Goal: Check status: Check status

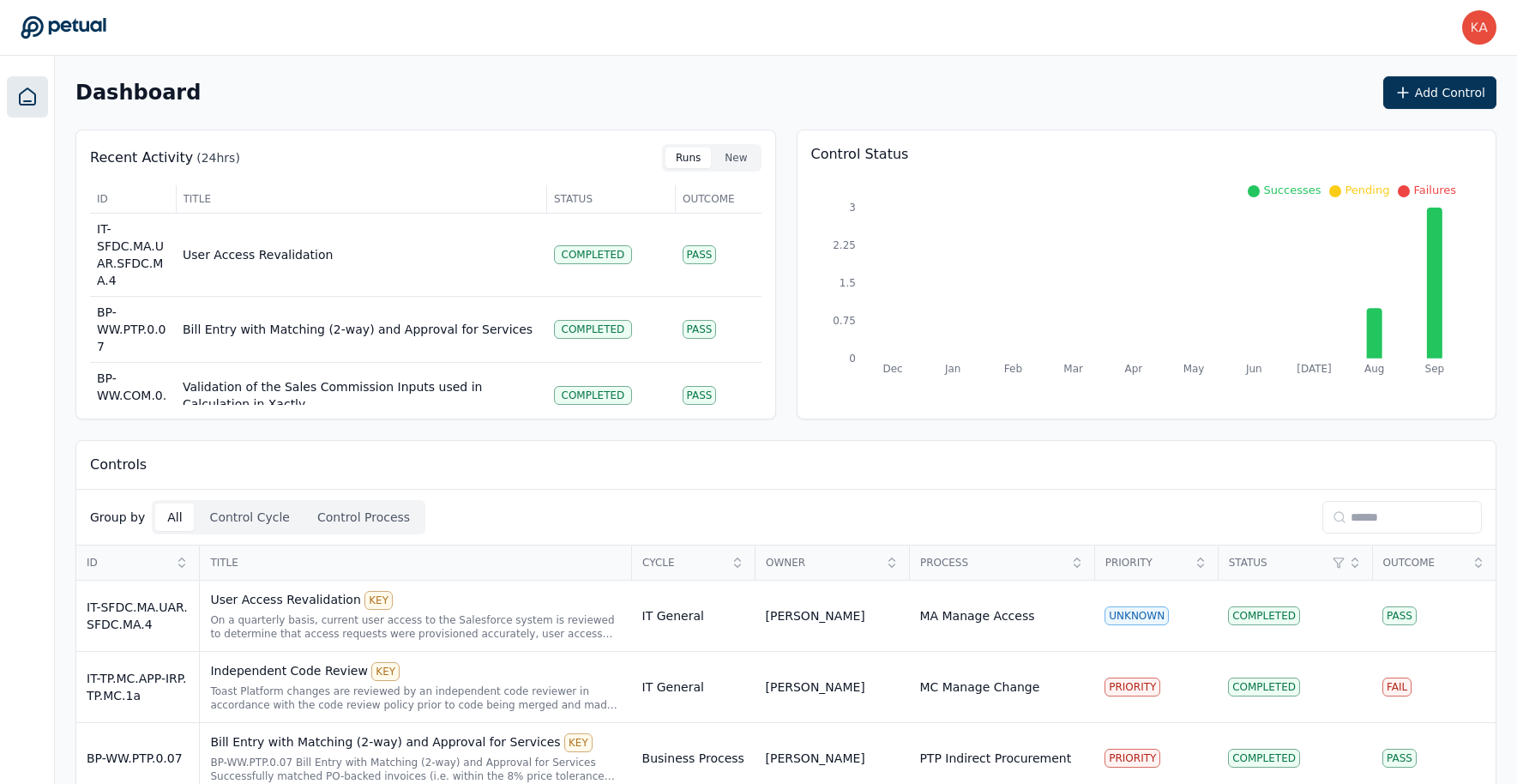
scroll to position [119, 0]
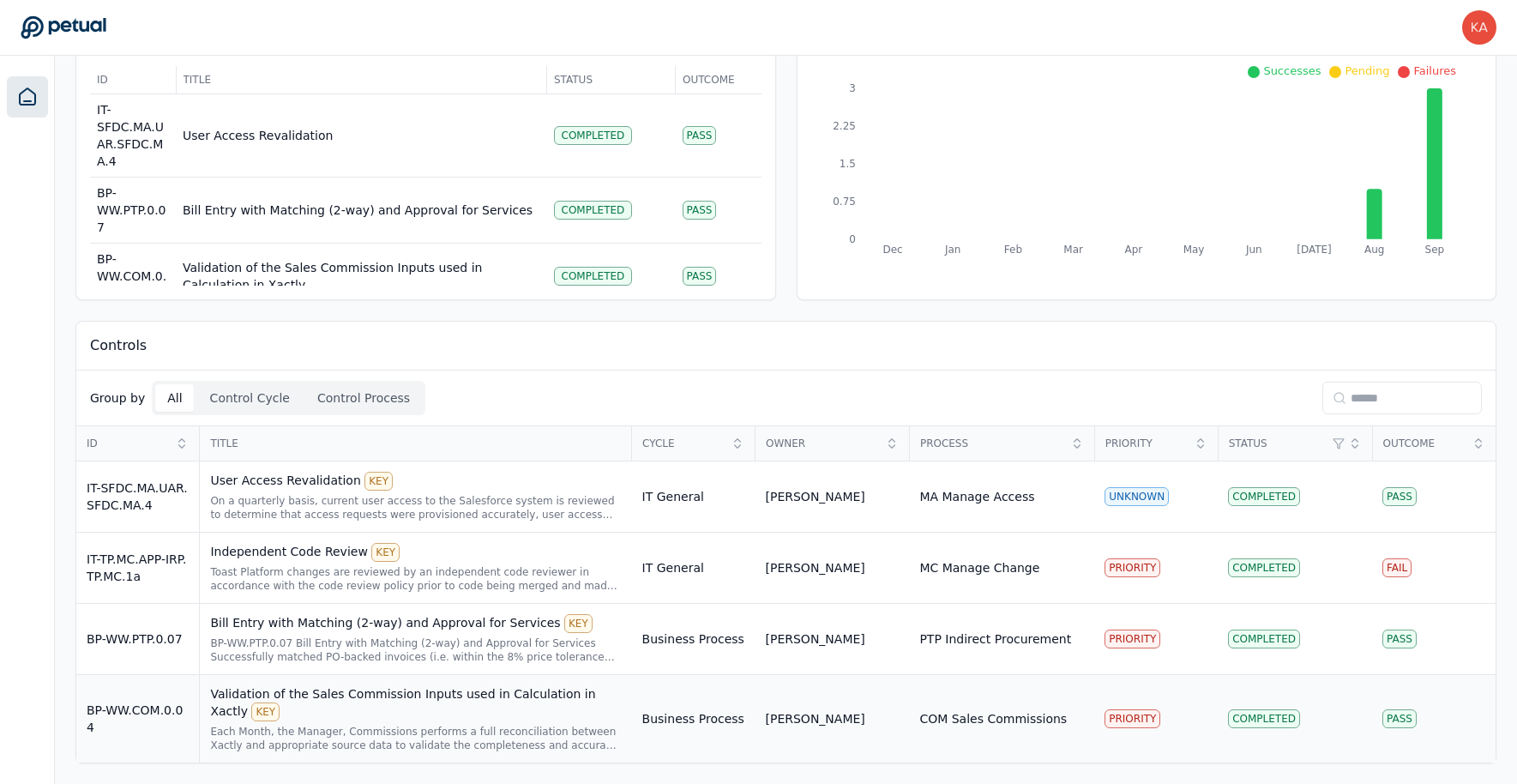
click at [492, 691] on div "Validation of the Sales Commission Inputs used in Calculation in Xactly KEY" at bounding box center [415, 702] width 410 height 36
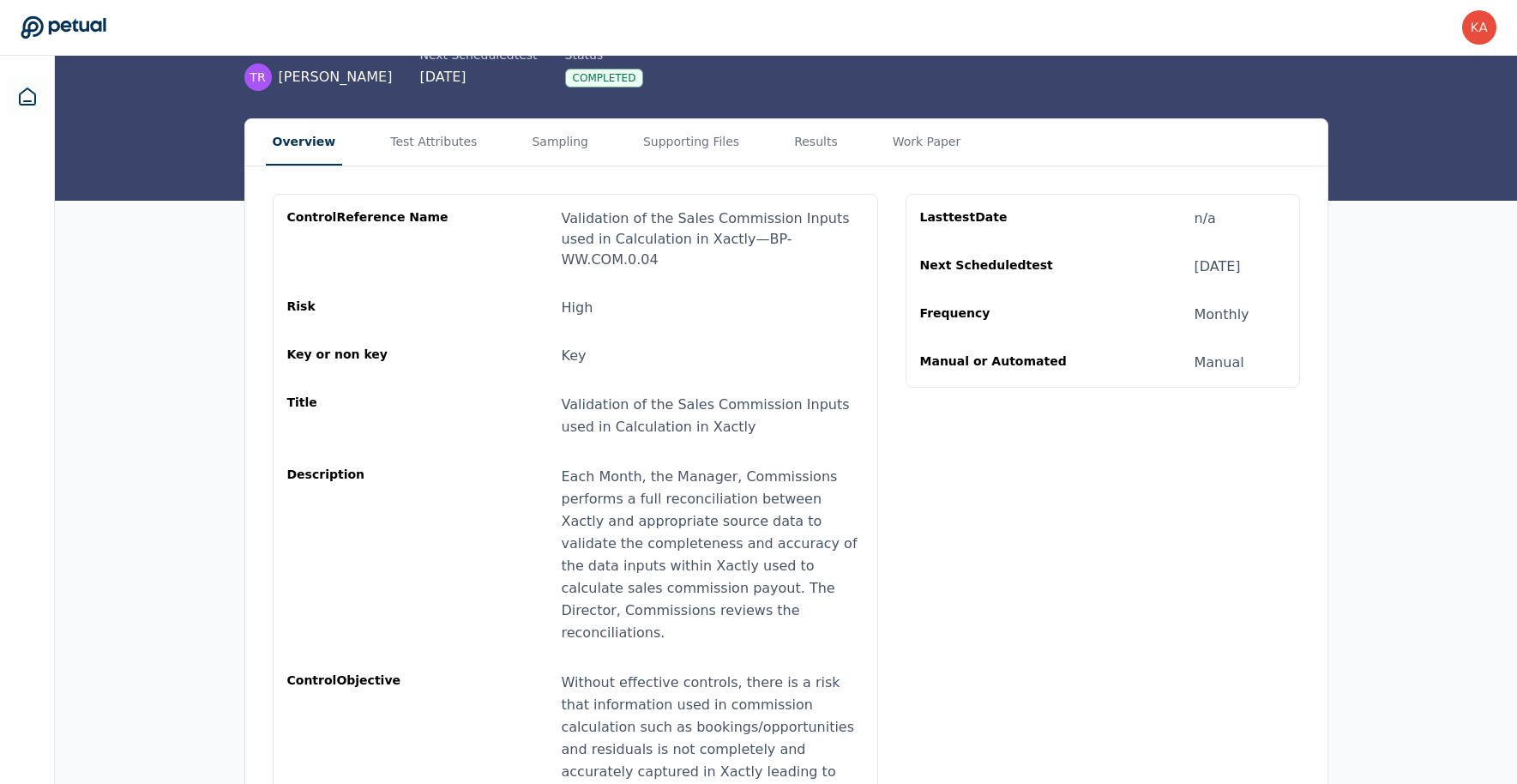
scroll to position [187, 0]
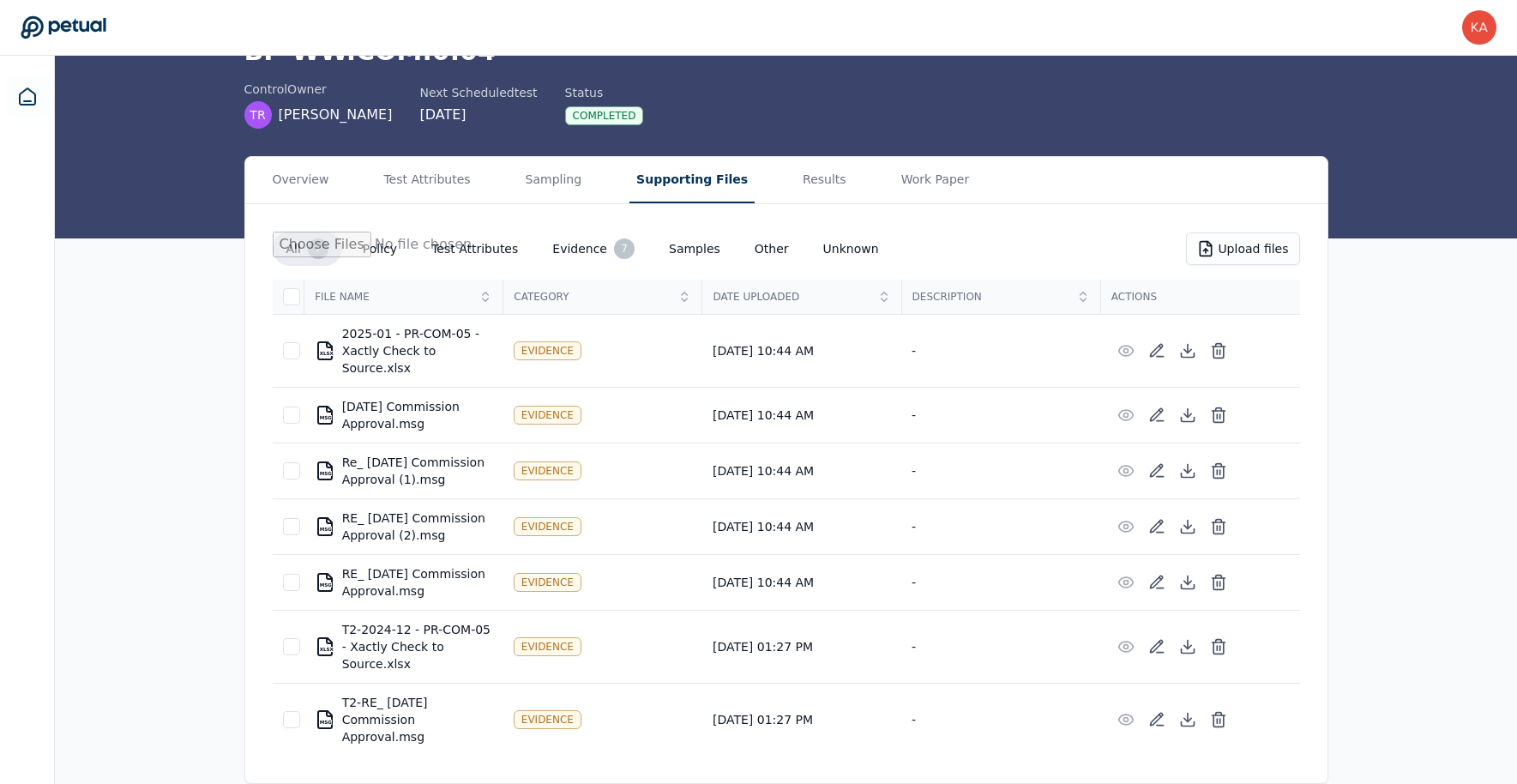
click at [669, 123] on main "Upload supporting files Run manually Validation of the Sales Commission Inputs …" at bounding box center [786, 356] width 1463 height 856
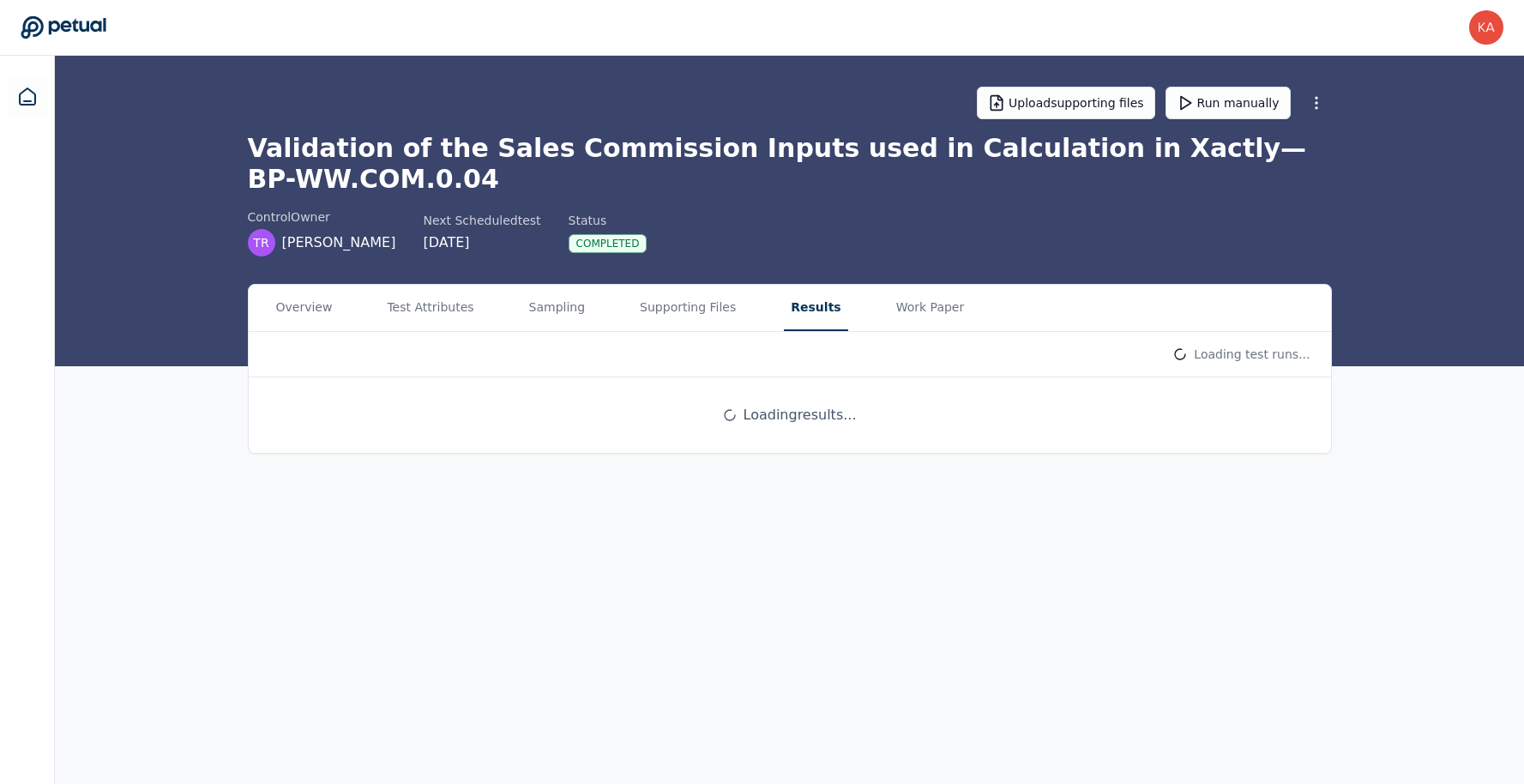
click at [793, 196] on main "Upload supporting files Run manually Validation of the Sales Commission Inputs …" at bounding box center [790, 420] width 1469 height 728
click at [792, 319] on button "Results" at bounding box center [815, 308] width 63 height 46
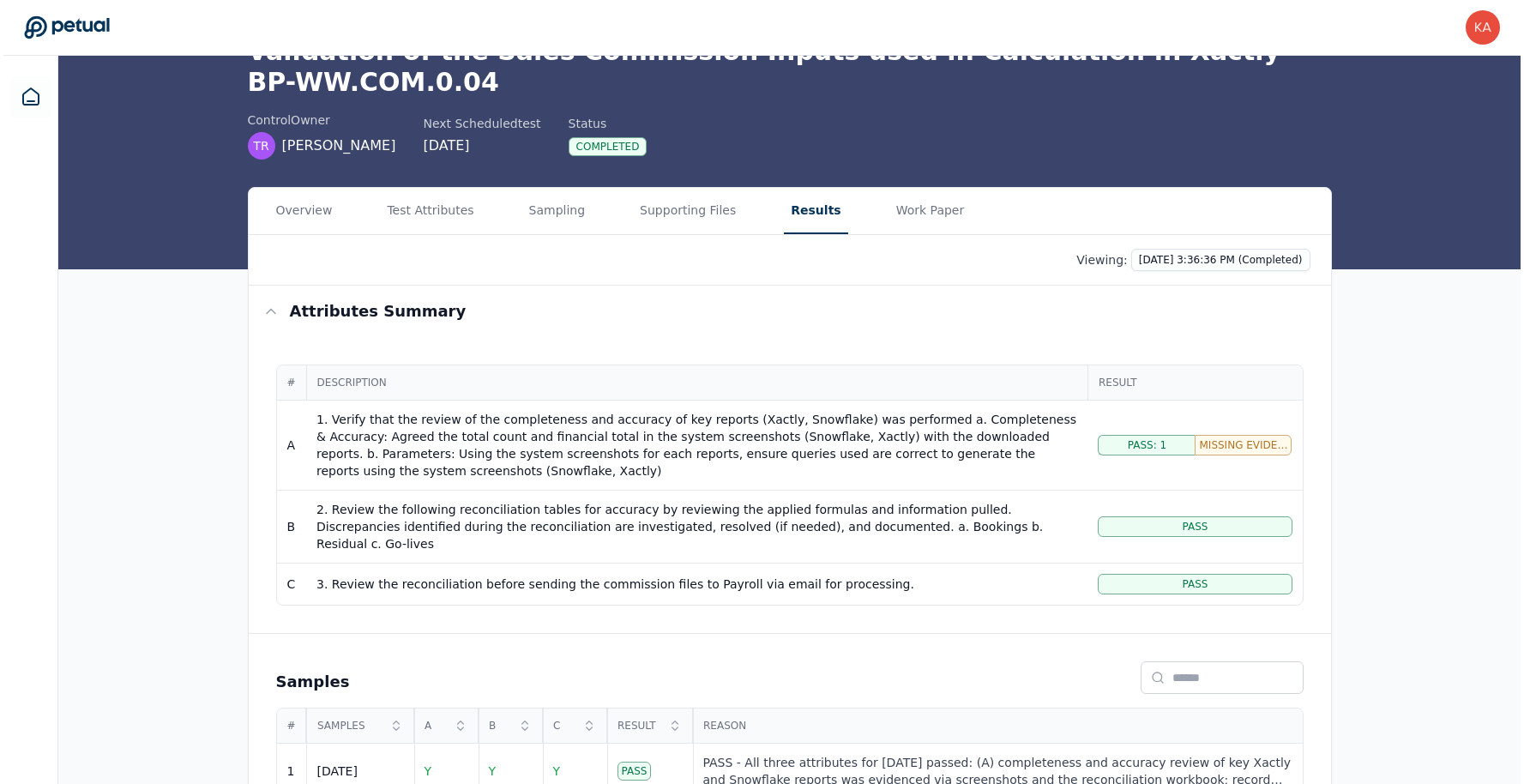
scroll to position [179, 0]
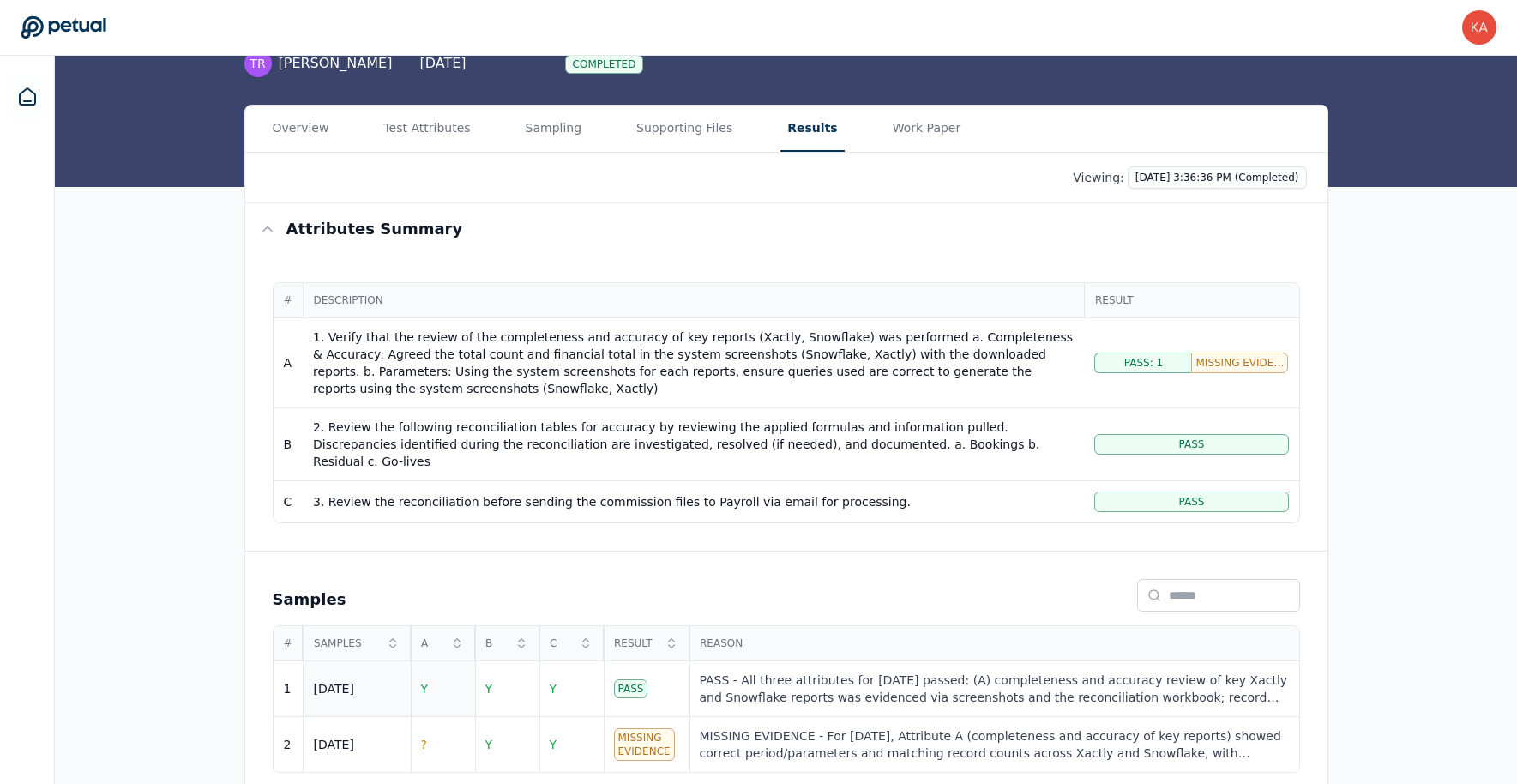
click at [424, 682] on span "Y" at bounding box center [425, 689] width 7 height 14
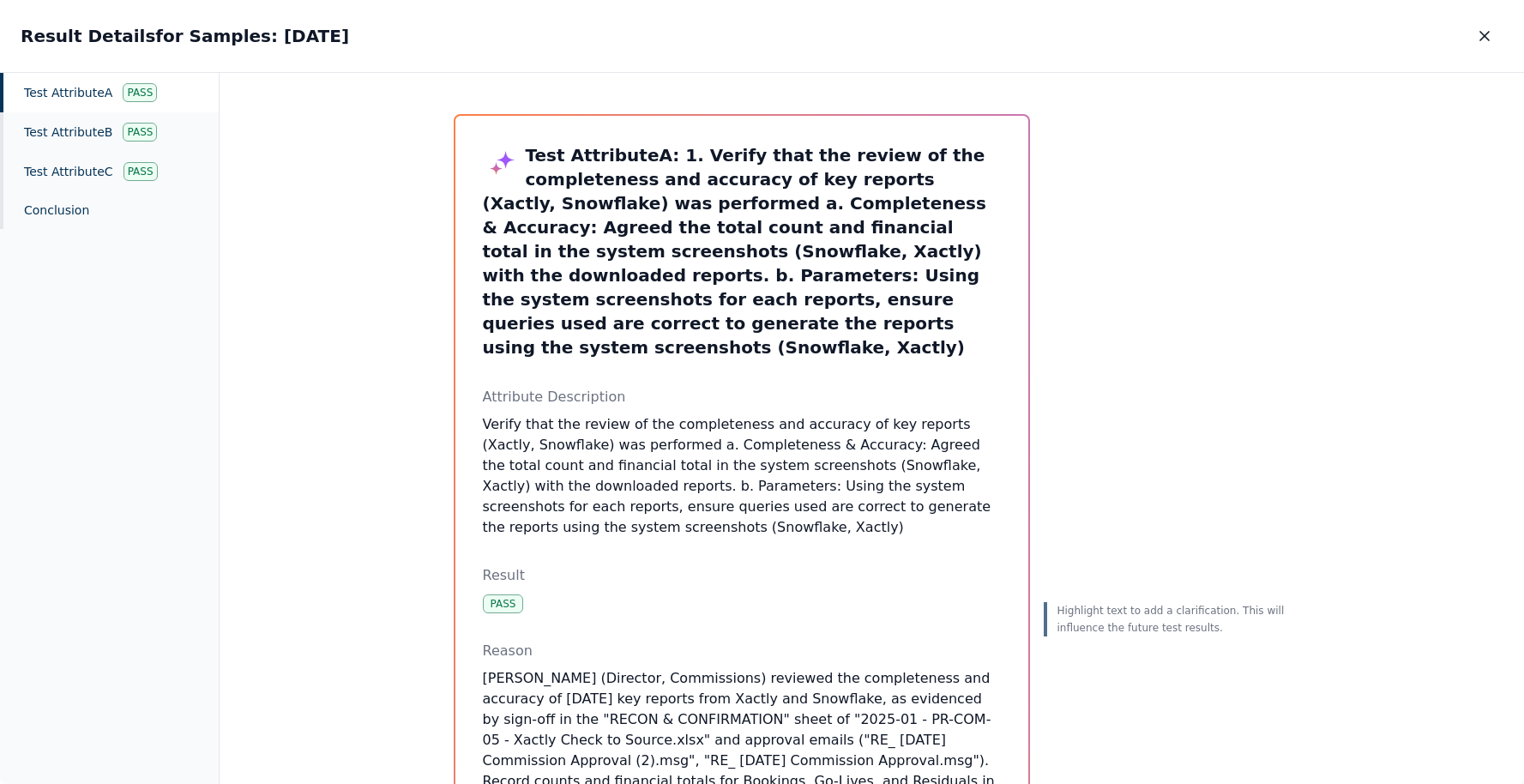
click at [184, 91] on div "Test Attribute A Pass" at bounding box center [109, 92] width 219 height 39
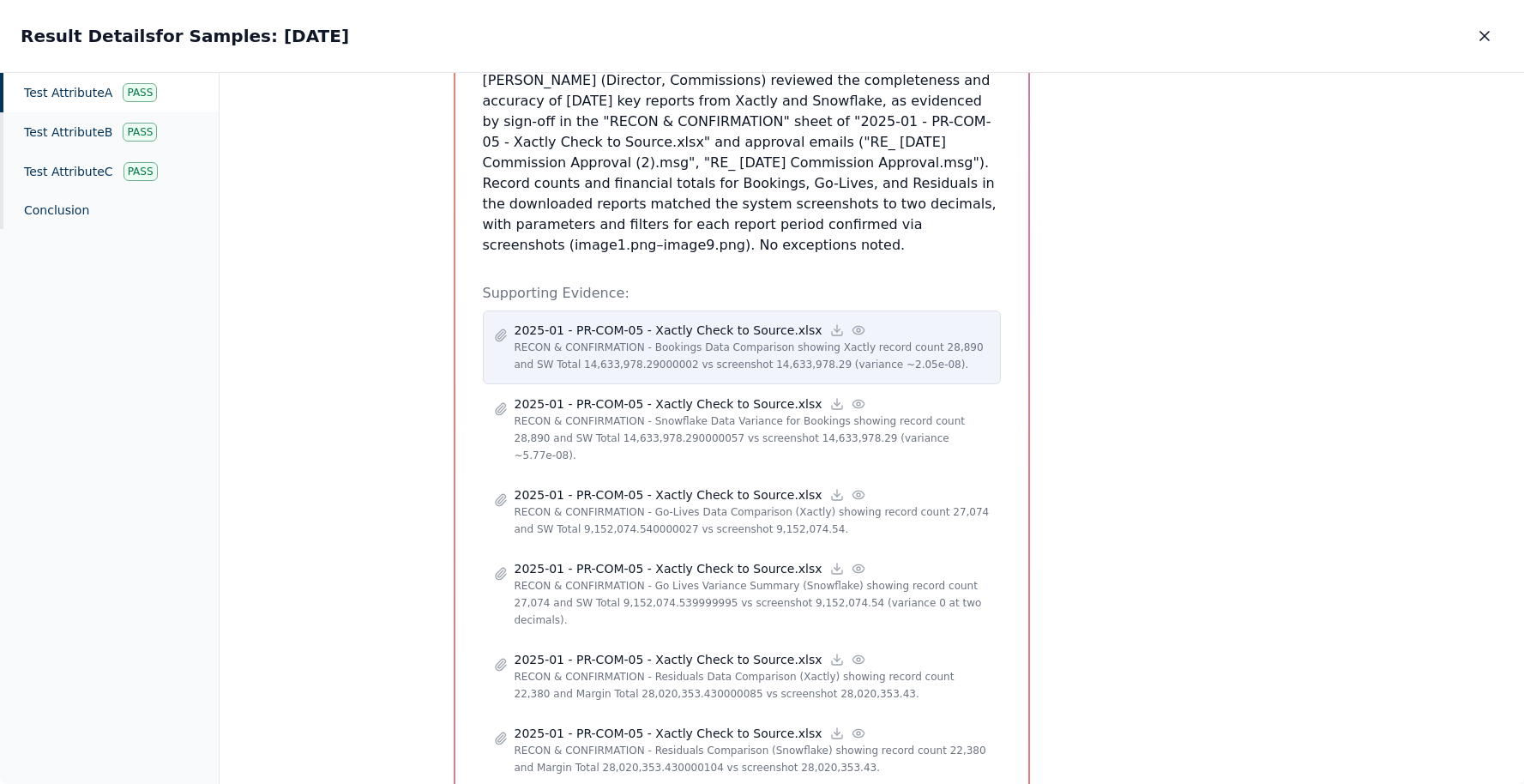
scroll to position [605, 0]
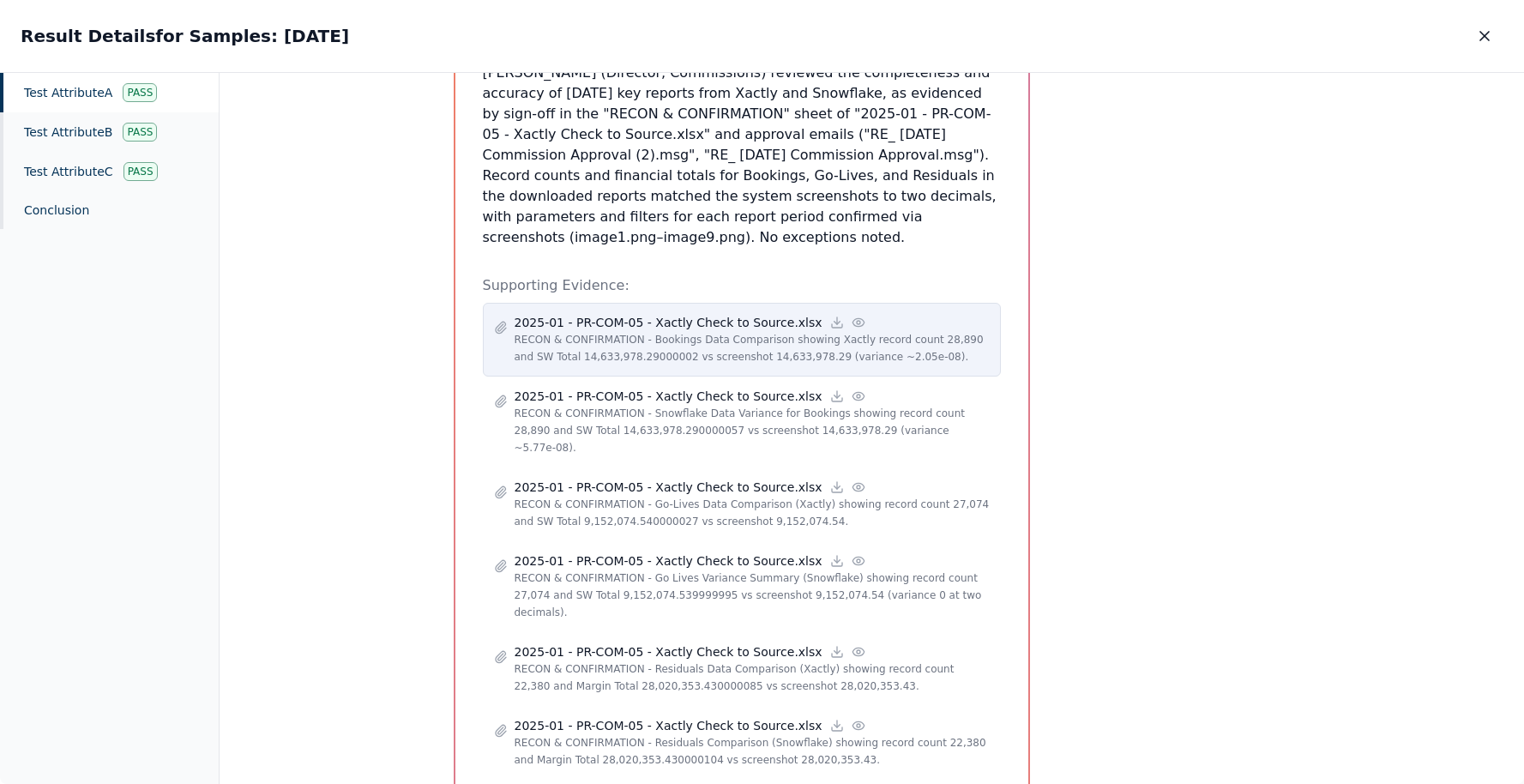
click at [852, 319] on icon at bounding box center [857, 322] width 11 height 7
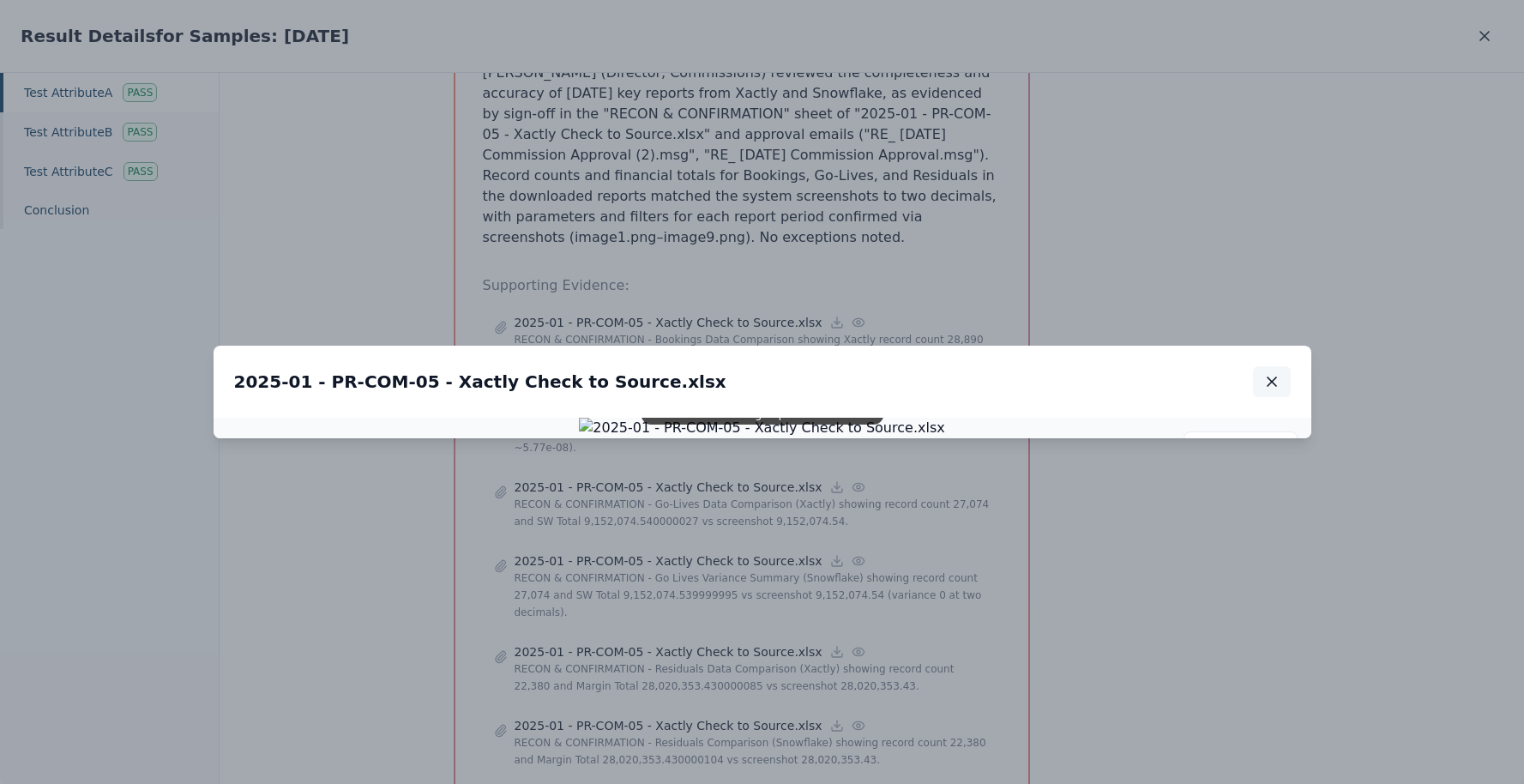
click at [1273, 373] on icon "button" at bounding box center [1272, 381] width 17 height 17
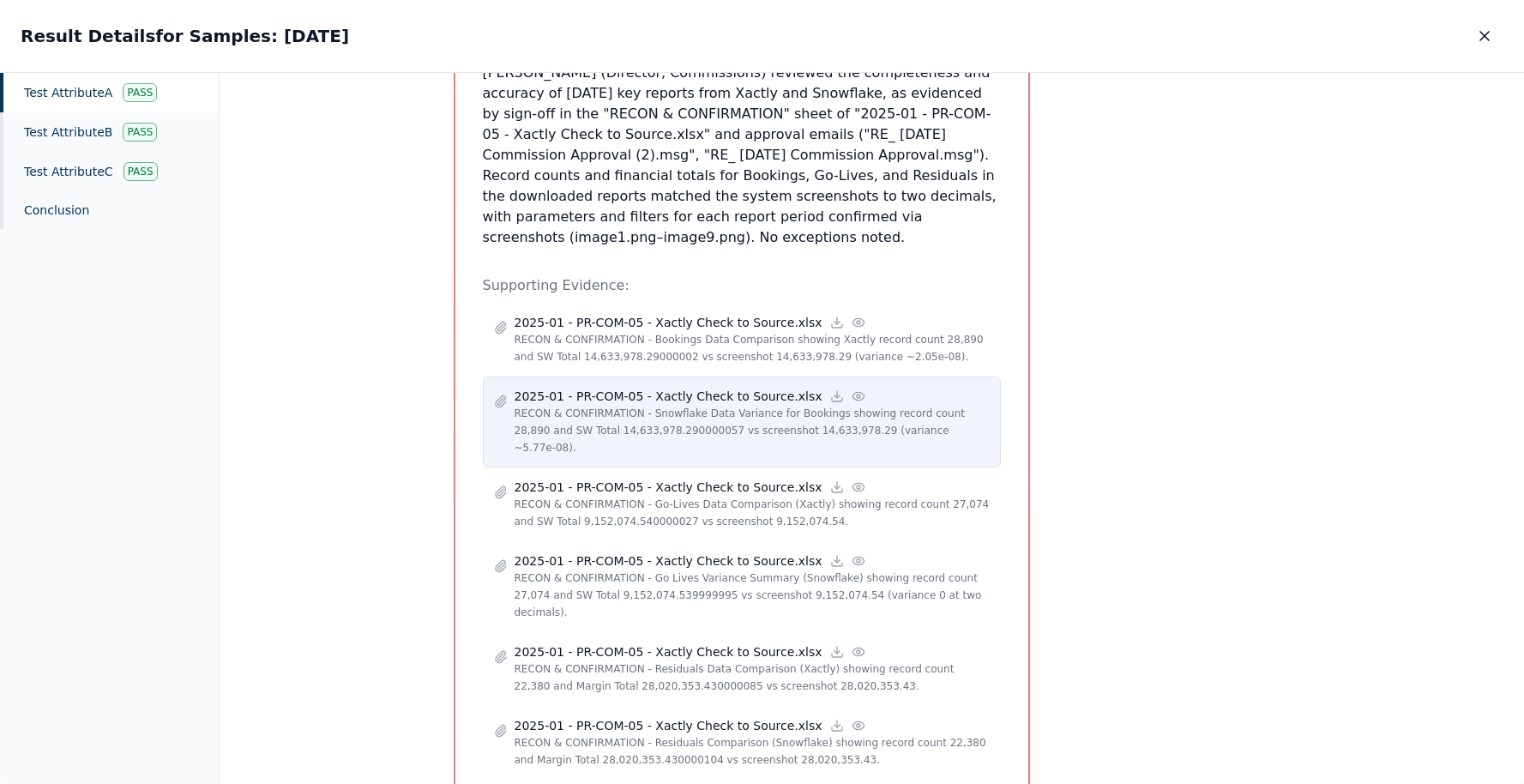
click at [852, 389] on icon at bounding box center [858, 396] width 14 height 14
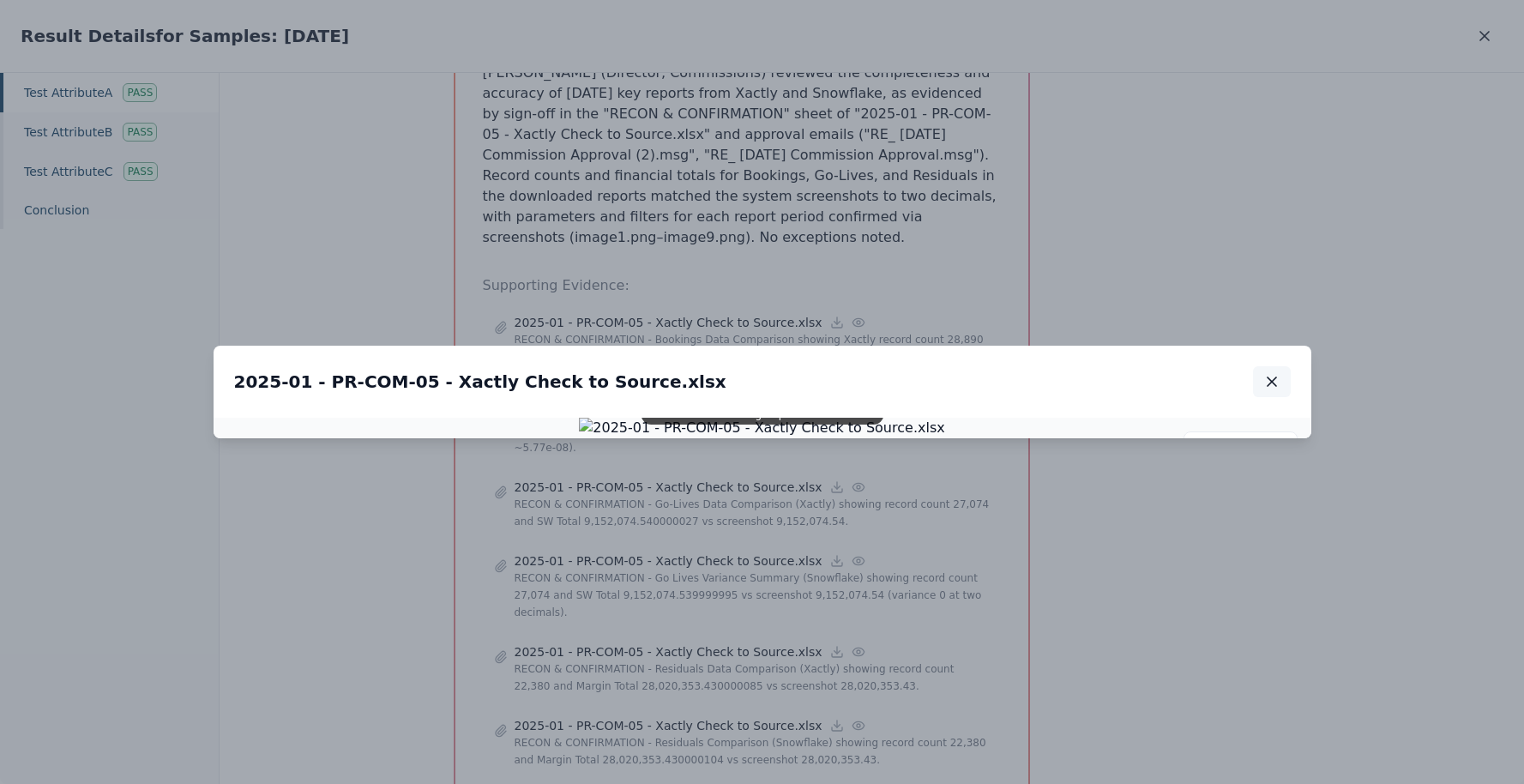
click at [1274, 373] on icon "button" at bounding box center [1272, 381] width 17 height 17
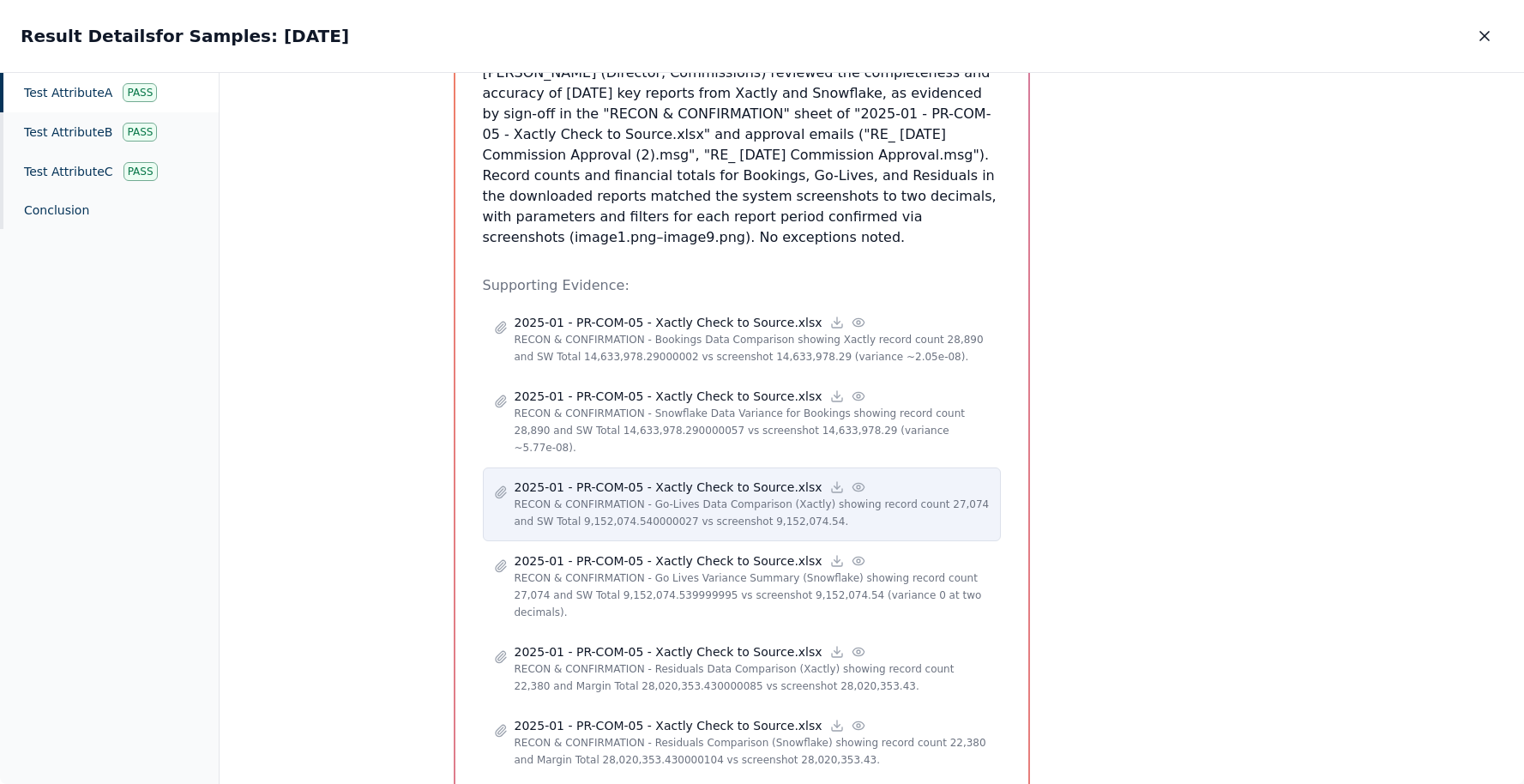
click at [852, 480] on icon at bounding box center [858, 487] width 14 height 14
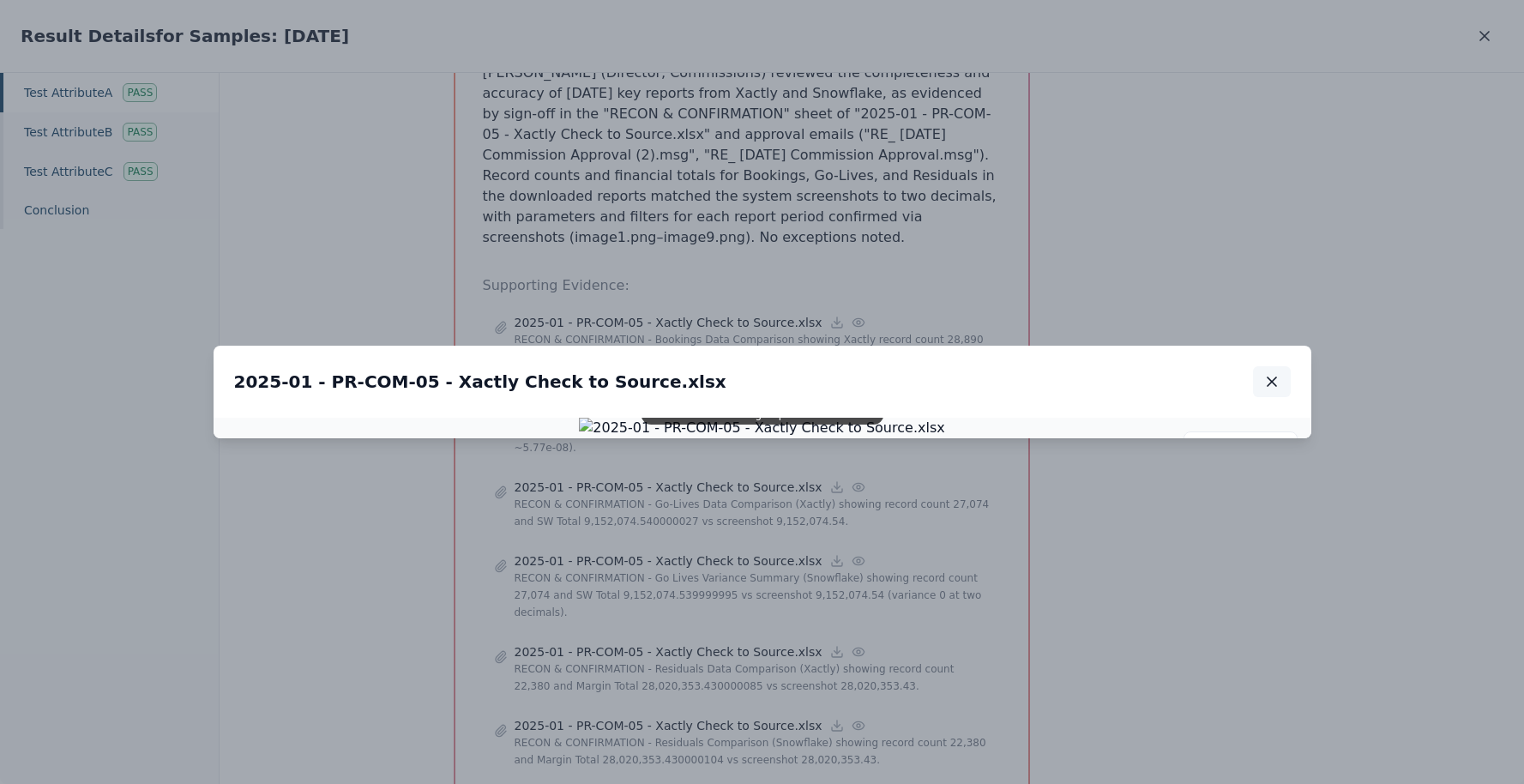
click at [1276, 373] on icon "button" at bounding box center [1272, 381] width 17 height 17
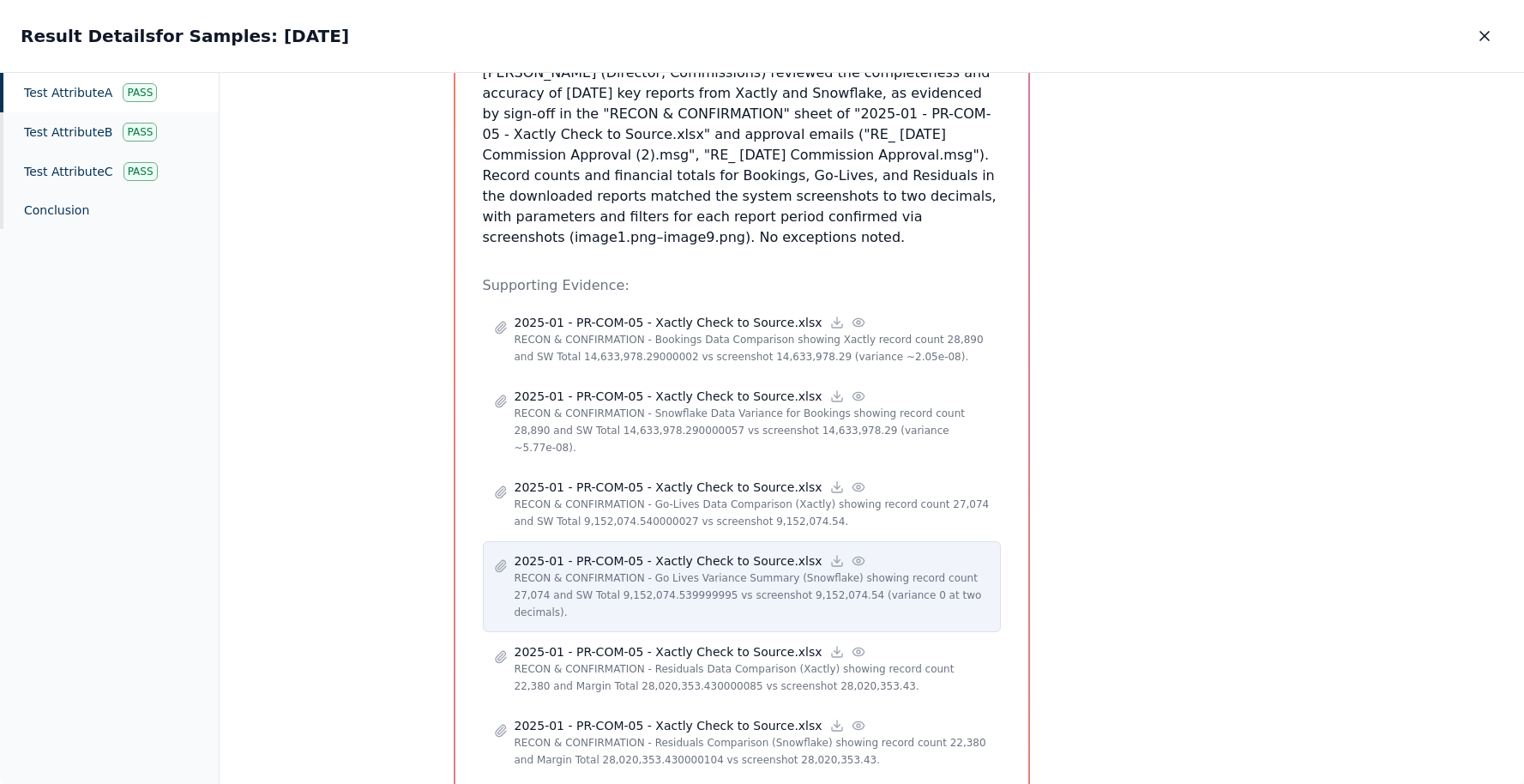
click at [852, 554] on icon at bounding box center [858, 560] width 14 height 14
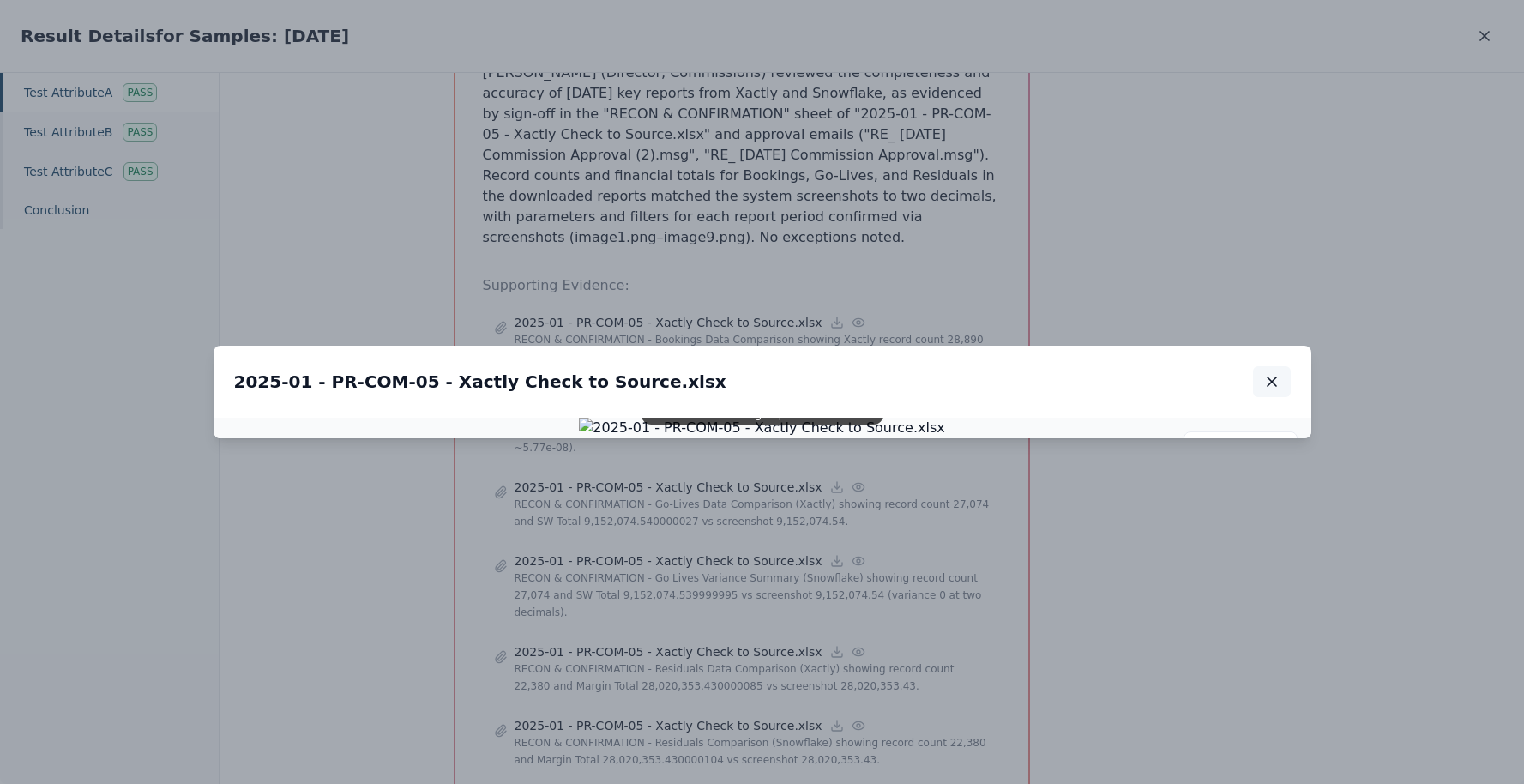
click at [1282, 366] on button "button" at bounding box center [1272, 382] width 38 height 31
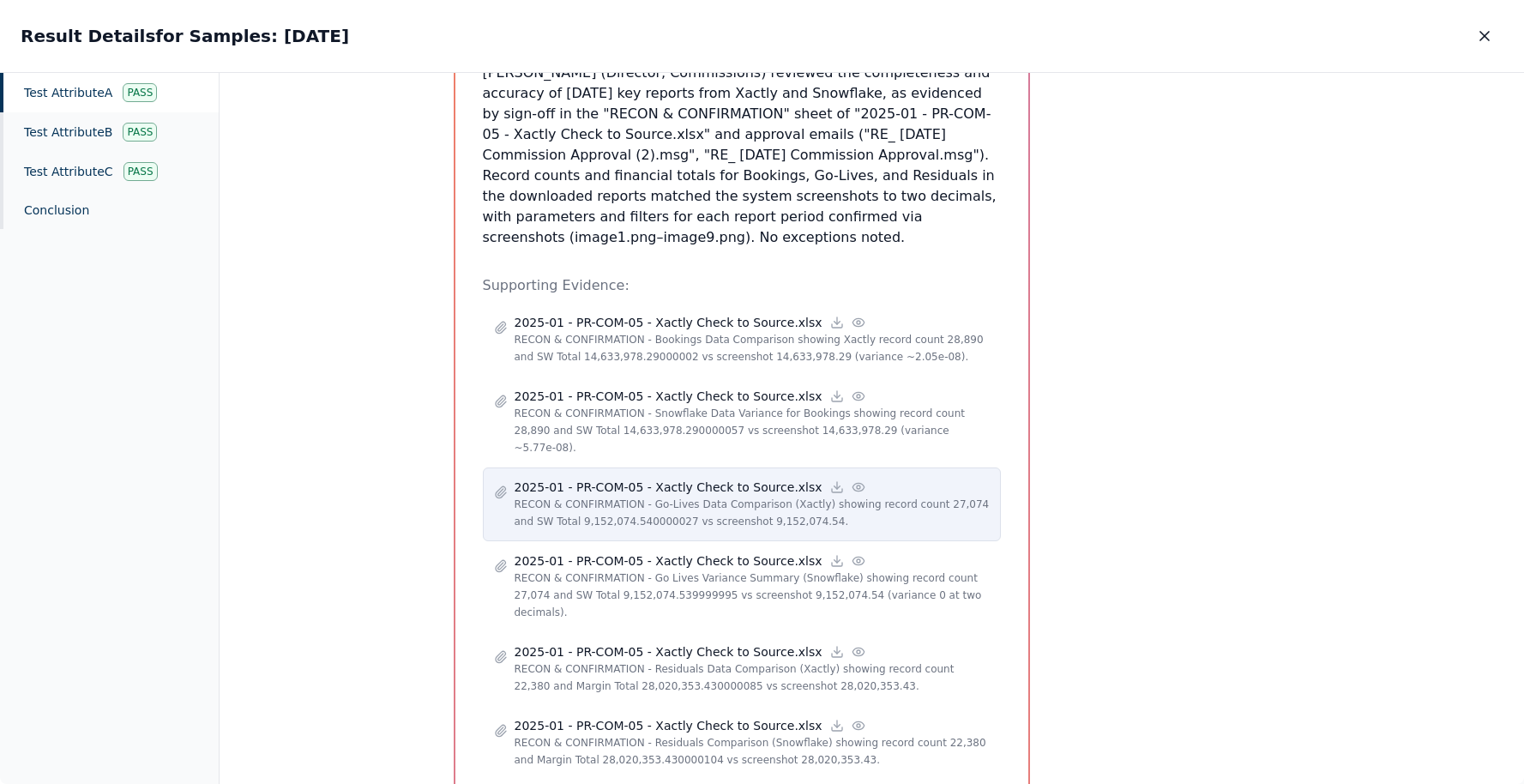
scroll to position [715, 0]
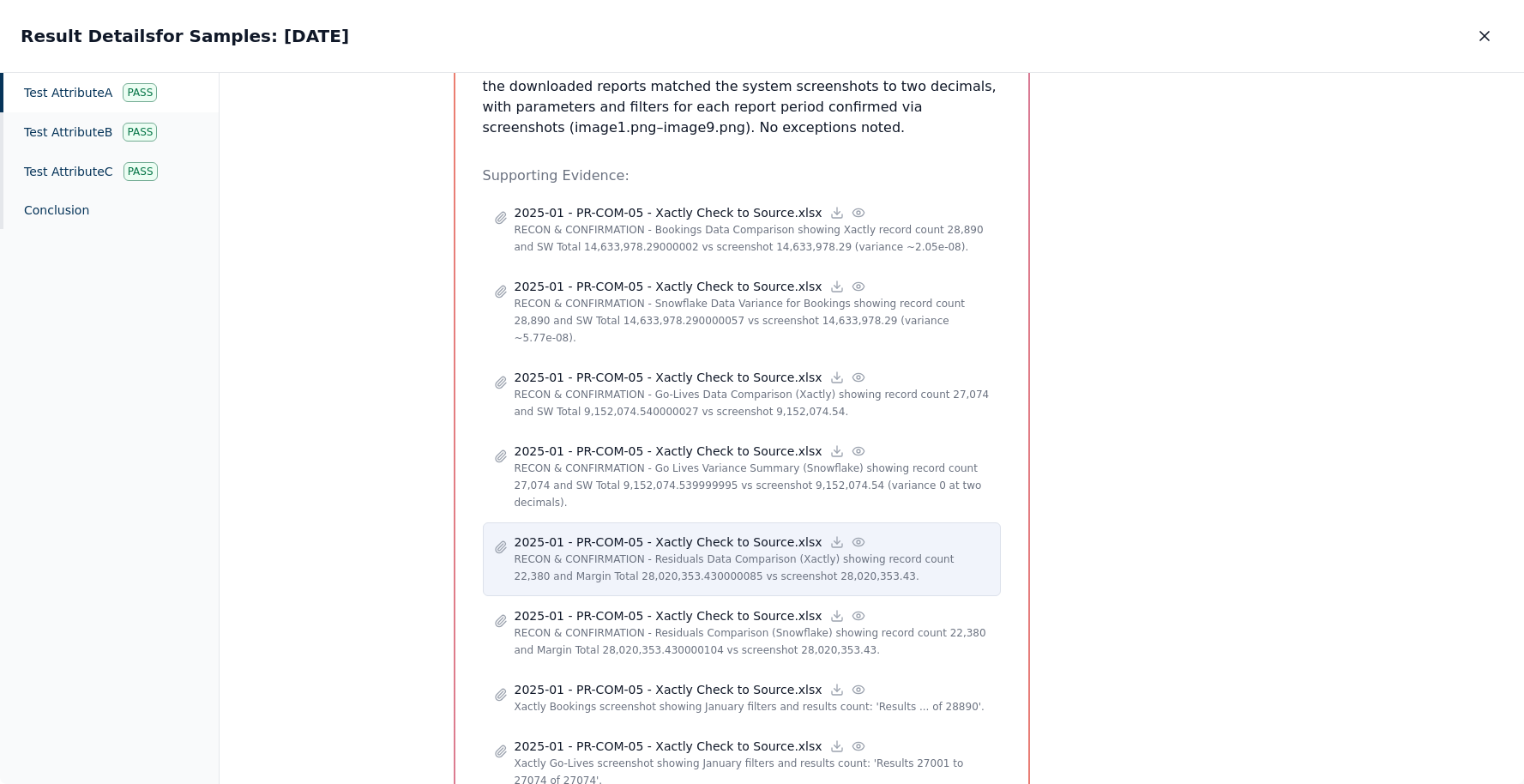
click at [852, 535] on icon at bounding box center [858, 542] width 14 height 14
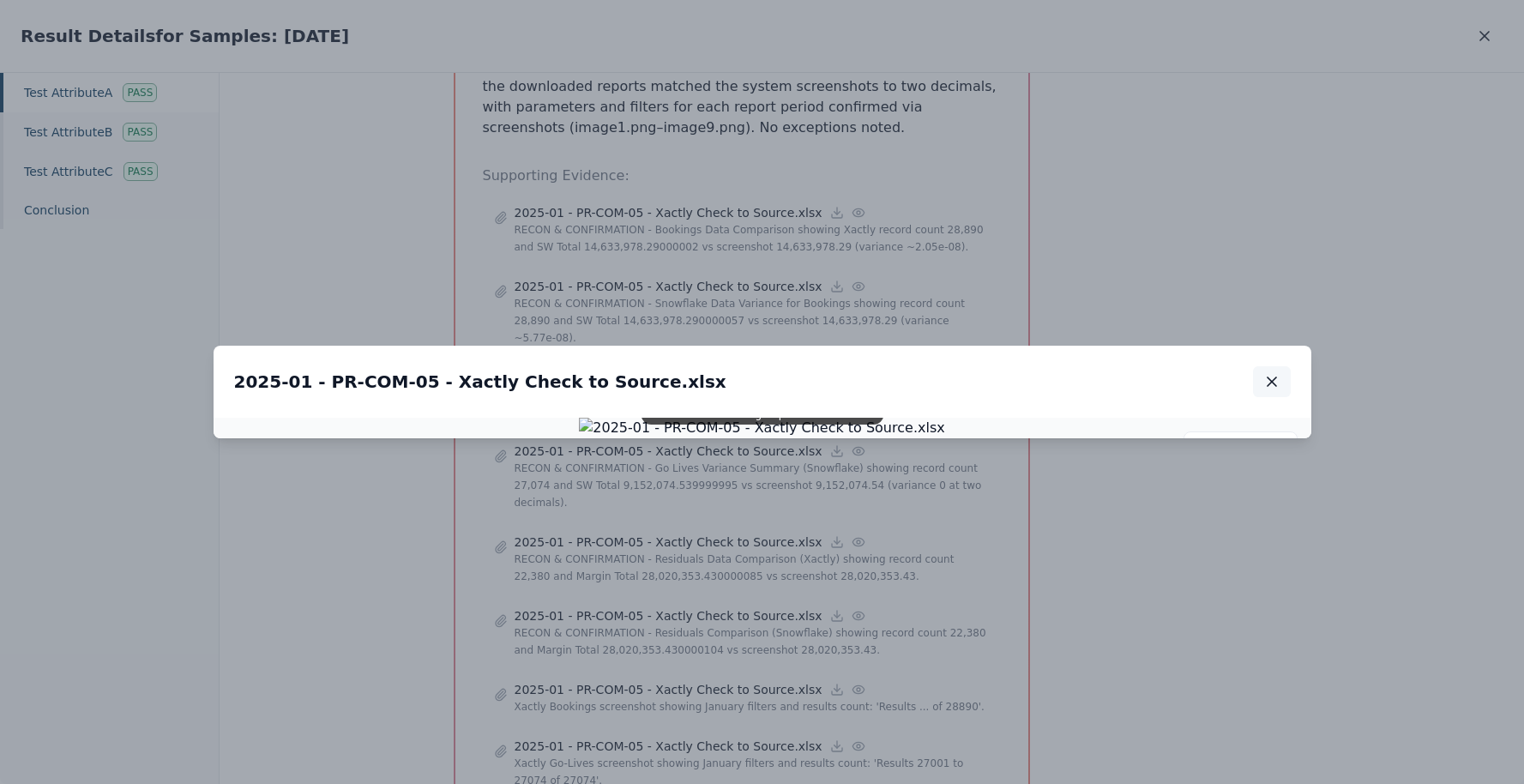
click at [1275, 373] on icon "button" at bounding box center [1272, 381] width 17 height 17
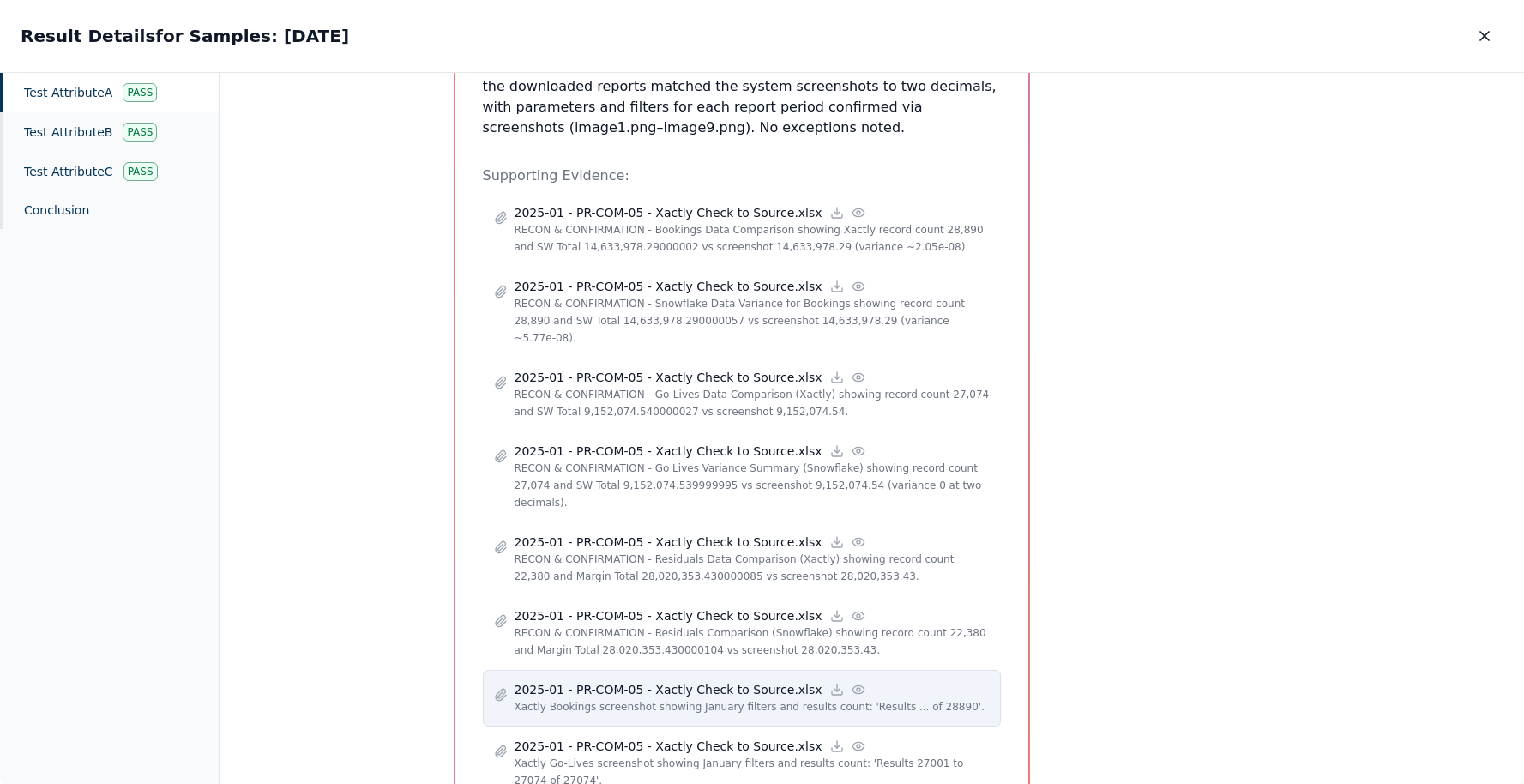
click at [852, 683] on icon at bounding box center [858, 689] width 14 height 14
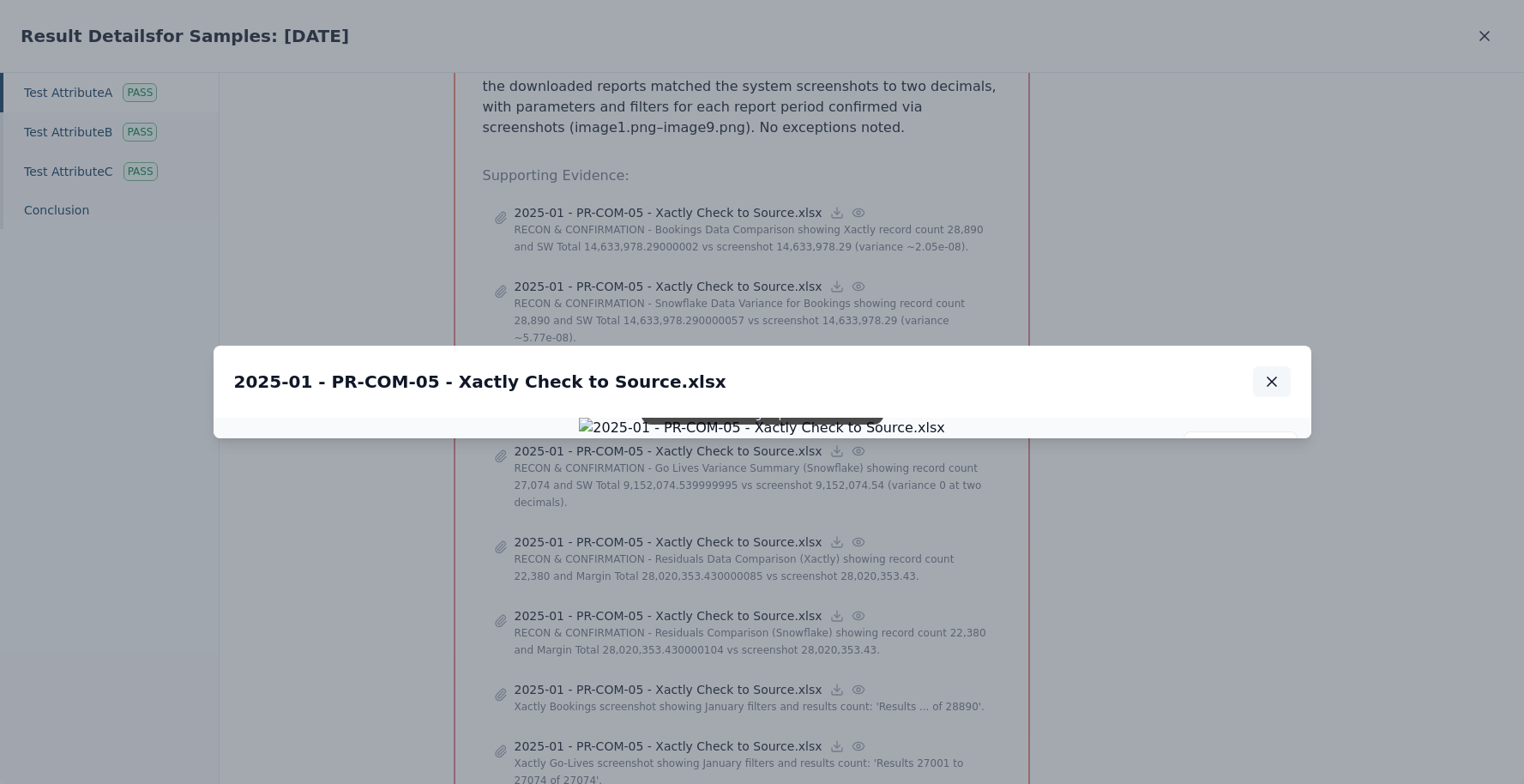
click at [1280, 373] on icon "button" at bounding box center [1272, 381] width 17 height 17
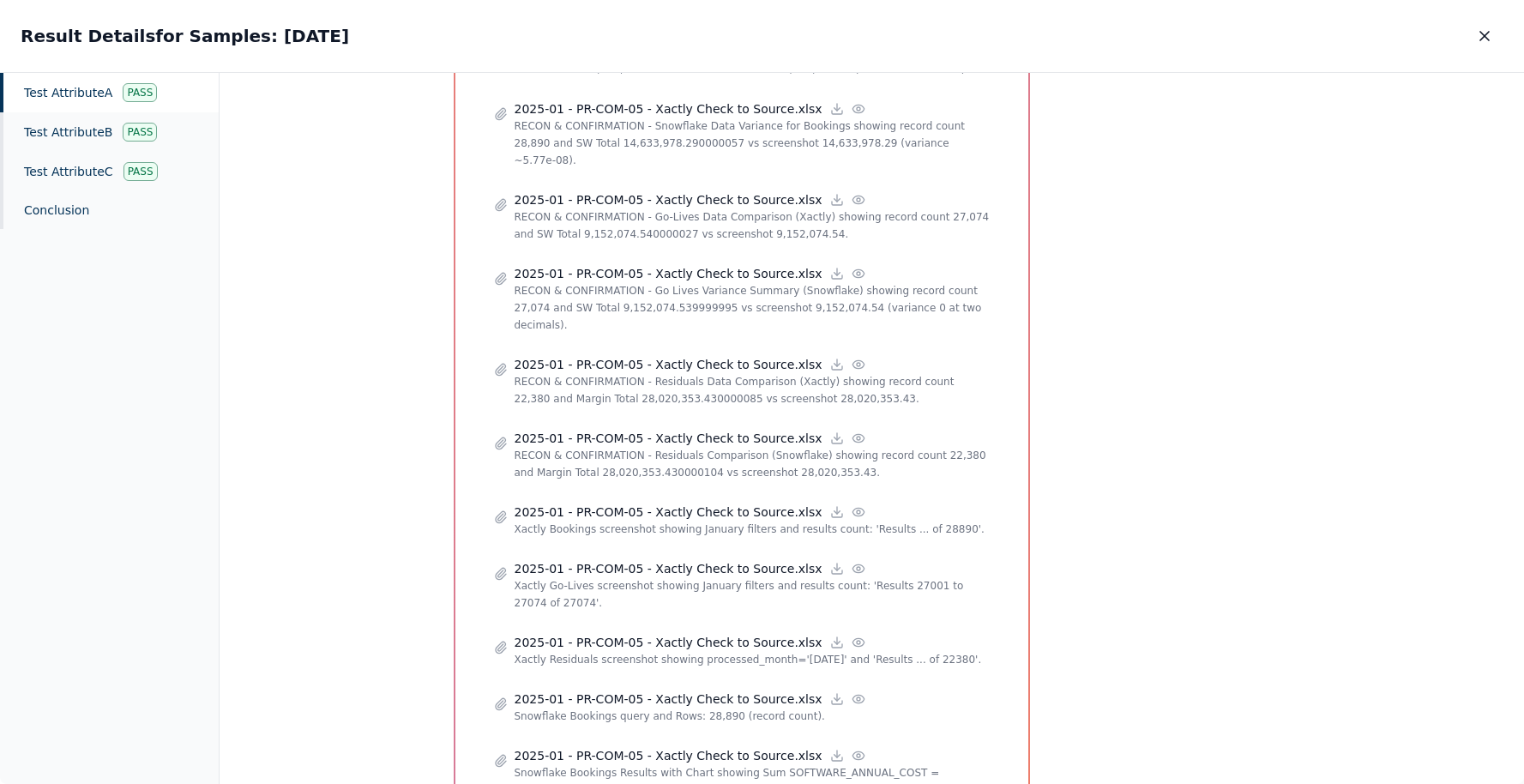
scroll to position [931, 0]
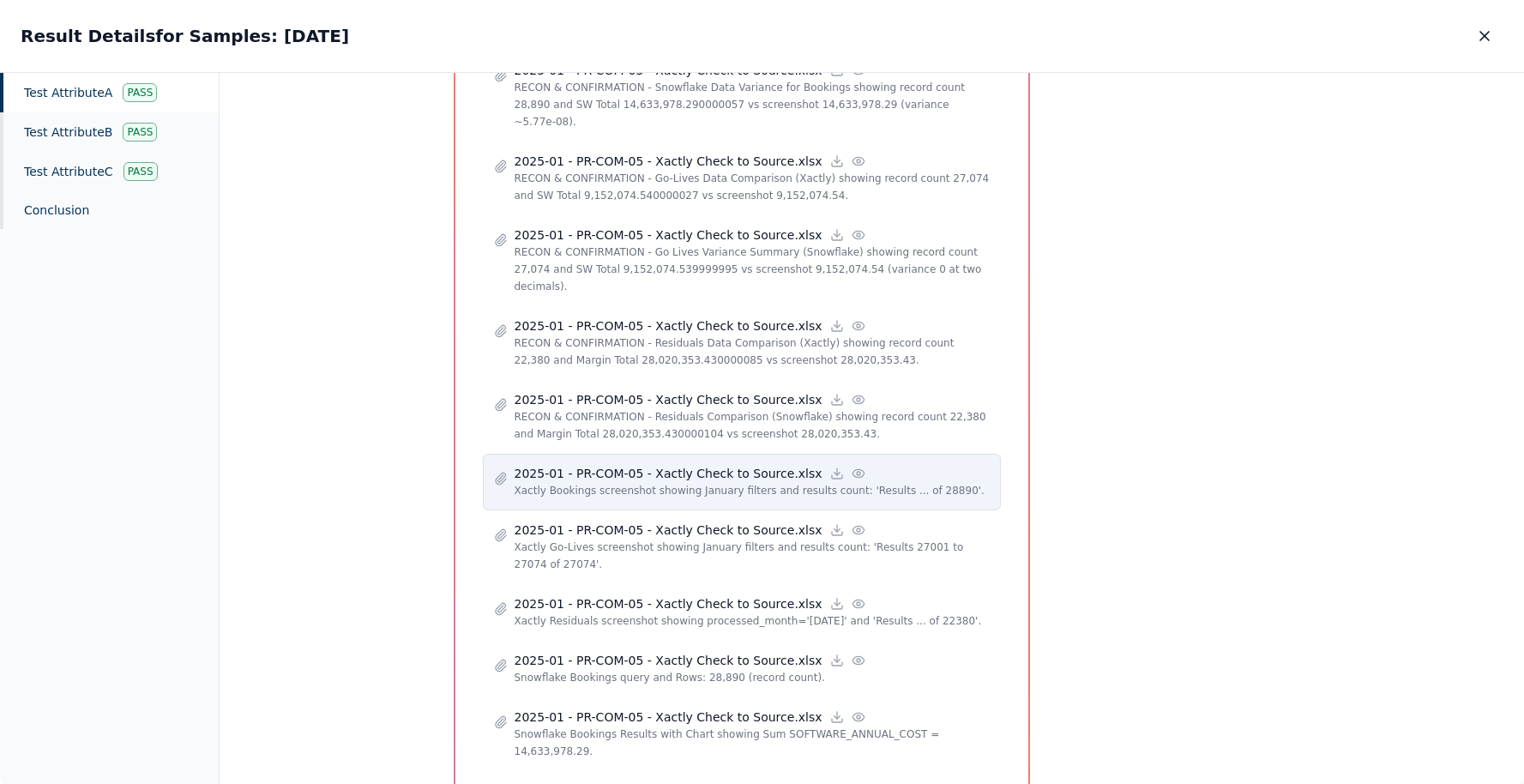
click at [852, 466] on icon at bounding box center [858, 473] width 14 height 14
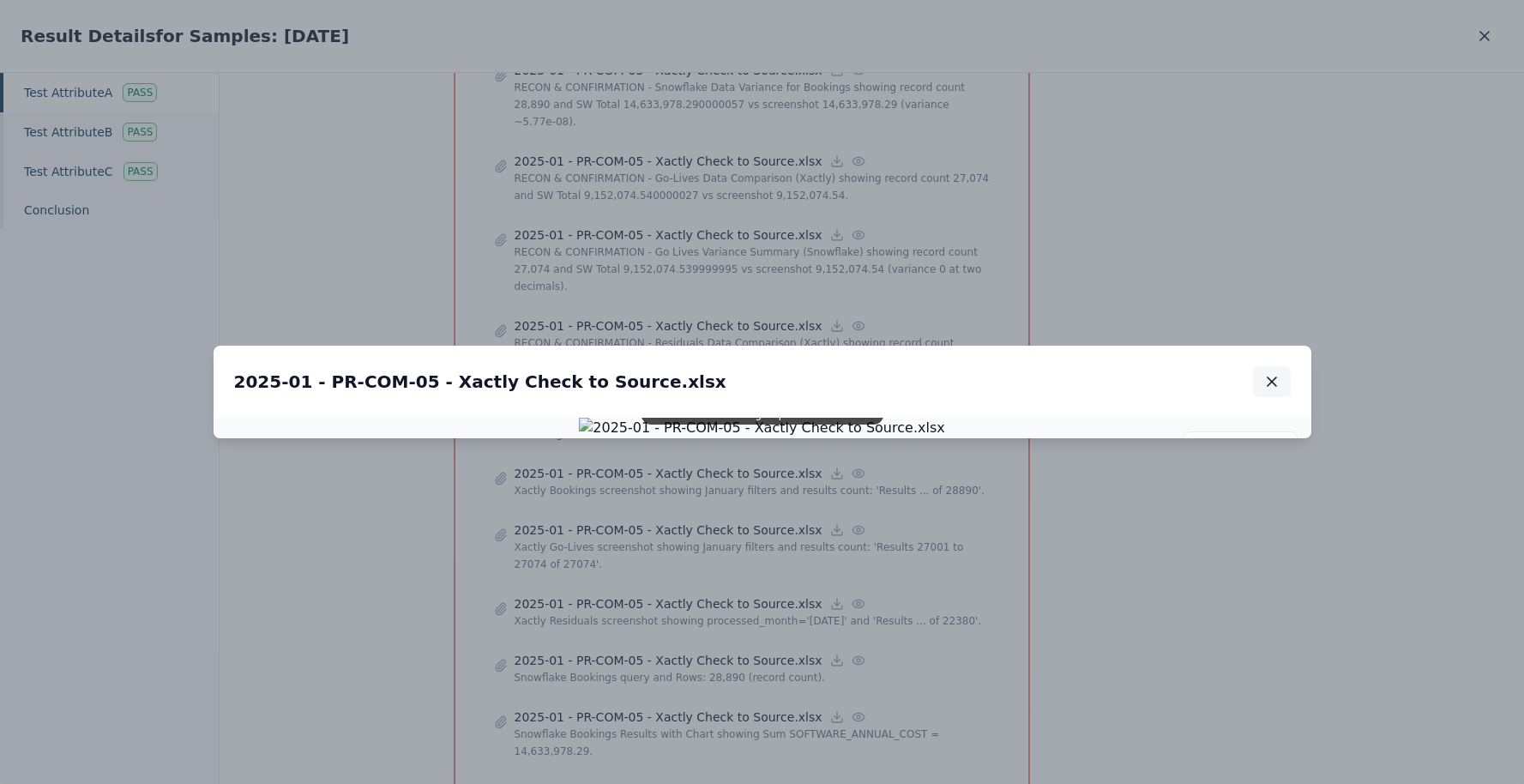
click at [1276, 373] on icon "button" at bounding box center [1272, 381] width 17 height 17
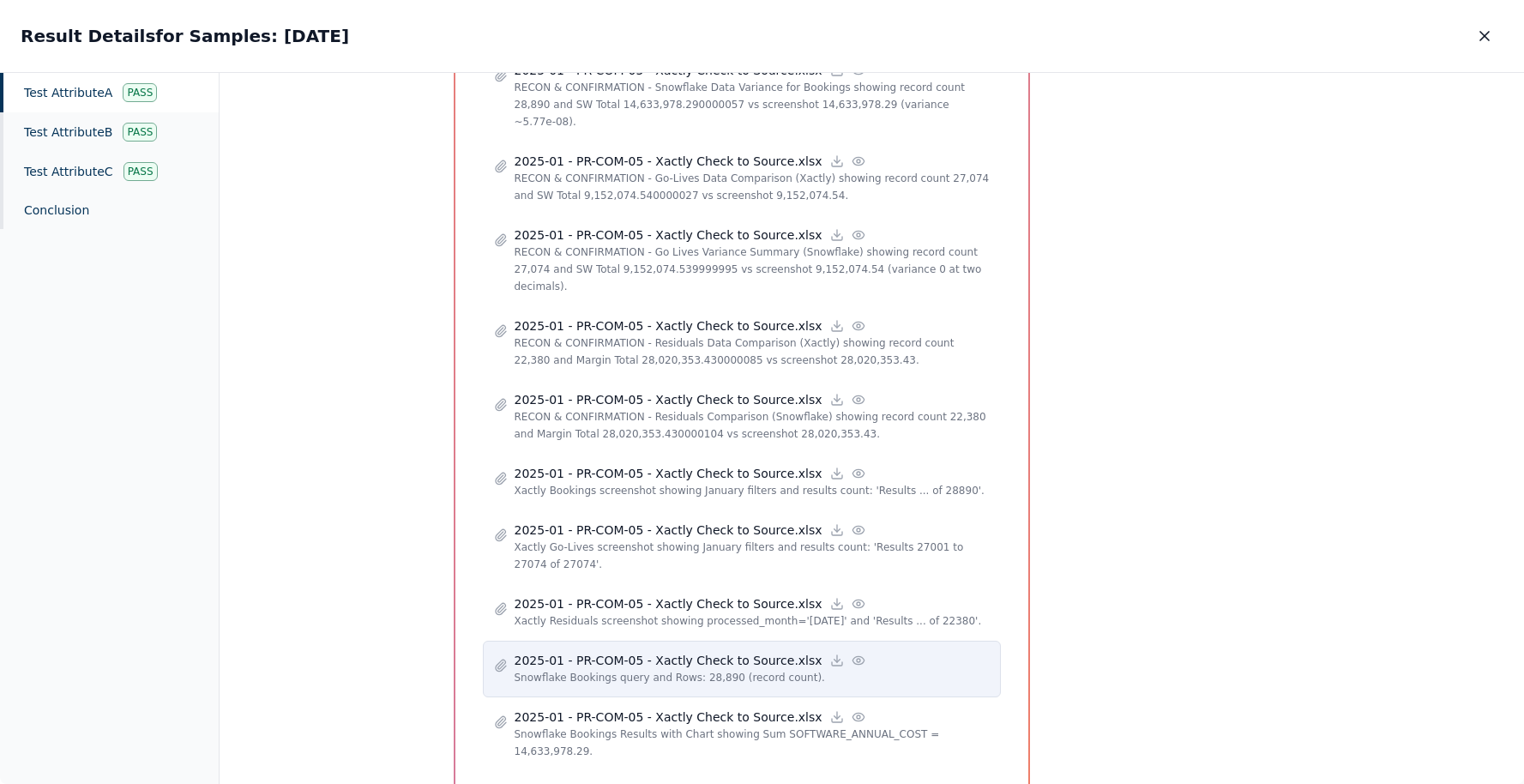
click at [857, 658] on circle at bounding box center [858, 660] width 4 height 4
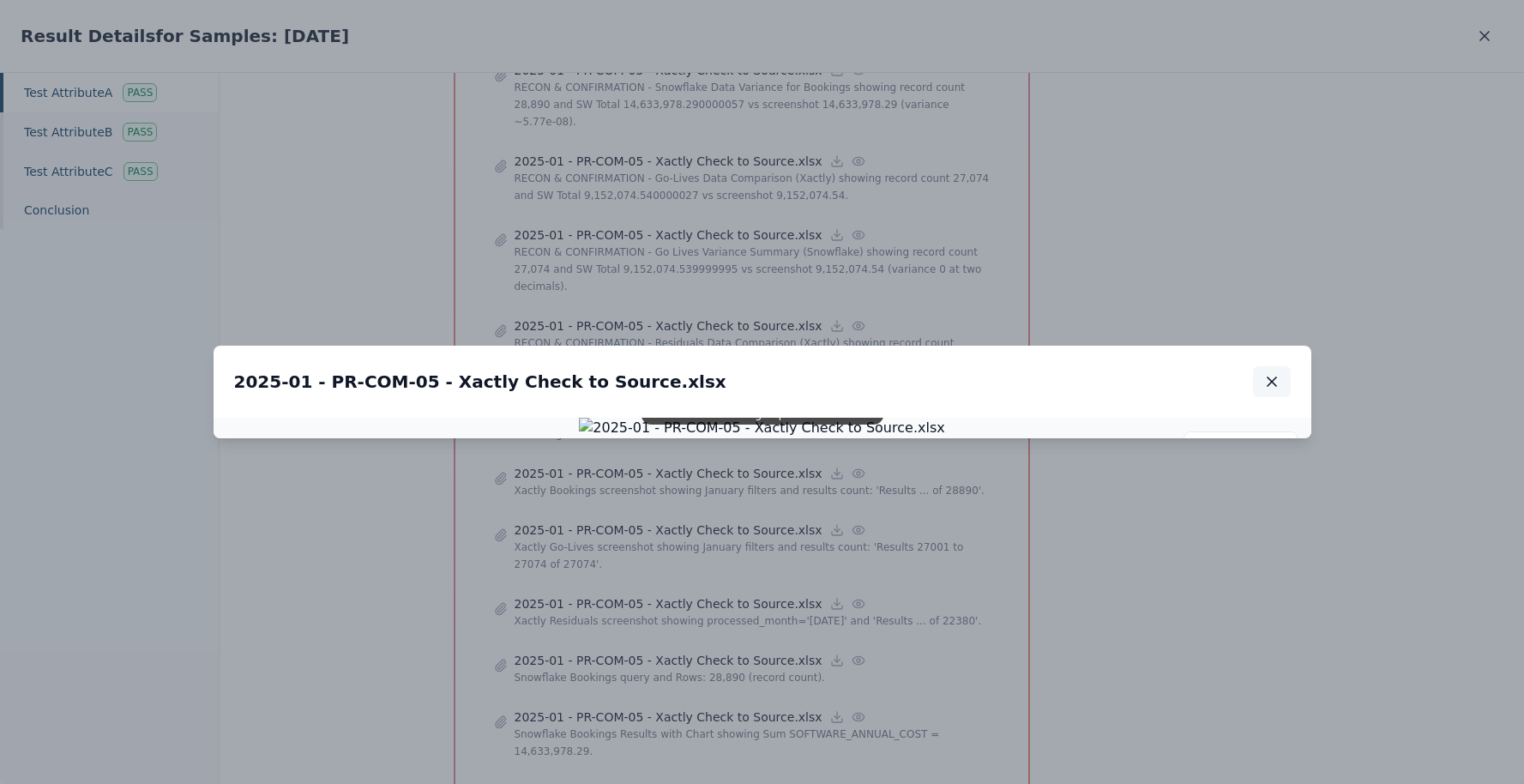
click at [1275, 373] on icon "button" at bounding box center [1272, 381] width 17 height 17
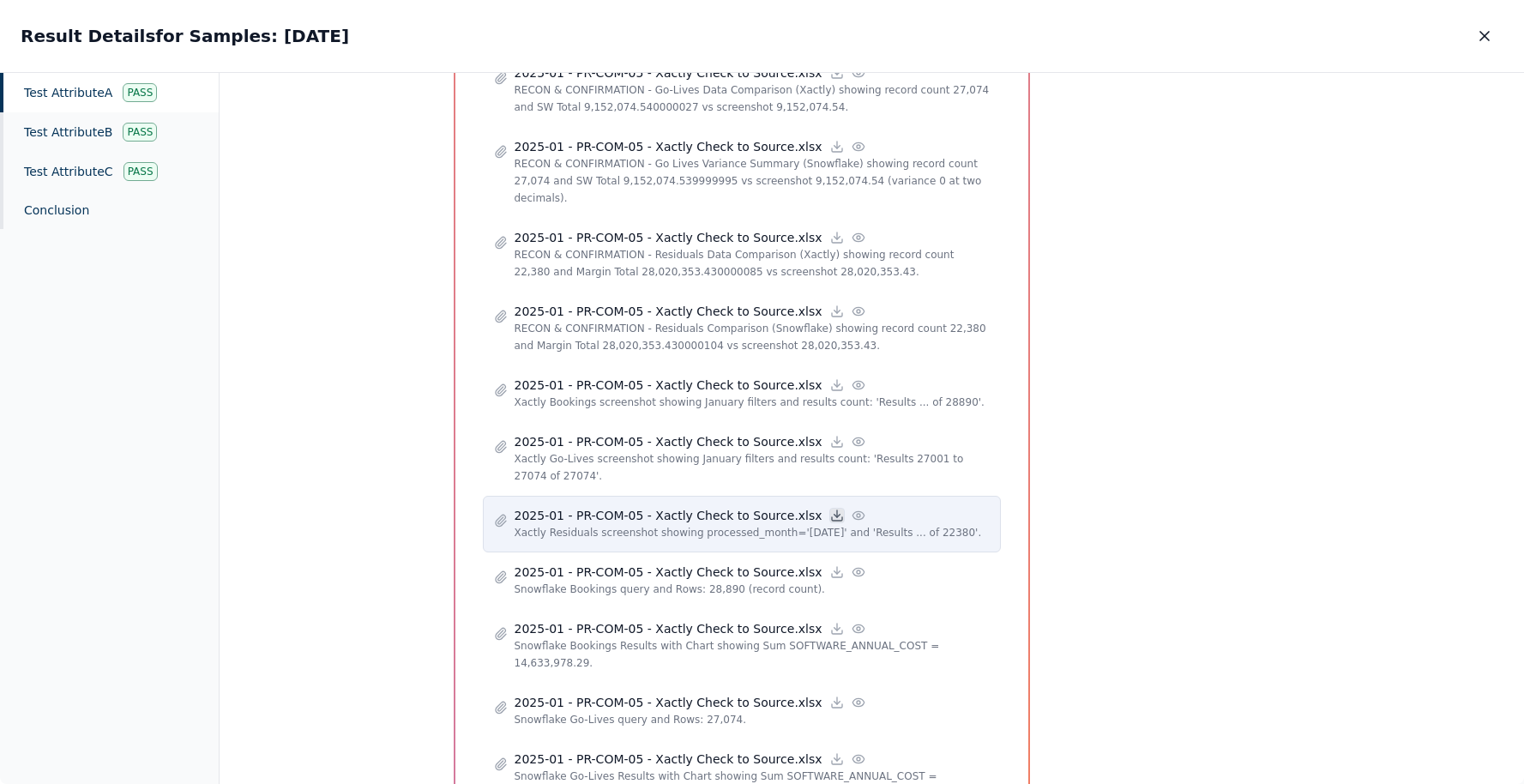
scroll to position [1071, 0]
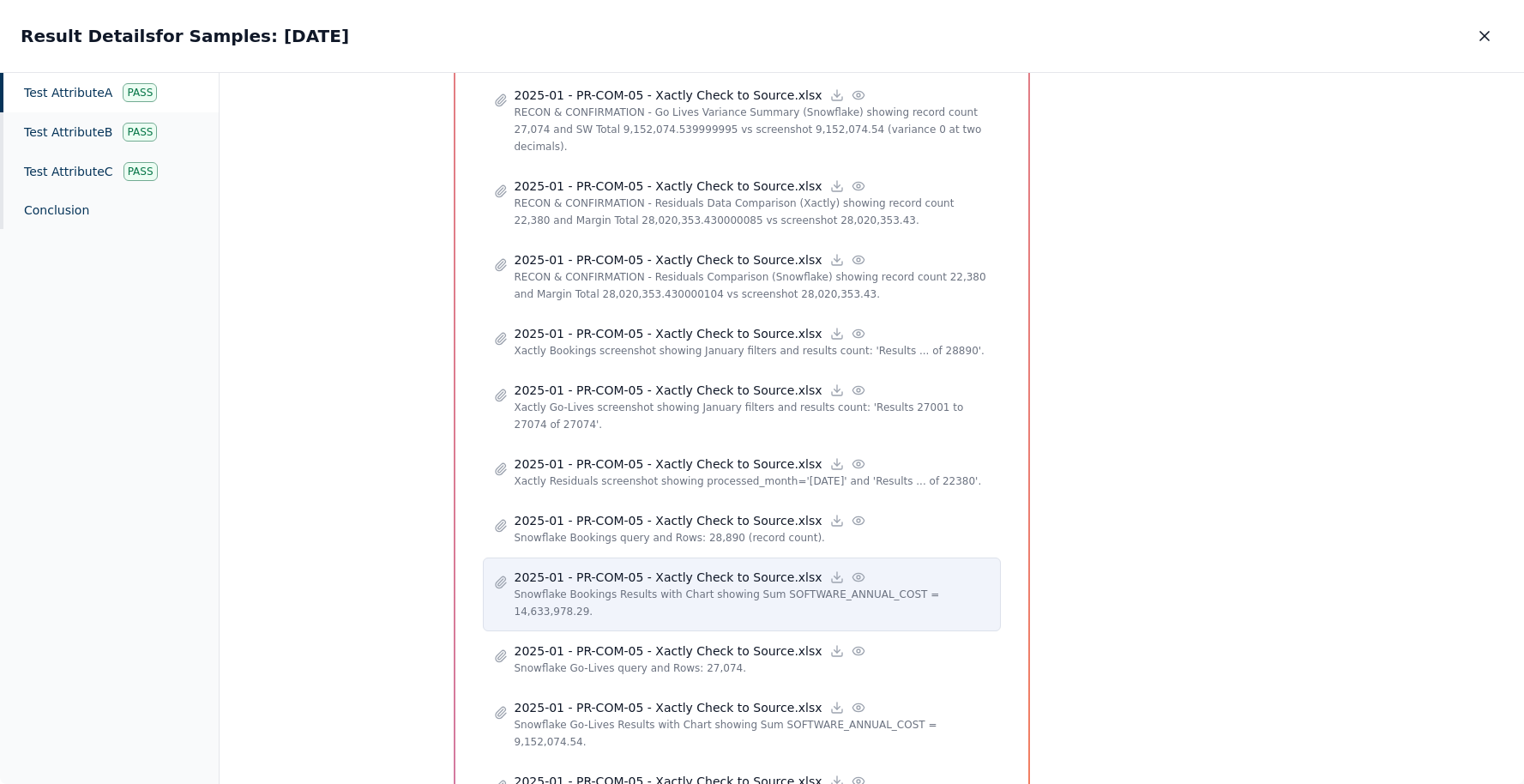
click at [852, 570] on icon at bounding box center [858, 577] width 14 height 14
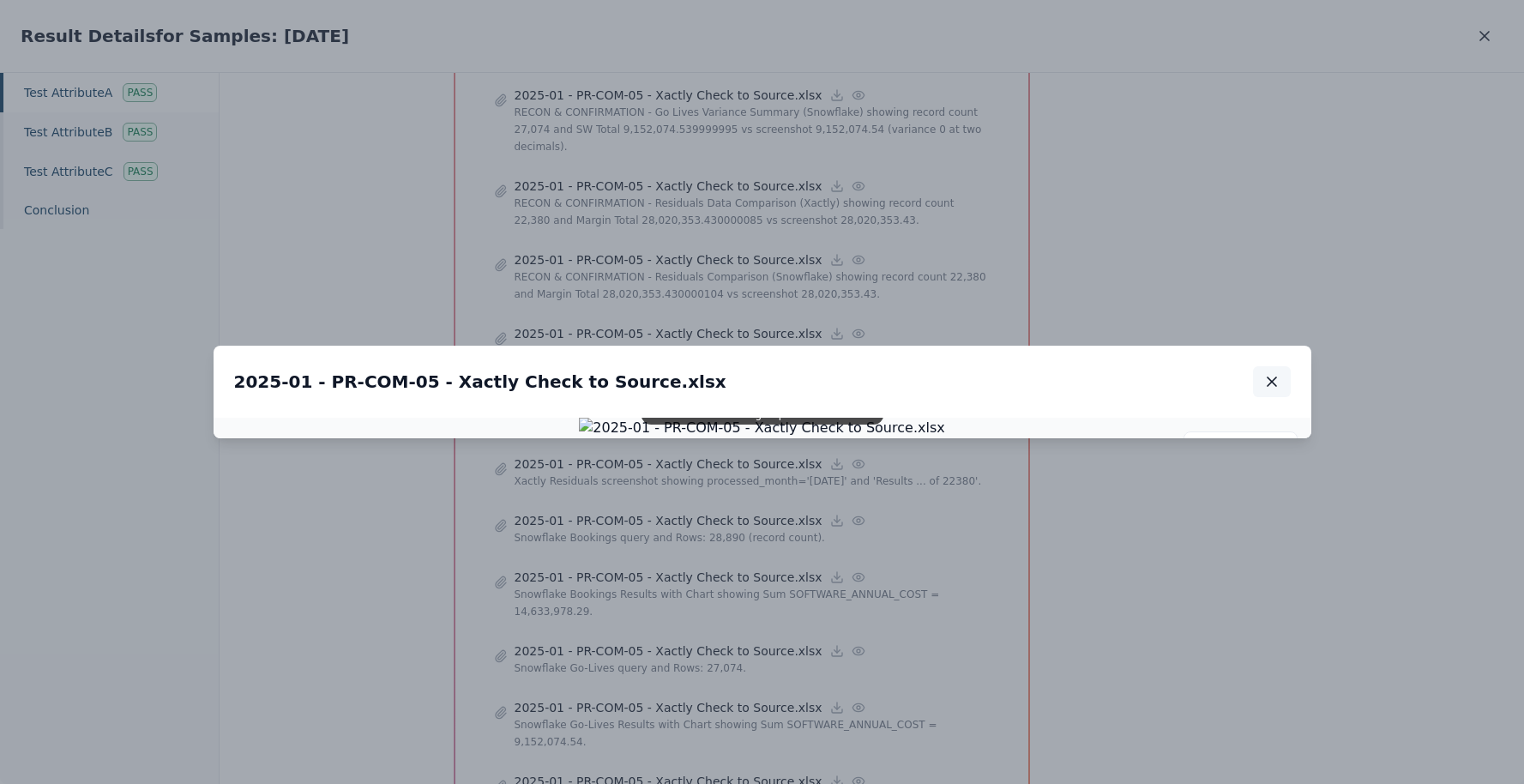
click at [1278, 373] on icon "button" at bounding box center [1272, 381] width 17 height 17
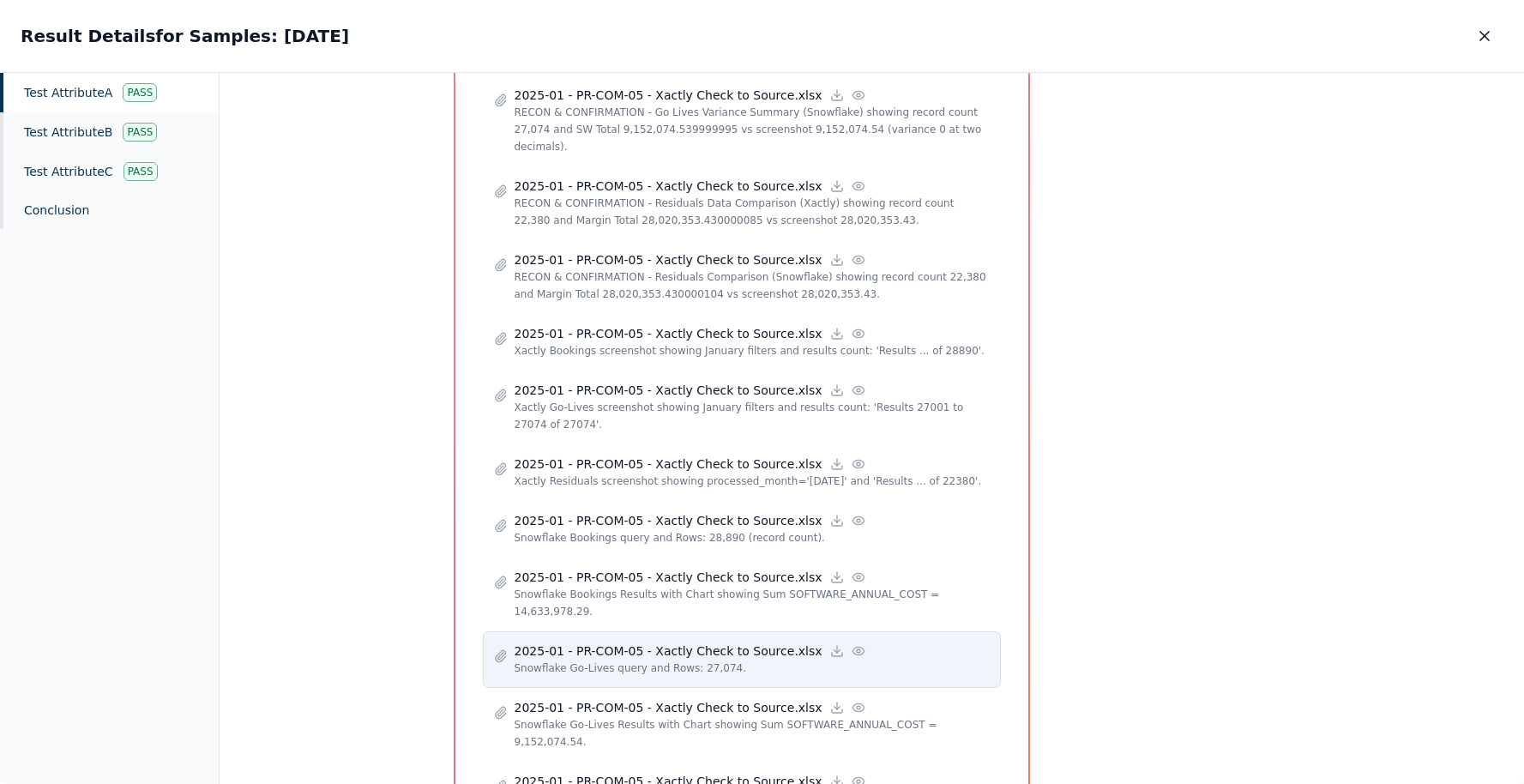
click at [852, 644] on icon at bounding box center [858, 651] width 14 height 14
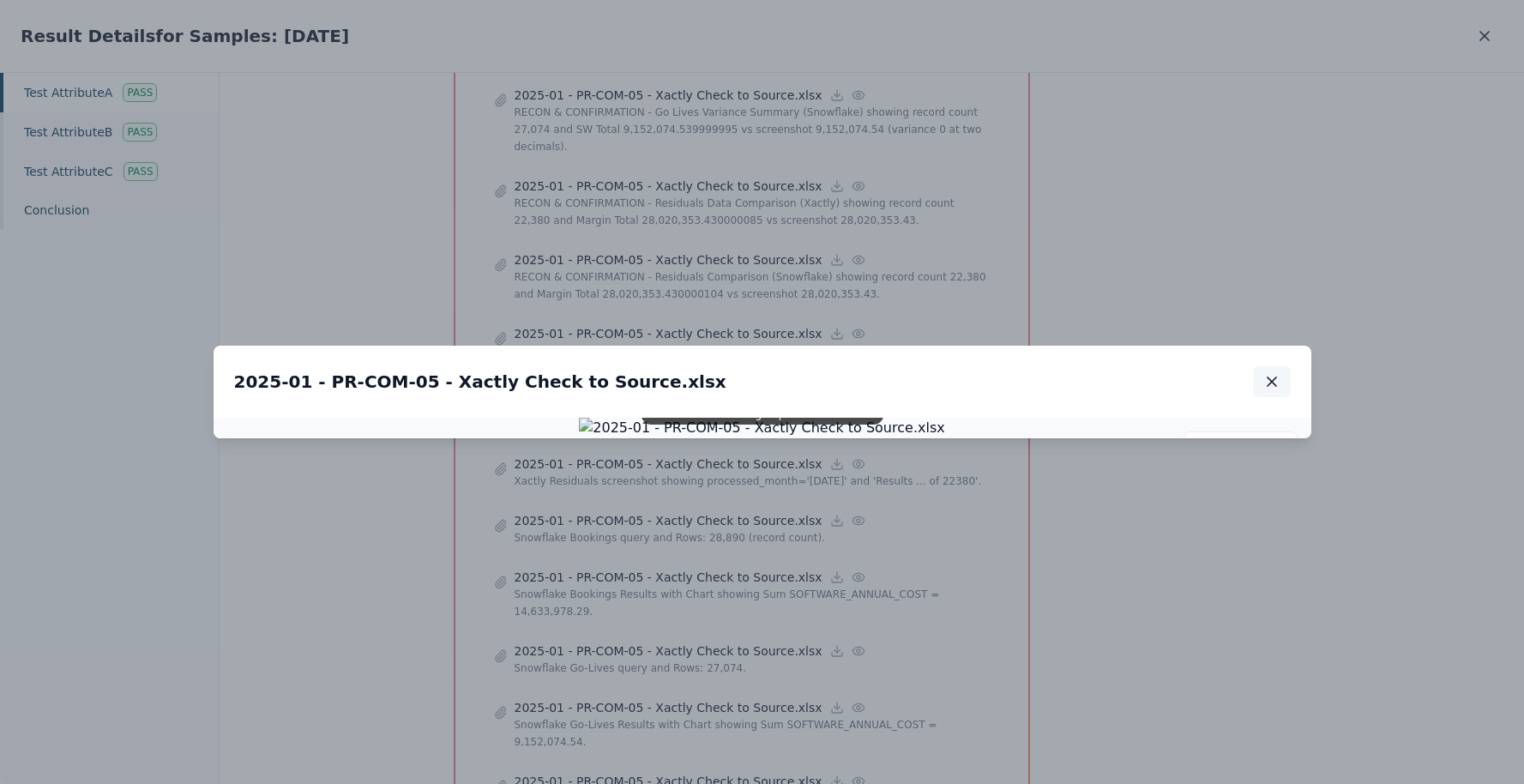
click at [1268, 373] on icon "button" at bounding box center [1272, 381] width 17 height 17
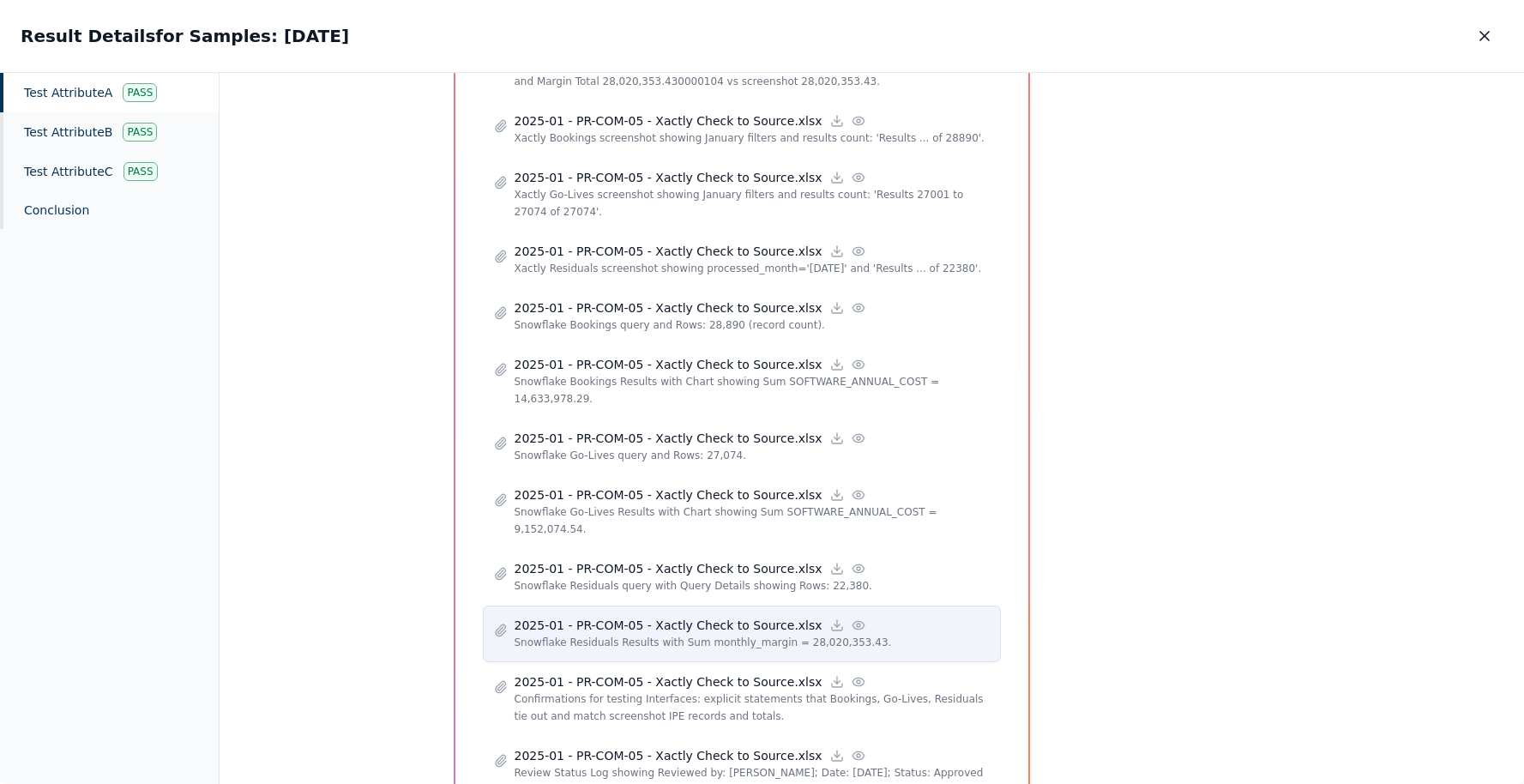
scroll to position [1302, 0]
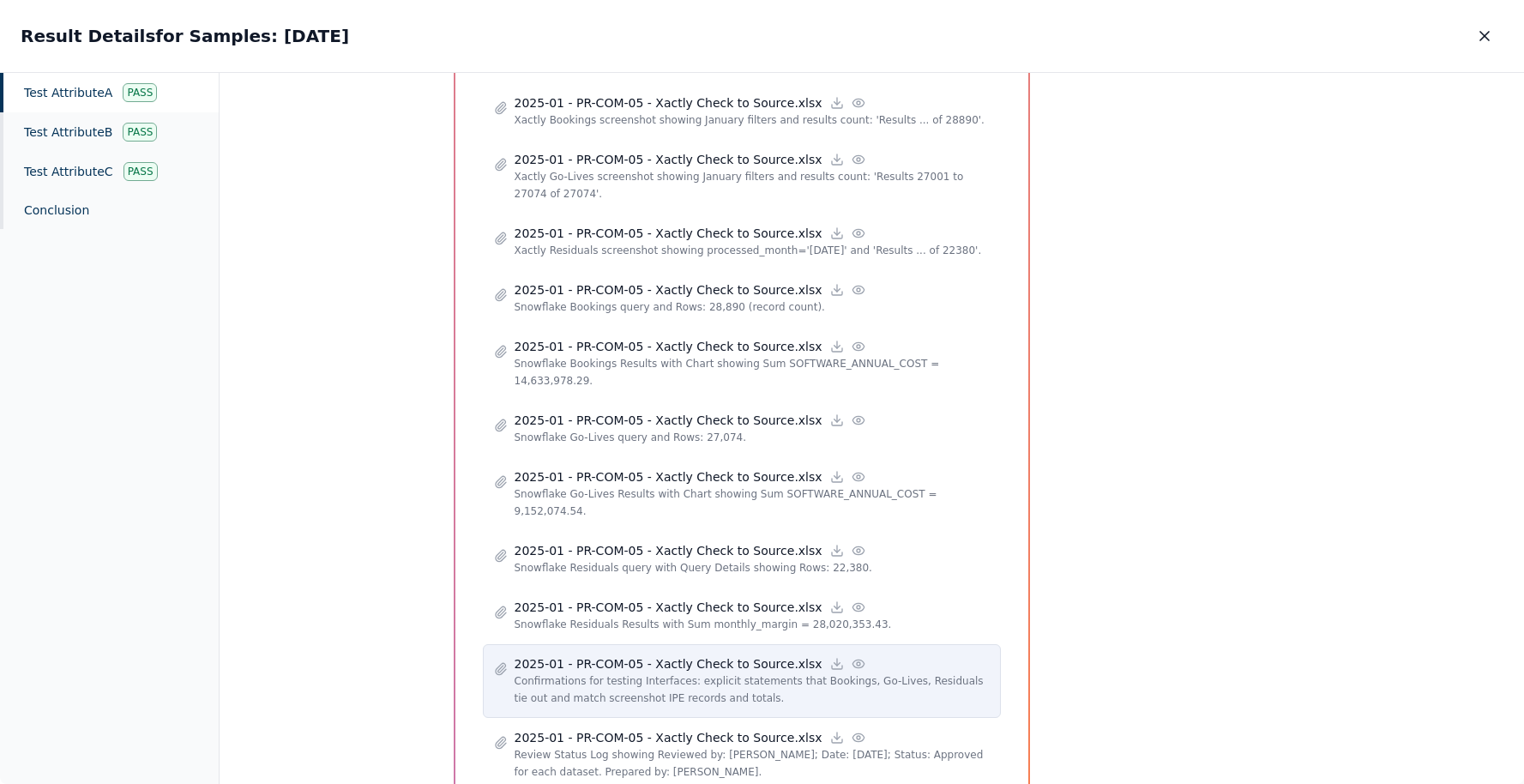
click at [852, 657] on icon at bounding box center [858, 664] width 14 height 14
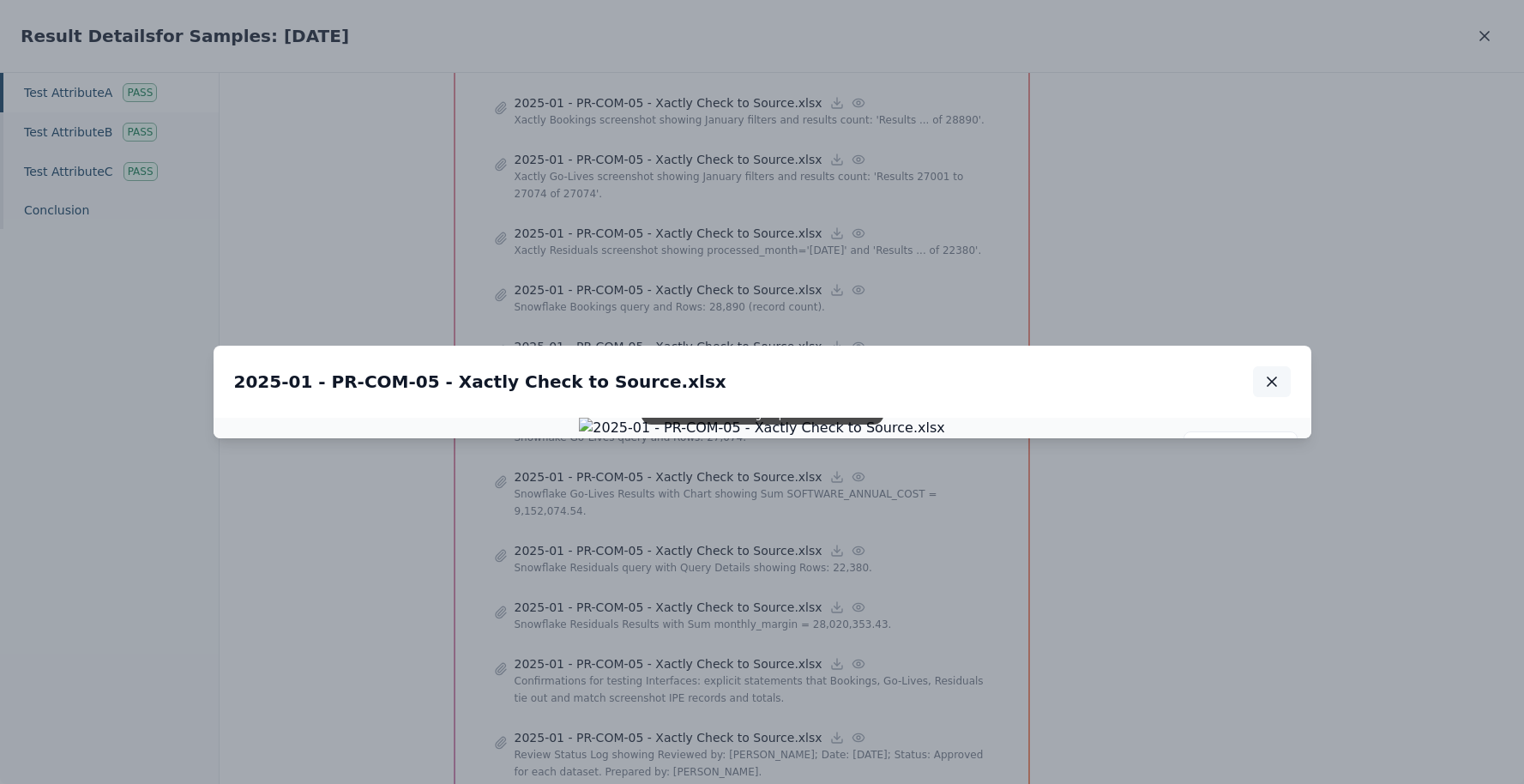
click at [1270, 377] on icon "button" at bounding box center [1272, 381] width 8 height 8
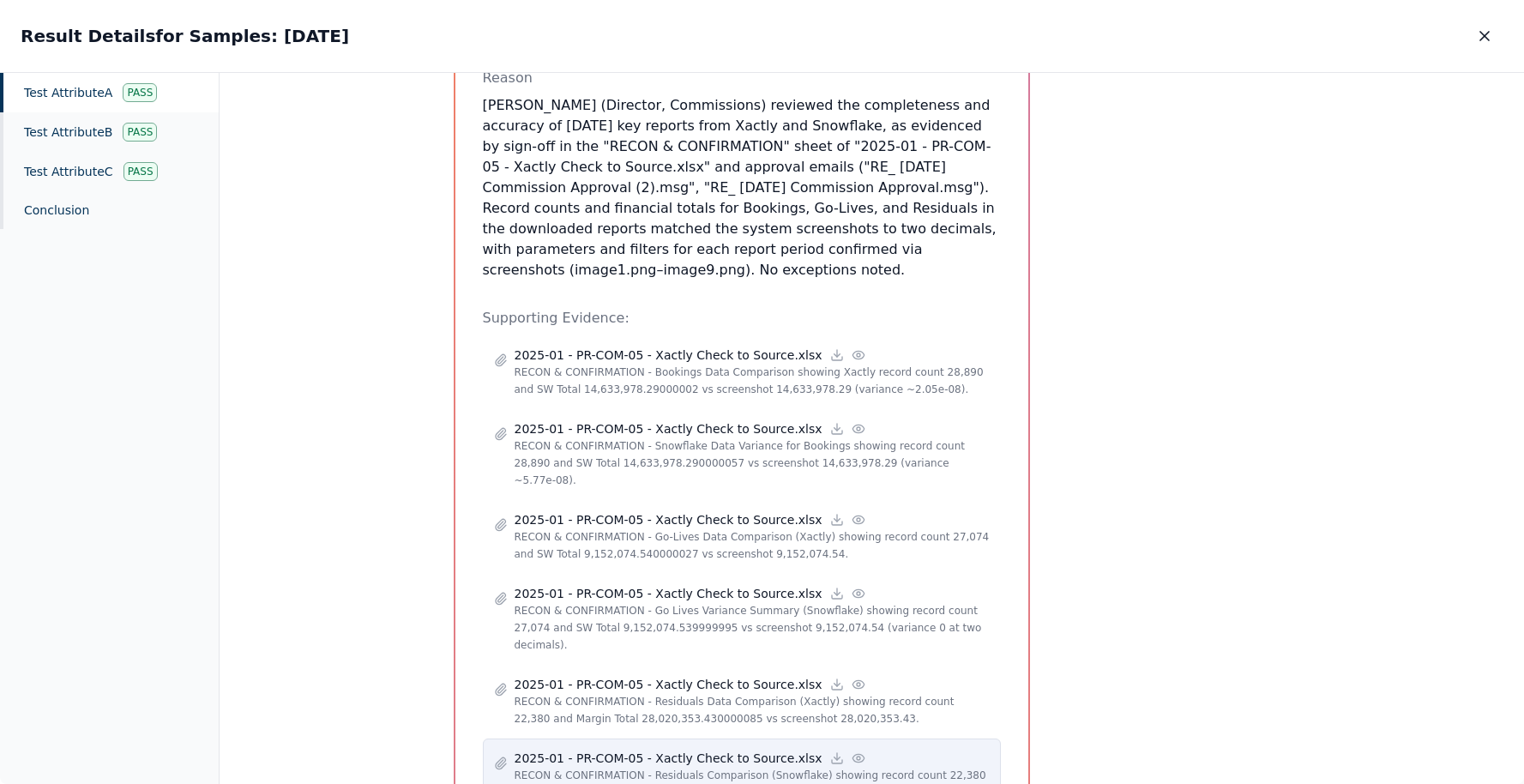
scroll to position [504, 0]
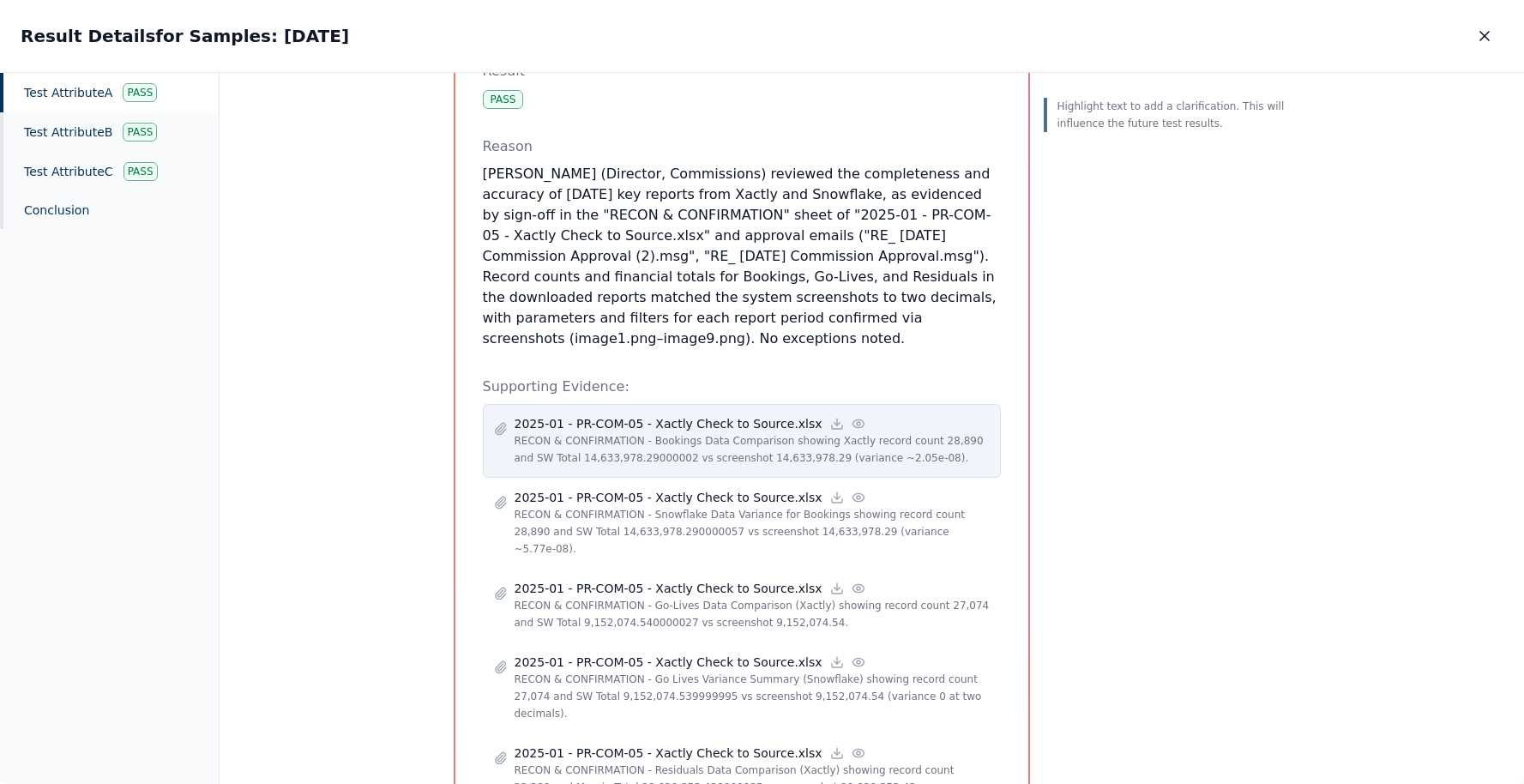
click at [852, 417] on icon at bounding box center [858, 423] width 14 height 14
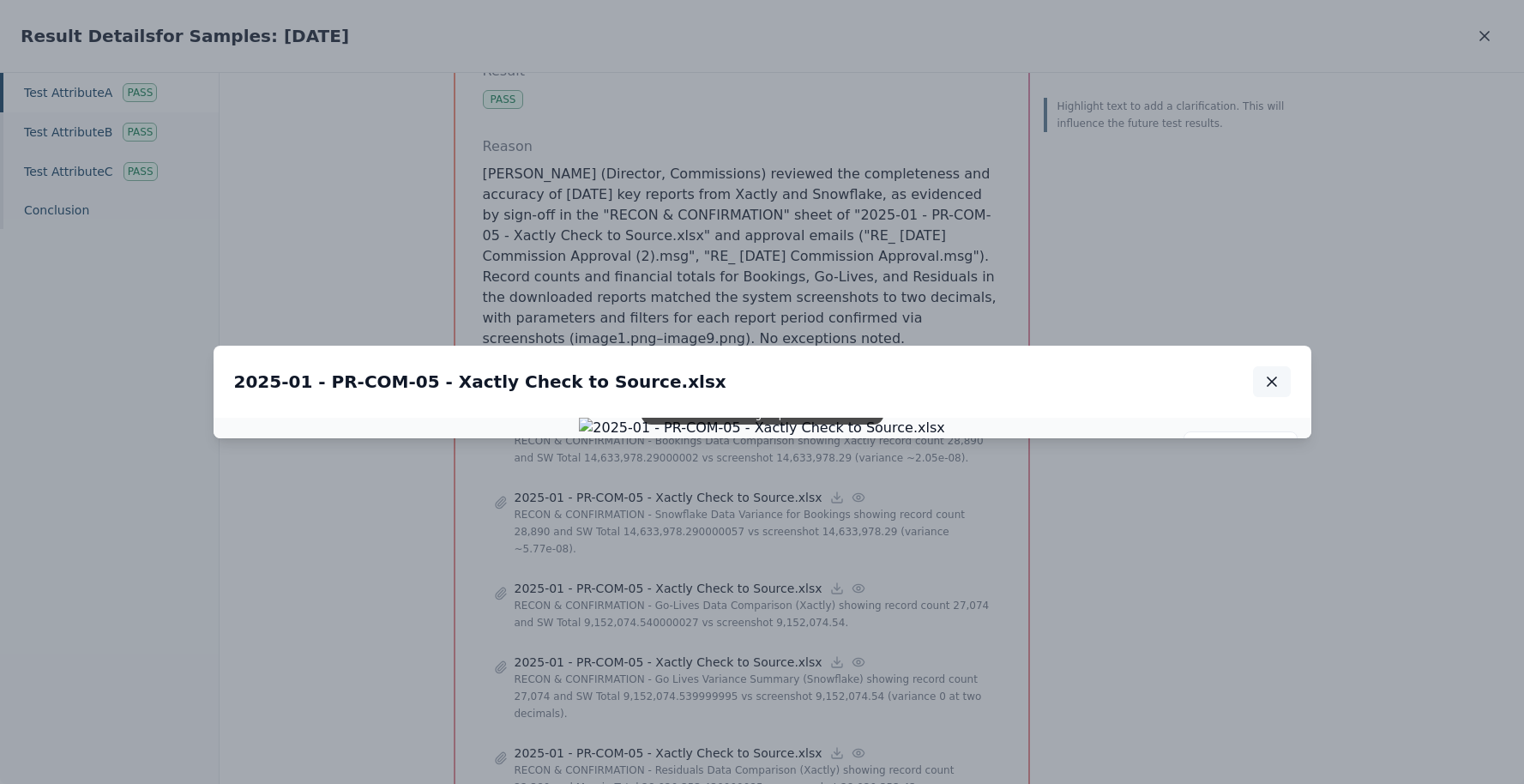
click at [1276, 373] on icon "button" at bounding box center [1272, 381] width 17 height 17
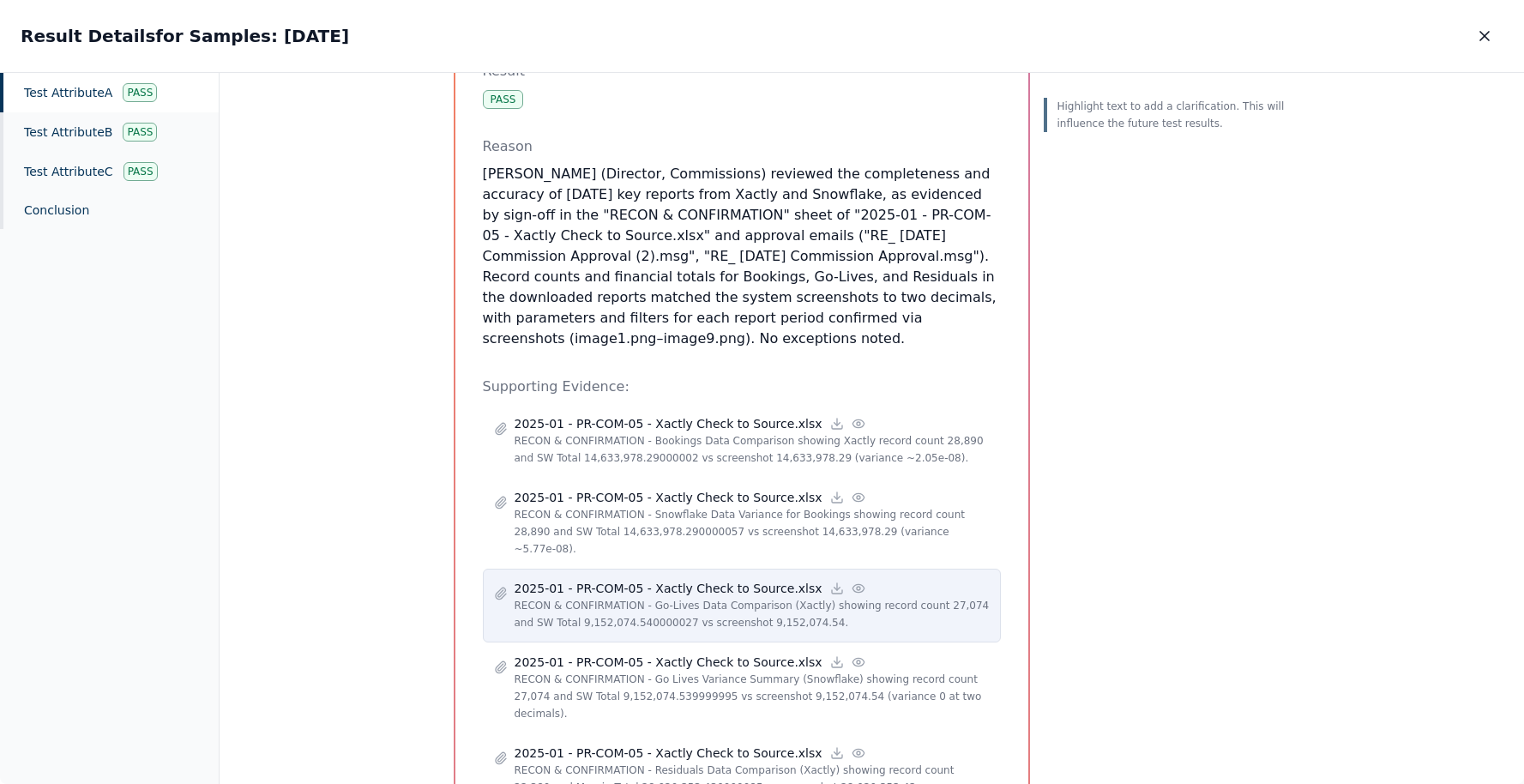
click at [827, 579] on div "2025-01 - PR-COM-05 - Xactly Check to Source.xlsx" at bounding box center [751, 588] width 475 height 17
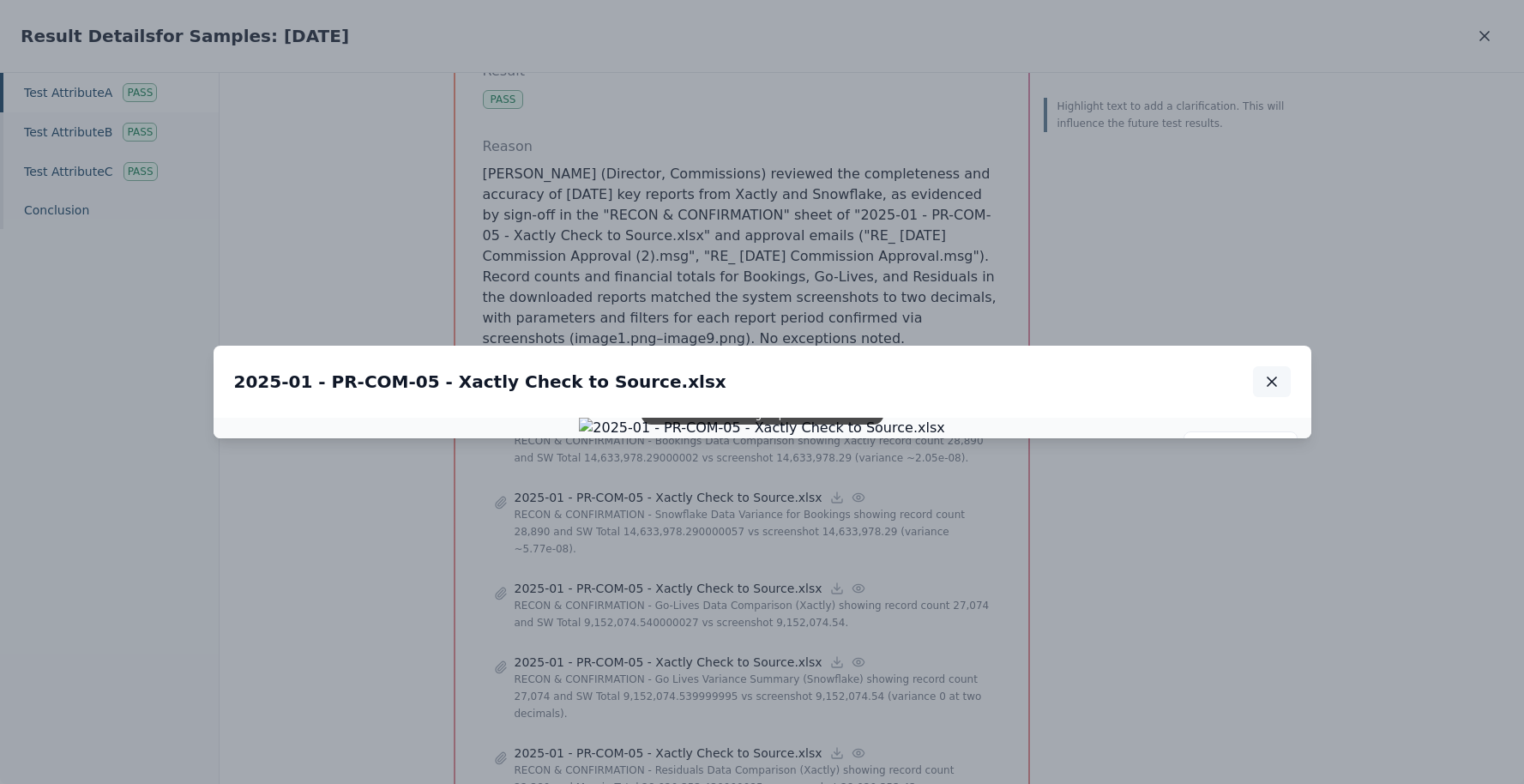
click at [1276, 373] on icon "button" at bounding box center [1272, 381] width 17 height 17
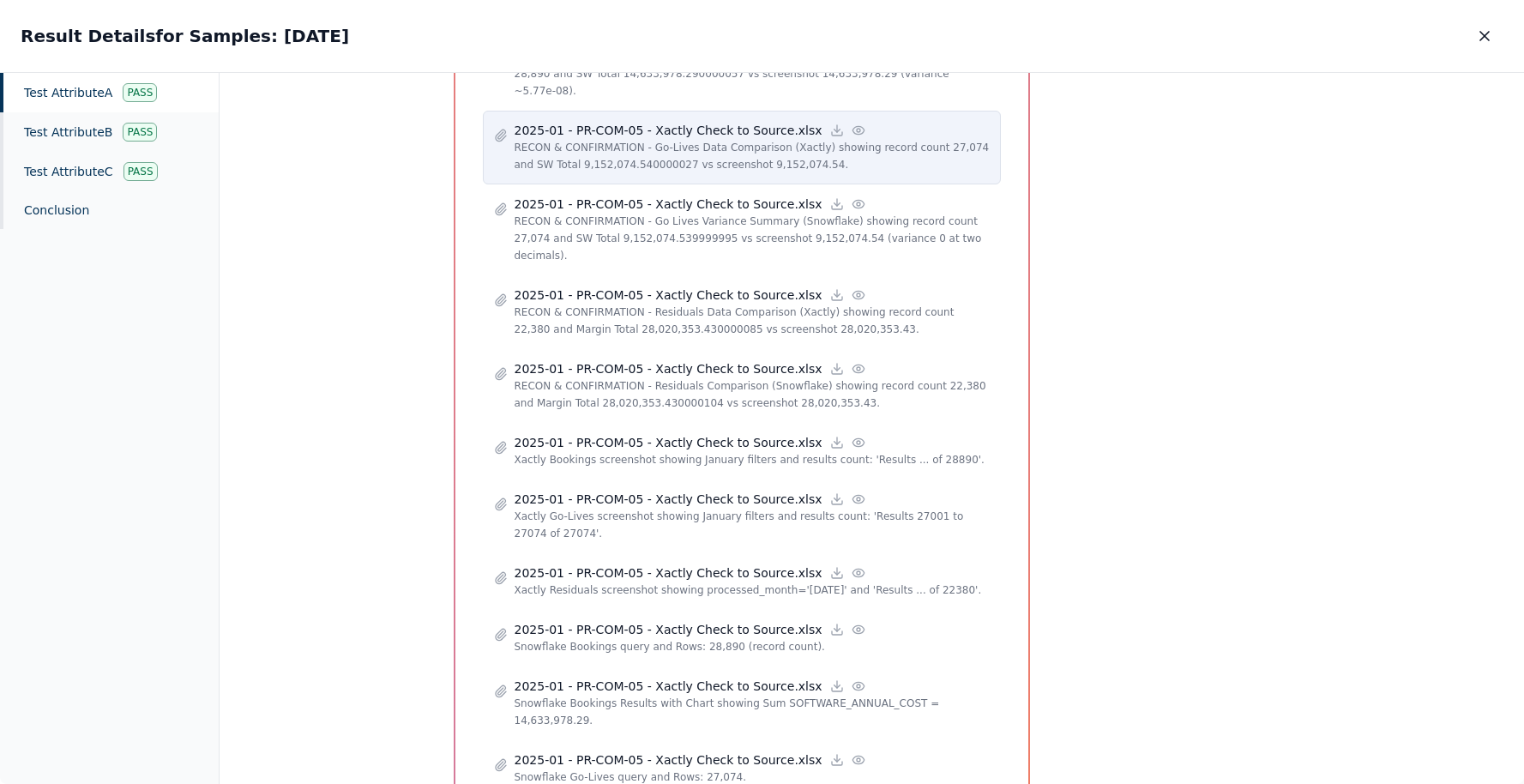
scroll to position [969, 0]
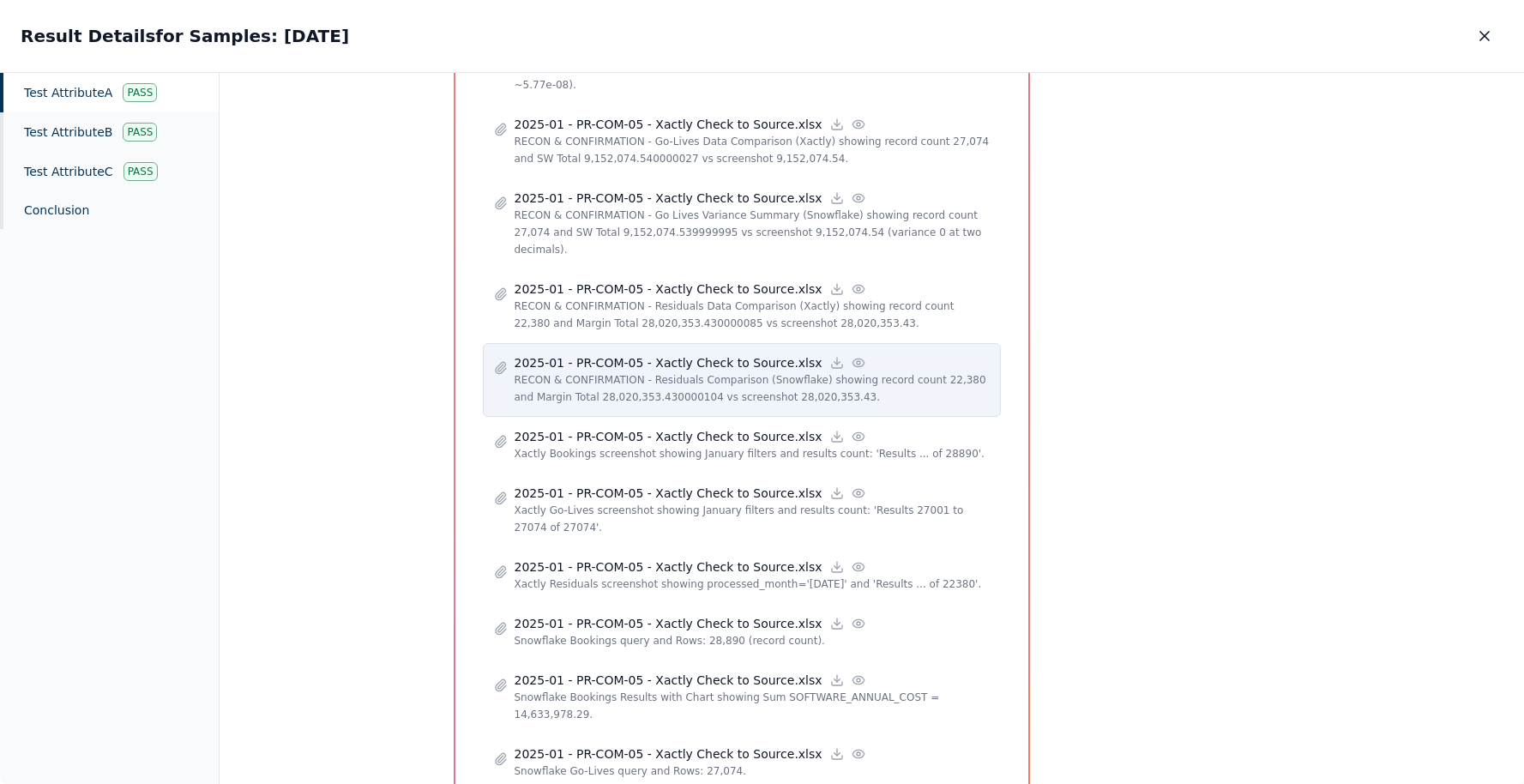
click at [849, 354] on div "2025-01 - PR-COM-05 - Xactly Check to Source.xlsx" at bounding box center [751, 363] width 475 height 17
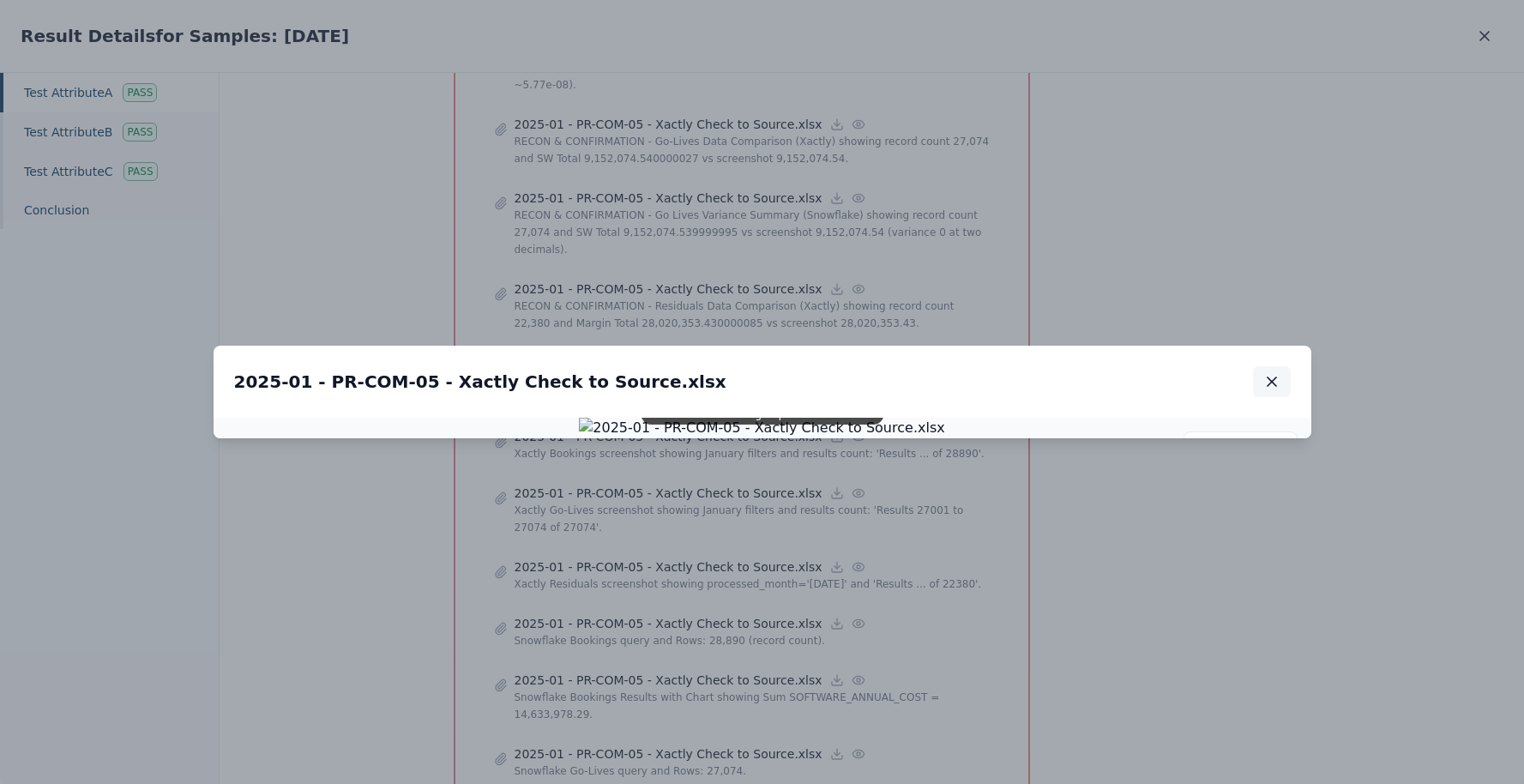
click at [1276, 373] on icon "button" at bounding box center [1272, 381] width 17 height 17
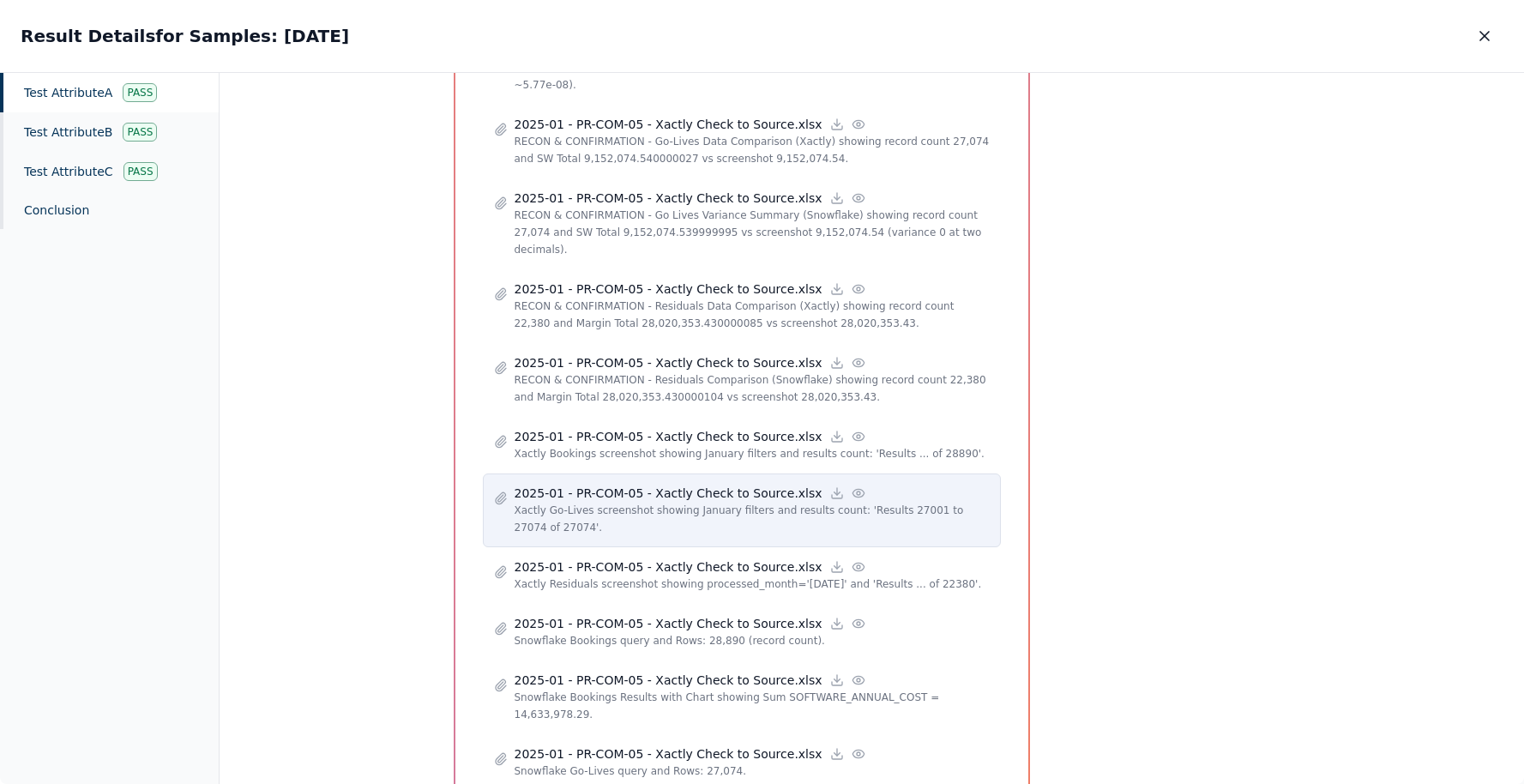
click at [852, 488] on icon at bounding box center [857, 492] width 11 height 7
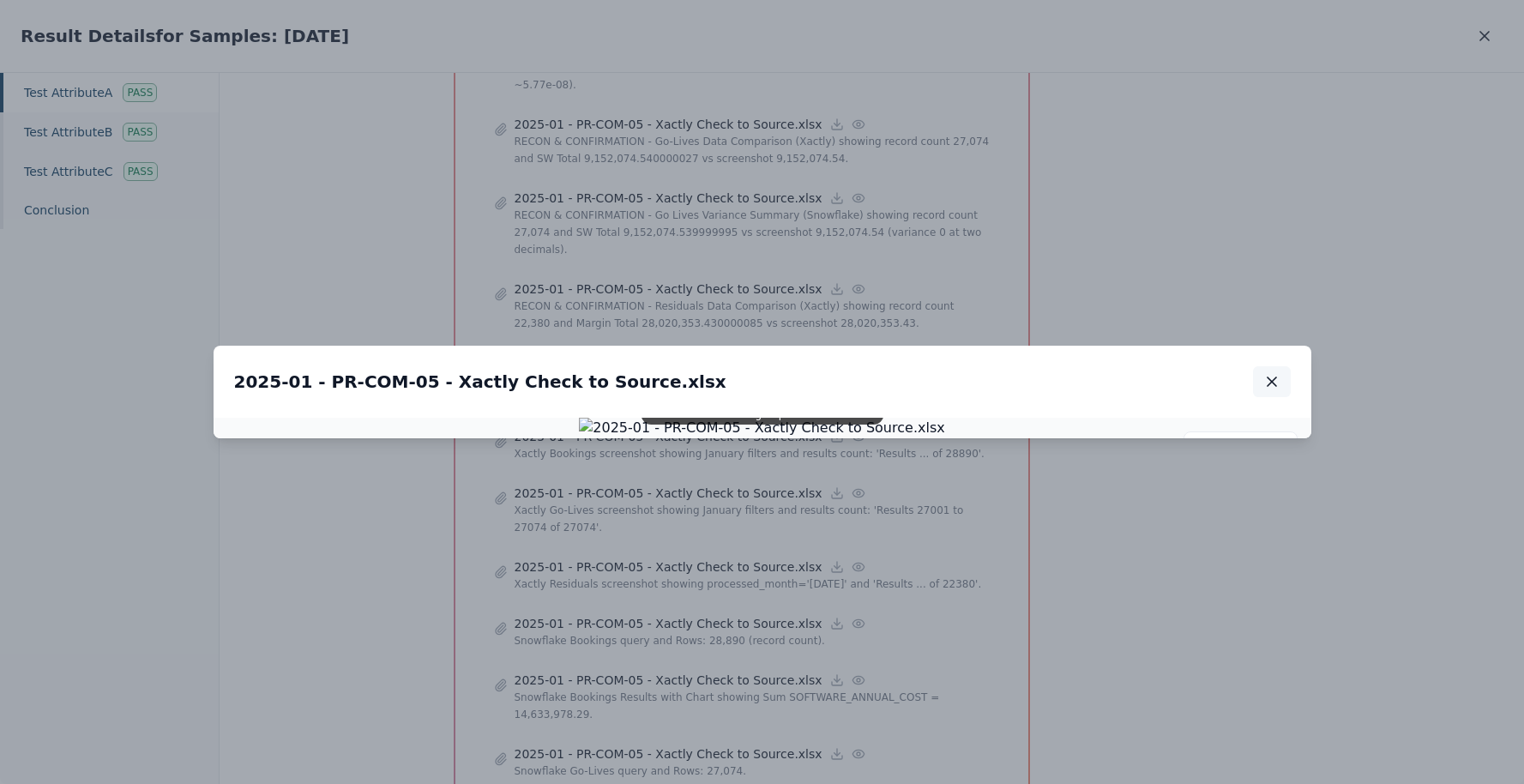
click at [1268, 373] on icon "button" at bounding box center [1272, 381] width 17 height 17
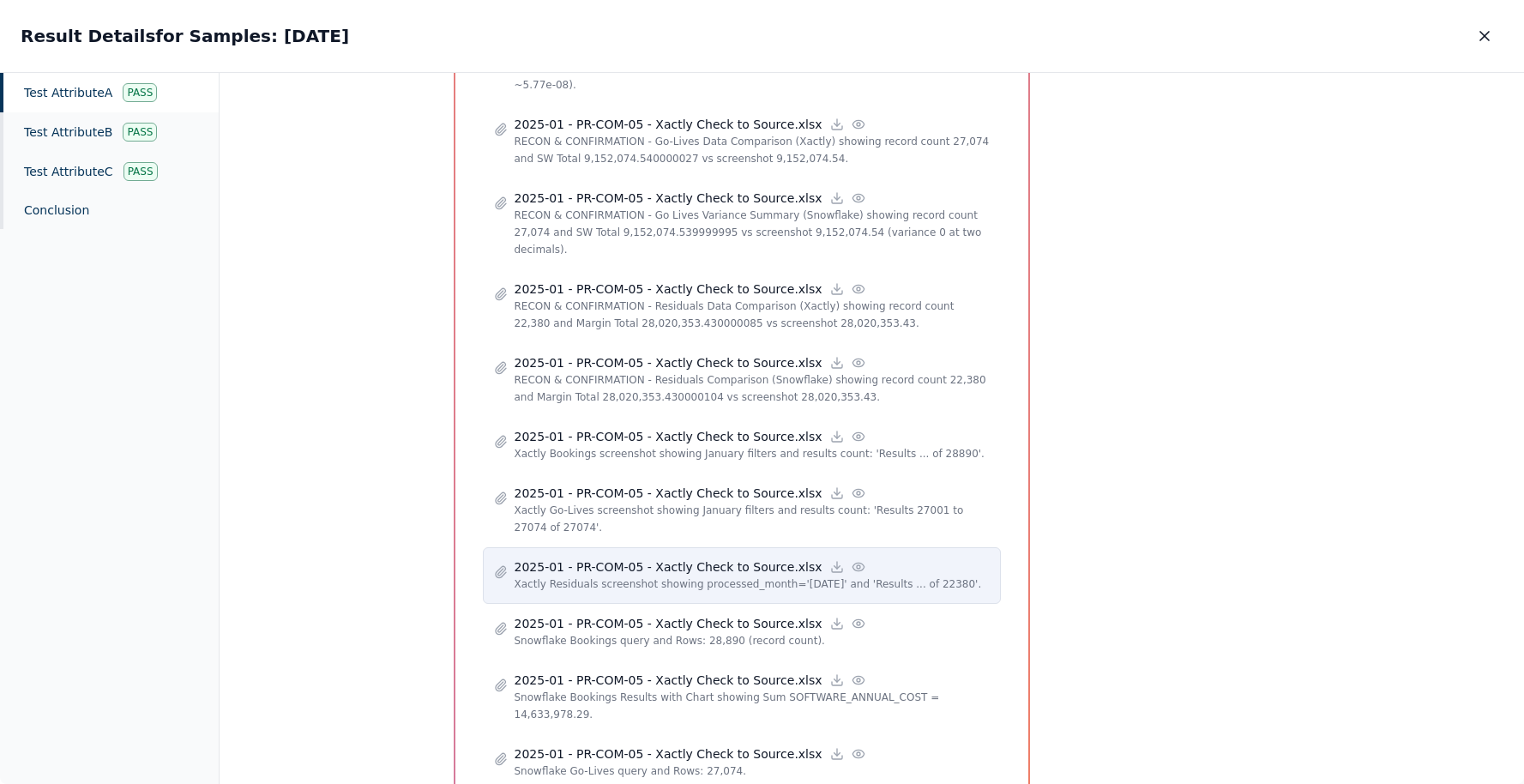
click at [852, 560] on icon at bounding box center [858, 566] width 14 height 14
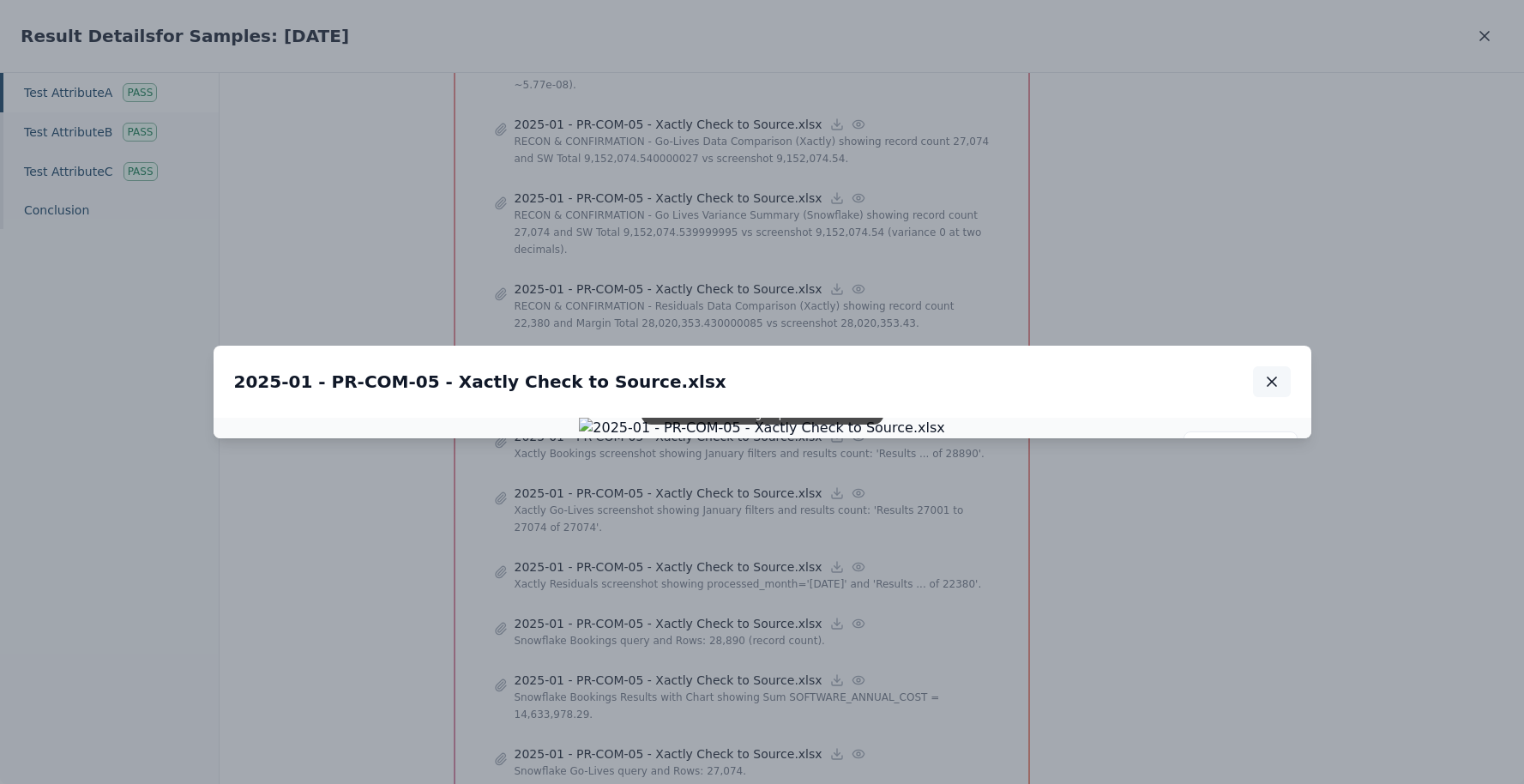
click at [1268, 377] on icon "button" at bounding box center [1272, 381] width 8 height 8
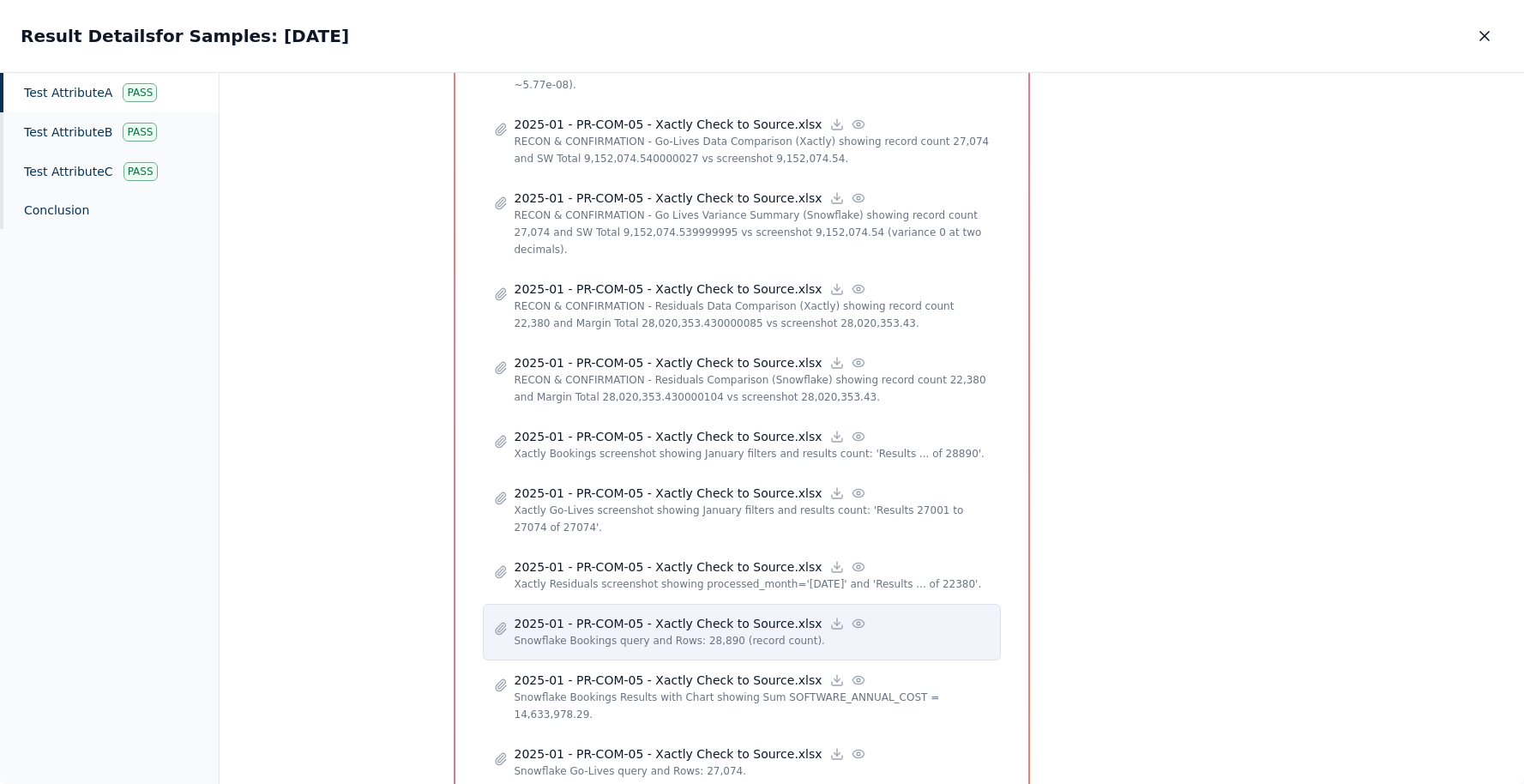
click at [852, 617] on icon at bounding box center [858, 623] width 14 height 14
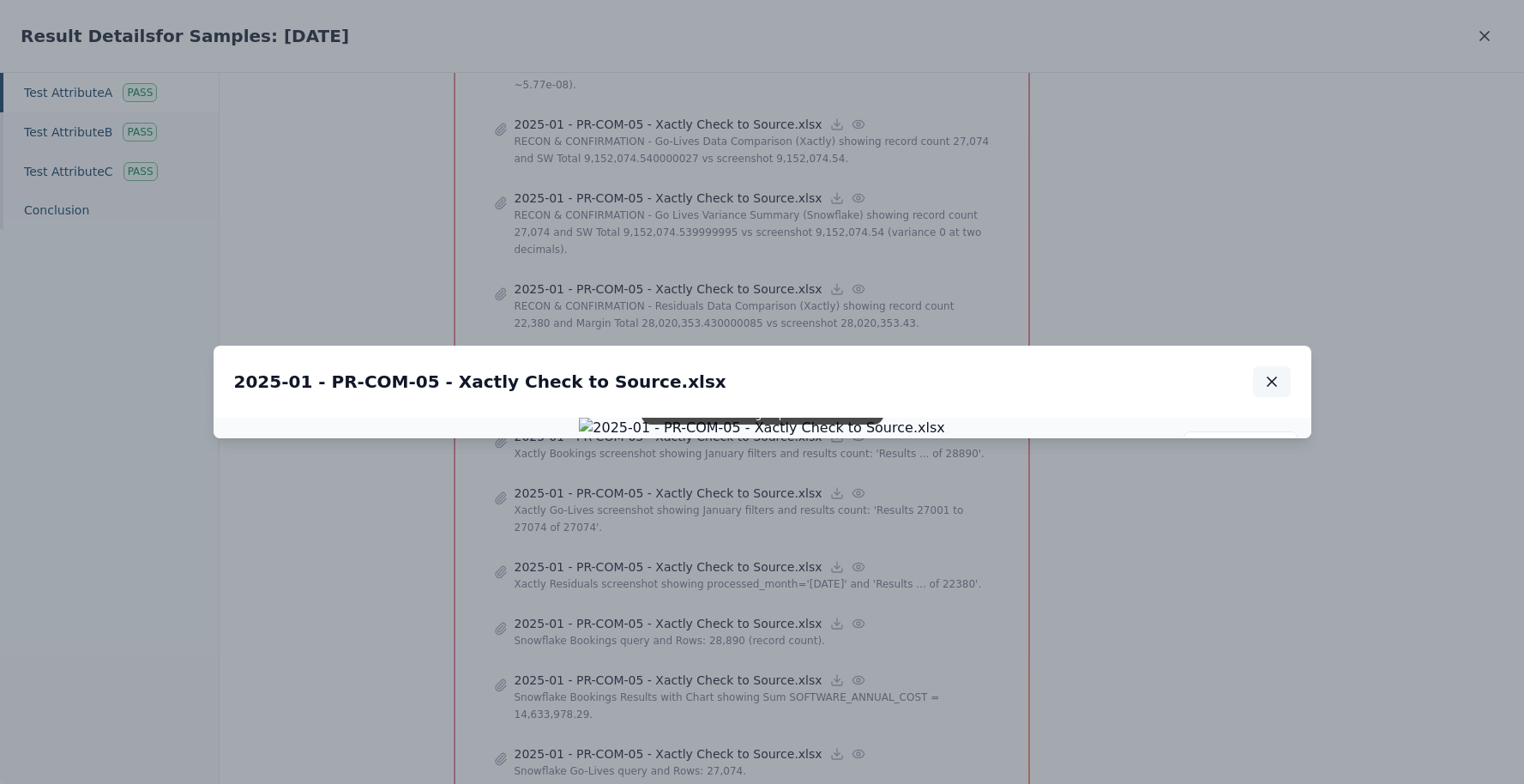
click at [1270, 373] on icon "button" at bounding box center [1272, 381] width 17 height 17
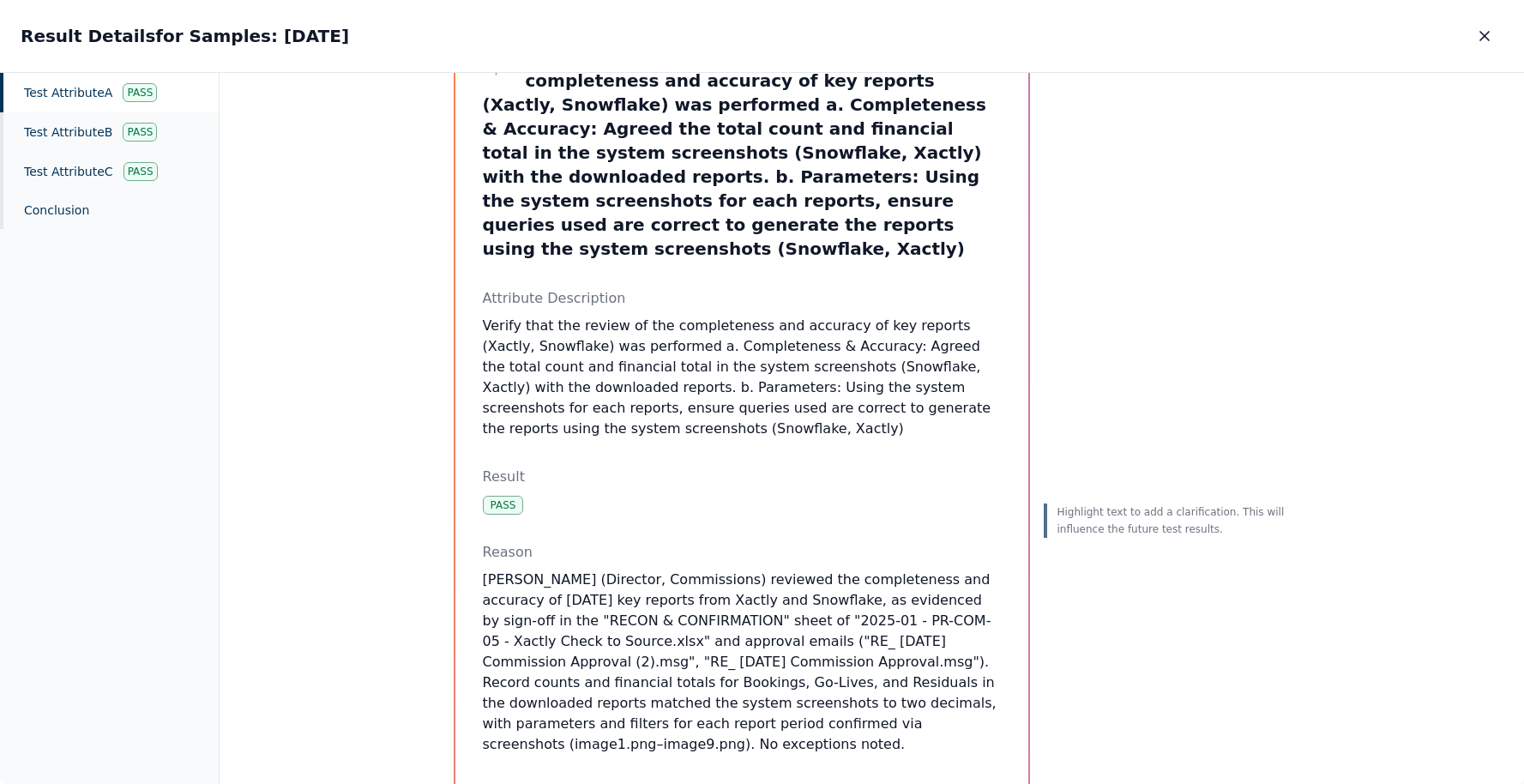
scroll to position [0, 0]
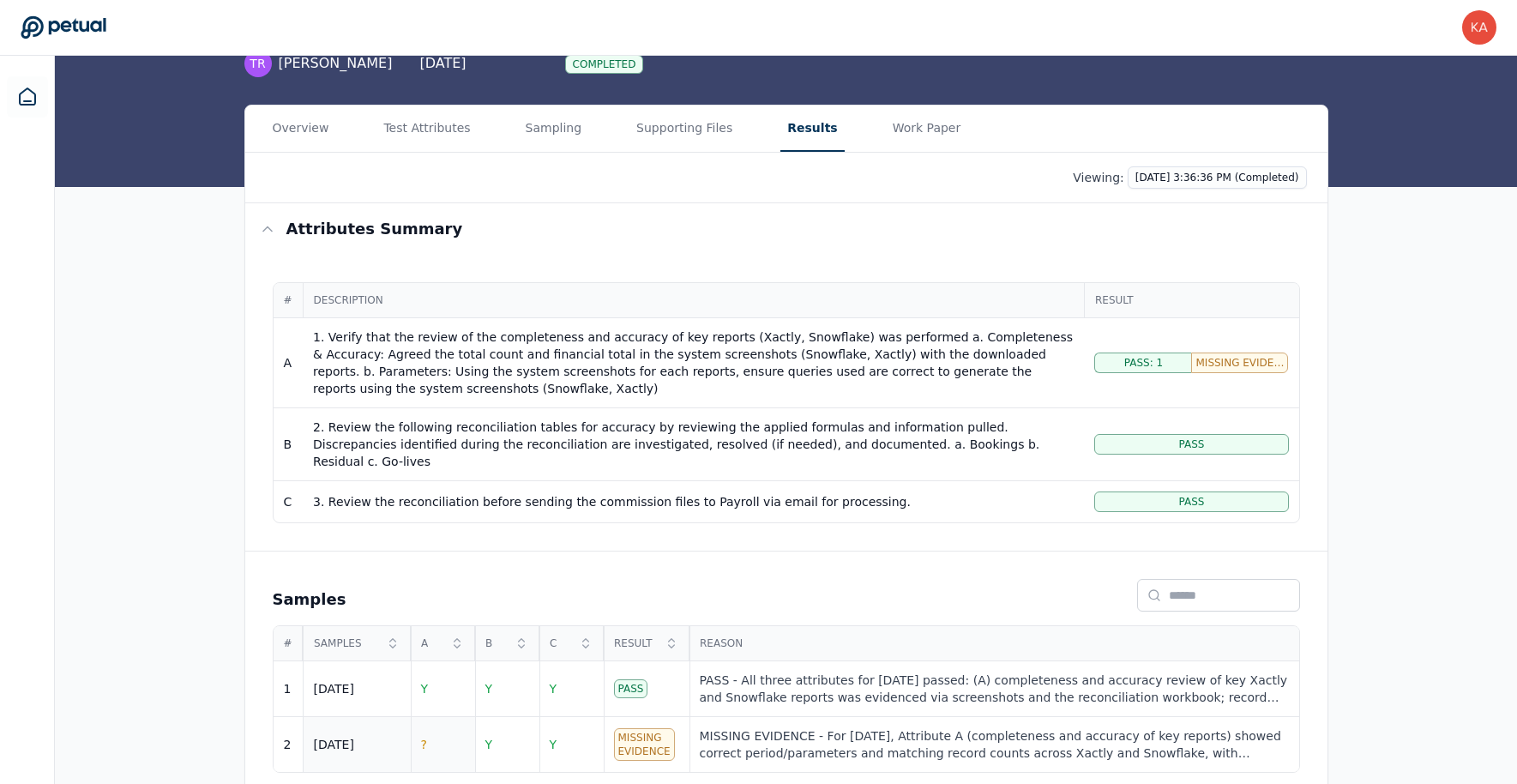
click at [429, 725] on td "?" at bounding box center [443, 745] width 64 height 56
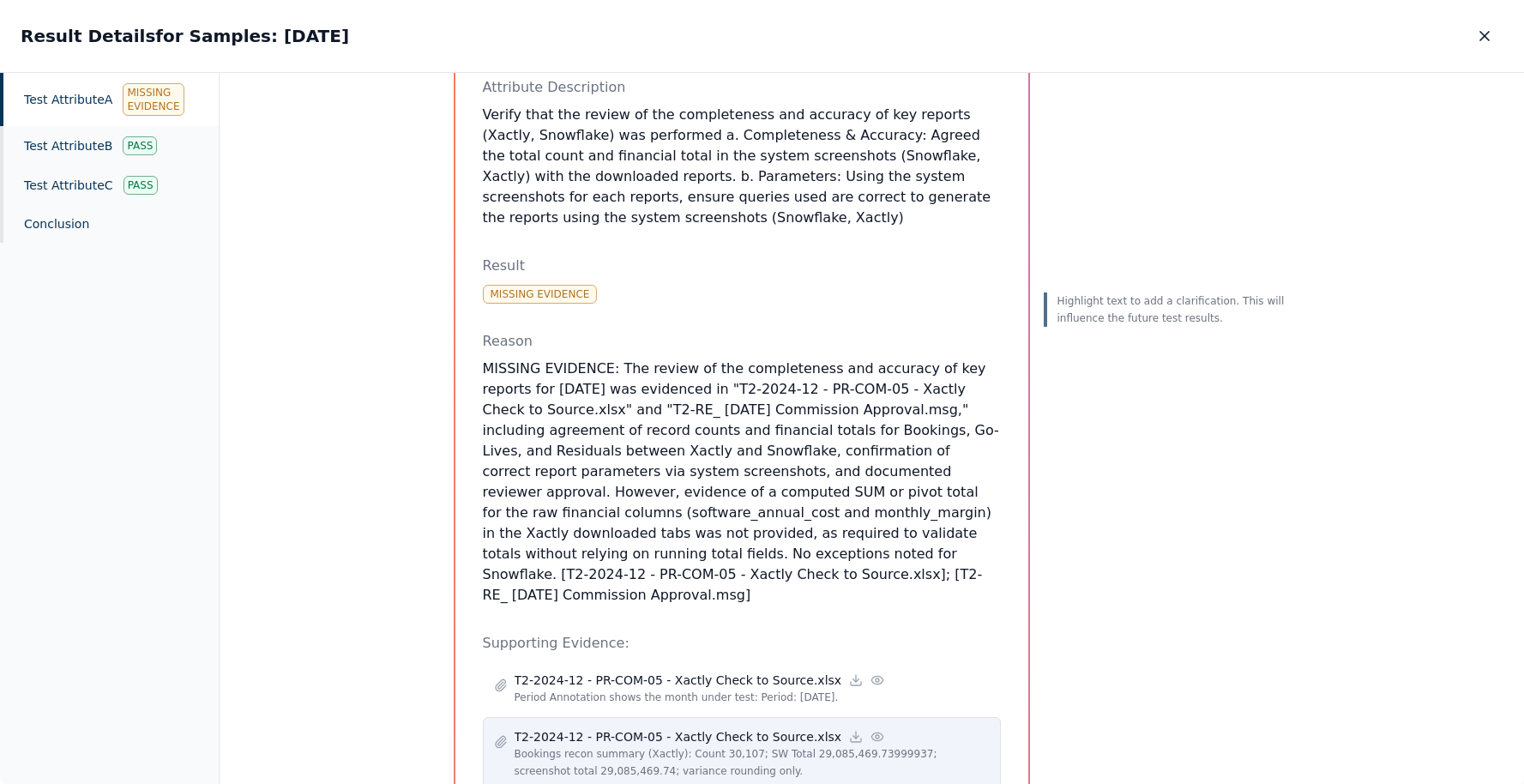
scroll to position [242, 0]
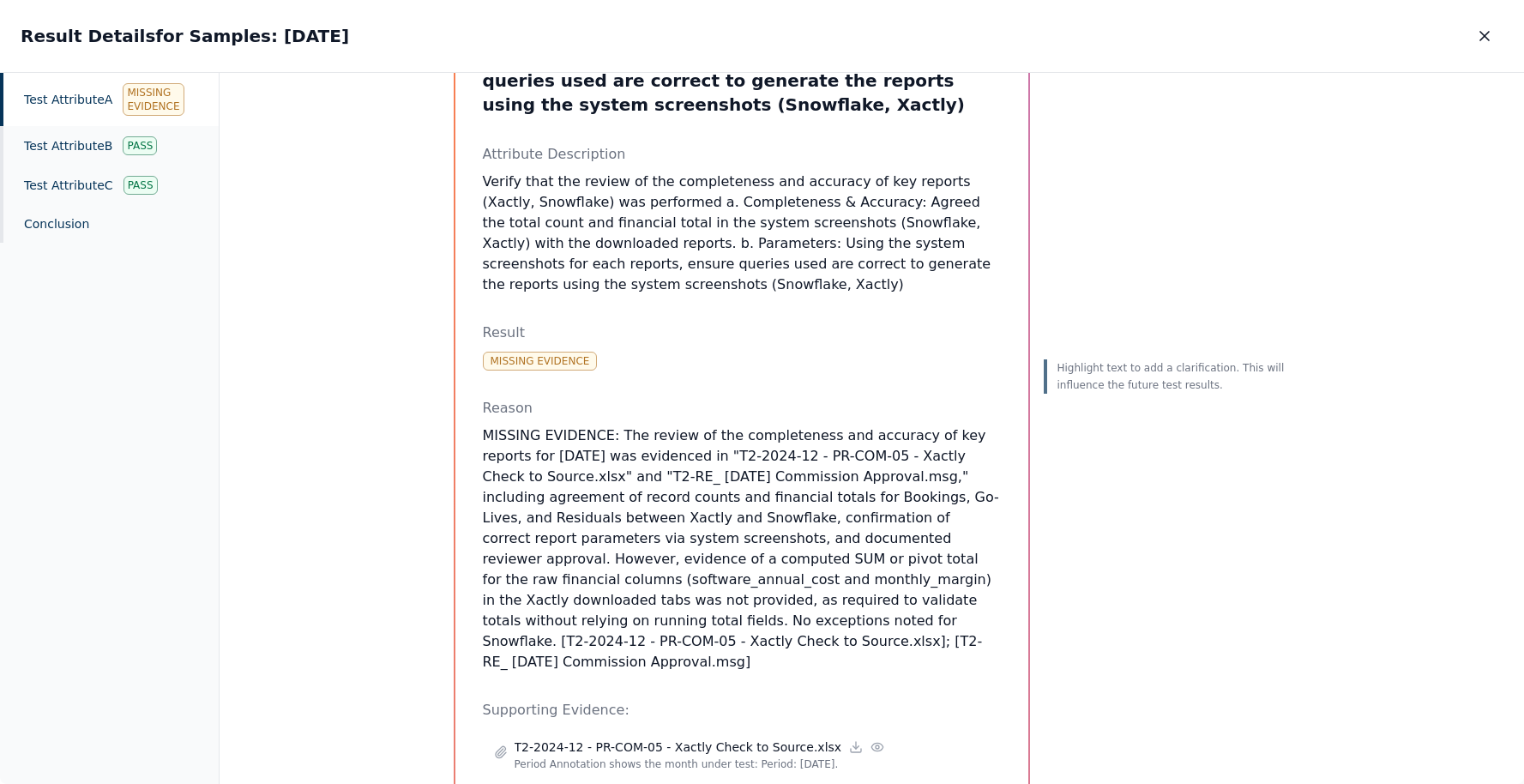
click at [649, 425] on p "MISSING EVIDENCE: The review of the completeness and accuracy of key reports fo…" at bounding box center [742, 548] width 518 height 247
click at [551, 517] on p "MISSING EVIDENCE: The review of the completeness and accuracy of key reports fo…" at bounding box center [742, 548] width 518 height 247
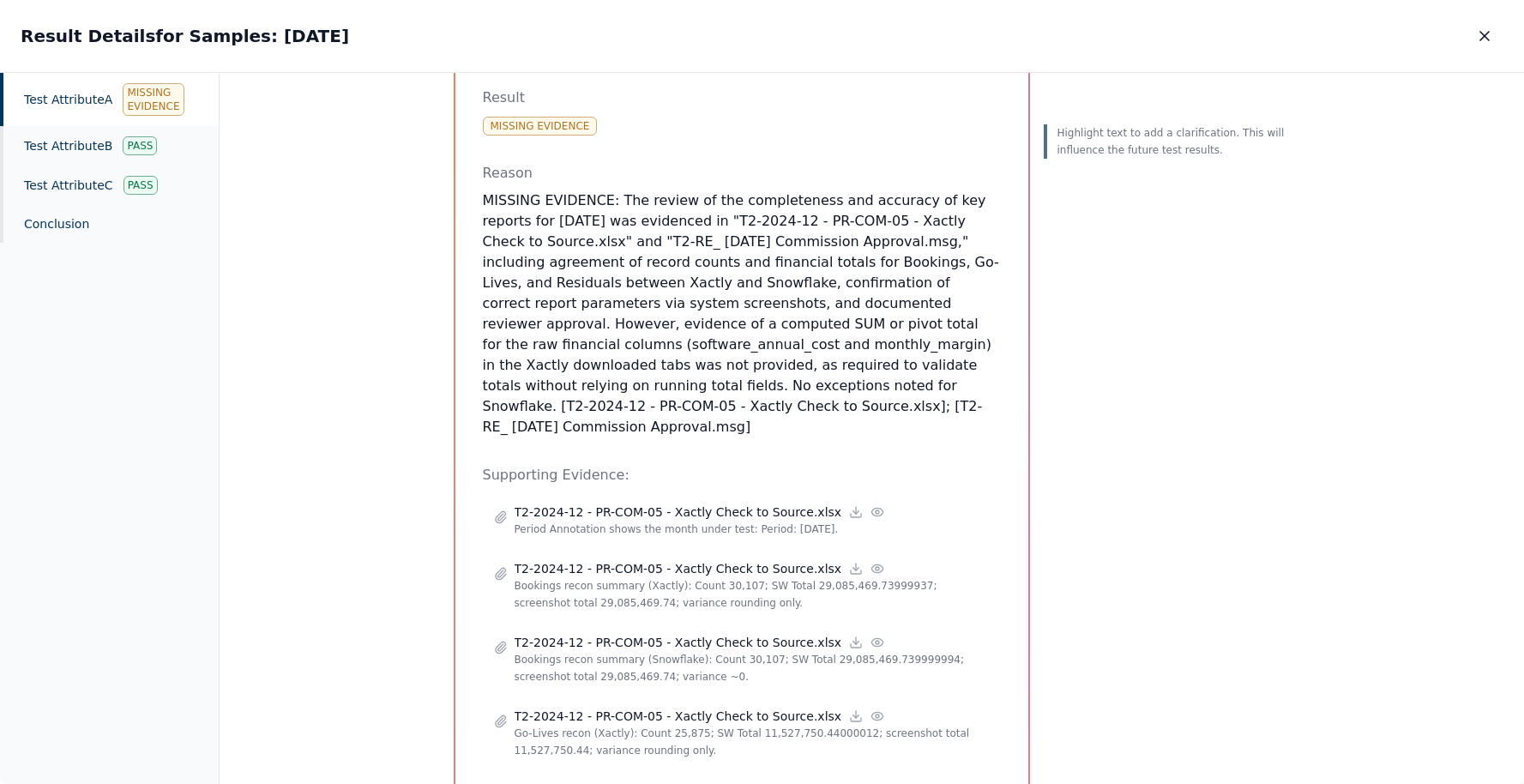
scroll to position [476, 0]
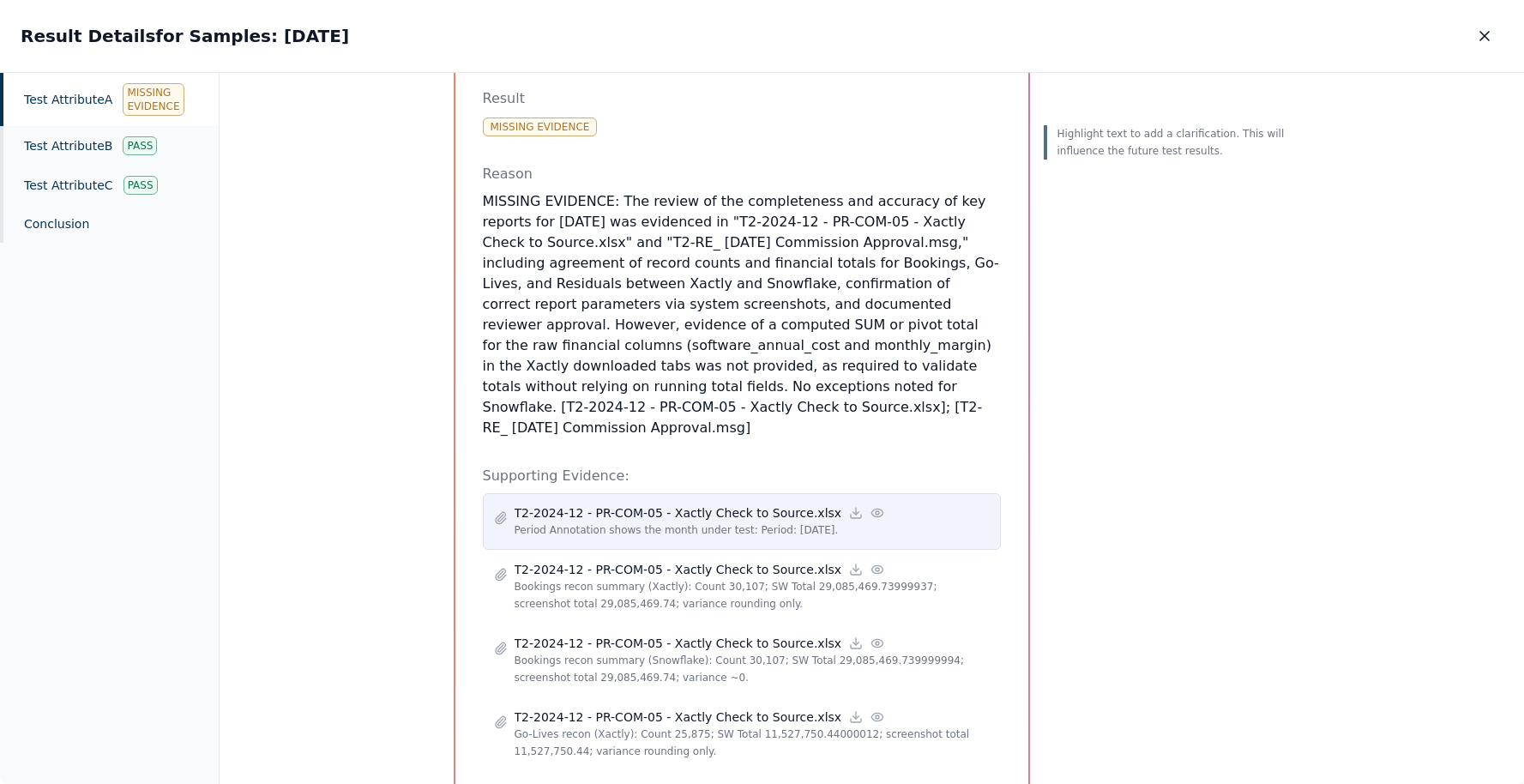
click at [870, 506] on icon at bounding box center [877, 512] width 14 height 14
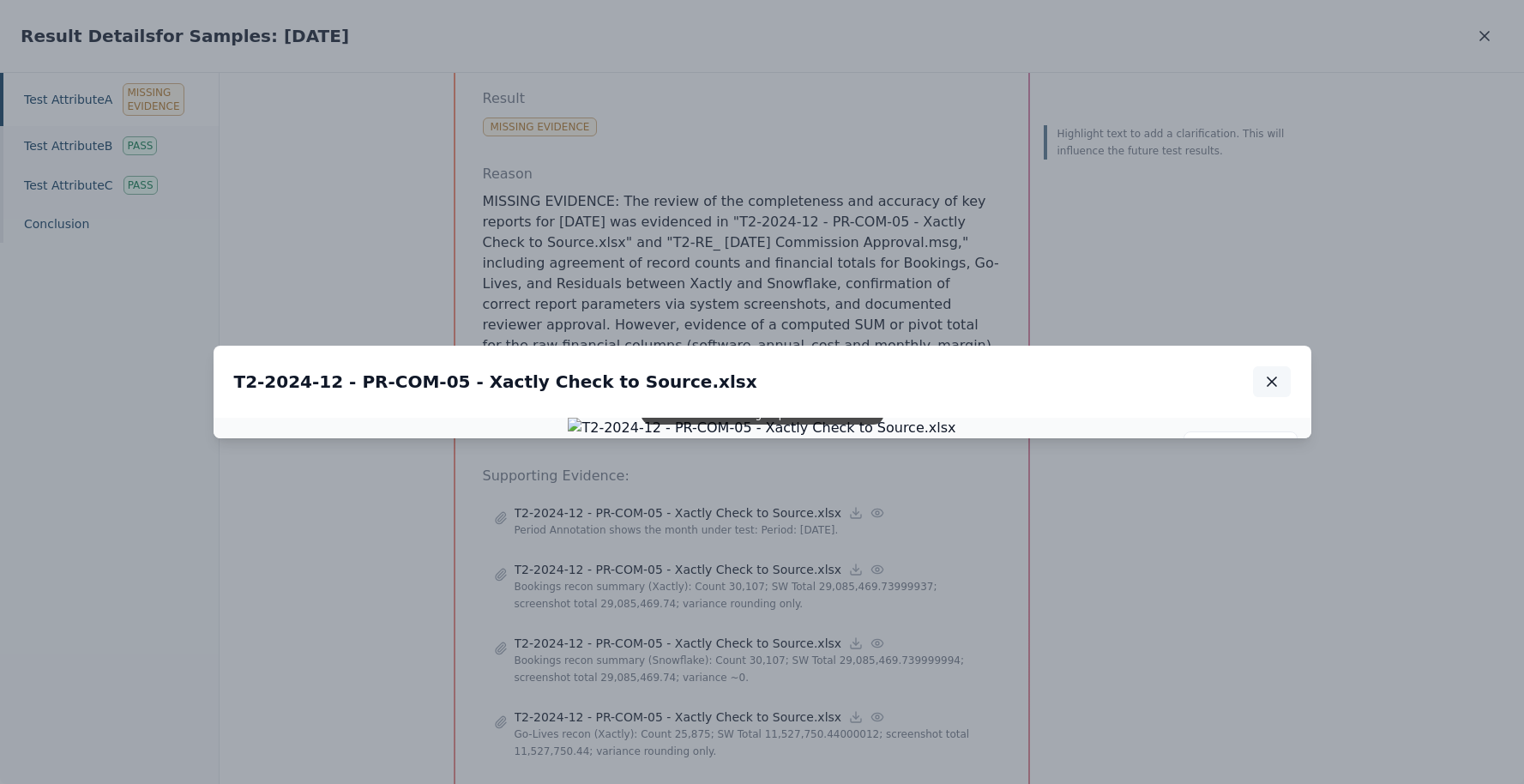
click at [1272, 377] on icon "button" at bounding box center [1272, 381] width 8 height 8
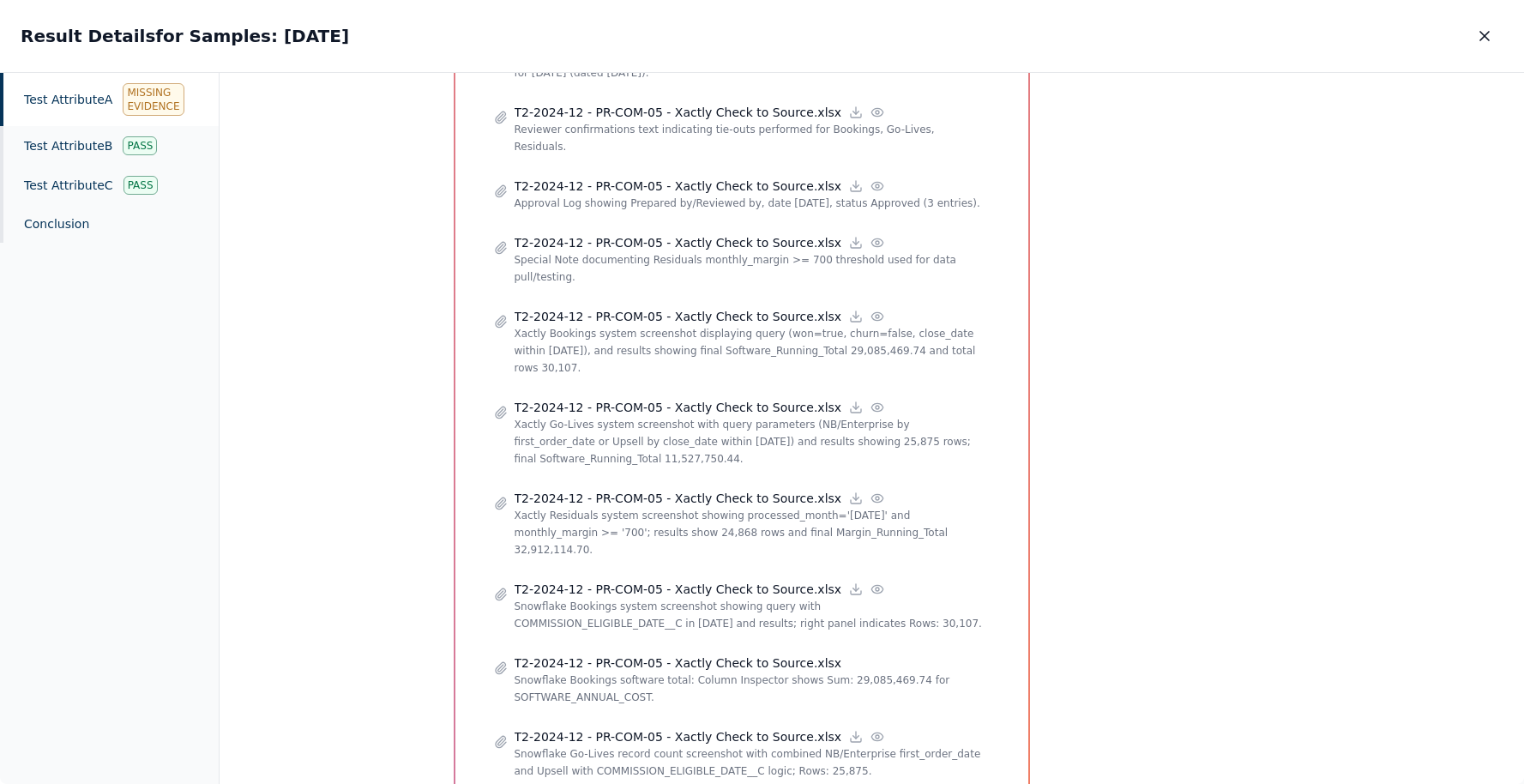
scroll to position [1452, 0]
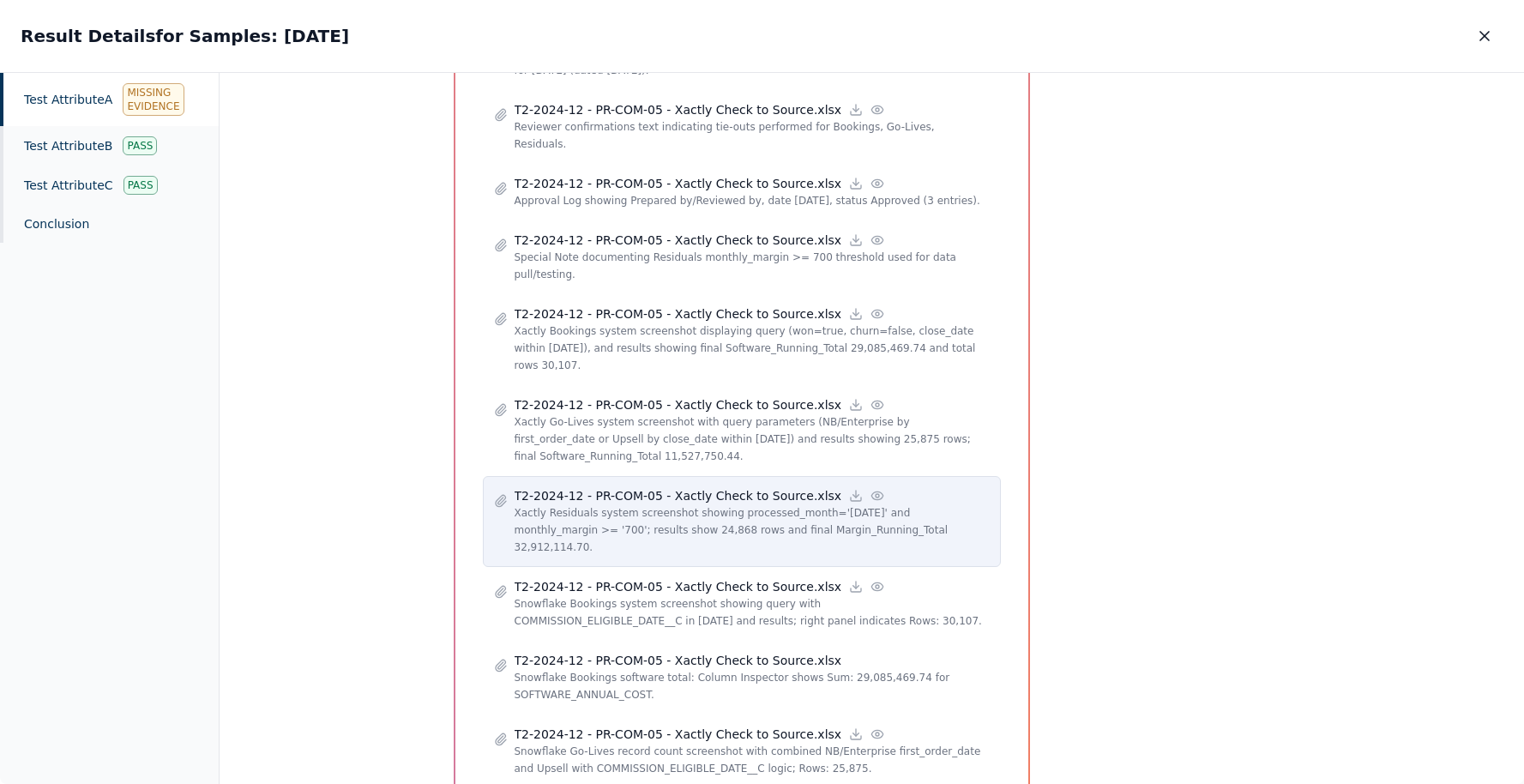
click at [905, 487] on div "T2-2024-12 - PR-COM-05 - Xactly Check to Source.xlsx" at bounding box center [751, 496] width 475 height 17
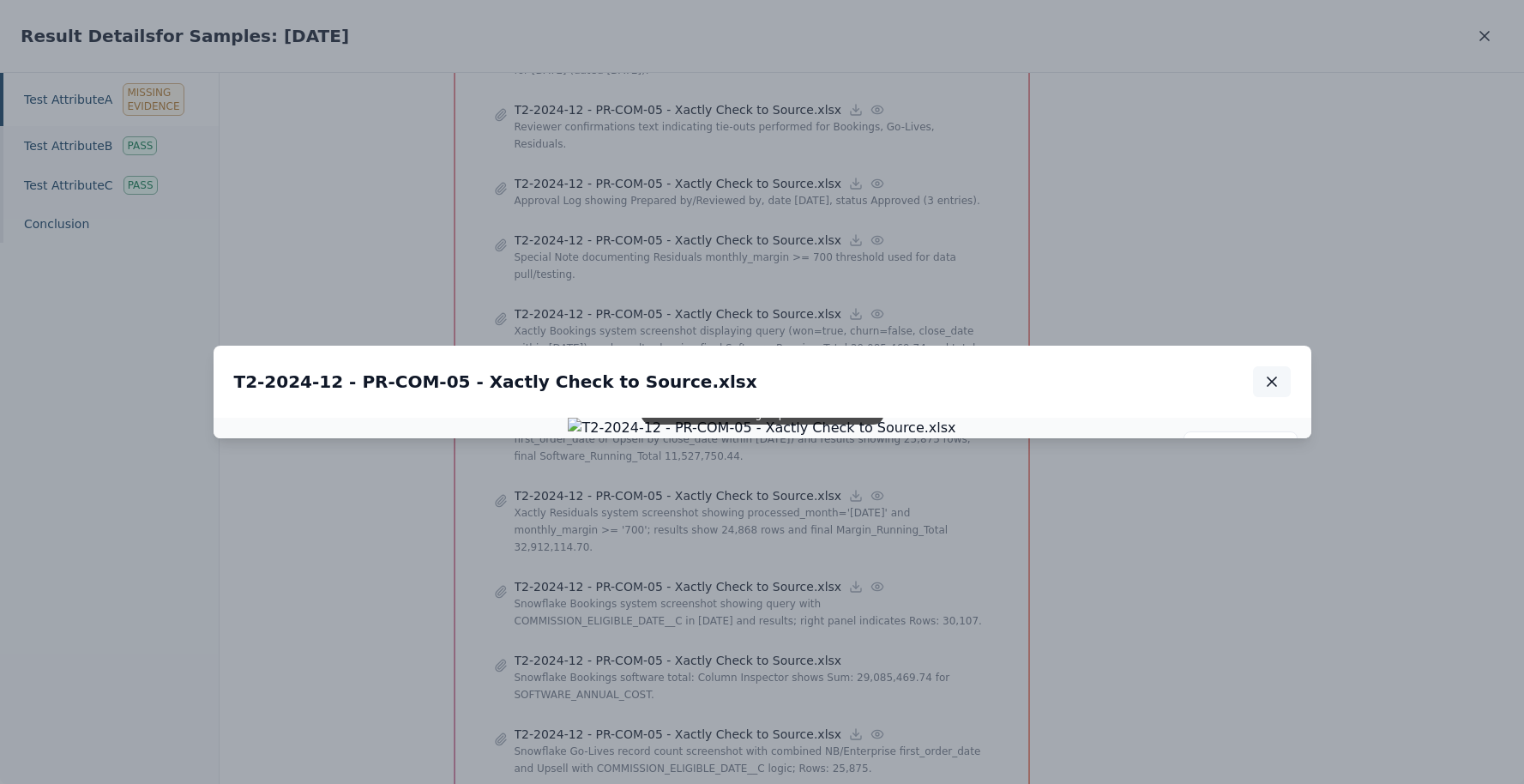
click at [1272, 377] on icon "button" at bounding box center [1272, 381] width 8 height 8
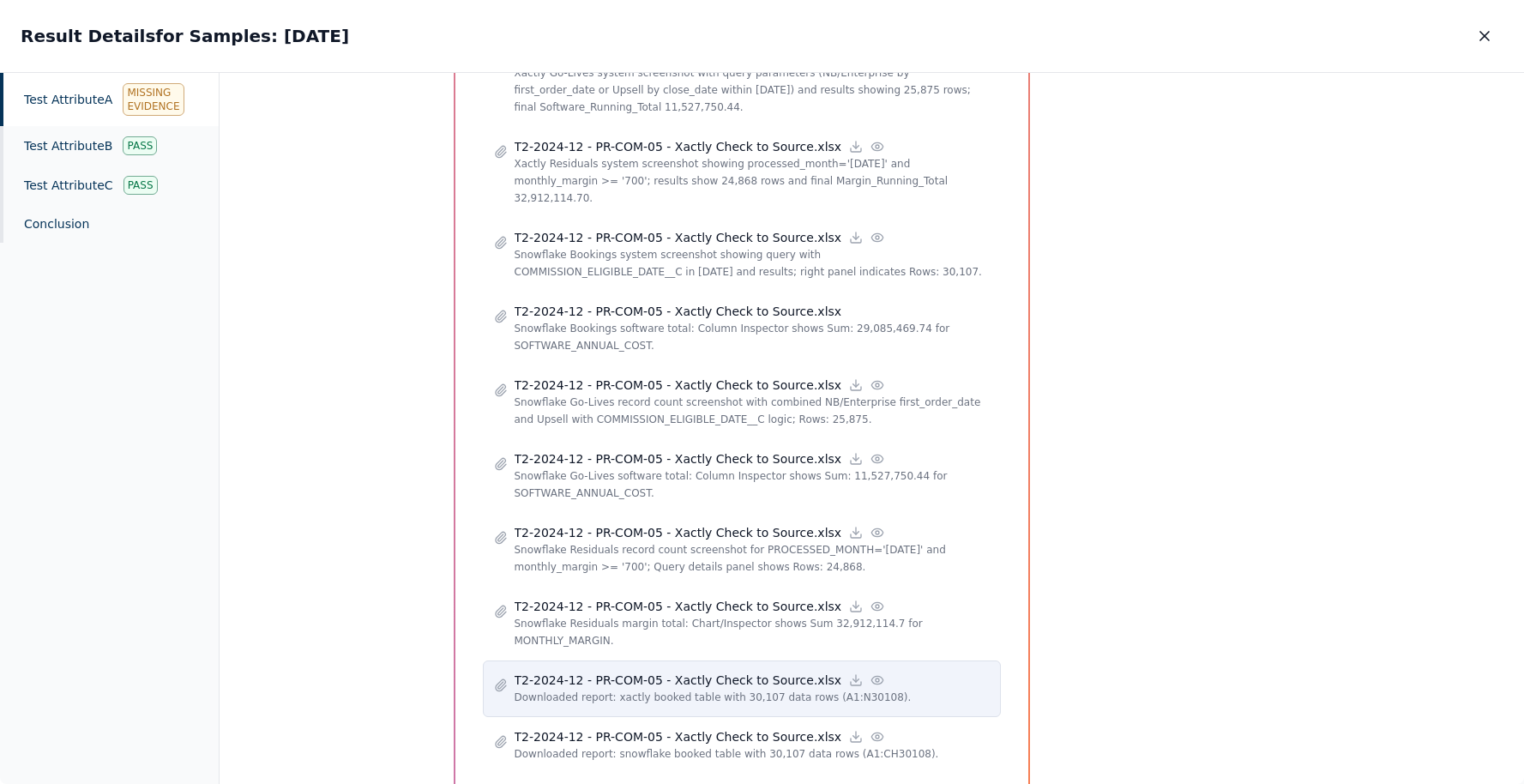
scroll to position [1869, 0]
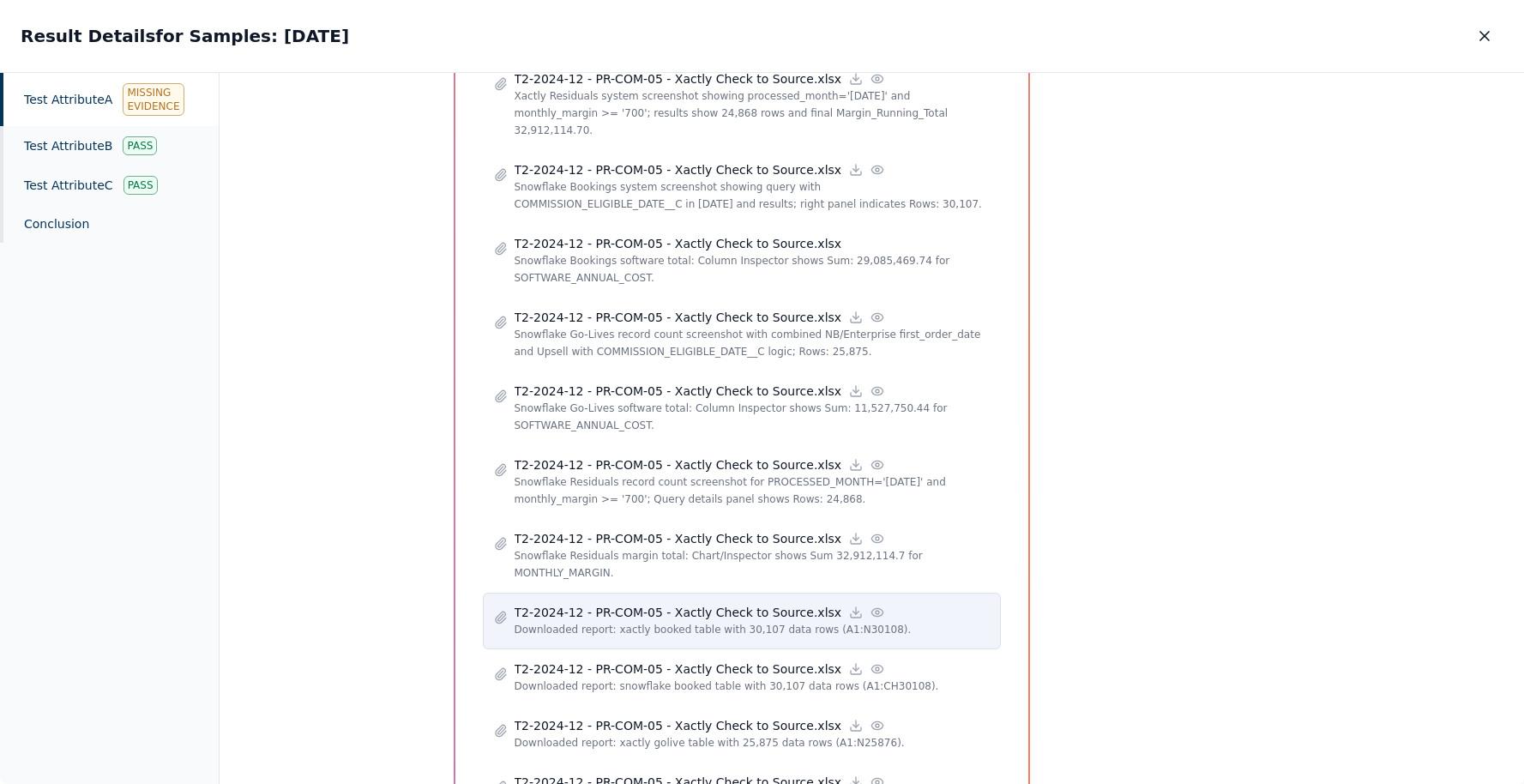
click at [870, 605] on icon at bounding box center [877, 611] width 14 height 14
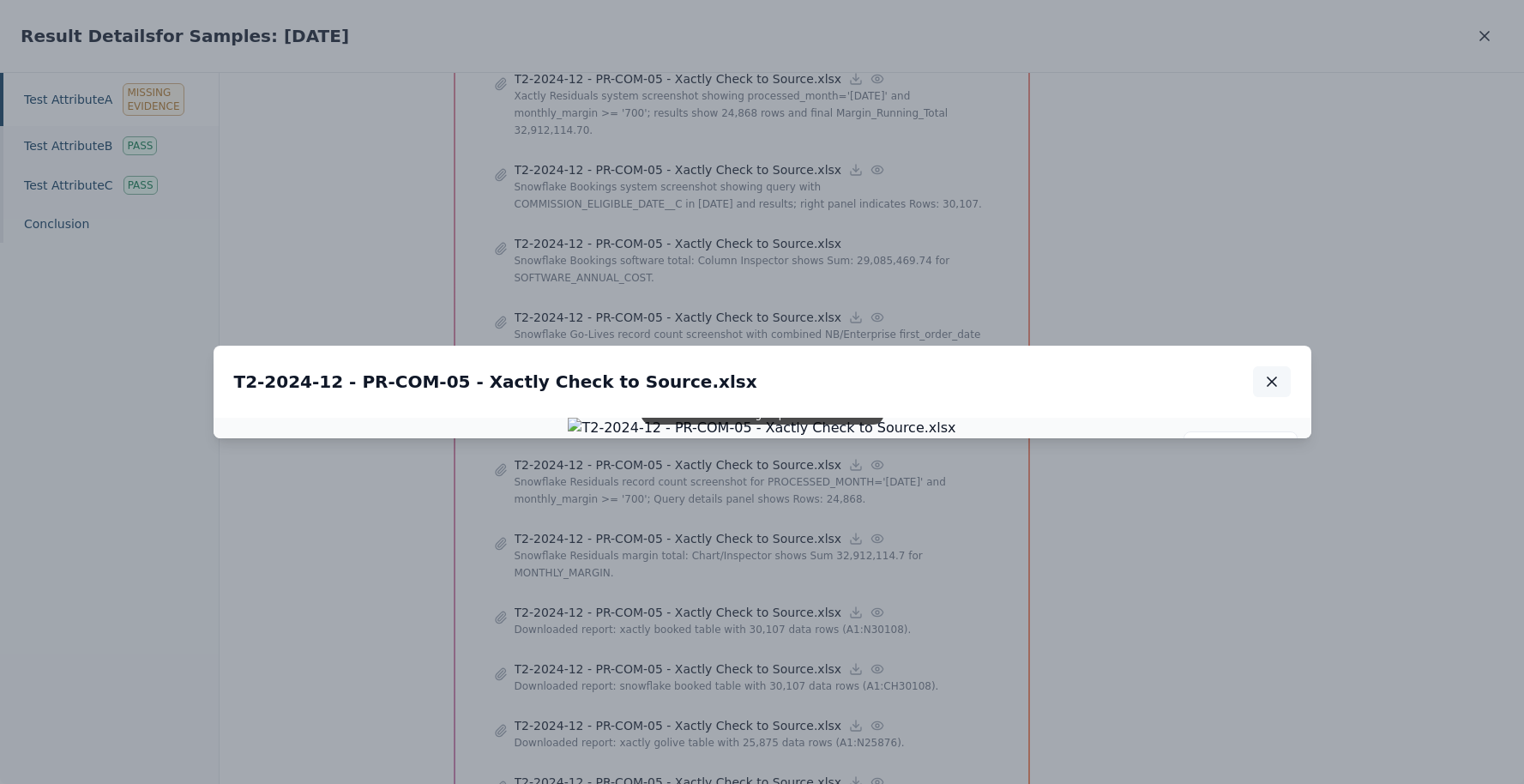
click at [1273, 373] on icon "button" at bounding box center [1272, 381] width 17 height 17
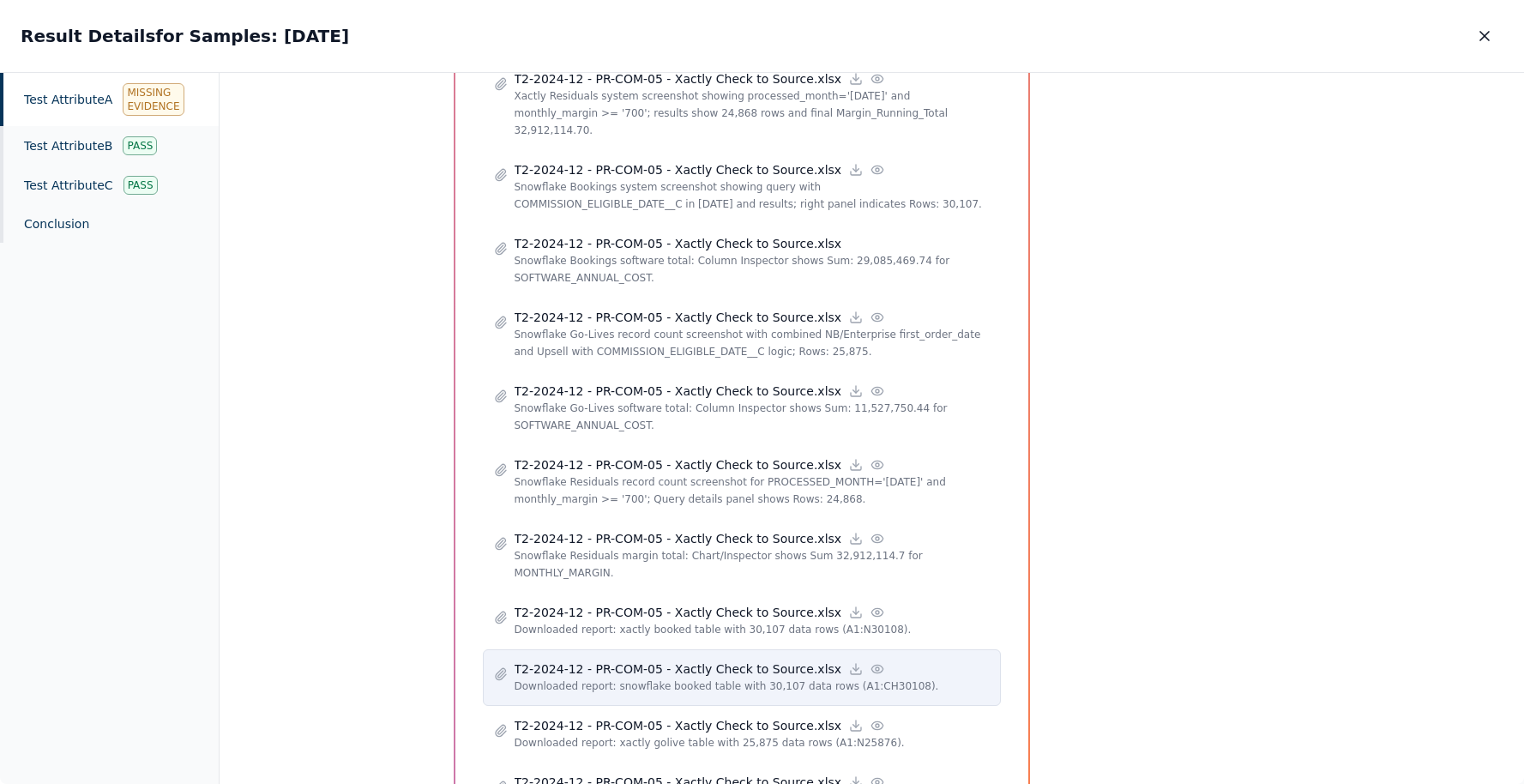
click at [871, 665] on icon at bounding box center [877, 668] width 11 height 7
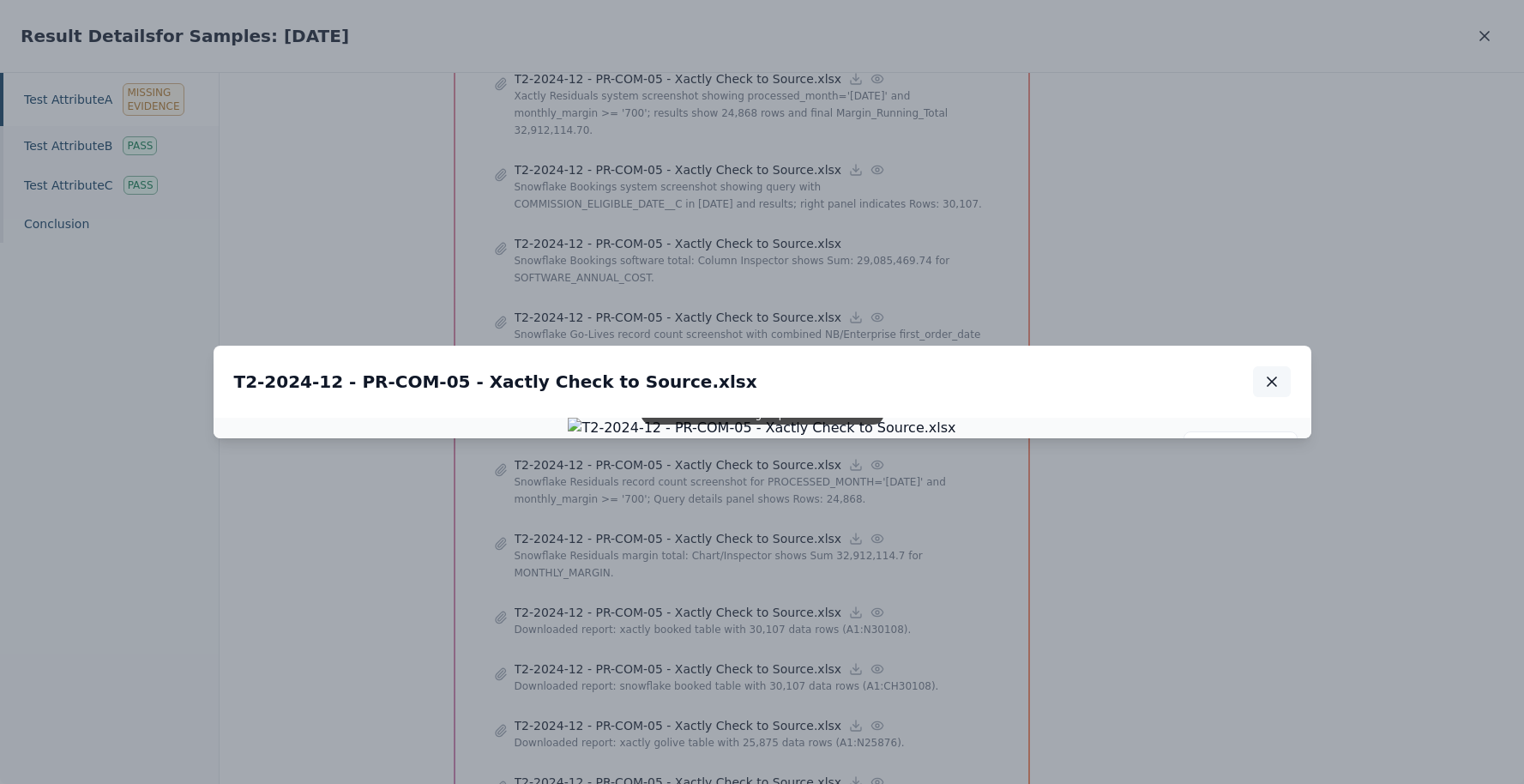
click at [1272, 377] on icon "button" at bounding box center [1272, 381] width 8 height 8
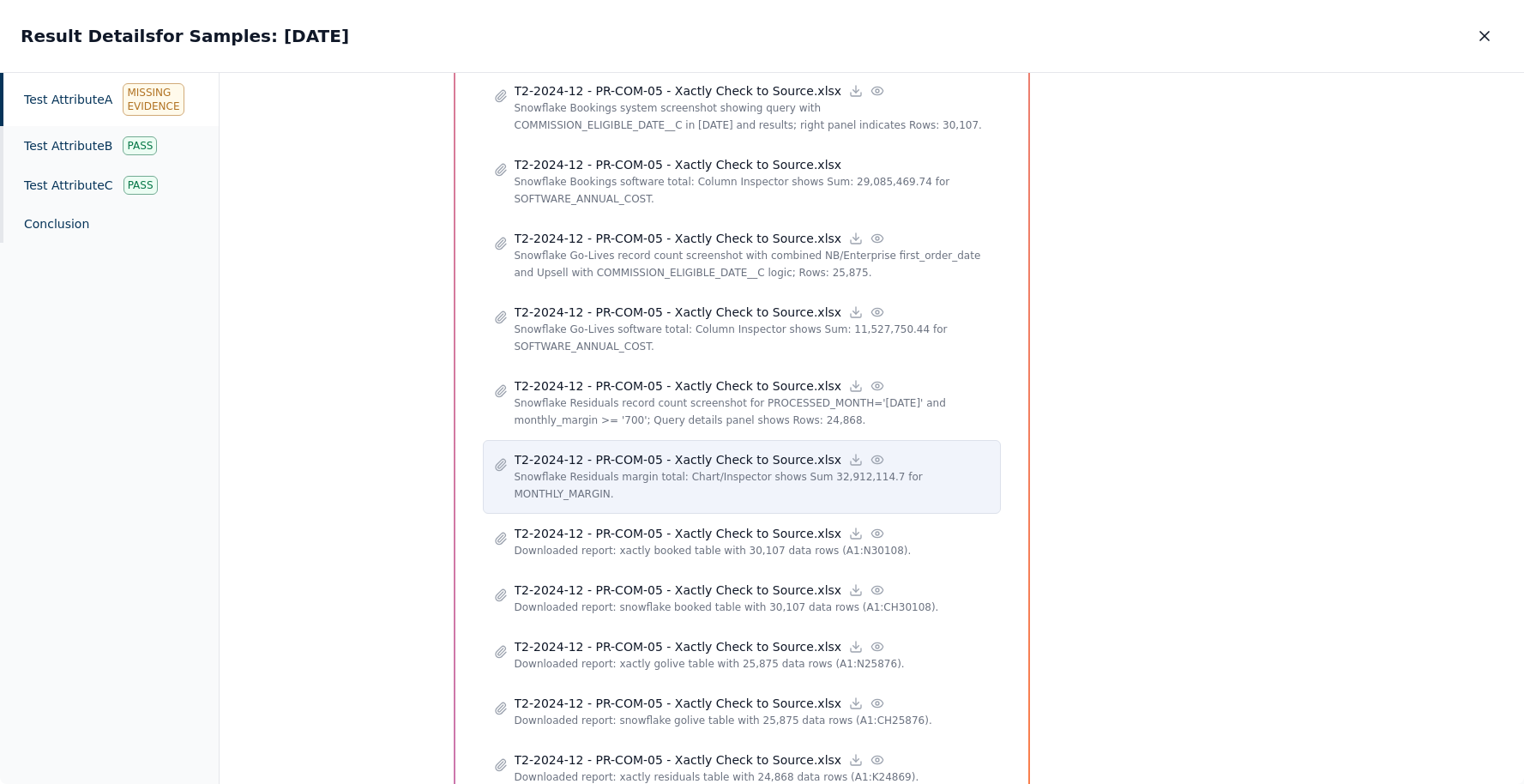
scroll to position [2016, 0]
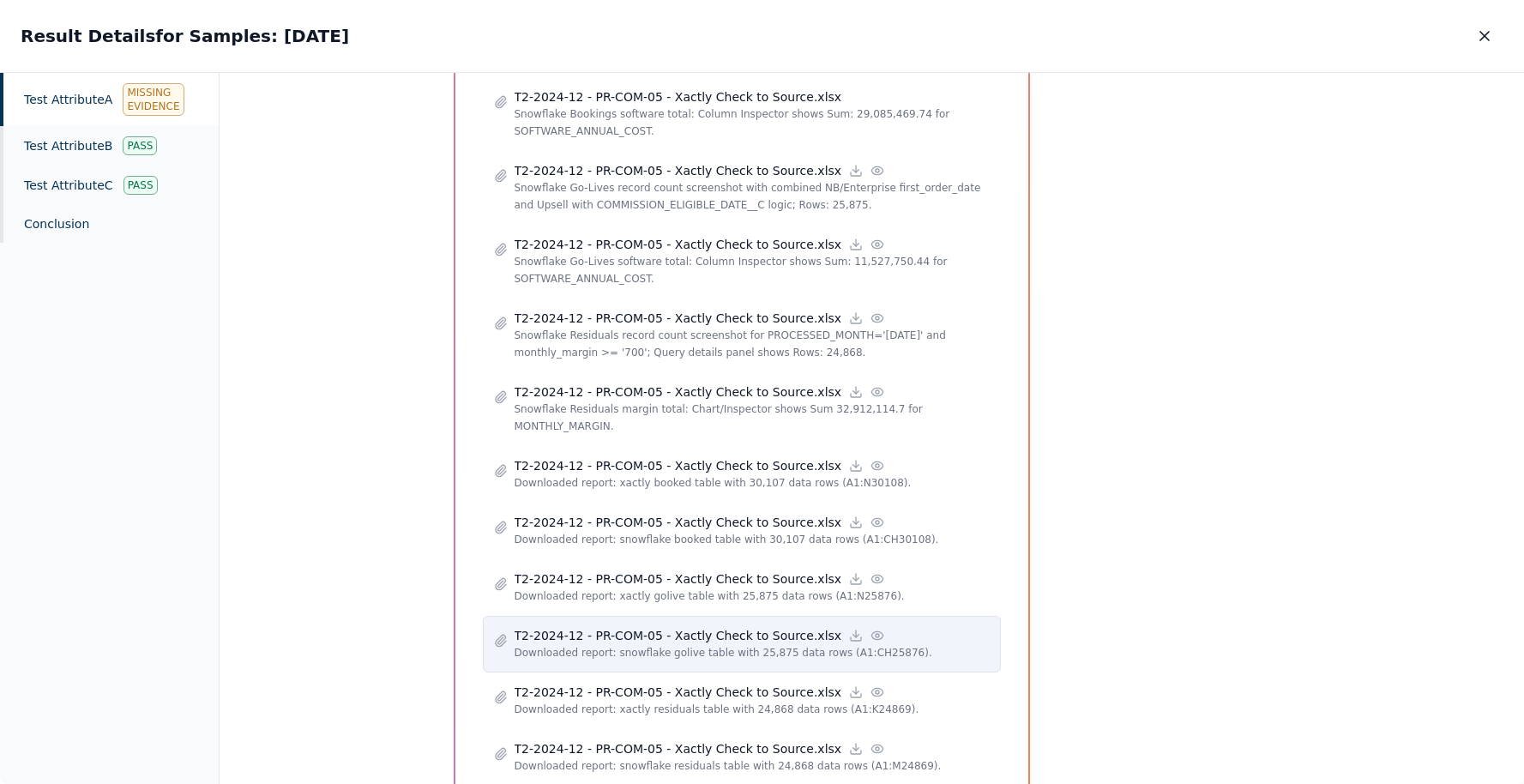
click at [876, 633] on circle at bounding box center [878, 635] width 4 height 4
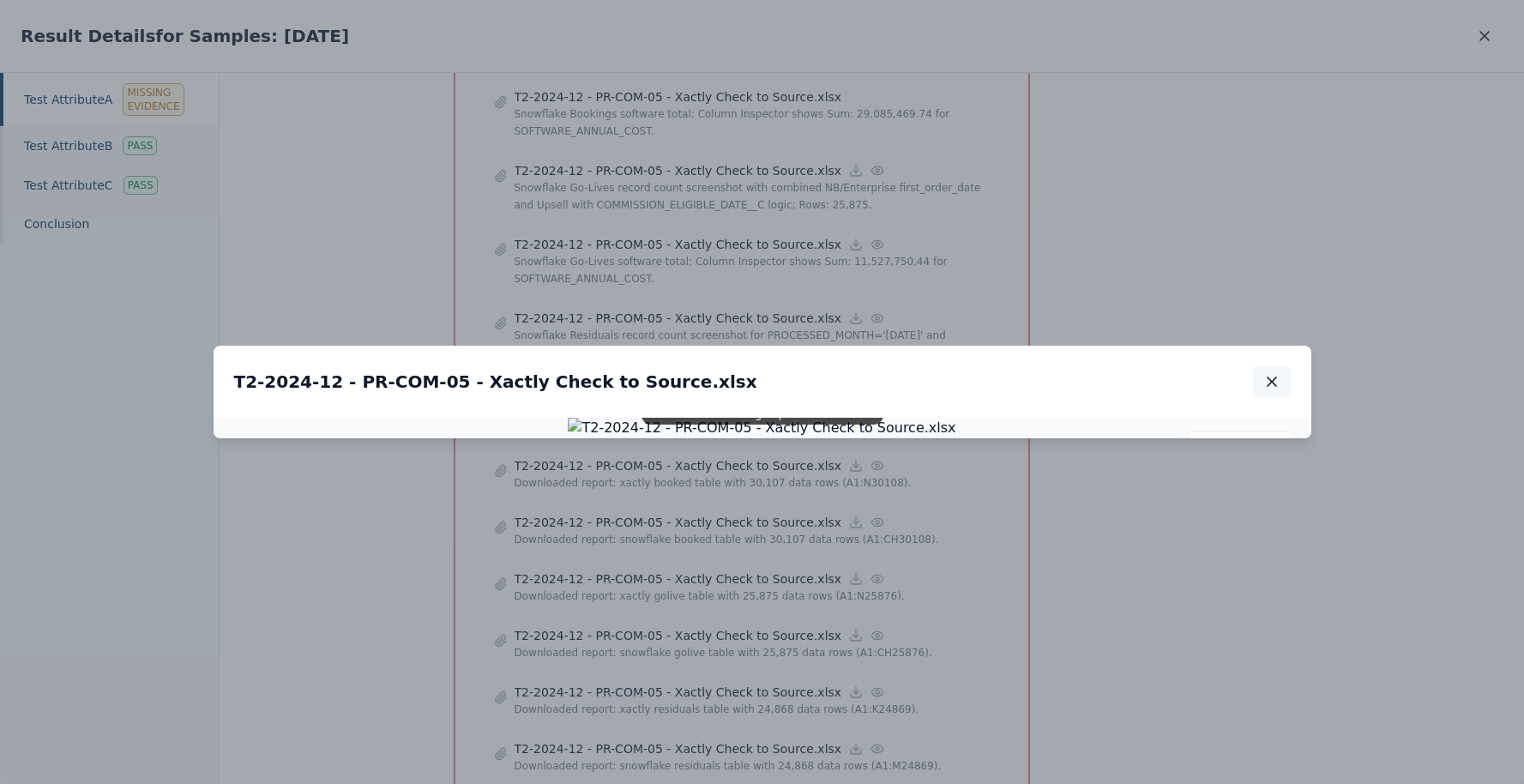
click at [1268, 373] on icon "button" at bounding box center [1272, 381] width 17 height 17
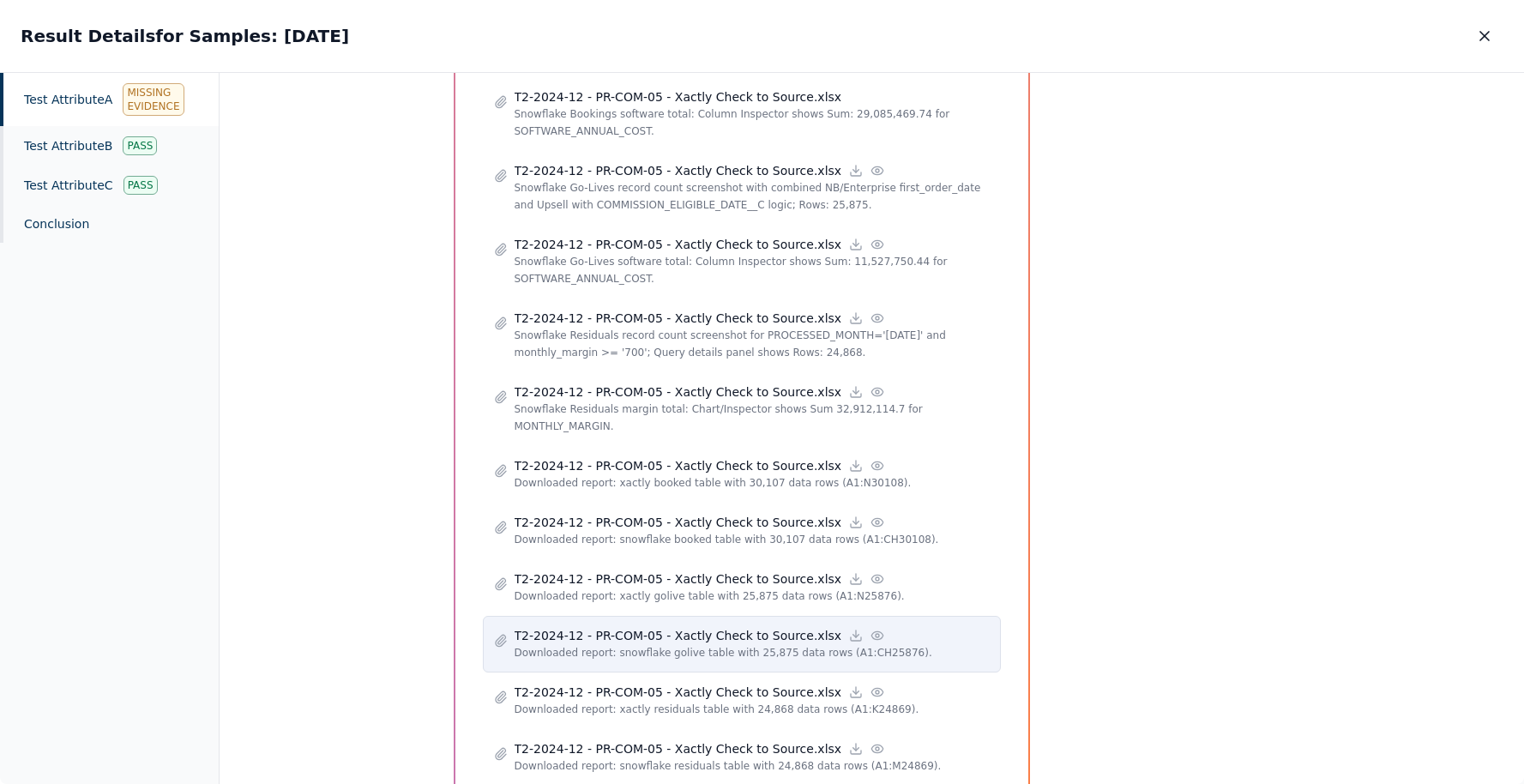
click at [870, 629] on icon at bounding box center [877, 635] width 14 height 14
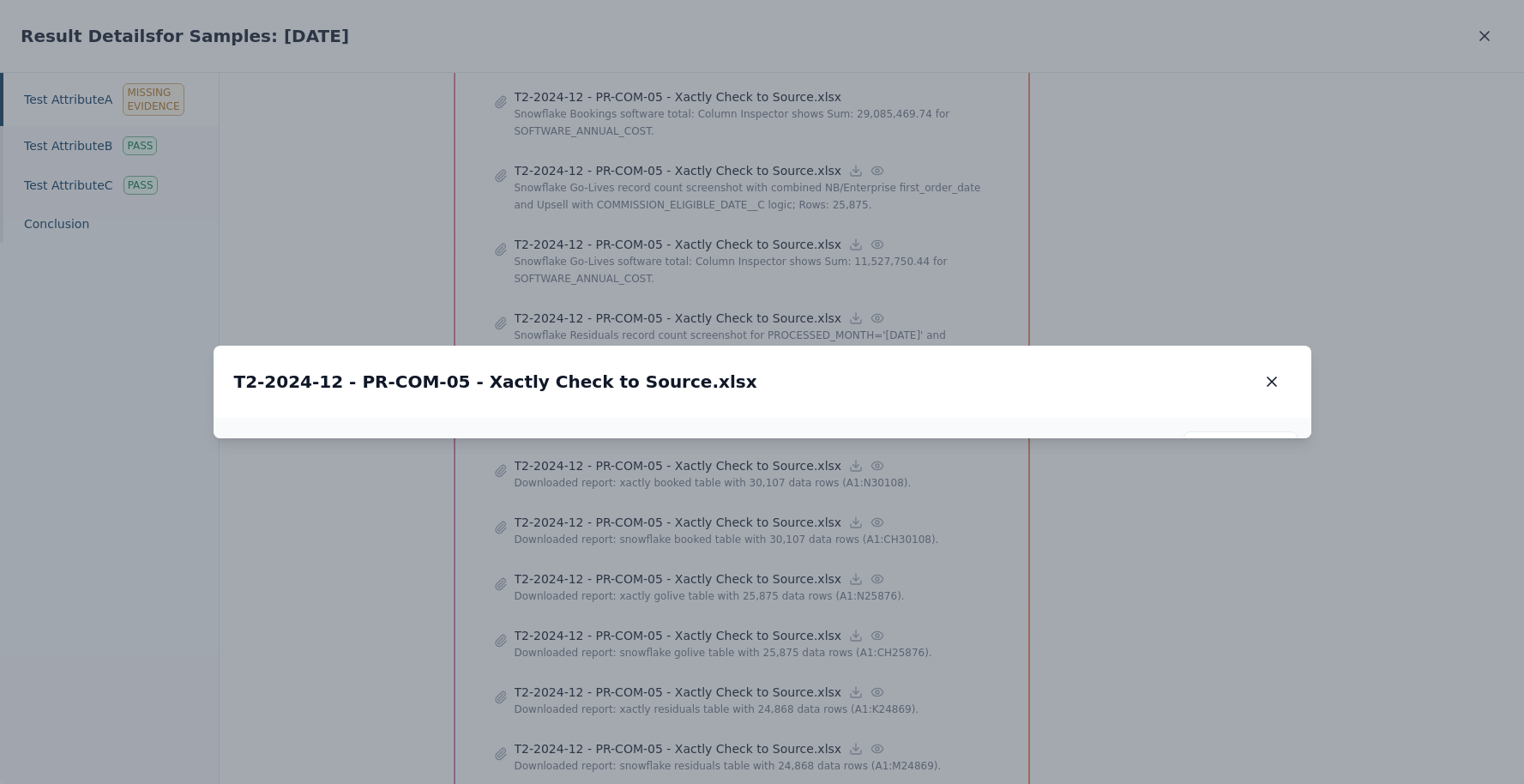
drag, startPoint x: 971, startPoint y: 452, endPoint x: 931, endPoint y: 518, distance: 77.2
click at [924, 504] on img at bounding box center [727, 494] width 393 height 20
click at [918, 493] on img at bounding box center [723, 494] width 393 height 20
click at [920, 484] on img at bounding box center [723, 494] width 397 height 21
click at [1272, 373] on icon "button" at bounding box center [1272, 381] width 17 height 17
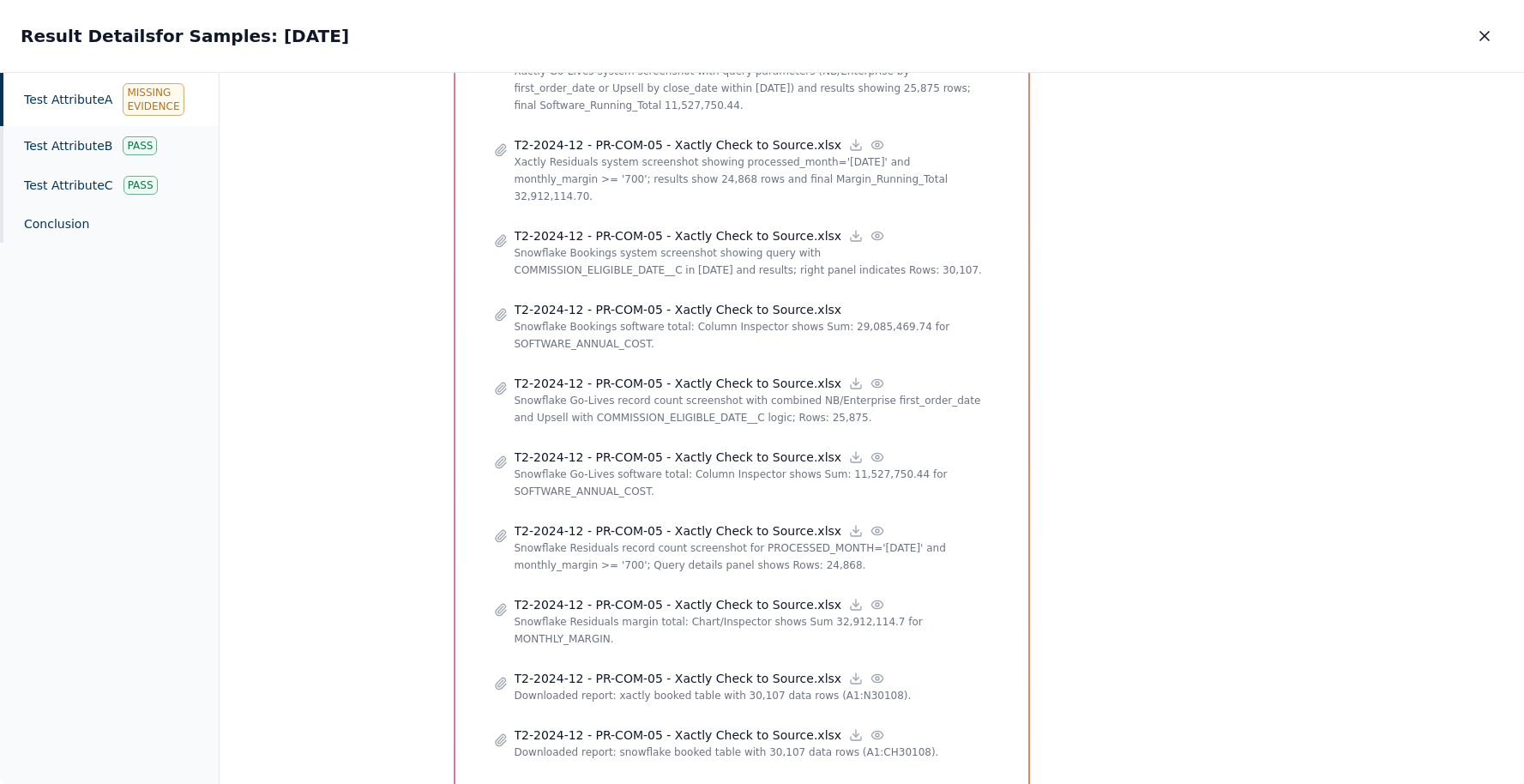
scroll to position [1794, 0]
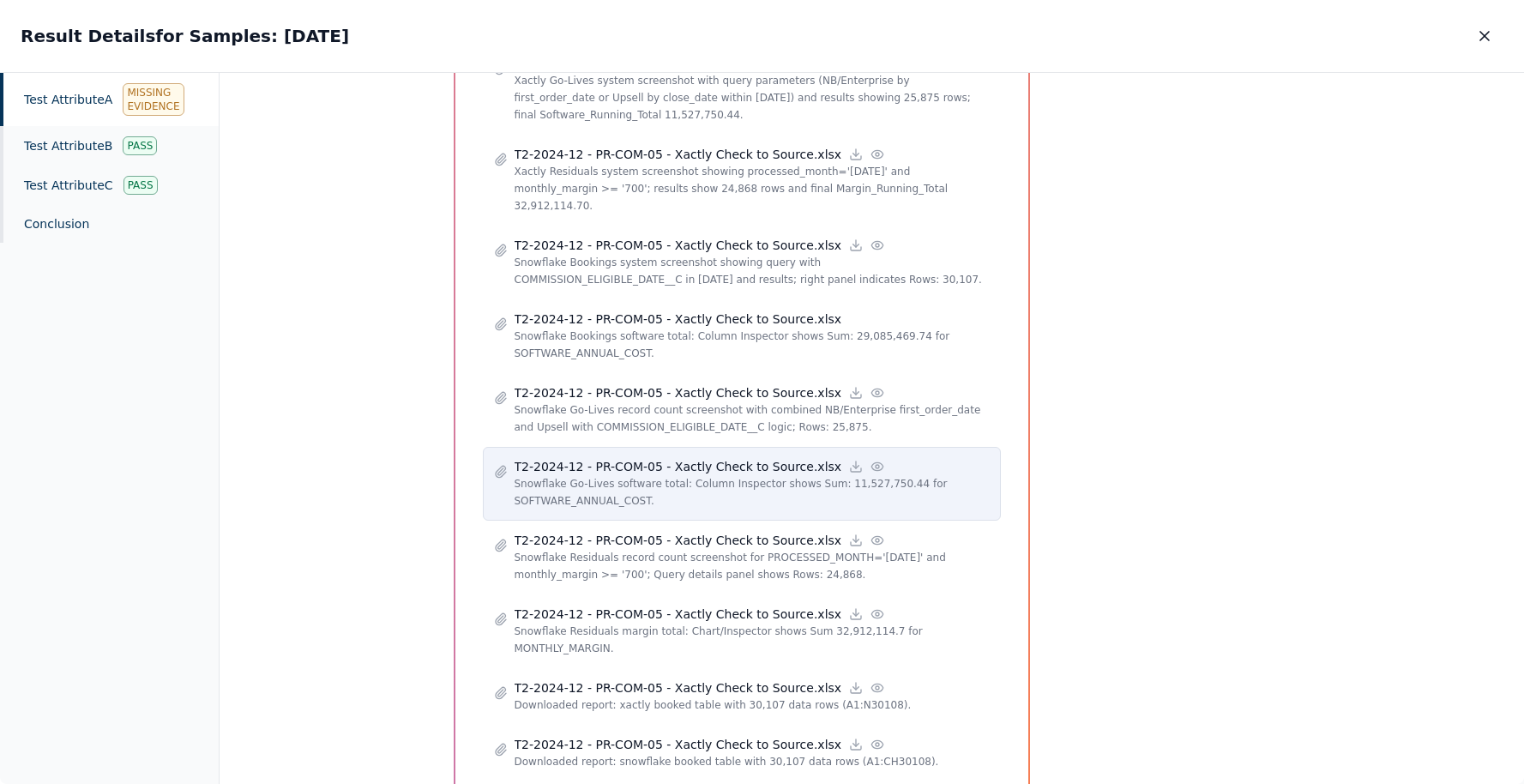
click at [870, 460] on icon at bounding box center [877, 466] width 14 height 14
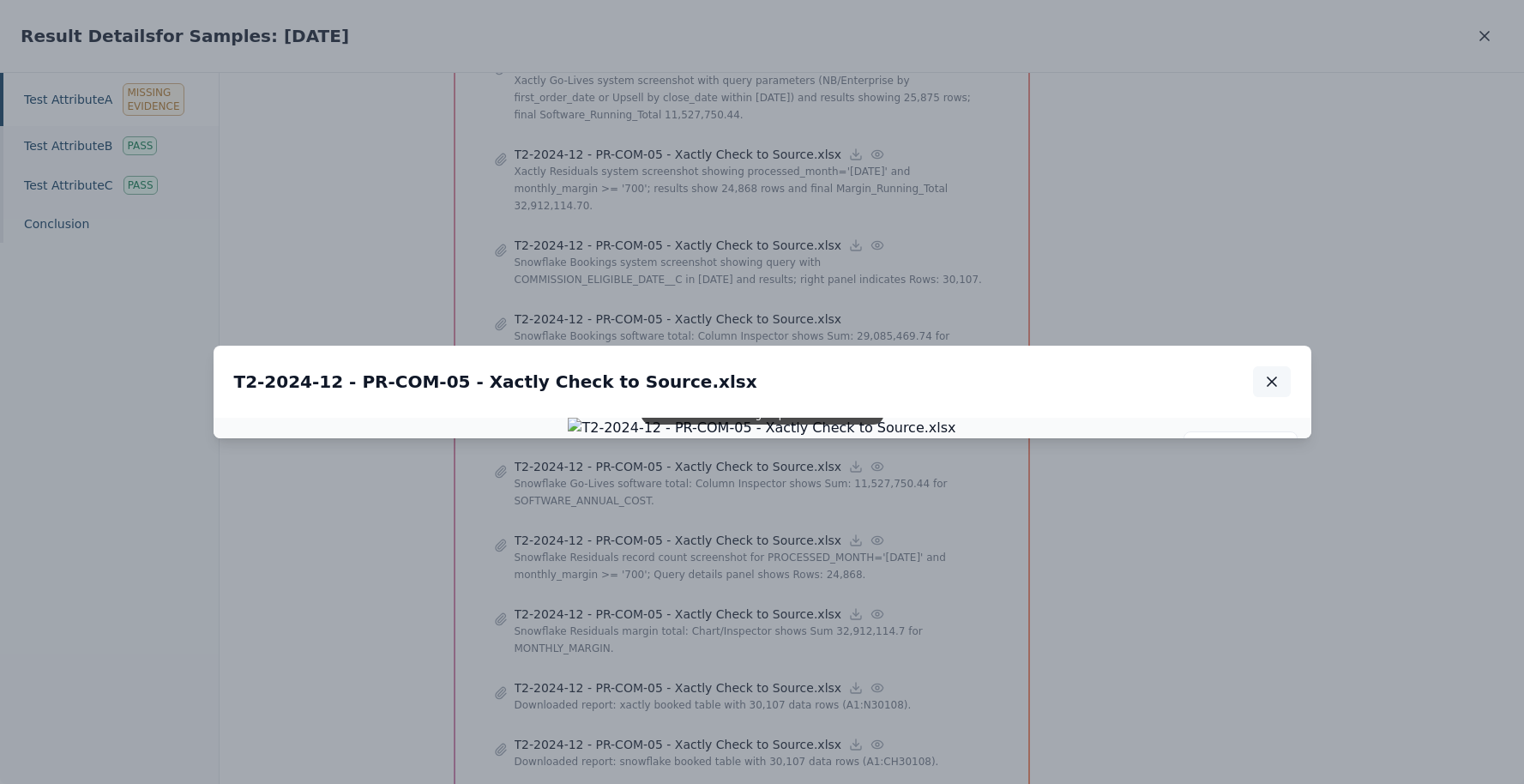
click at [1270, 377] on icon "button" at bounding box center [1272, 381] width 8 height 8
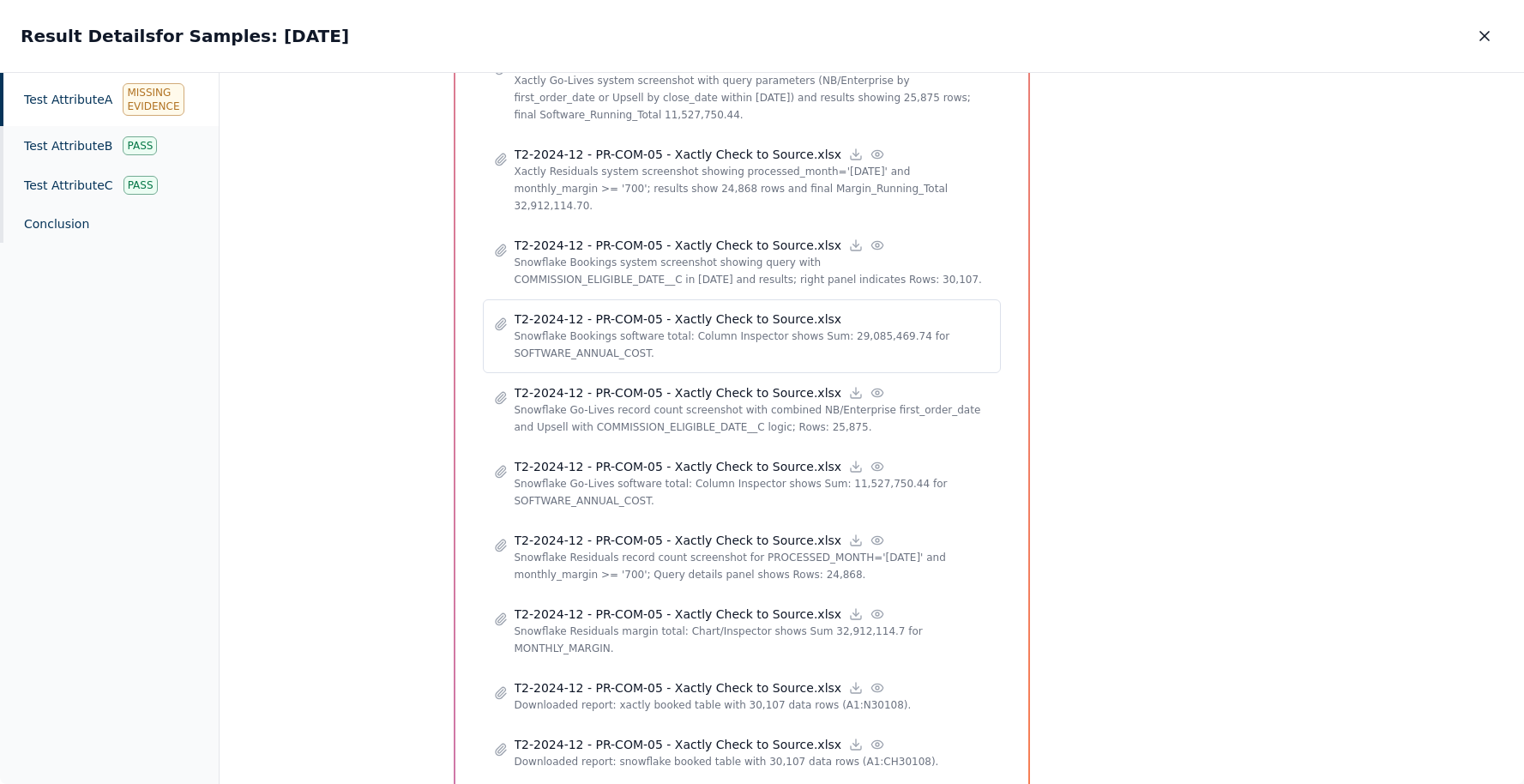
click at [725, 328] on p "Snowflake Bookings software total: Column Inspector shows Sum: 29,085,469.74 fo…" at bounding box center [751, 344] width 475 height 34
click at [820, 310] on p "T2-2024-12 - PR-COM-05 - Xactly Check to Source.xlsx" at bounding box center [678, 319] width 328 height 17
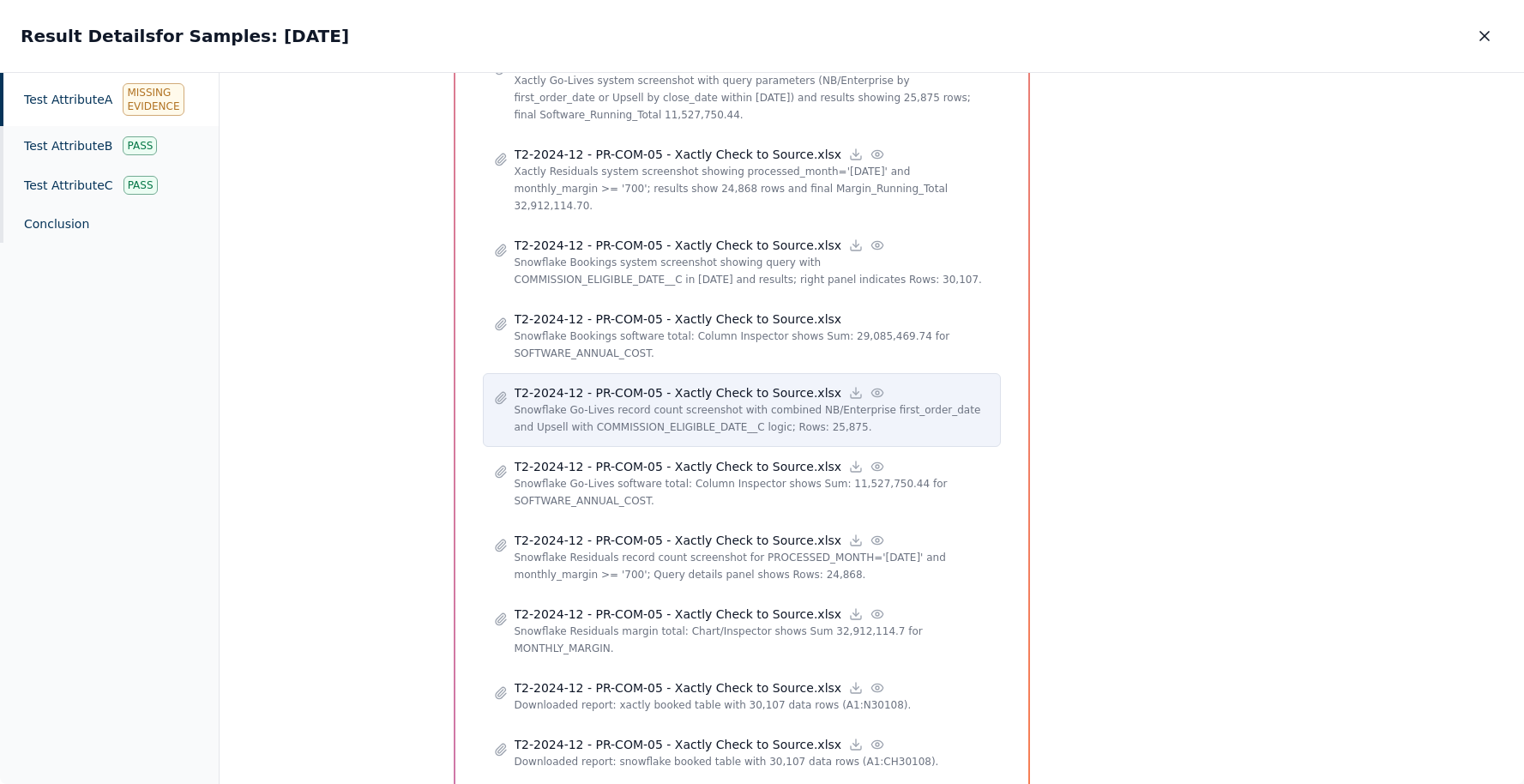
click at [870, 386] on icon at bounding box center [877, 392] width 14 height 14
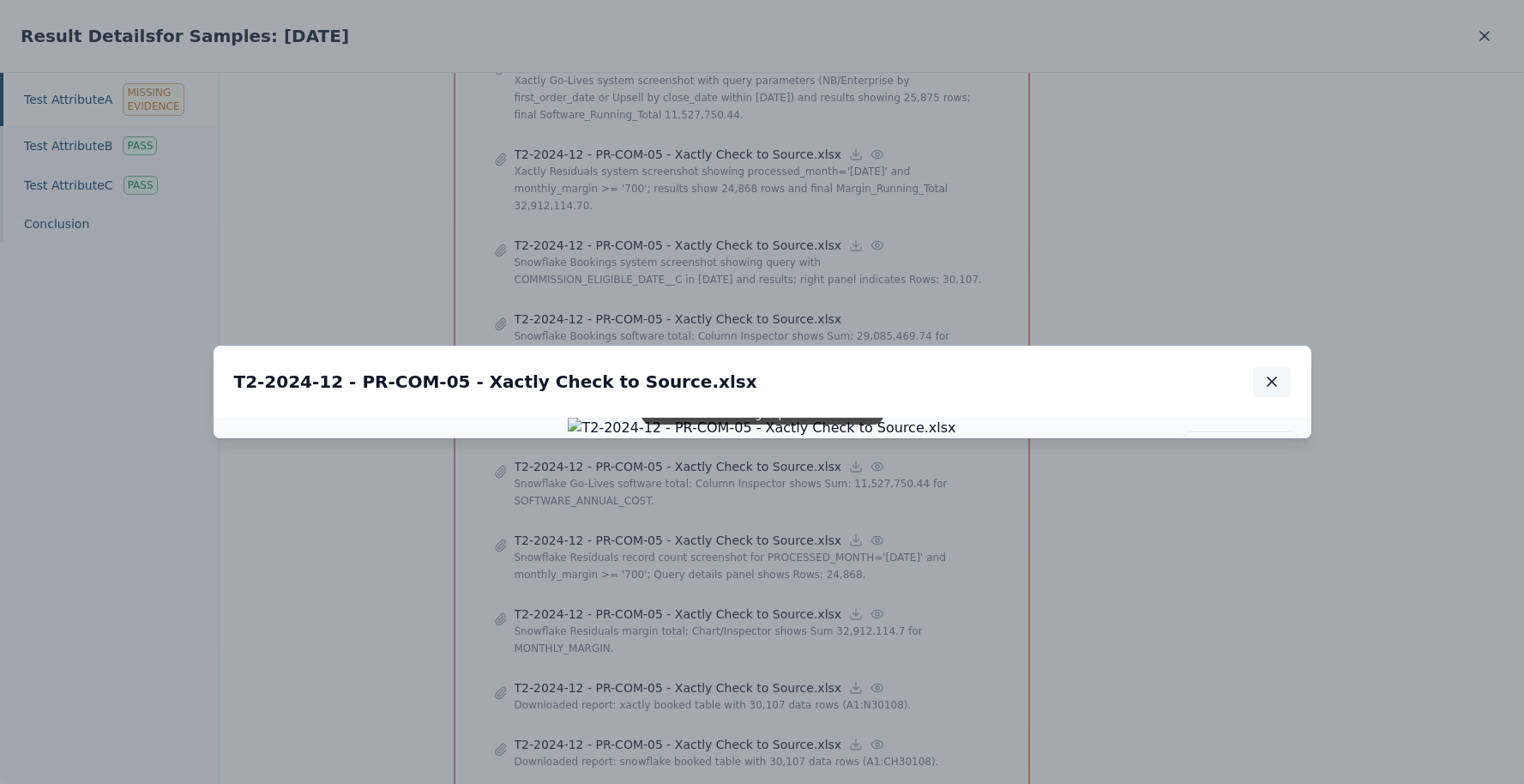
click at [1272, 373] on icon "button" at bounding box center [1272, 381] width 17 height 17
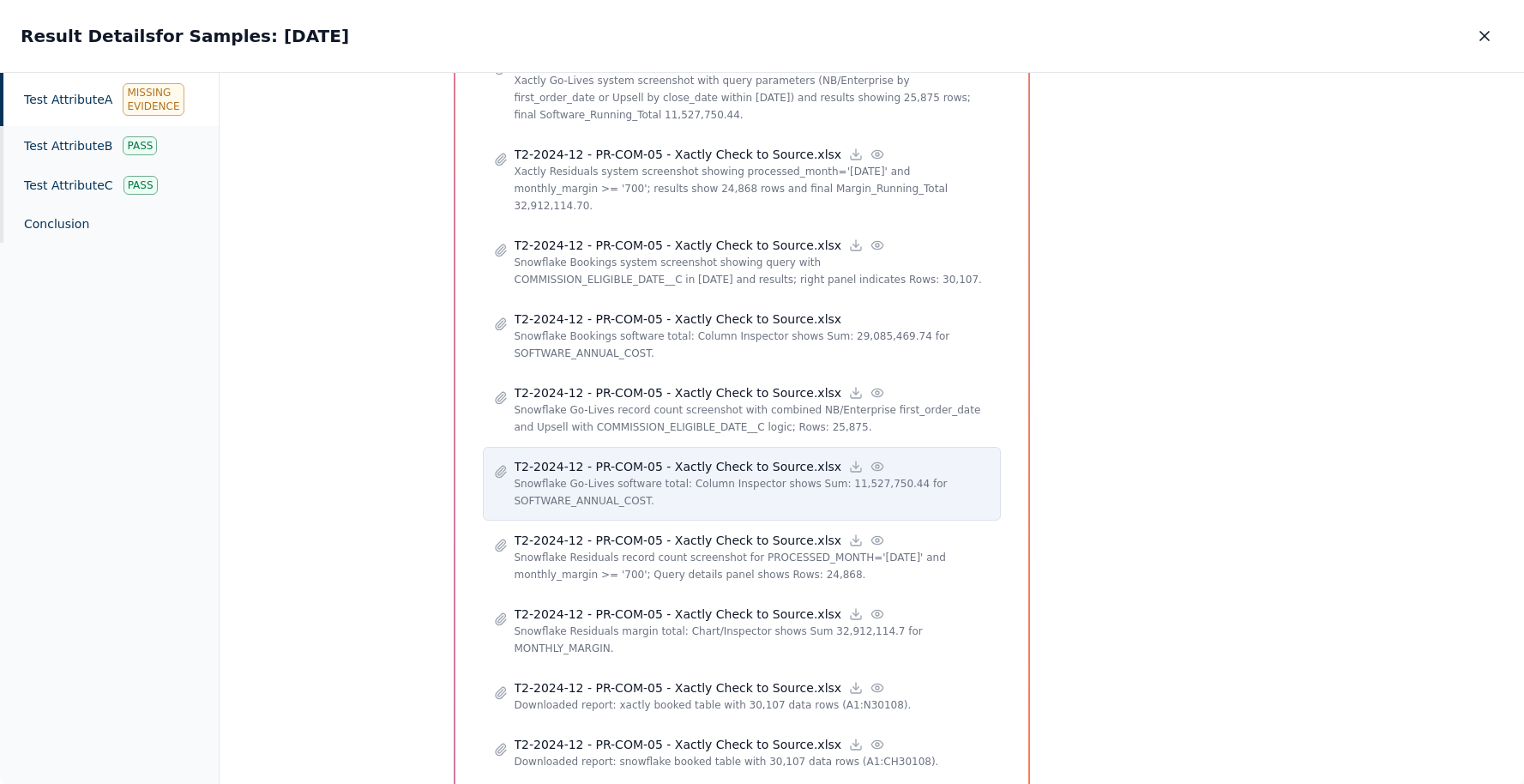
click at [876, 465] on circle at bounding box center [878, 466] width 4 height 4
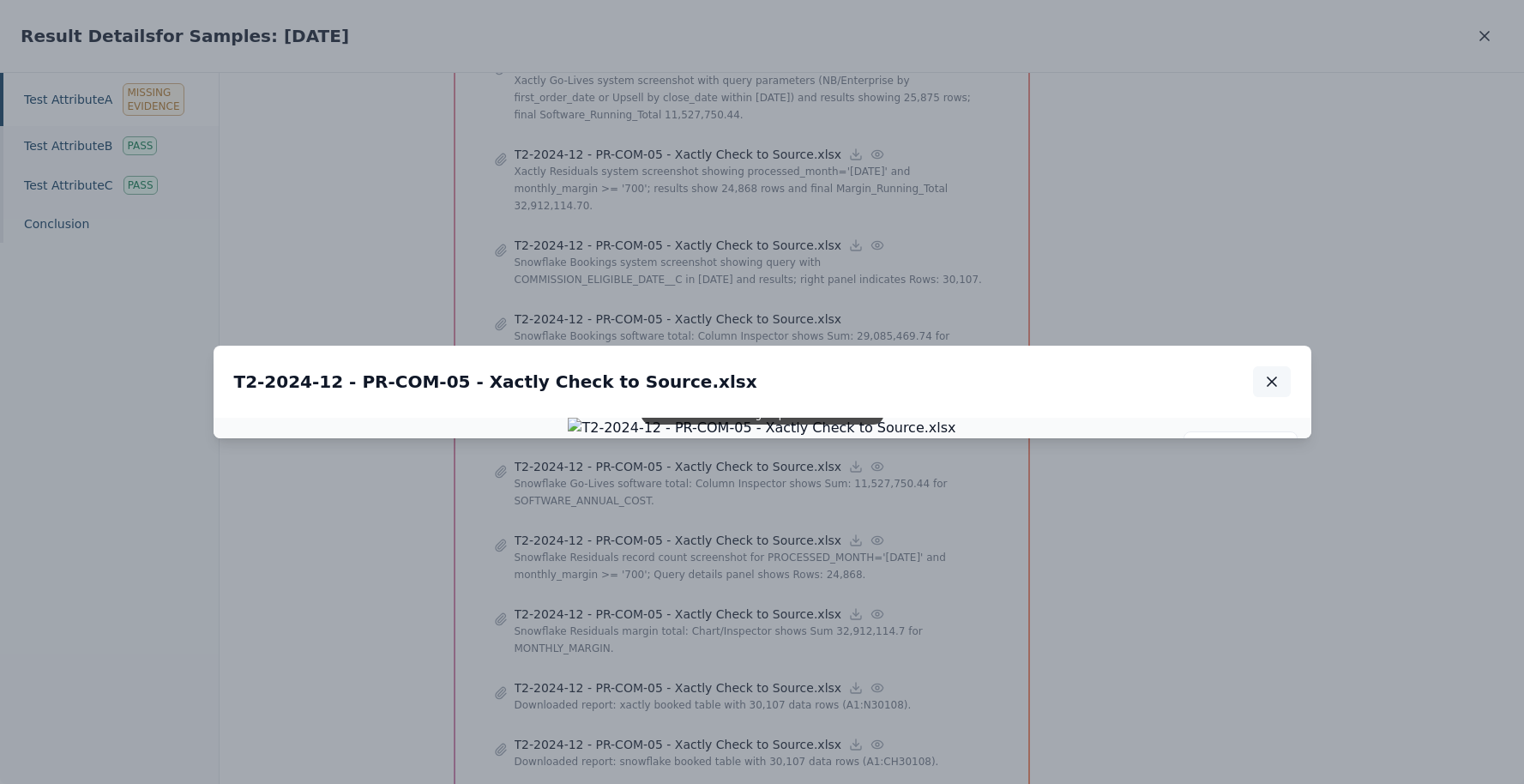
click at [1271, 373] on icon "button" at bounding box center [1272, 381] width 17 height 17
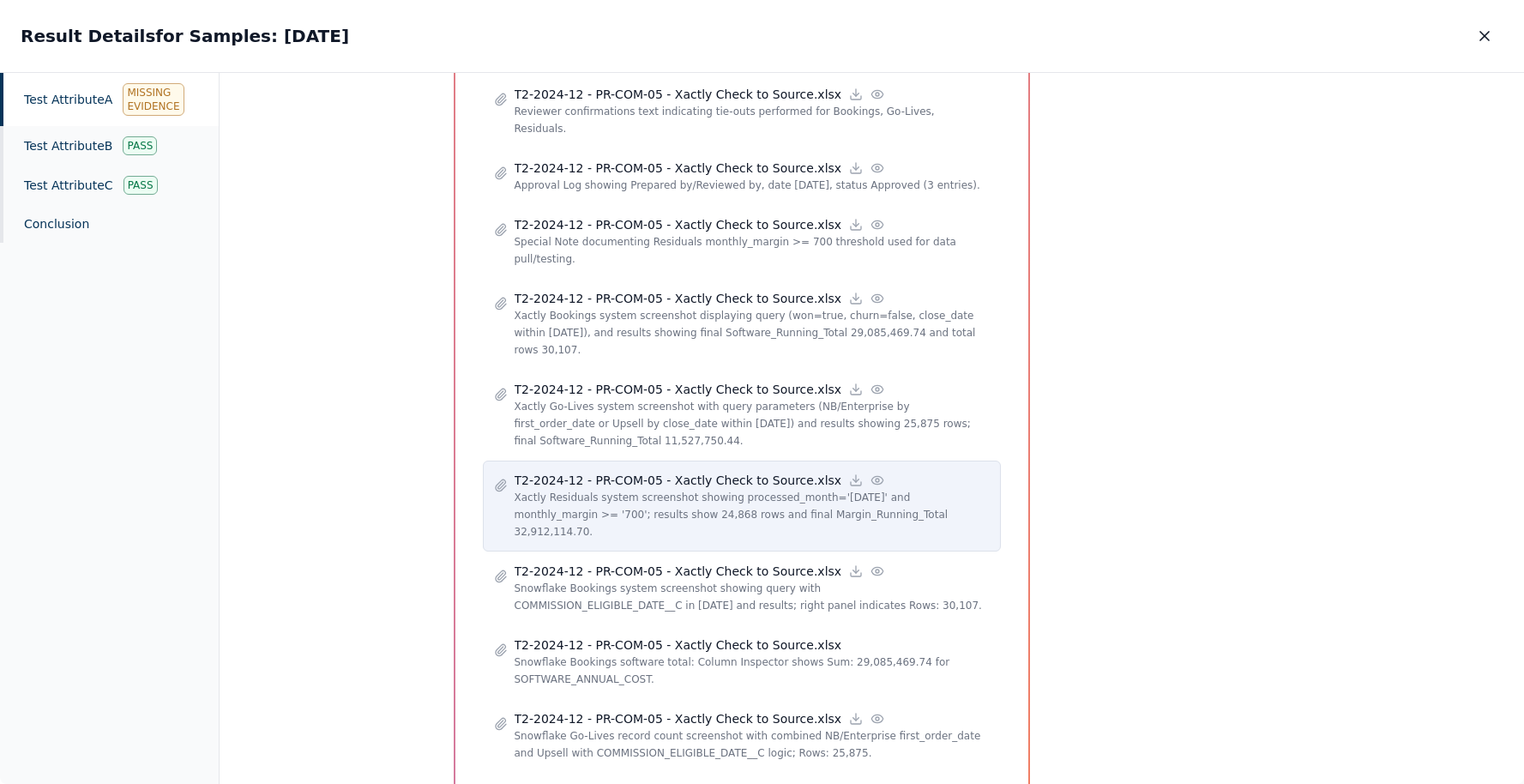
scroll to position [1463, 0]
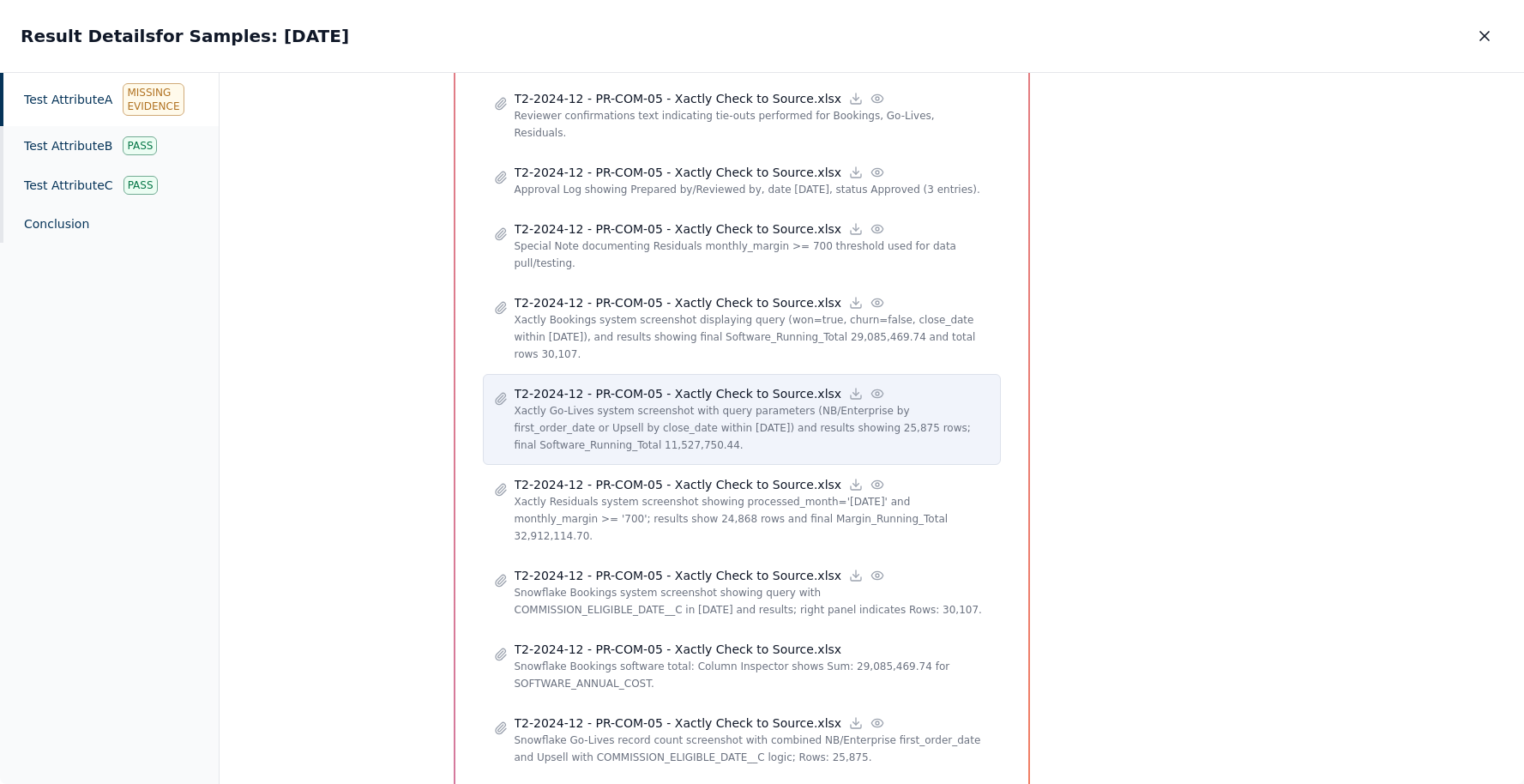
click at [870, 386] on icon at bounding box center [877, 393] width 14 height 14
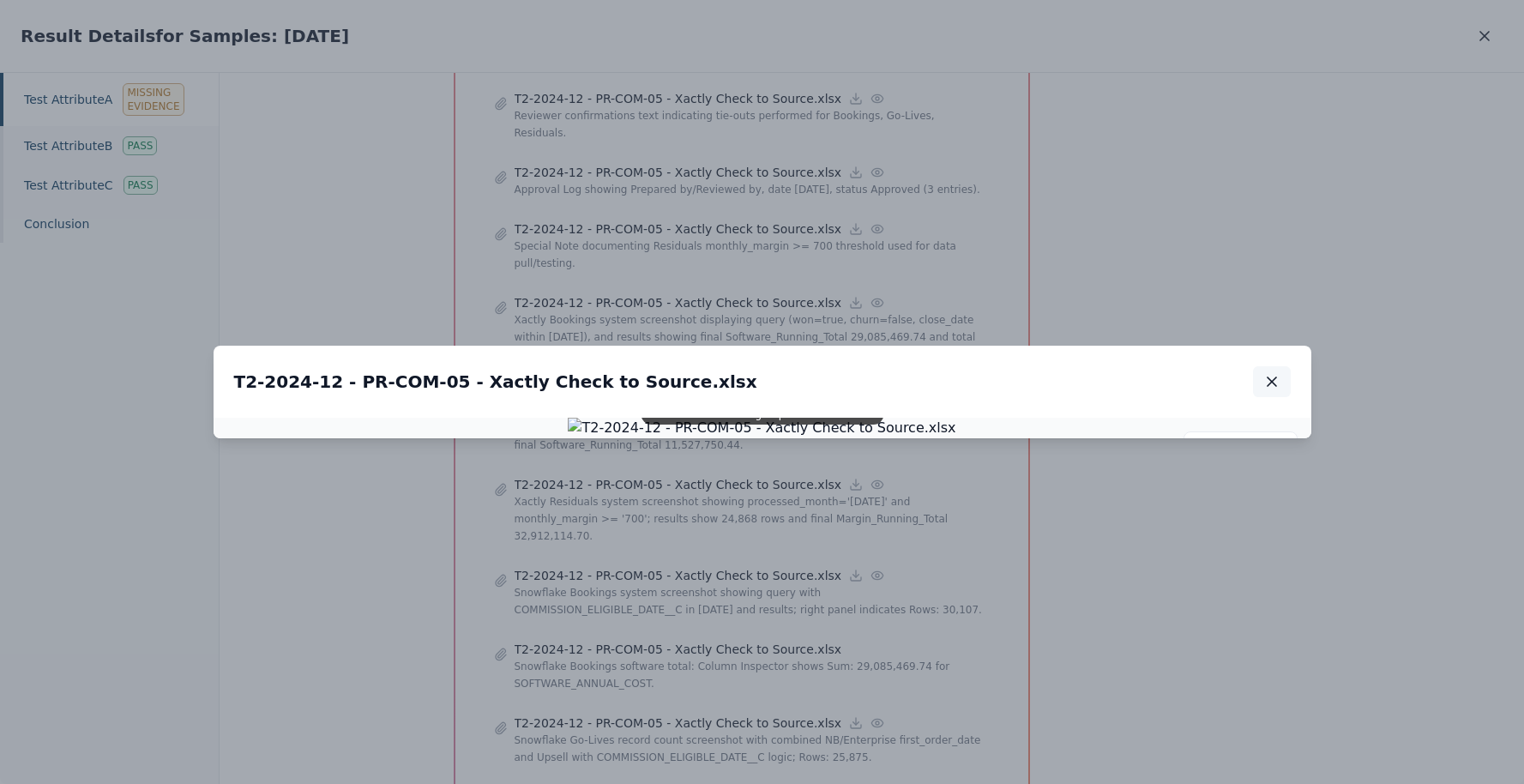
click at [1280, 366] on button "button" at bounding box center [1272, 382] width 38 height 31
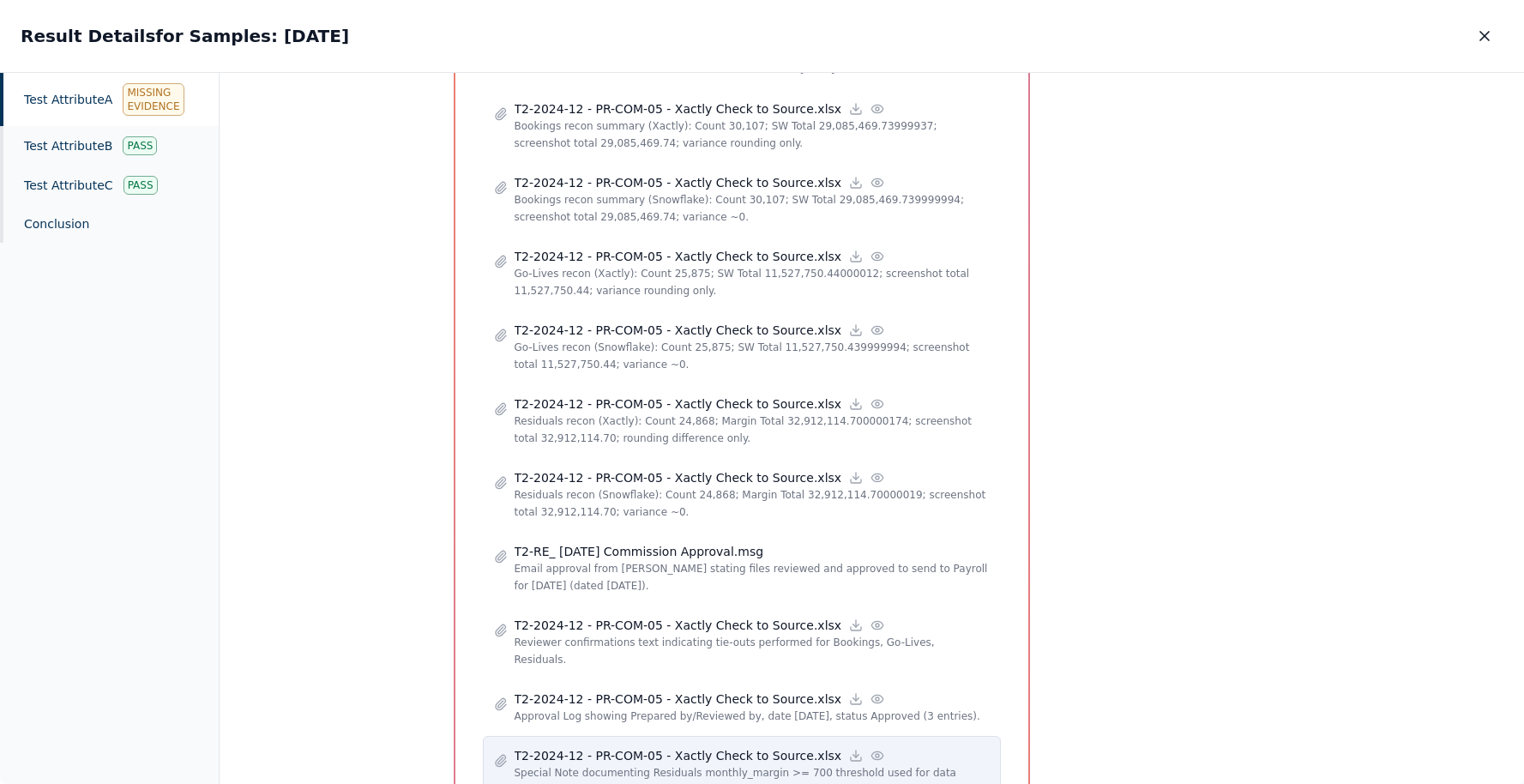
scroll to position [933, 0]
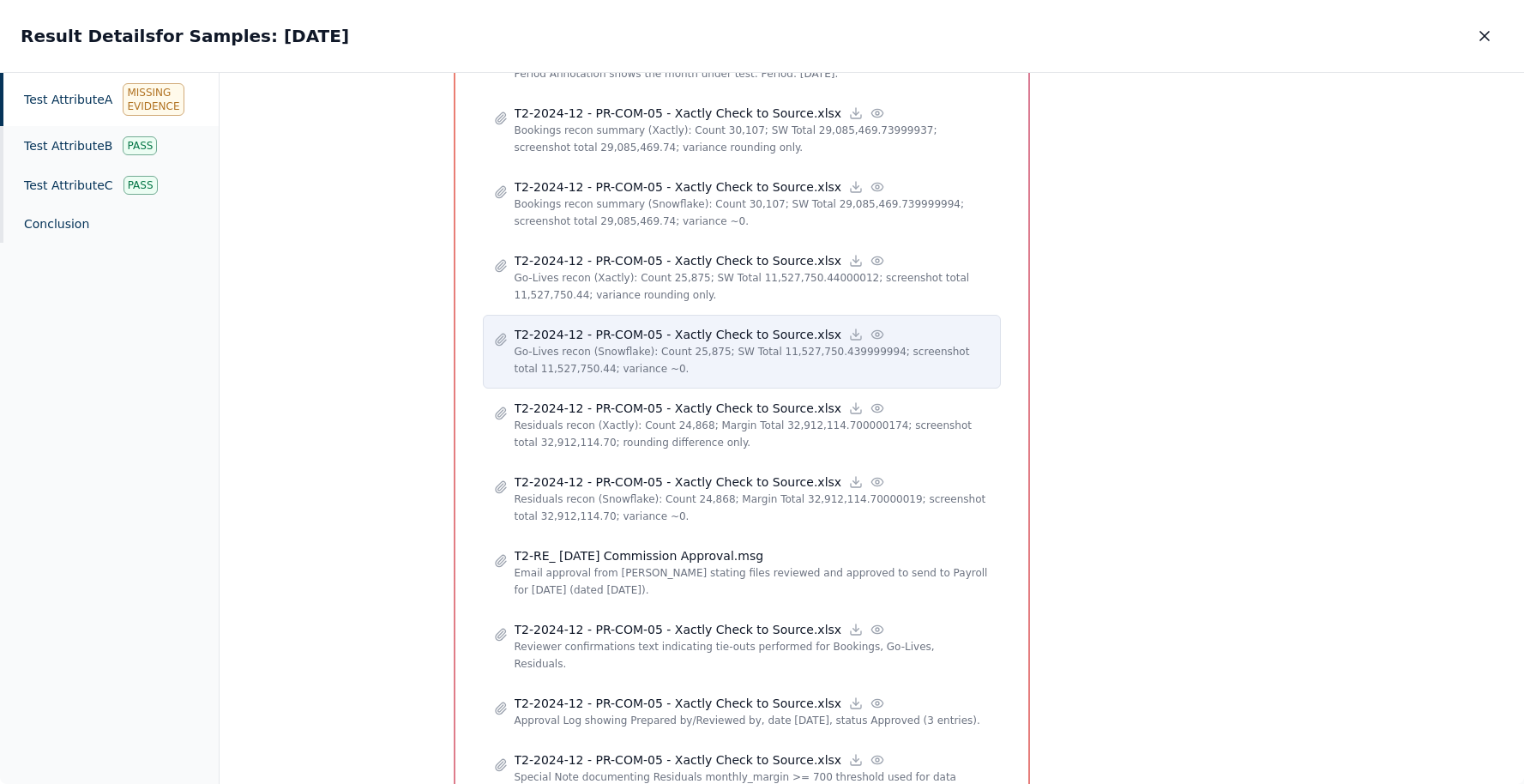
click at [871, 330] on icon at bounding box center [877, 334] width 11 height 7
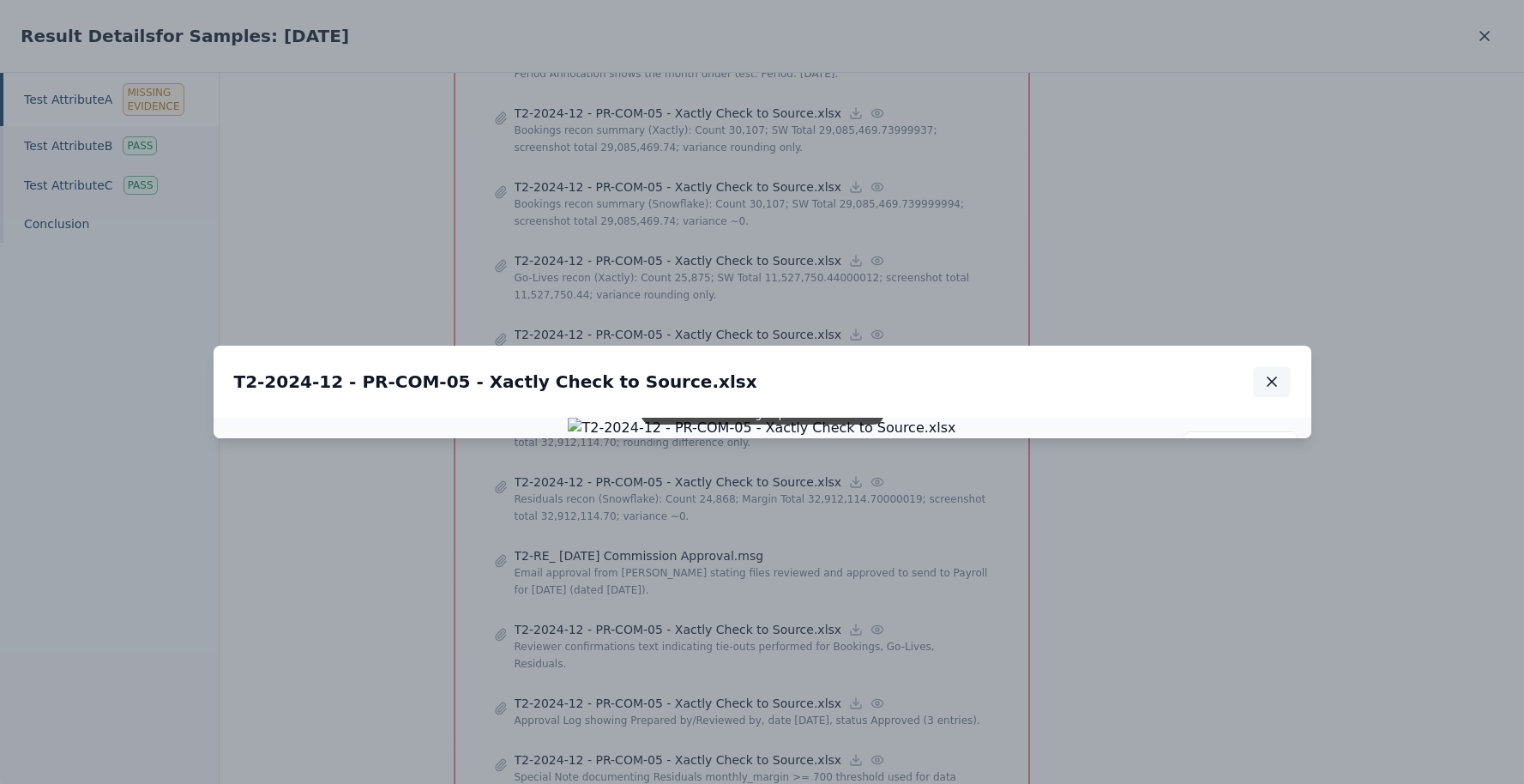
click at [1272, 377] on icon "button" at bounding box center [1272, 381] width 8 height 8
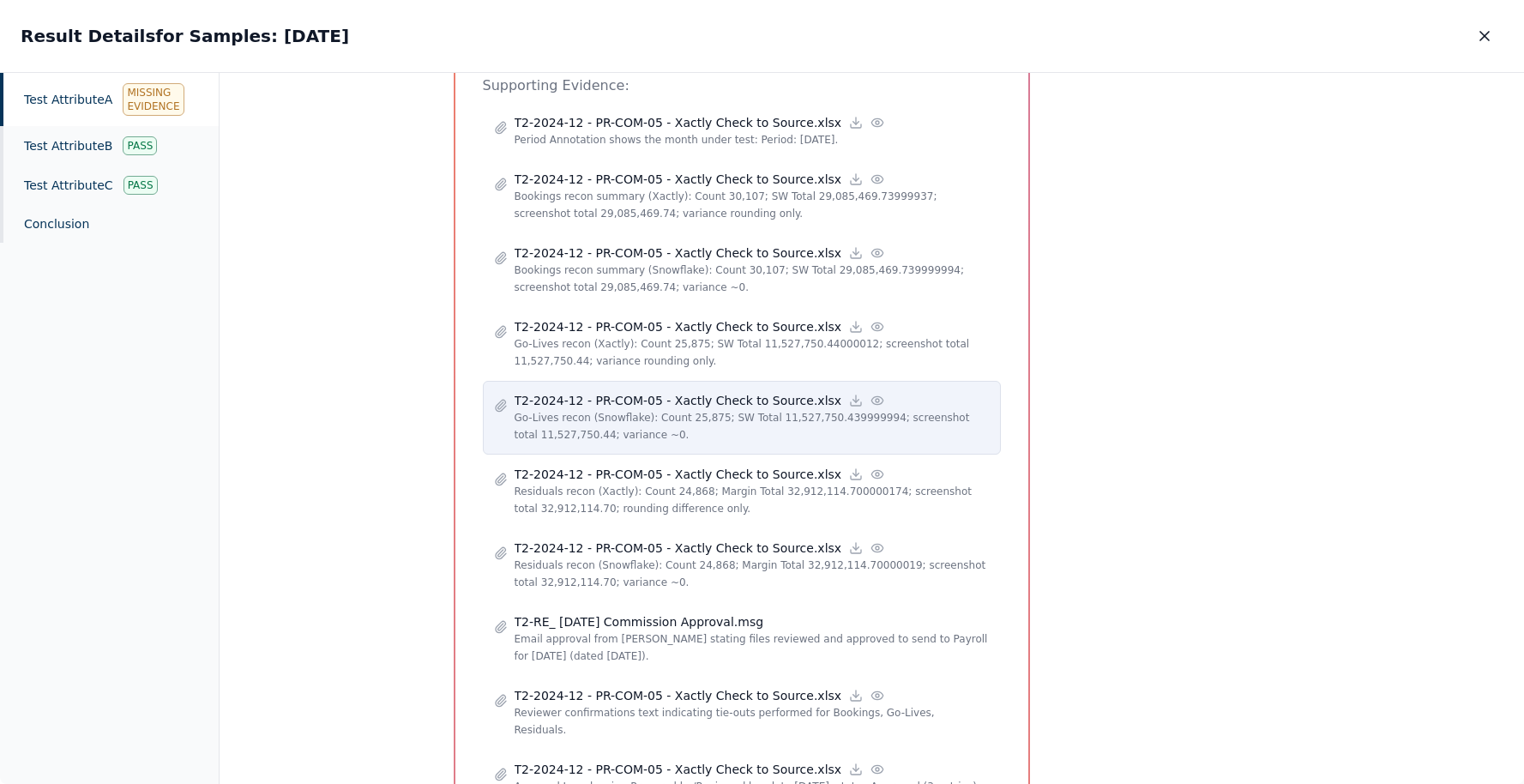
scroll to position [852, 0]
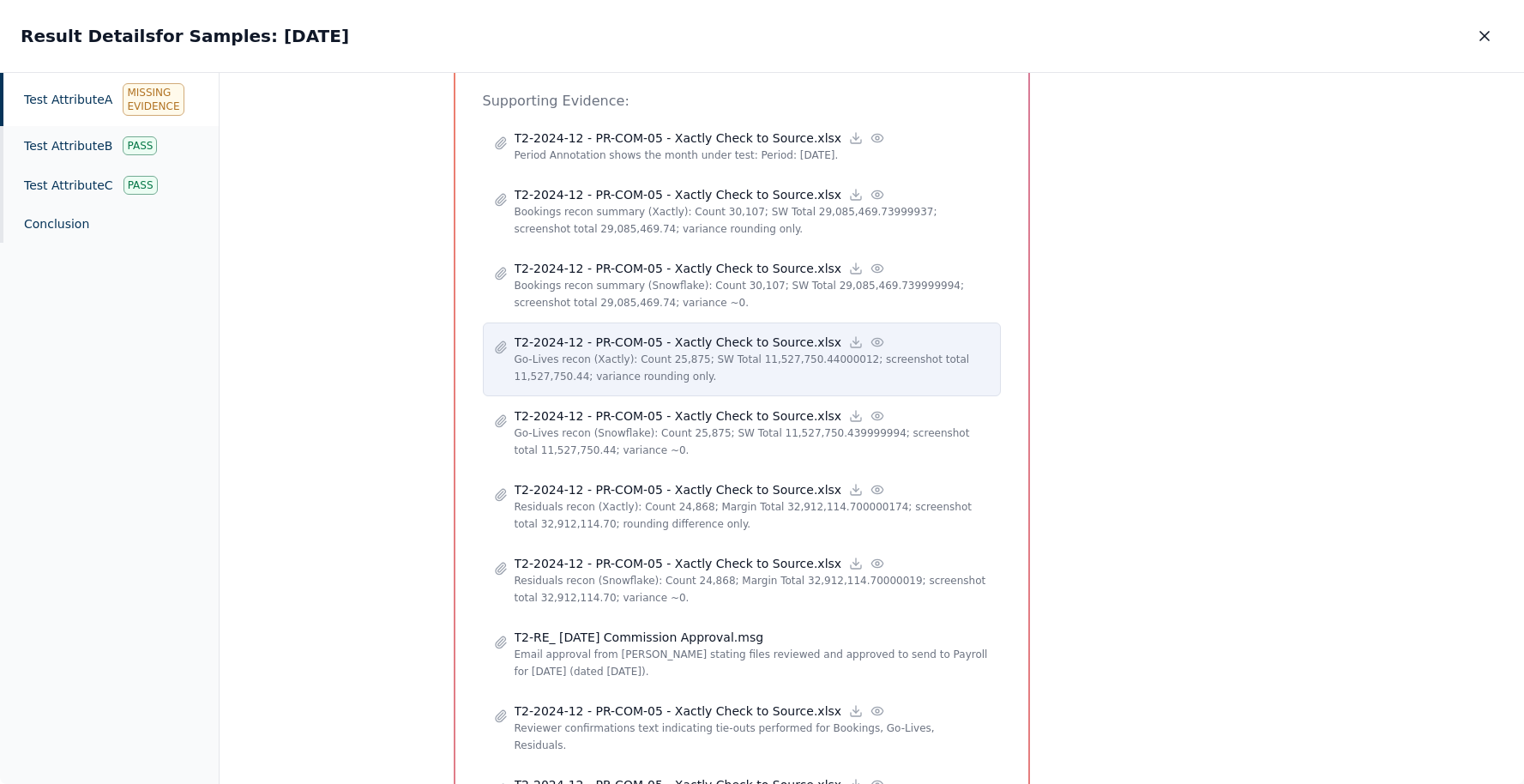
click at [876, 341] on circle at bounding box center [878, 342] width 4 height 4
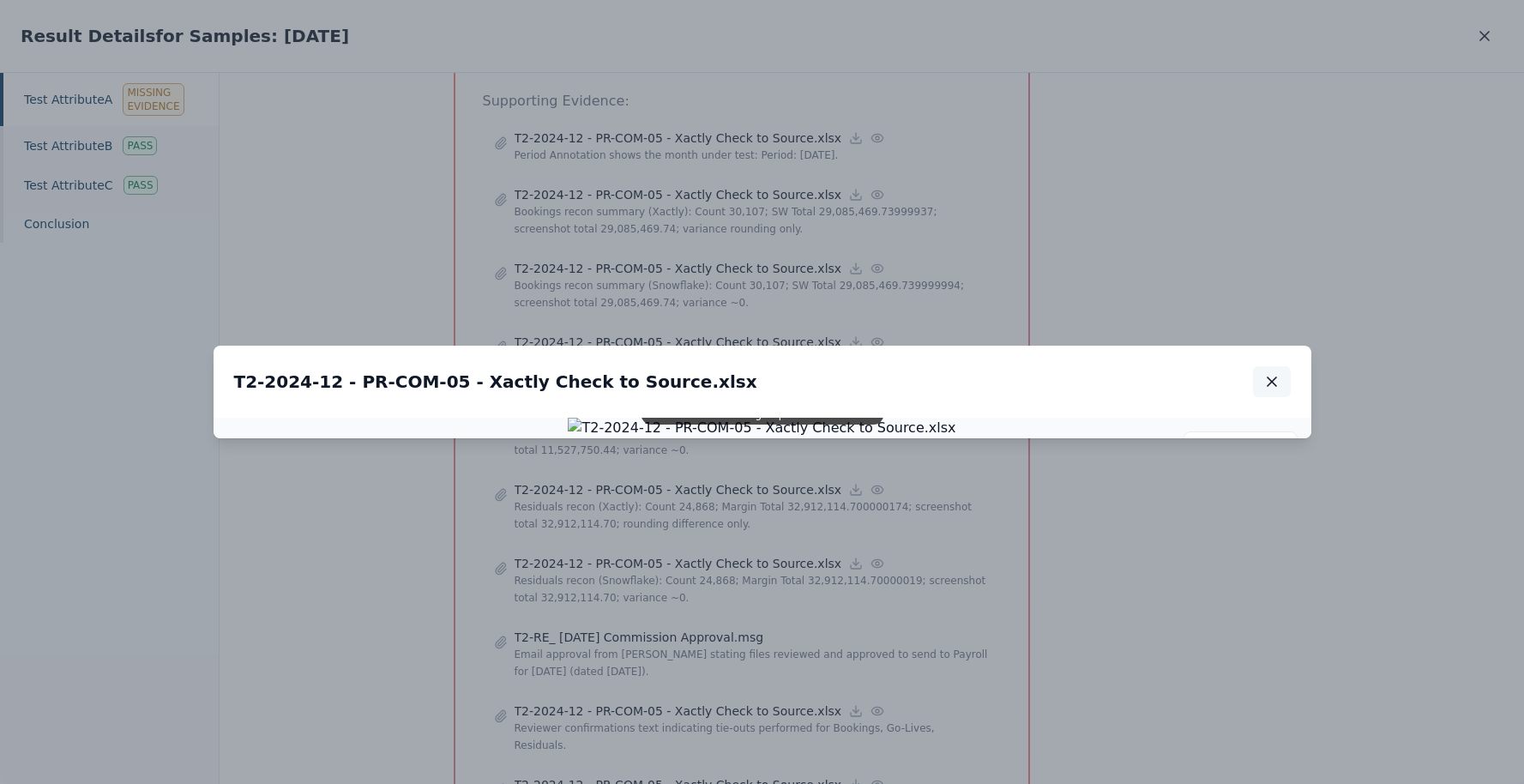
click at [1272, 373] on icon "button" at bounding box center [1272, 381] width 17 height 17
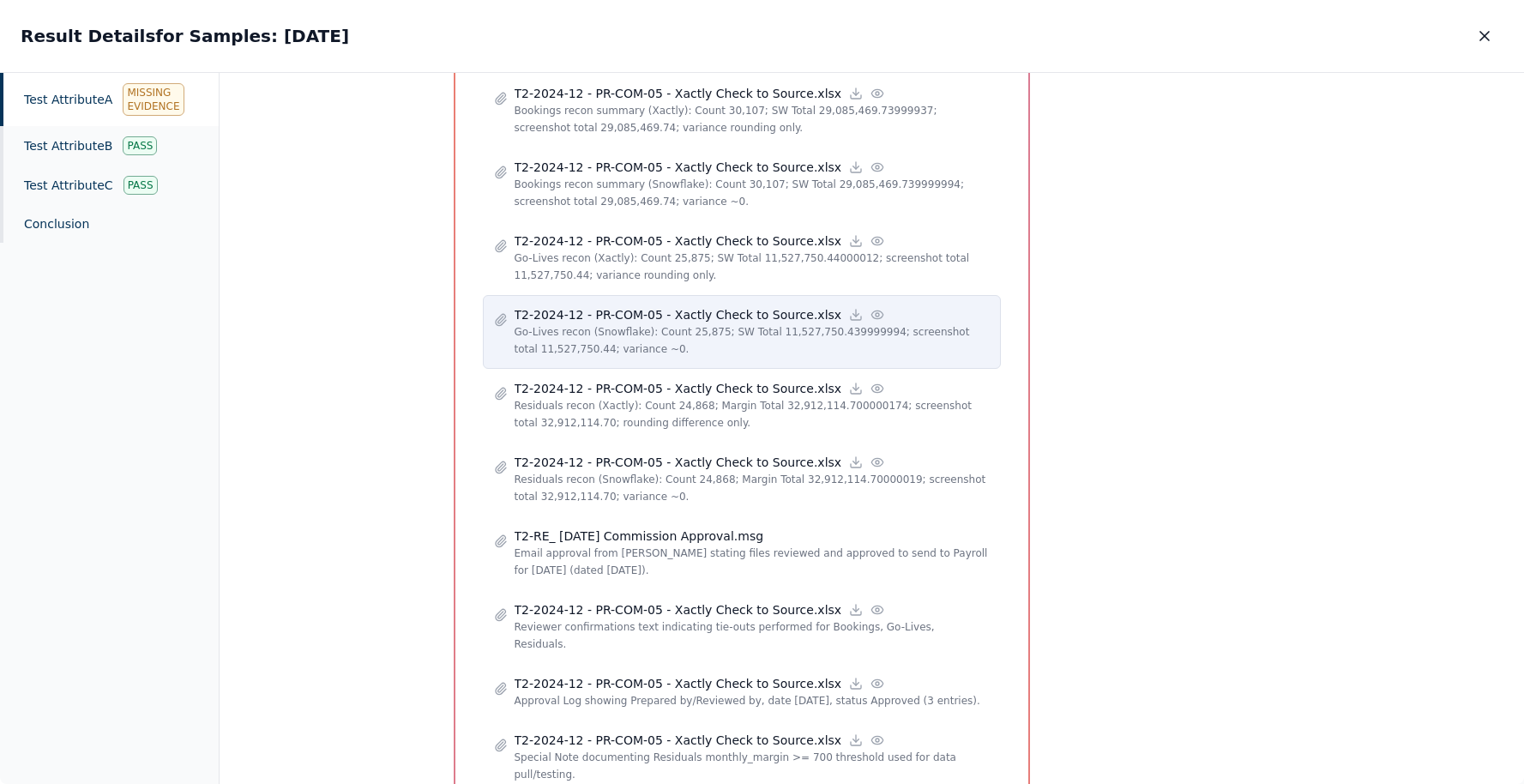
scroll to position [962, 0]
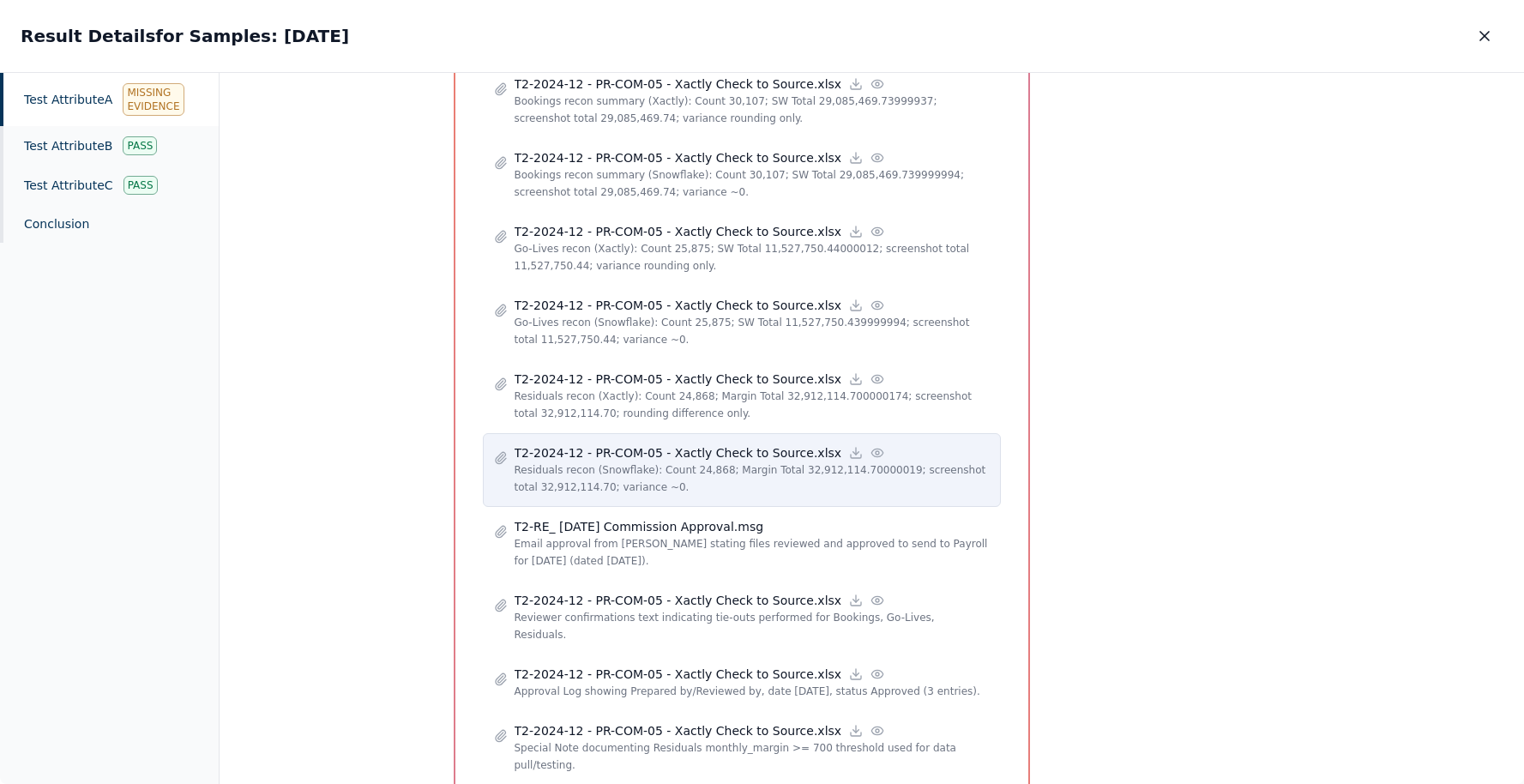
click at [870, 446] on icon at bounding box center [877, 453] width 14 height 14
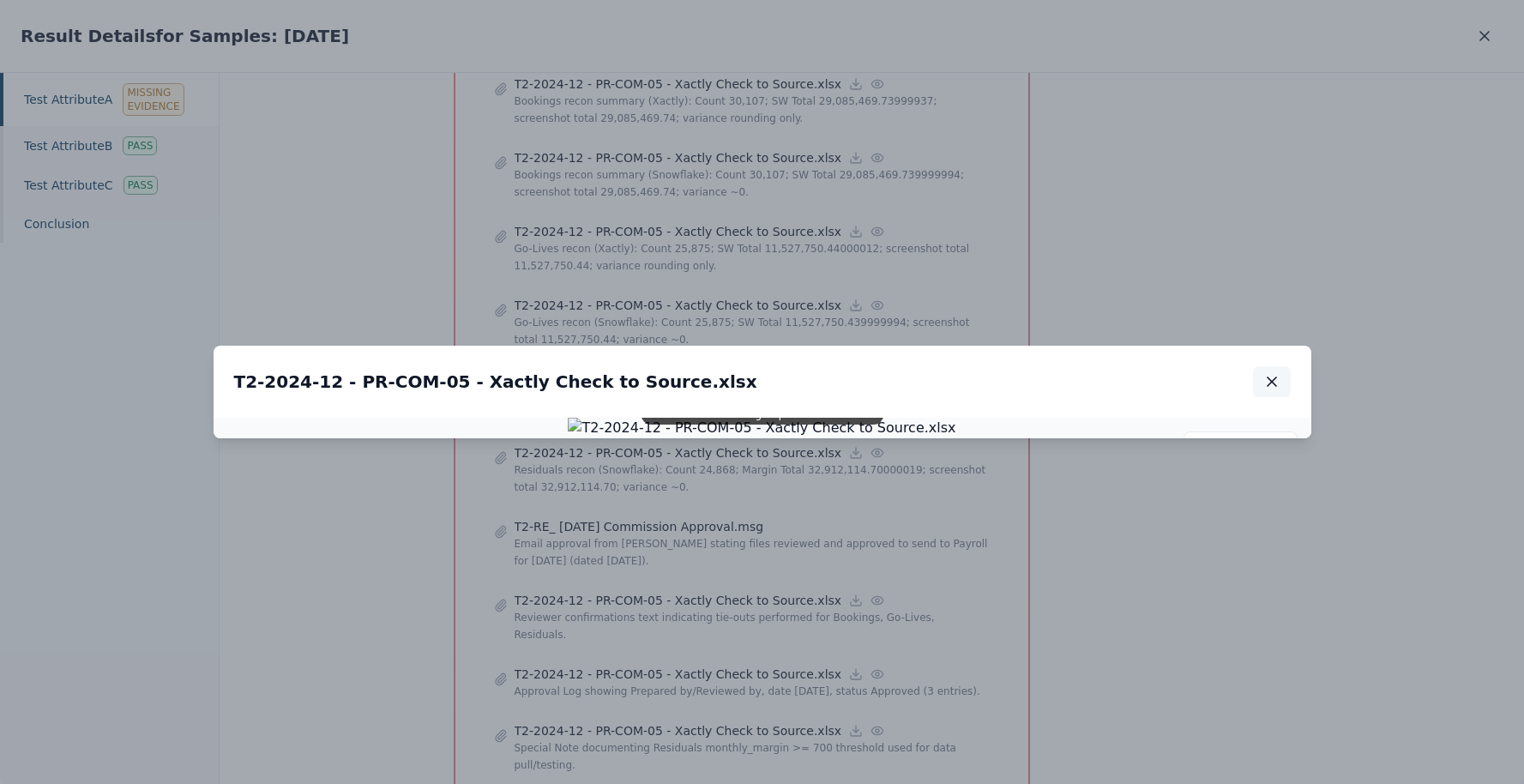
click at [1264, 373] on icon "button" at bounding box center [1272, 381] width 17 height 17
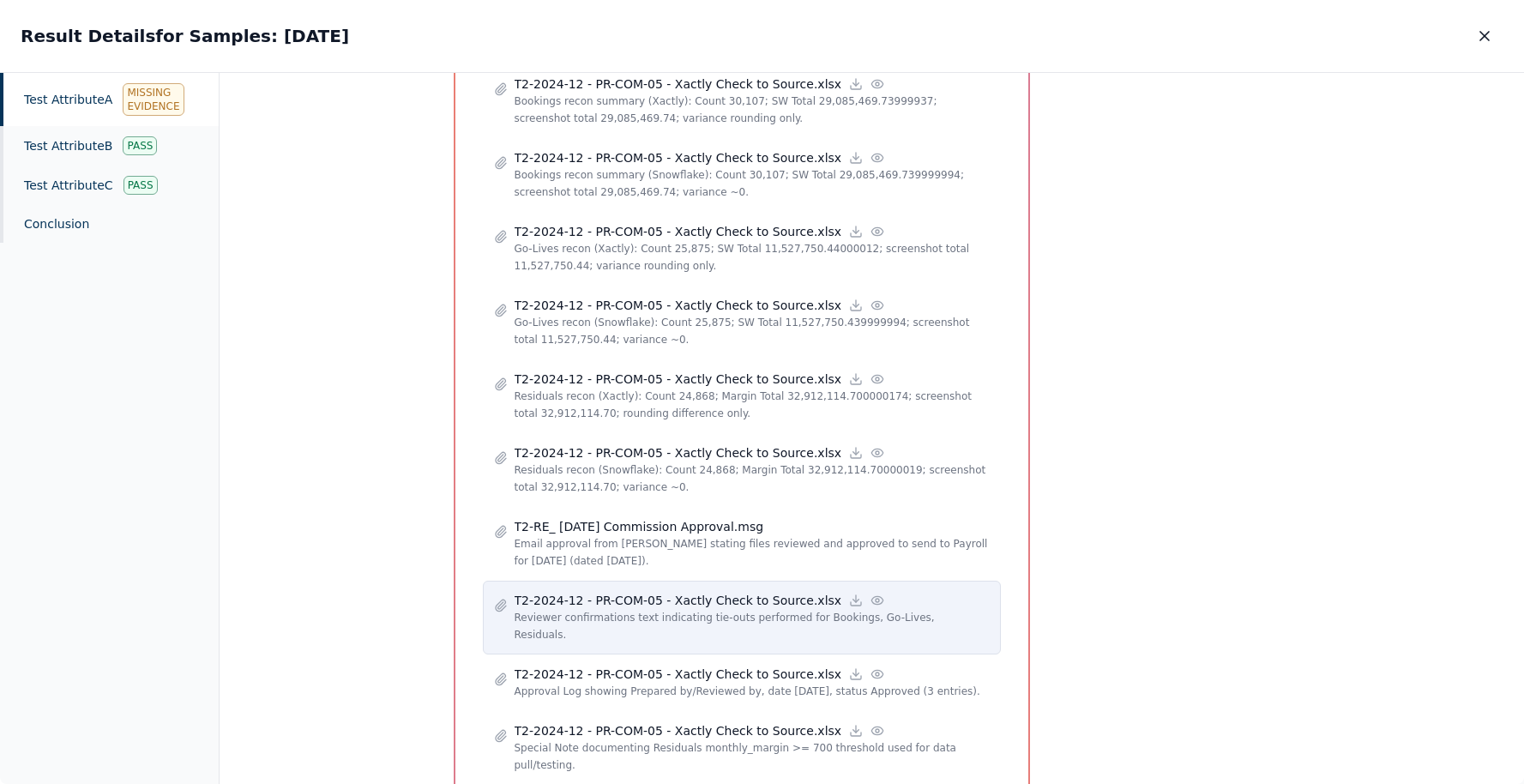
click at [870, 593] on icon at bounding box center [877, 599] width 14 height 14
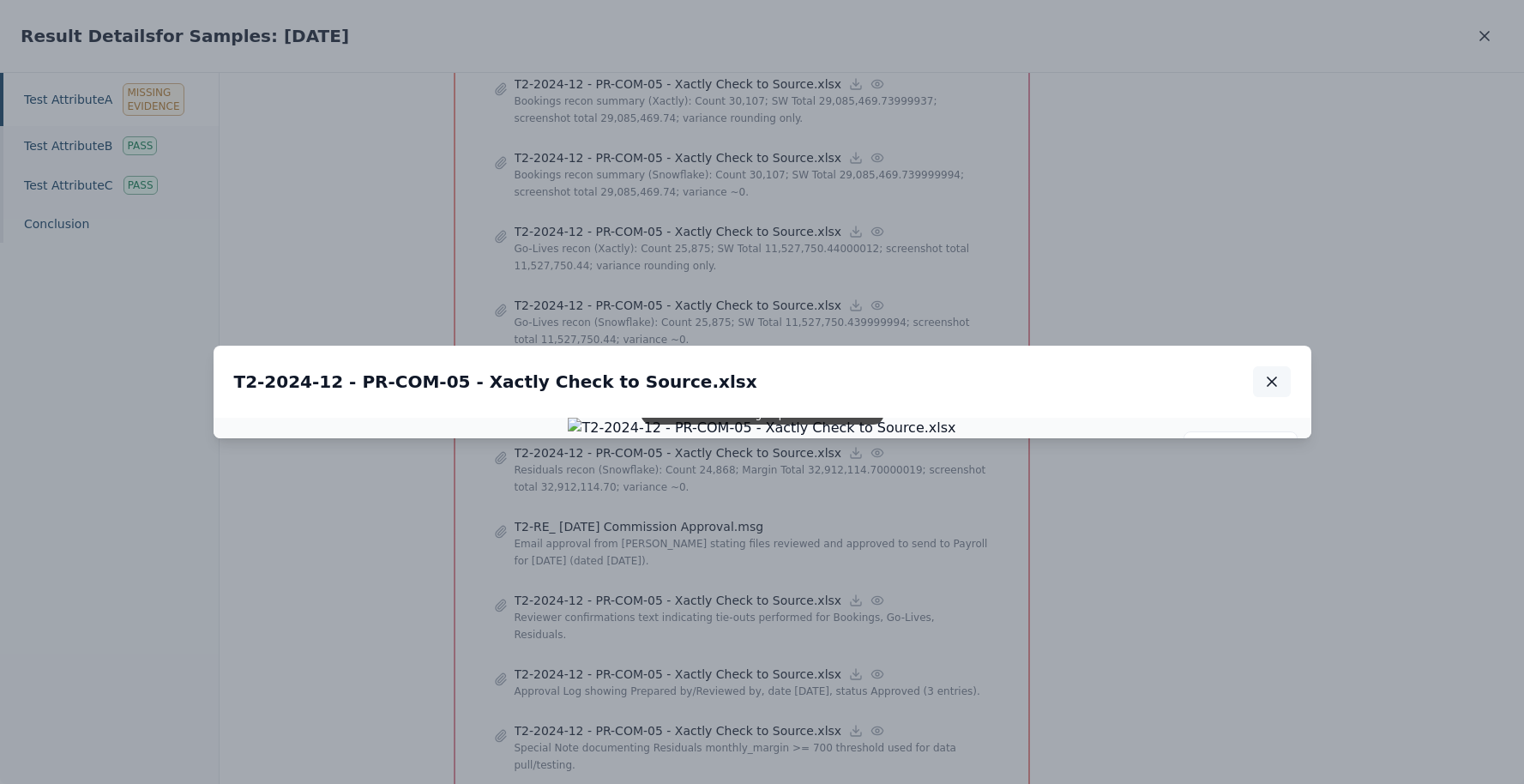
click at [1268, 377] on icon "button" at bounding box center [1272, 381] width 8 height 8
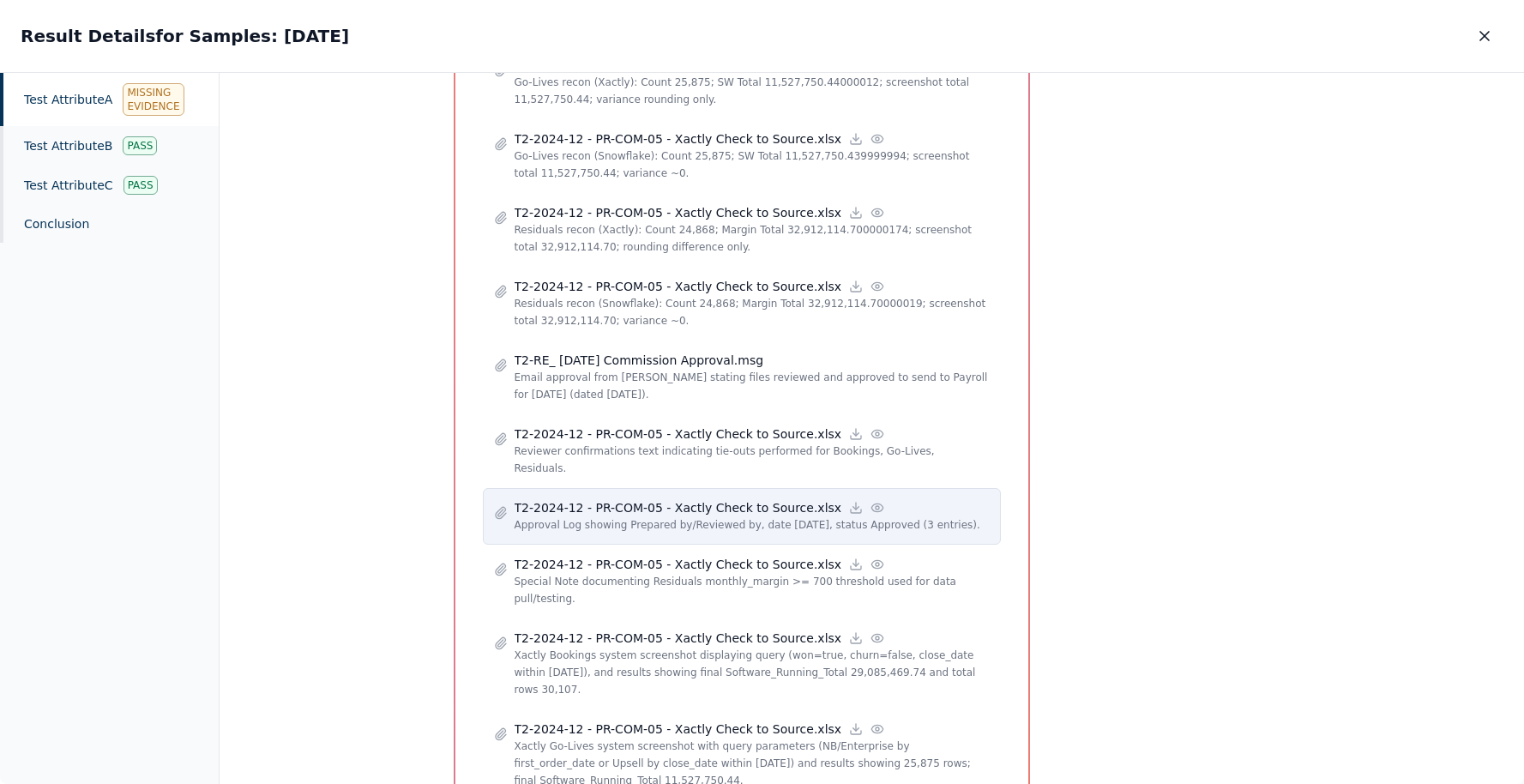
scroll to position [1174, 0]
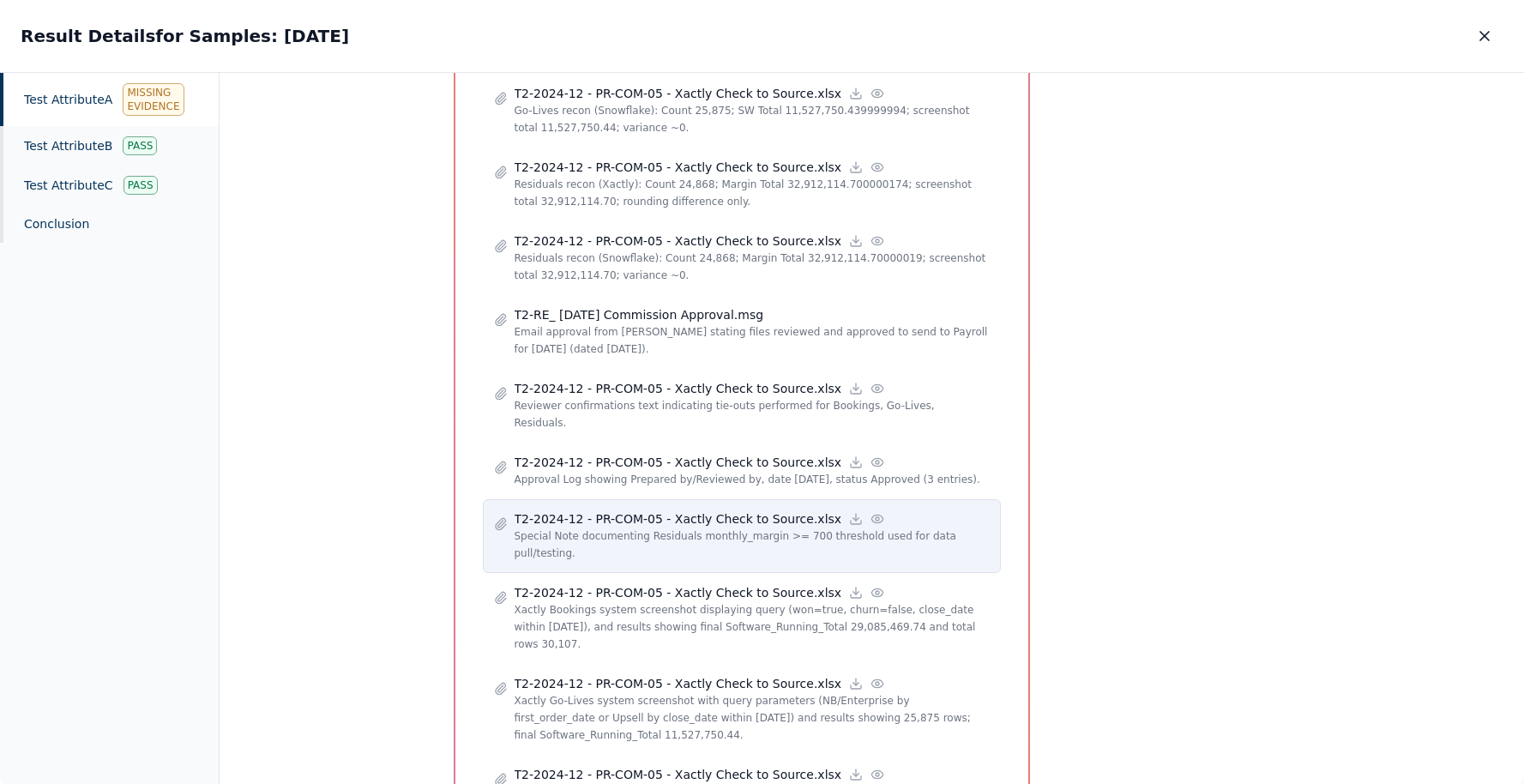
click at [870, 512] on icon at bounding box center [877, 519] width 14 height 14
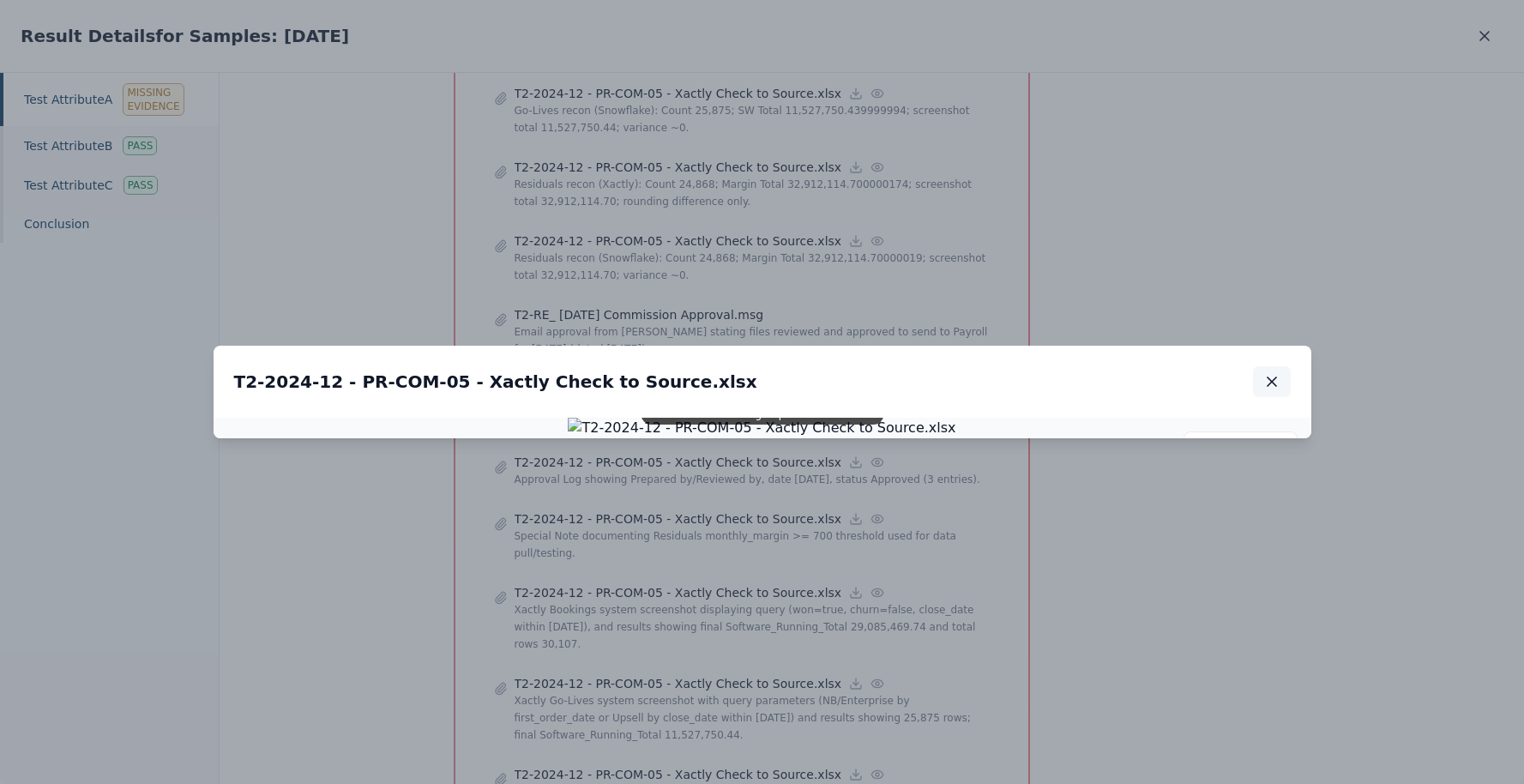
click at [1271, 373] on icon "button" at bounding box center [1272, 381] width 17 height 17
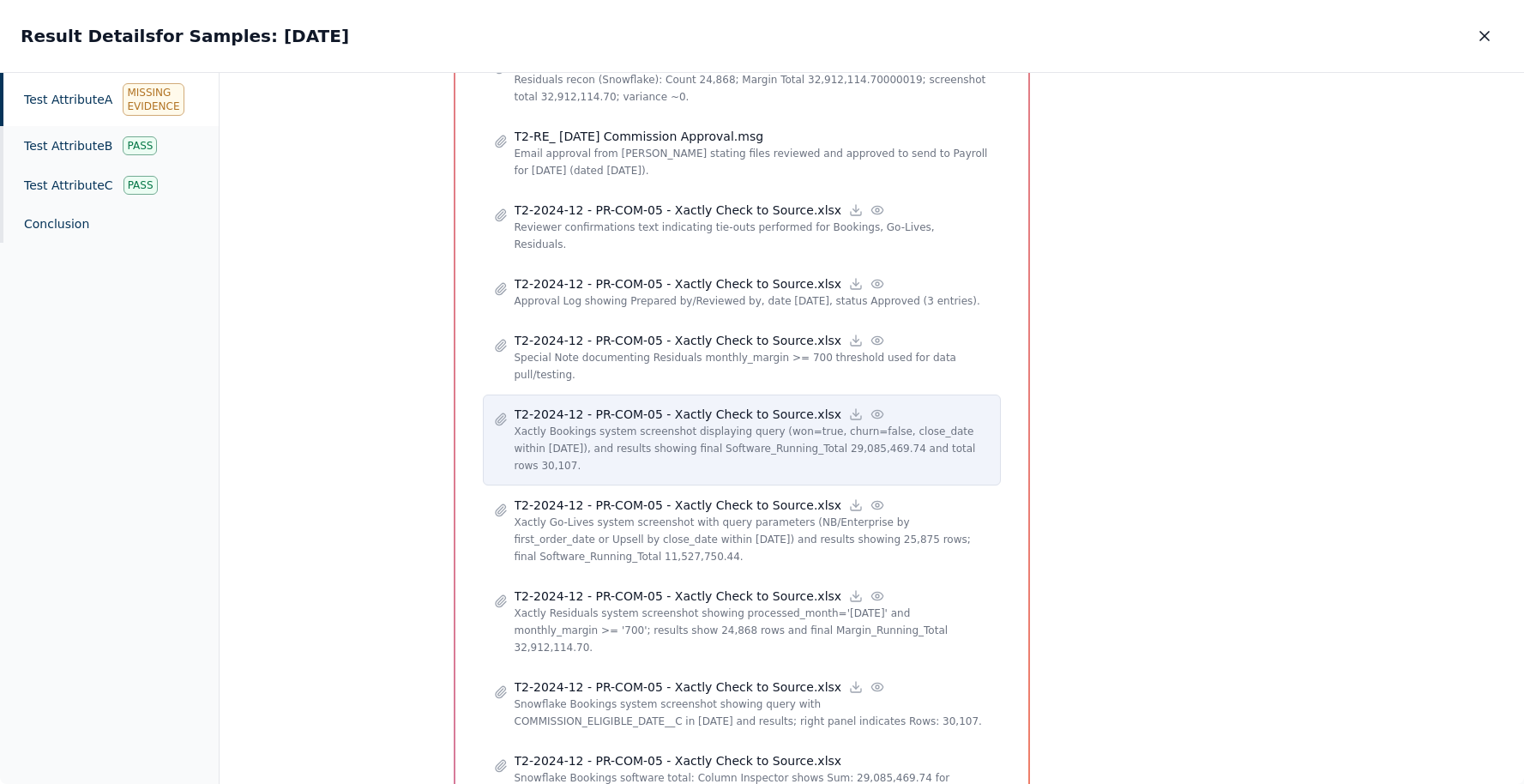
scroll to position [1402, 0]
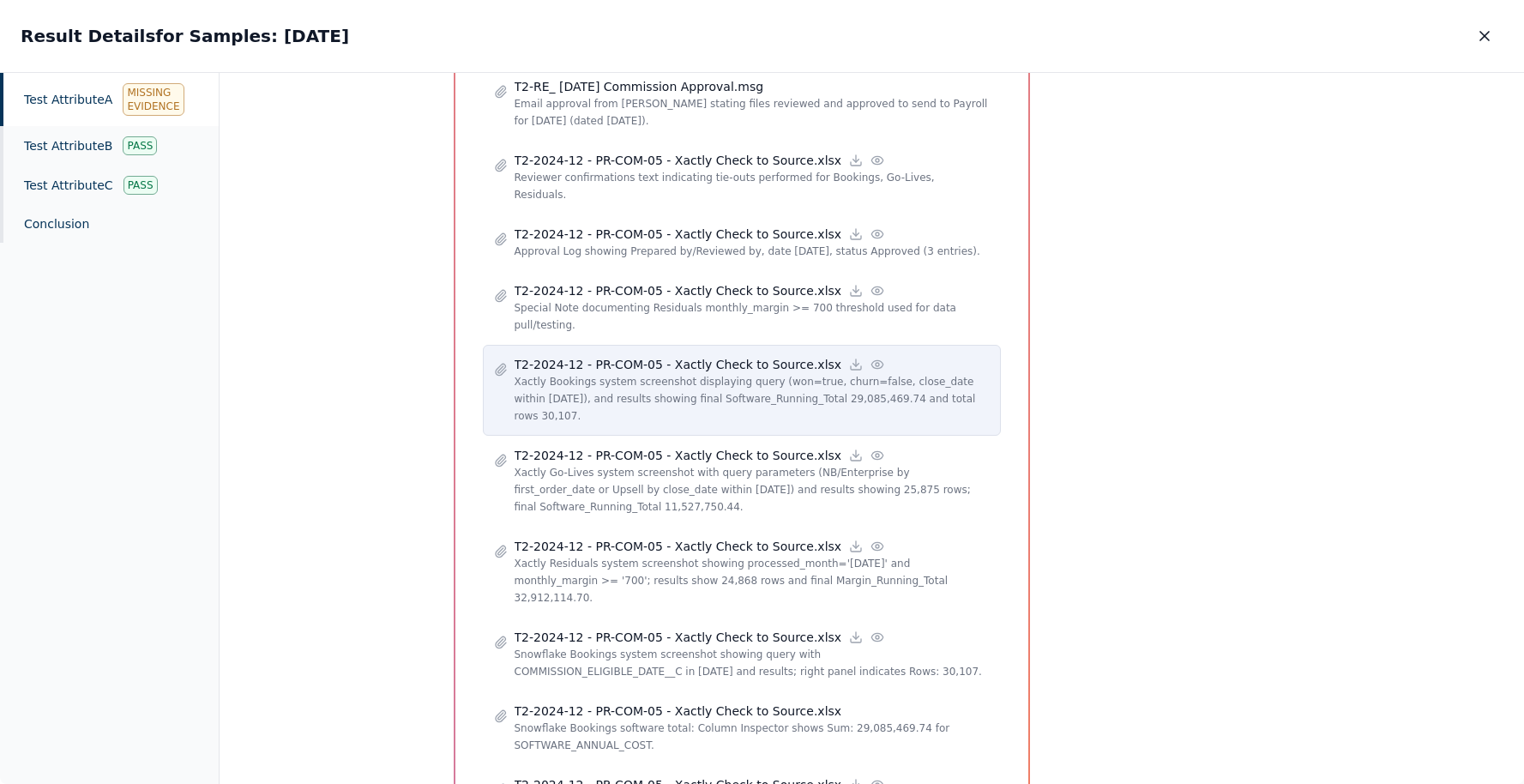
click at [870, 358] on icon at bounding box center [877, 364] width 14 height 14
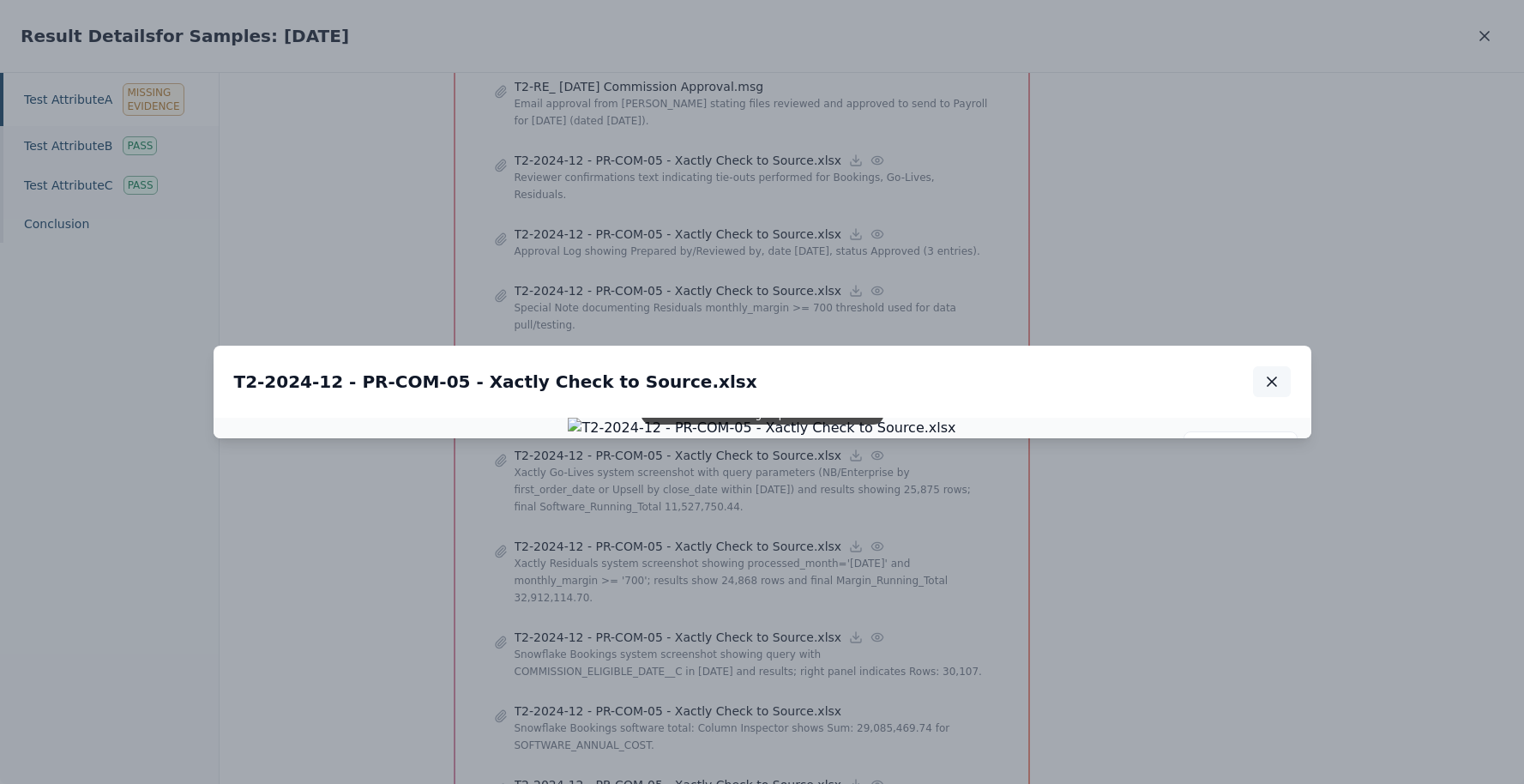
click at [1275, 377] on icon "button" at bounding box center [1272, 381] width 8 height 8
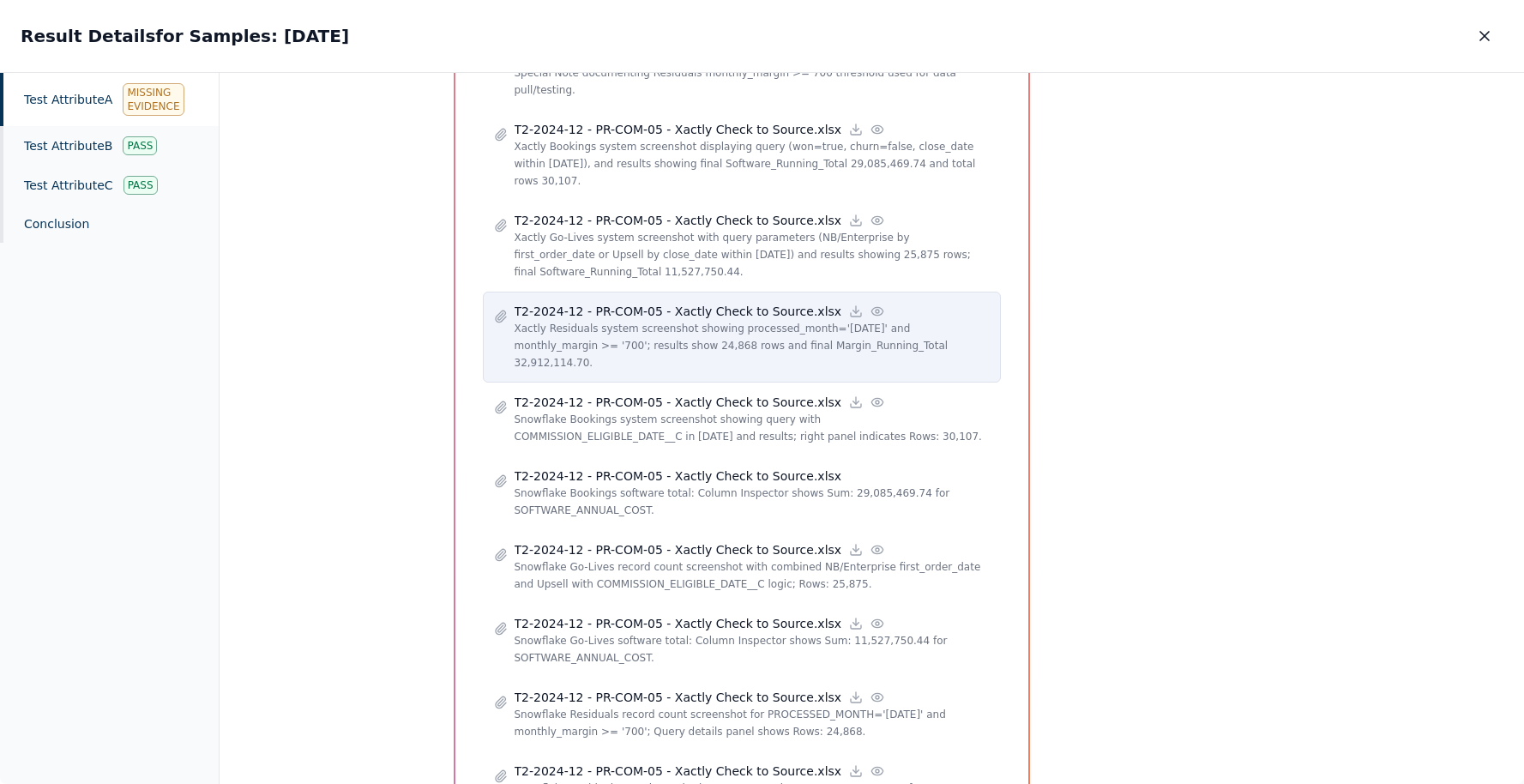
scroll to position [1664, 0]
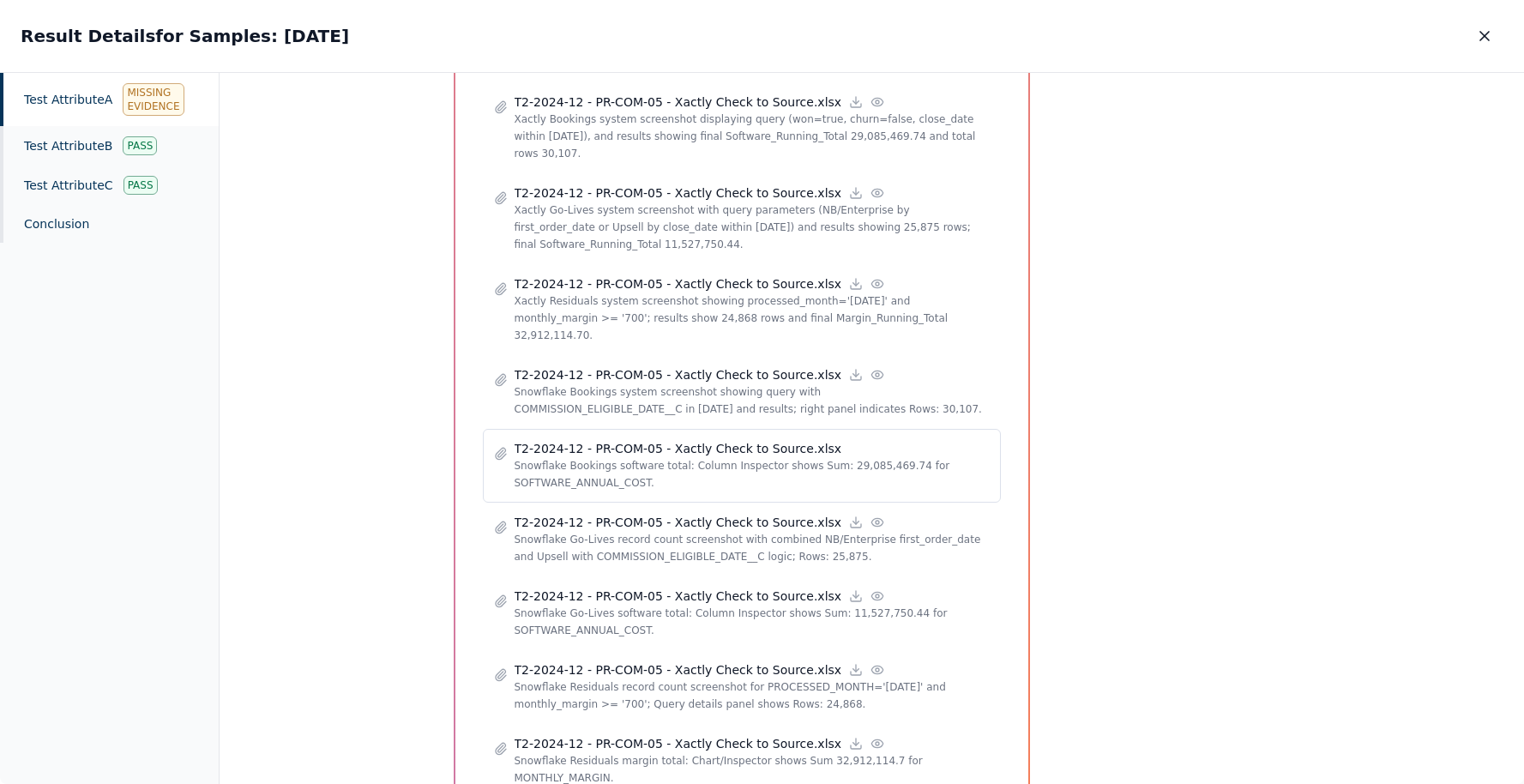
click at [677, 457] on p "Snowflake Bookings software total: Column Inspector shows Sum: 29,085,469.74 fo…" at bounding box center [751, 474] width 475 height 34
drag, startPoint x: 651, startPoint y: 385, endPoint x: 762, endPoint y: 398, distance: 111.8
click at [764, 457] on p "Snowflake Bookings software total: Column Inspector shows Sum: 29,085,469.74 fo…" at bounding box center [751, 474] width 475 height 34
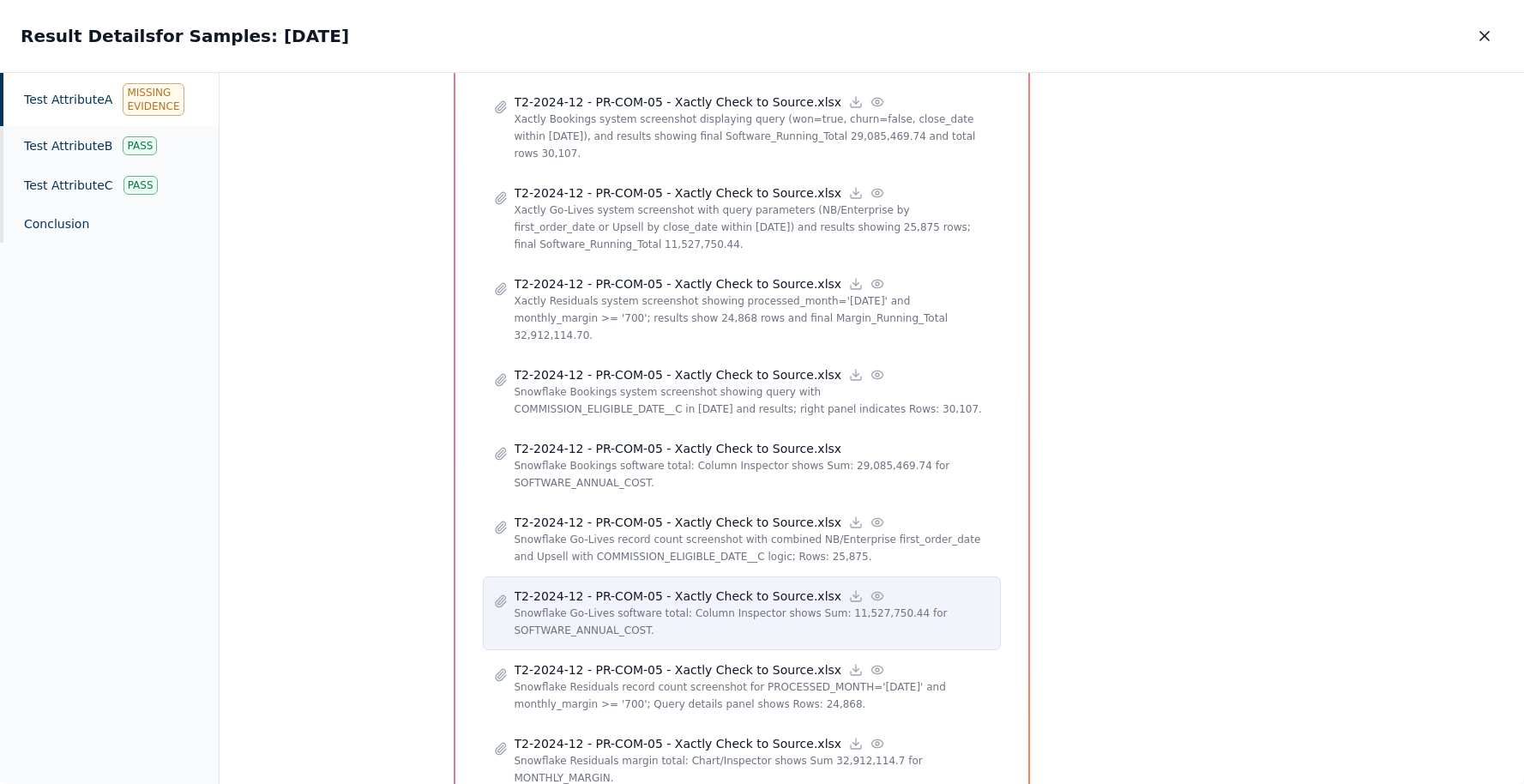
click at [870, 589] on icon at bounding box center [877, 596] width 14 height 14
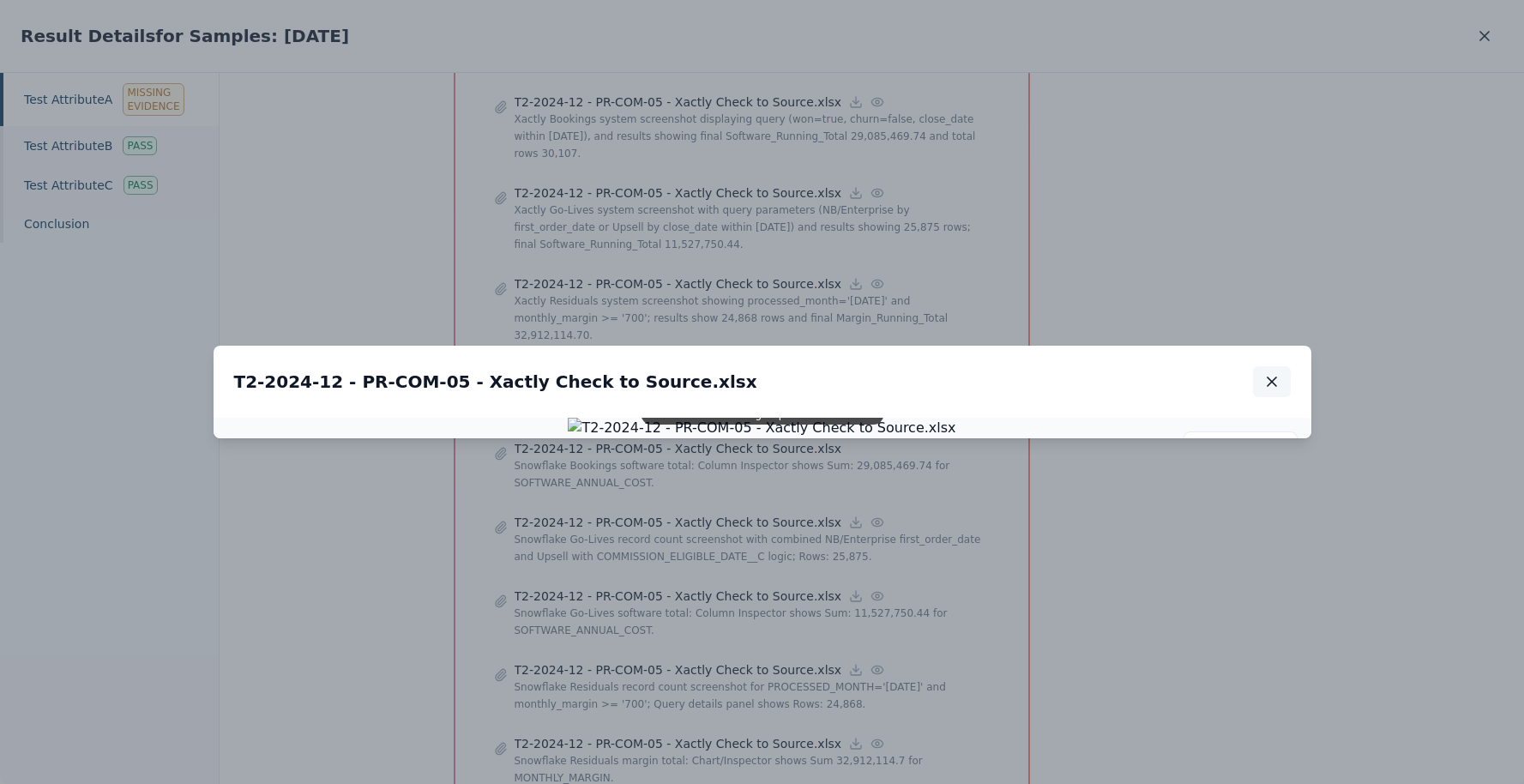
click at [1270, 377] on icon "button" at bounding box center [1272, 381] width 8 height 8
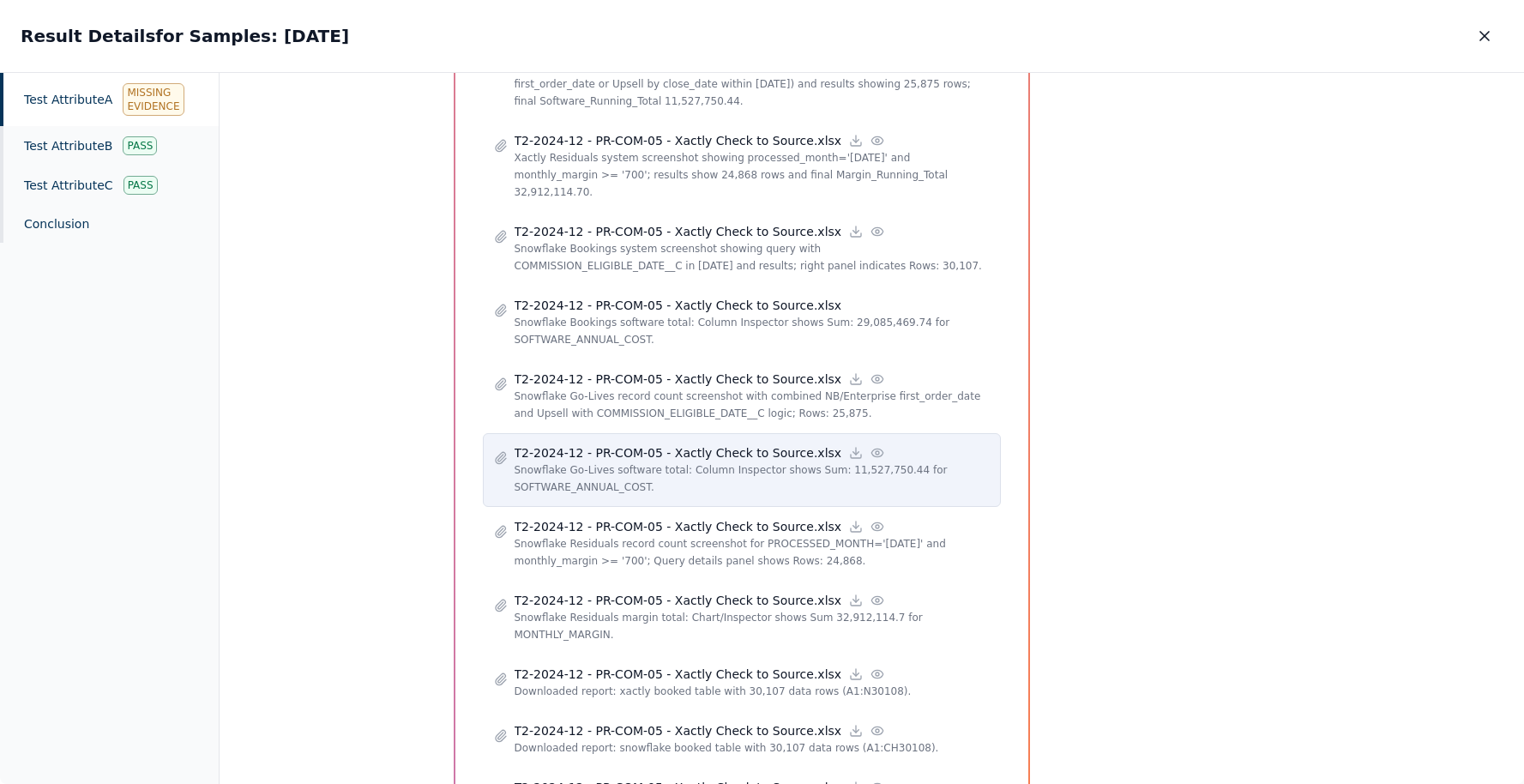
scroll to position [1809, 0]
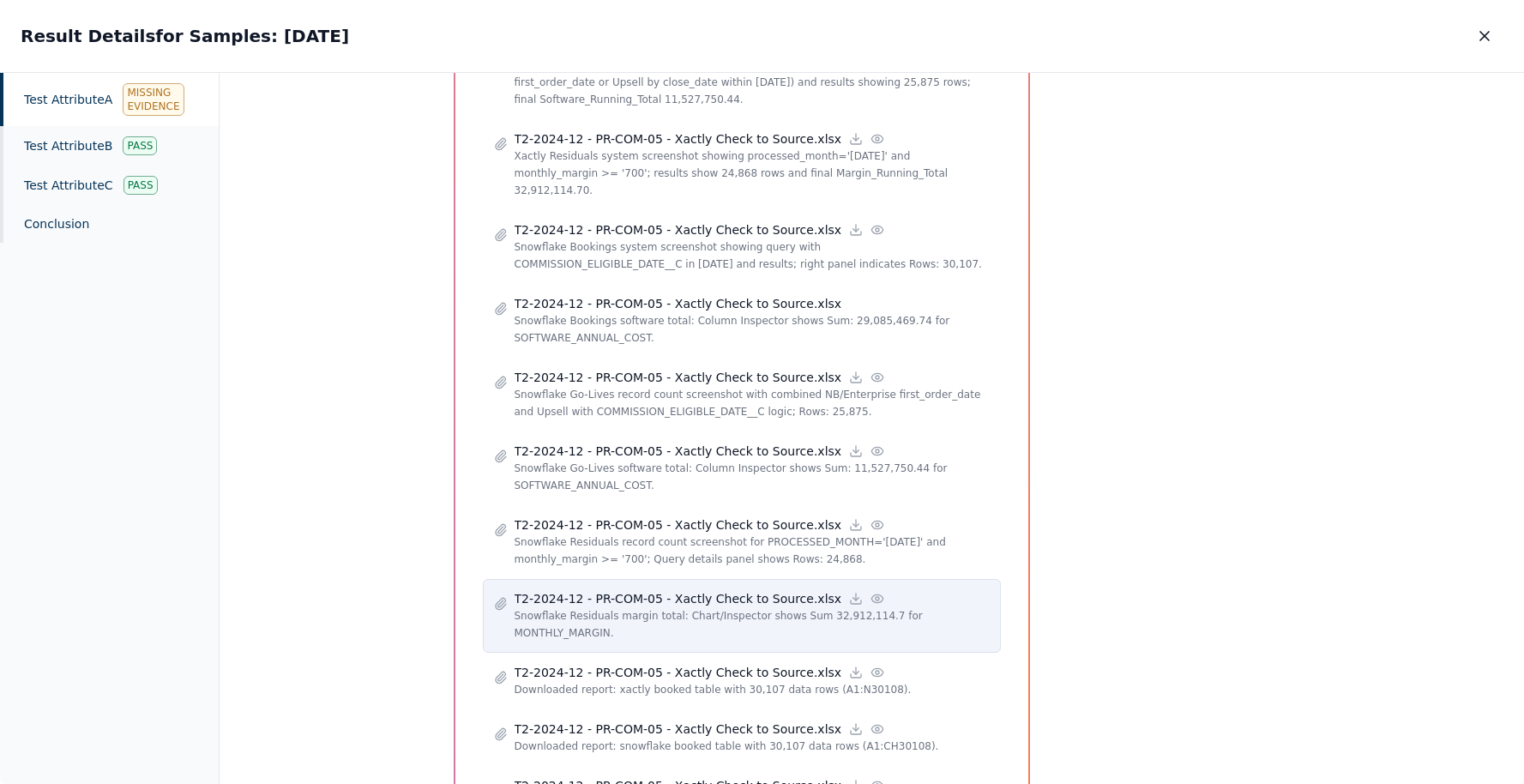
click at [871, 594] on icon at bounding box center [877, 598] width 11 height 7
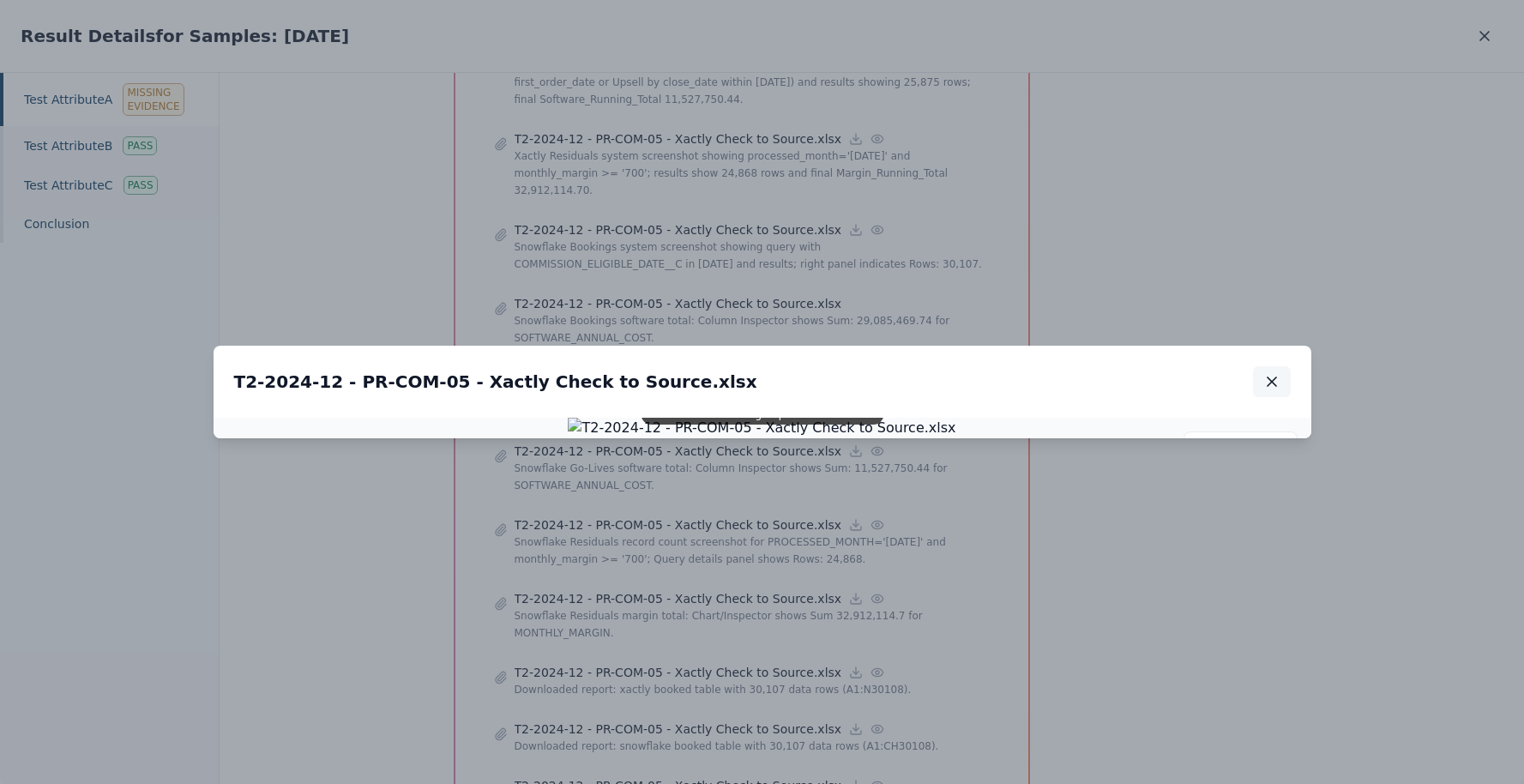
click at [1273, 373] on icon "button" at bounding box center [1272, 381] width 17 height 17
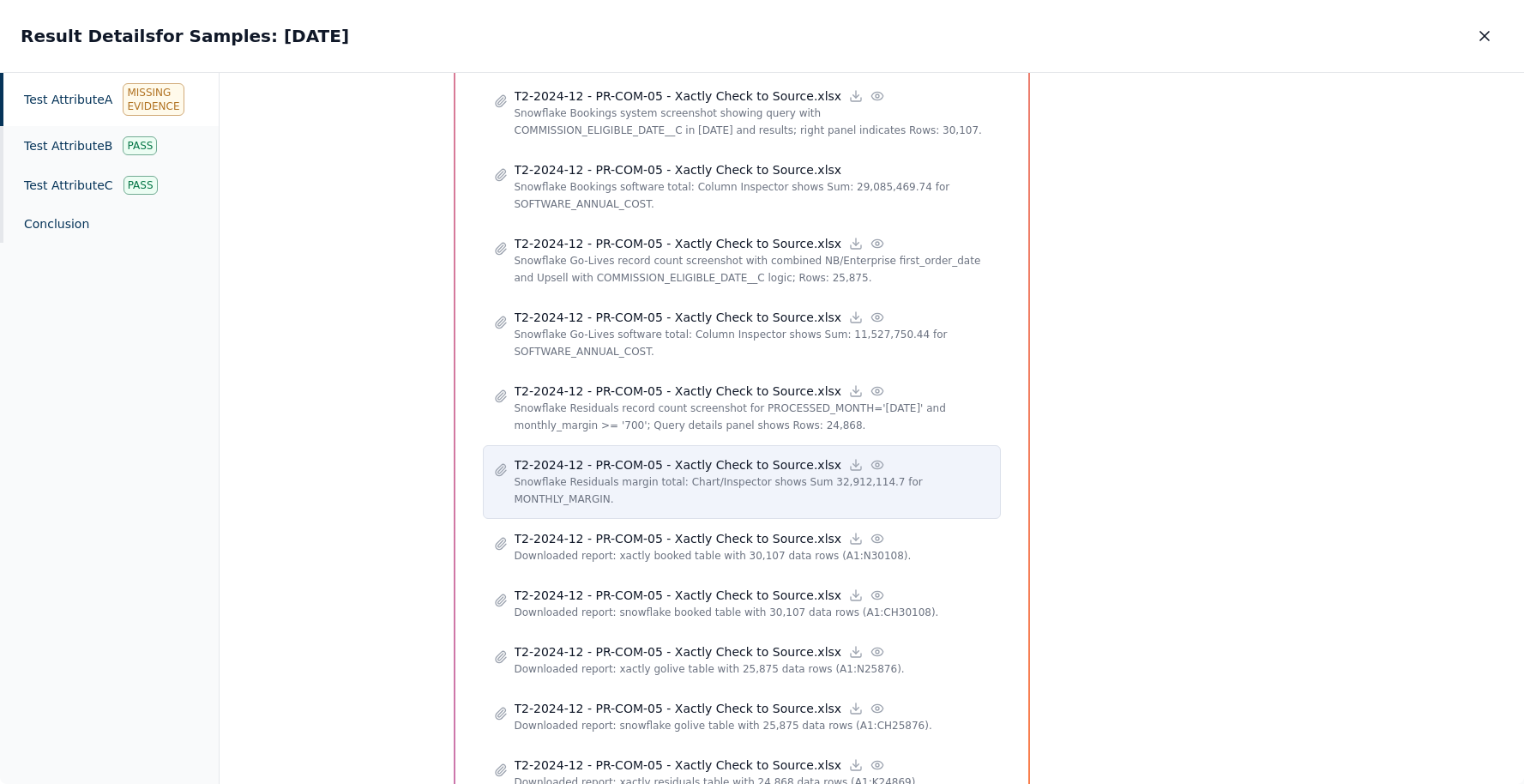
scroll to position [1950, 0]
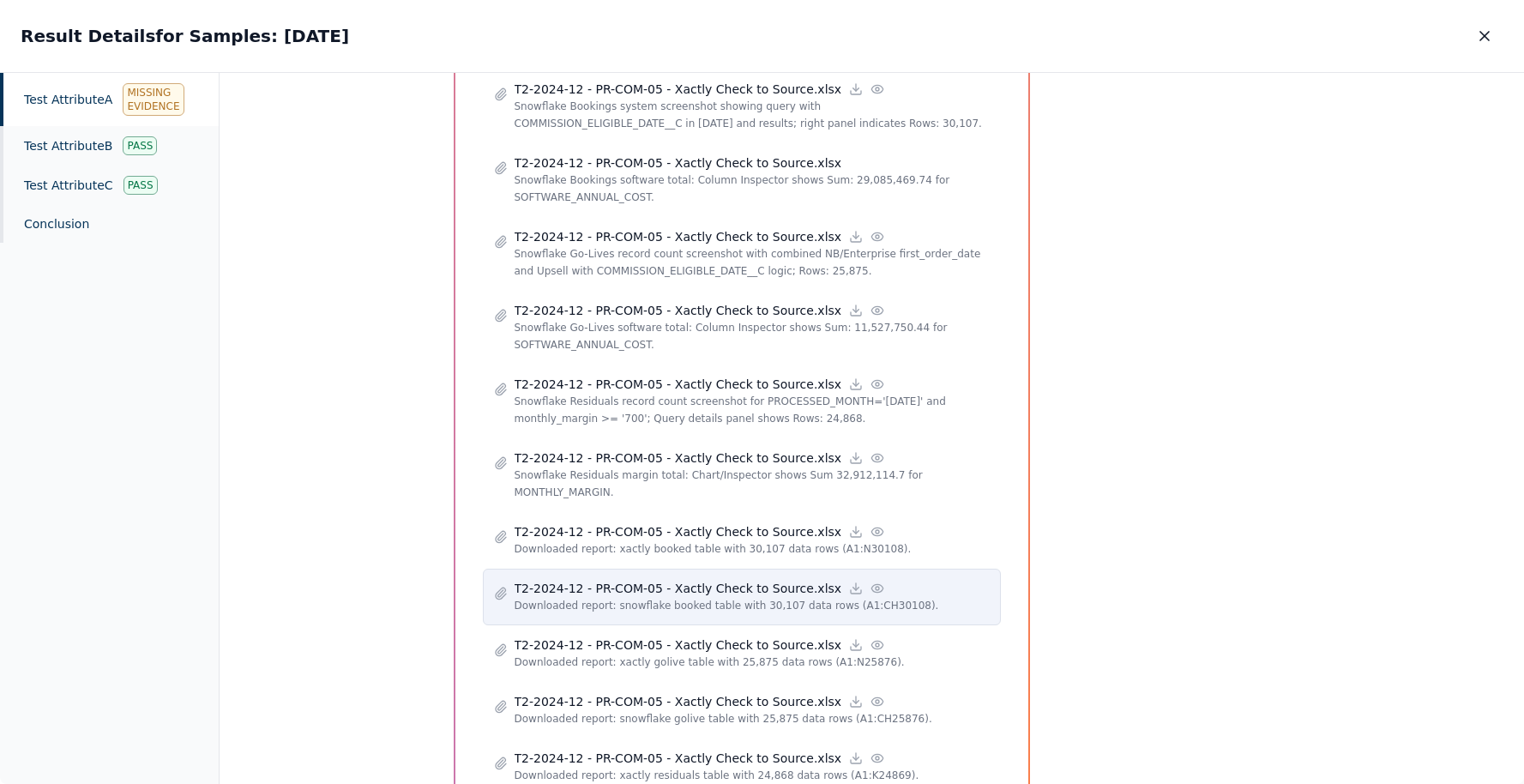
click at [870, 581] on icon at bounding box center [877, 588] width 14 height 14
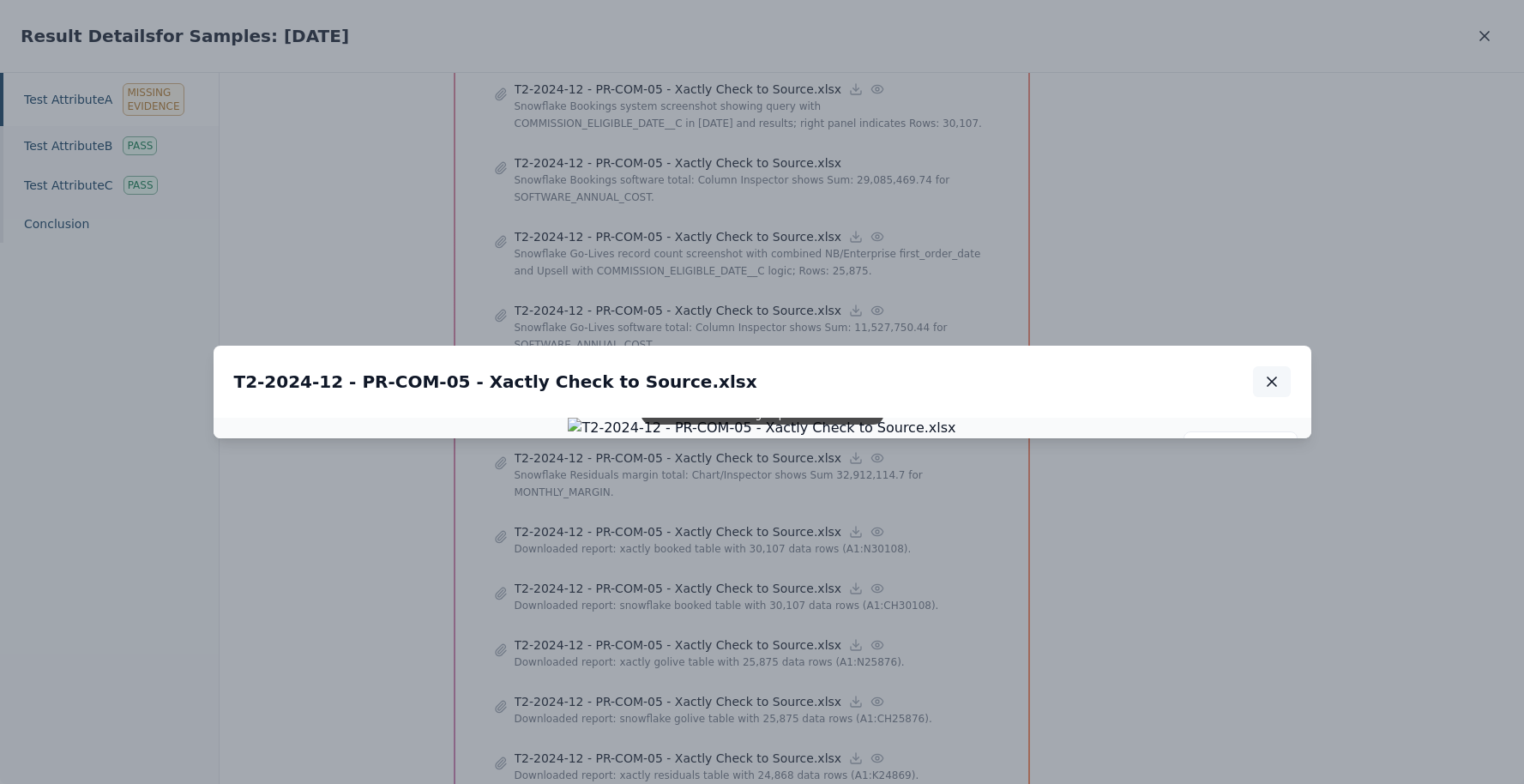
click at [1276, 373] on icon "button" at bounding box center [1272, 381] width 17 height 17
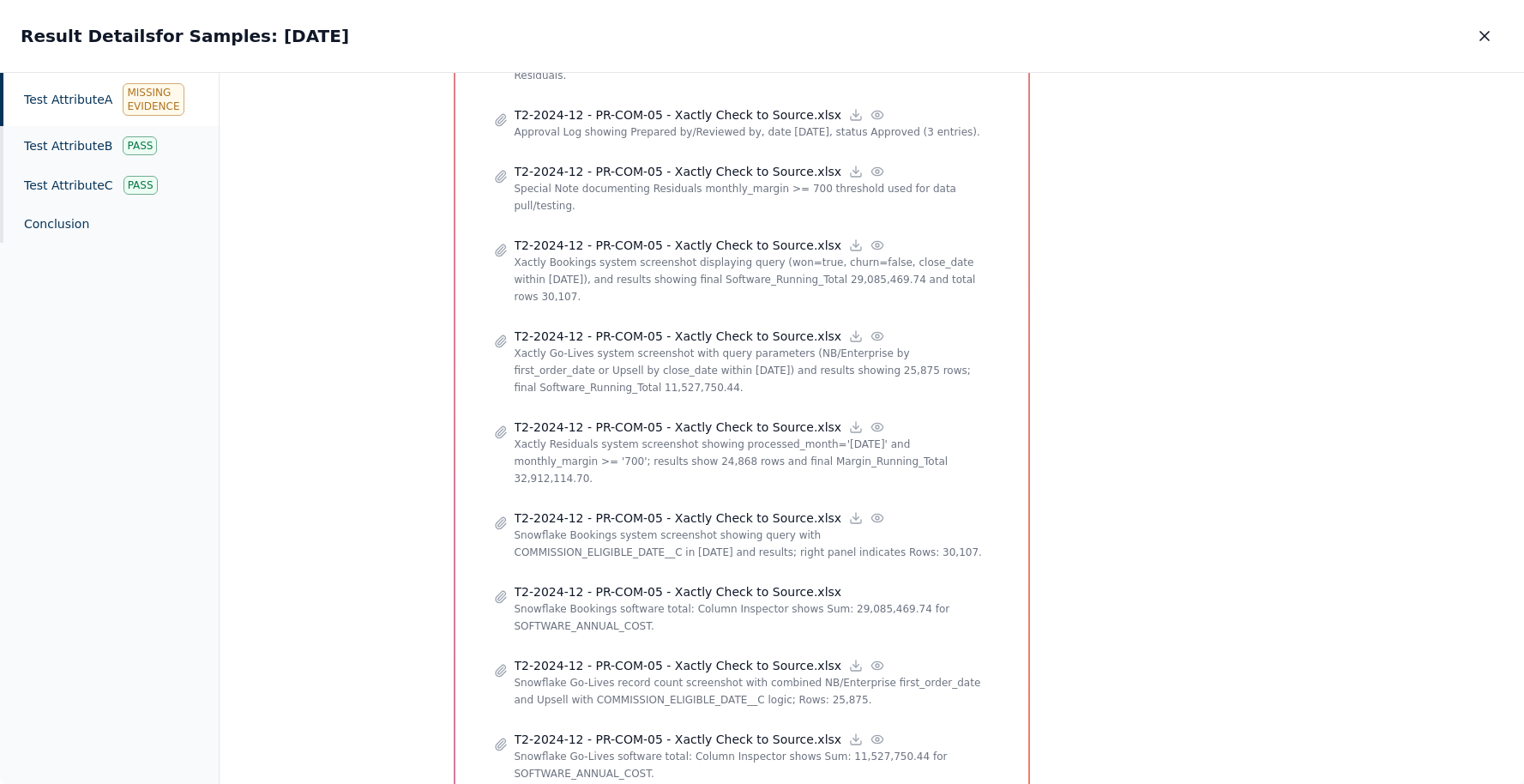
scroll to position [1472, 0]
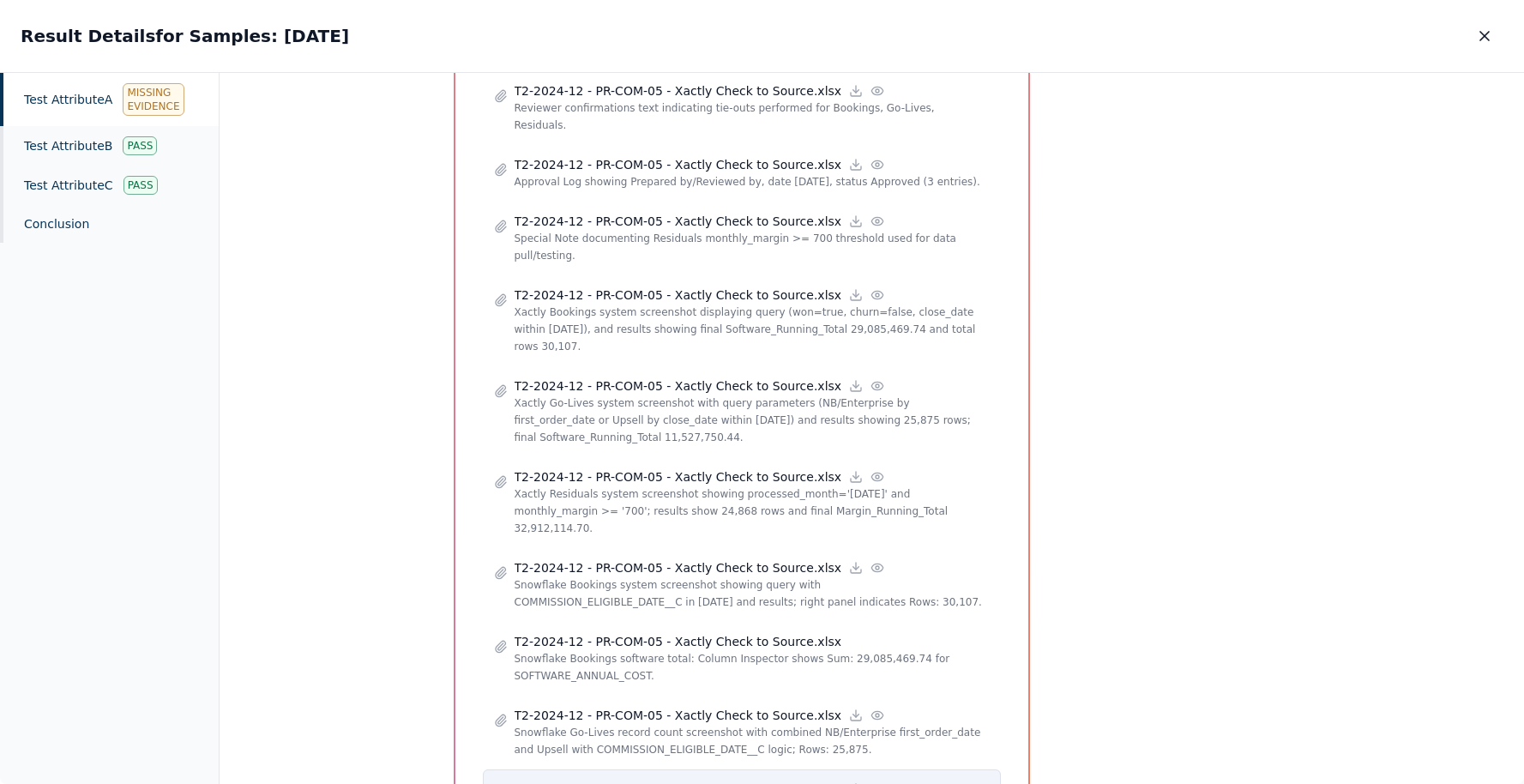
click at [871, 783] on icon at bounding box center [877, 789] width 11 height 7
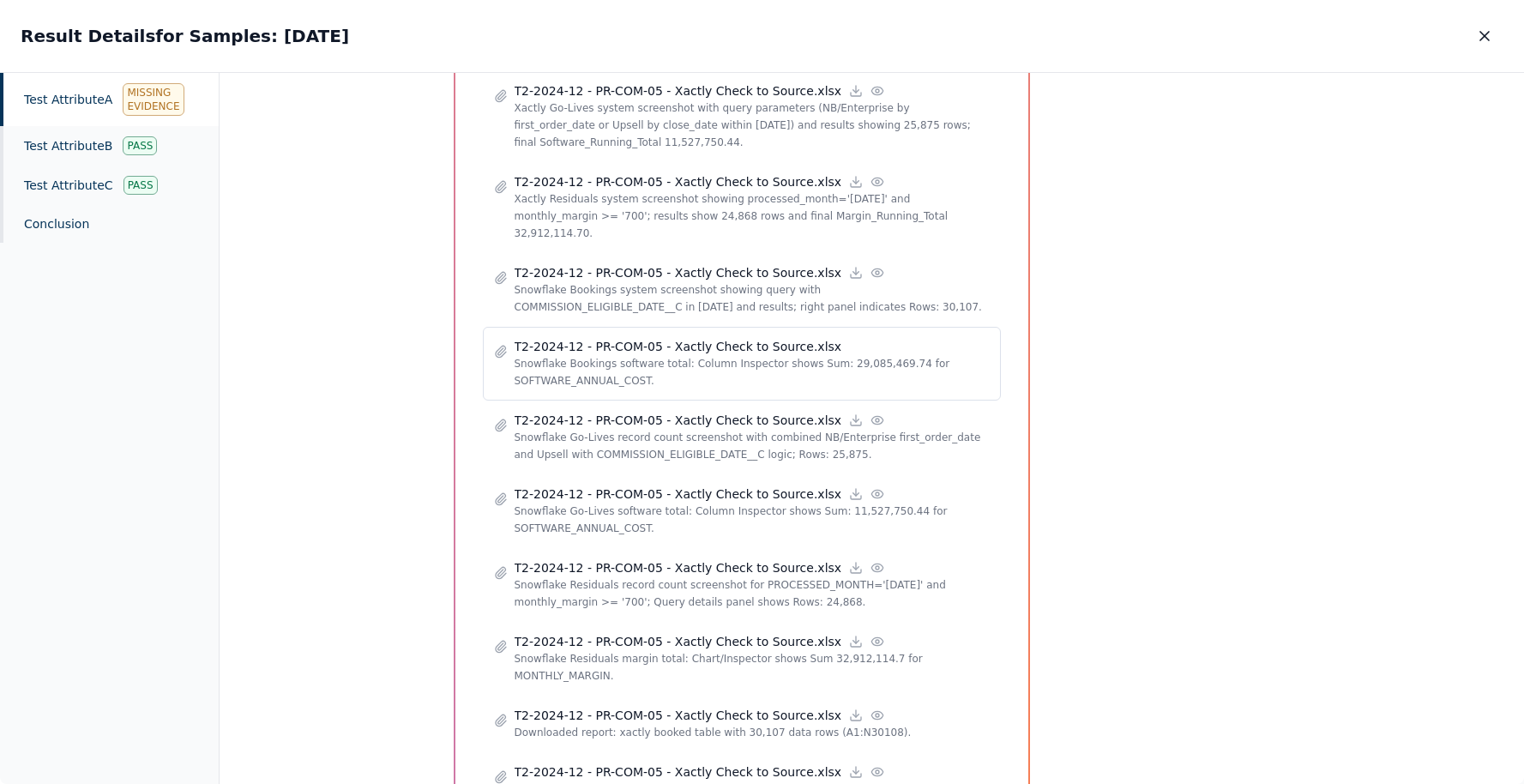
scroll to position [1777, 0]
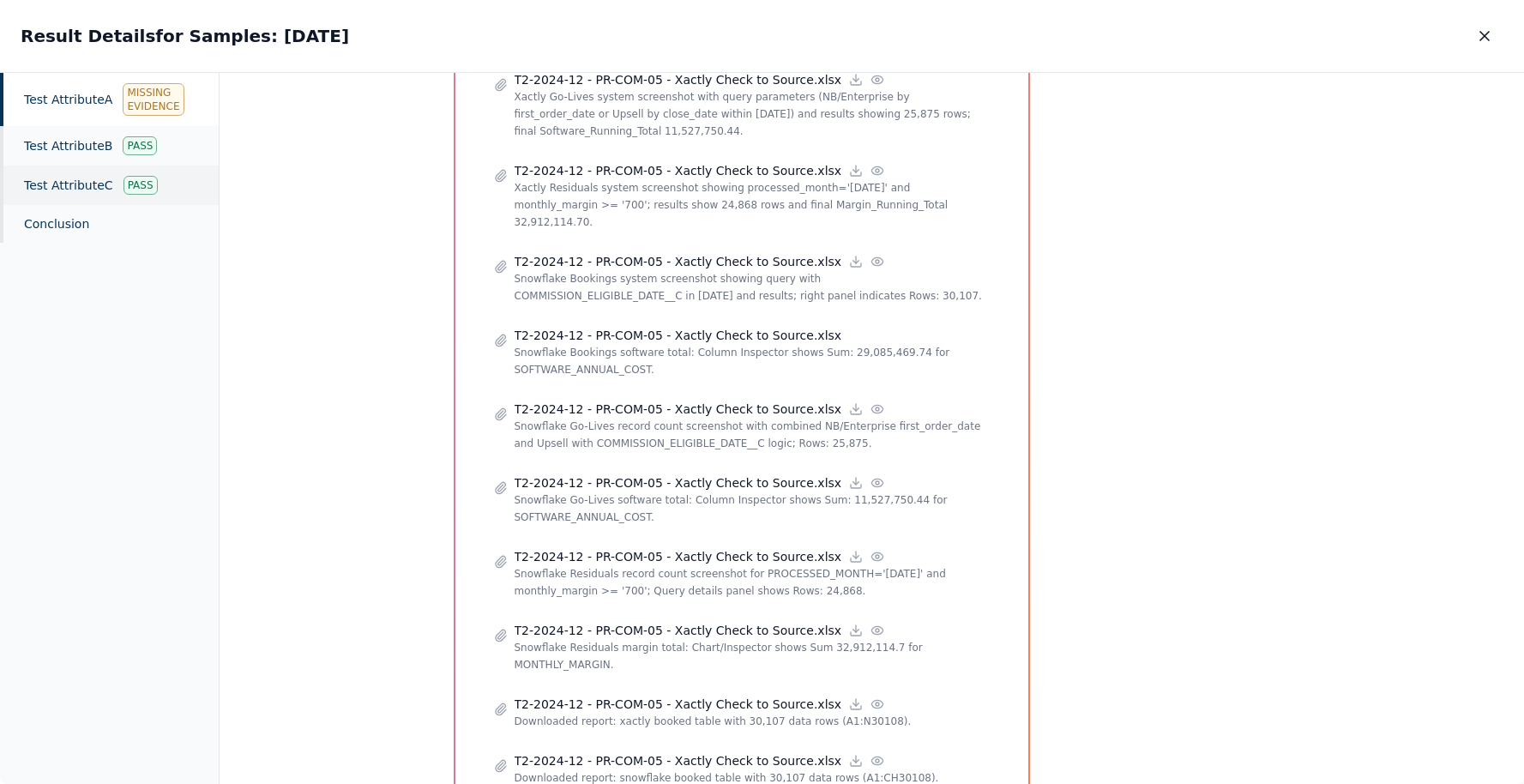
click at [44, 178] on div "Test Attribute C Pass" at bounding box center [109, 185] width 219 height 39
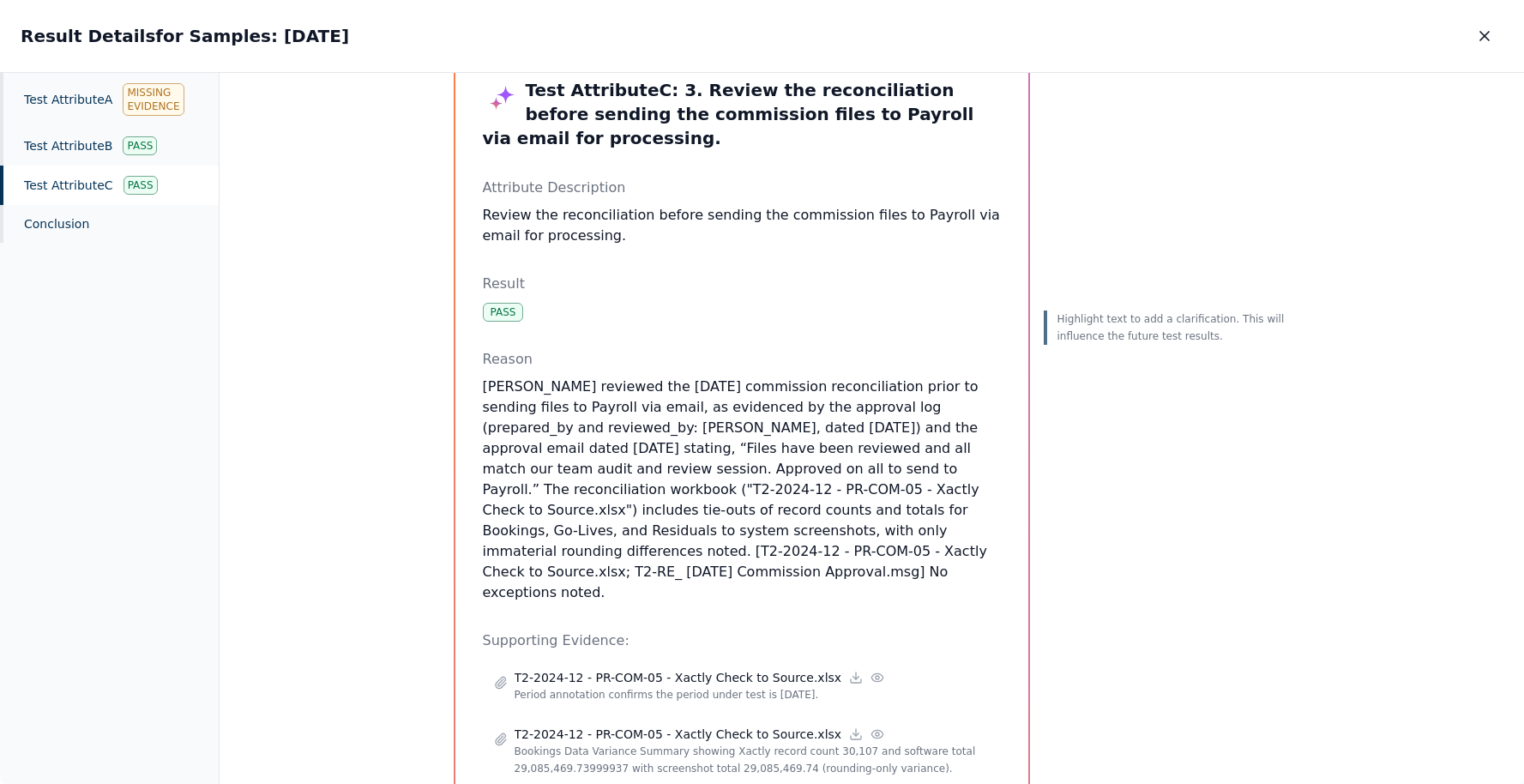
scroll to position [155, 0]
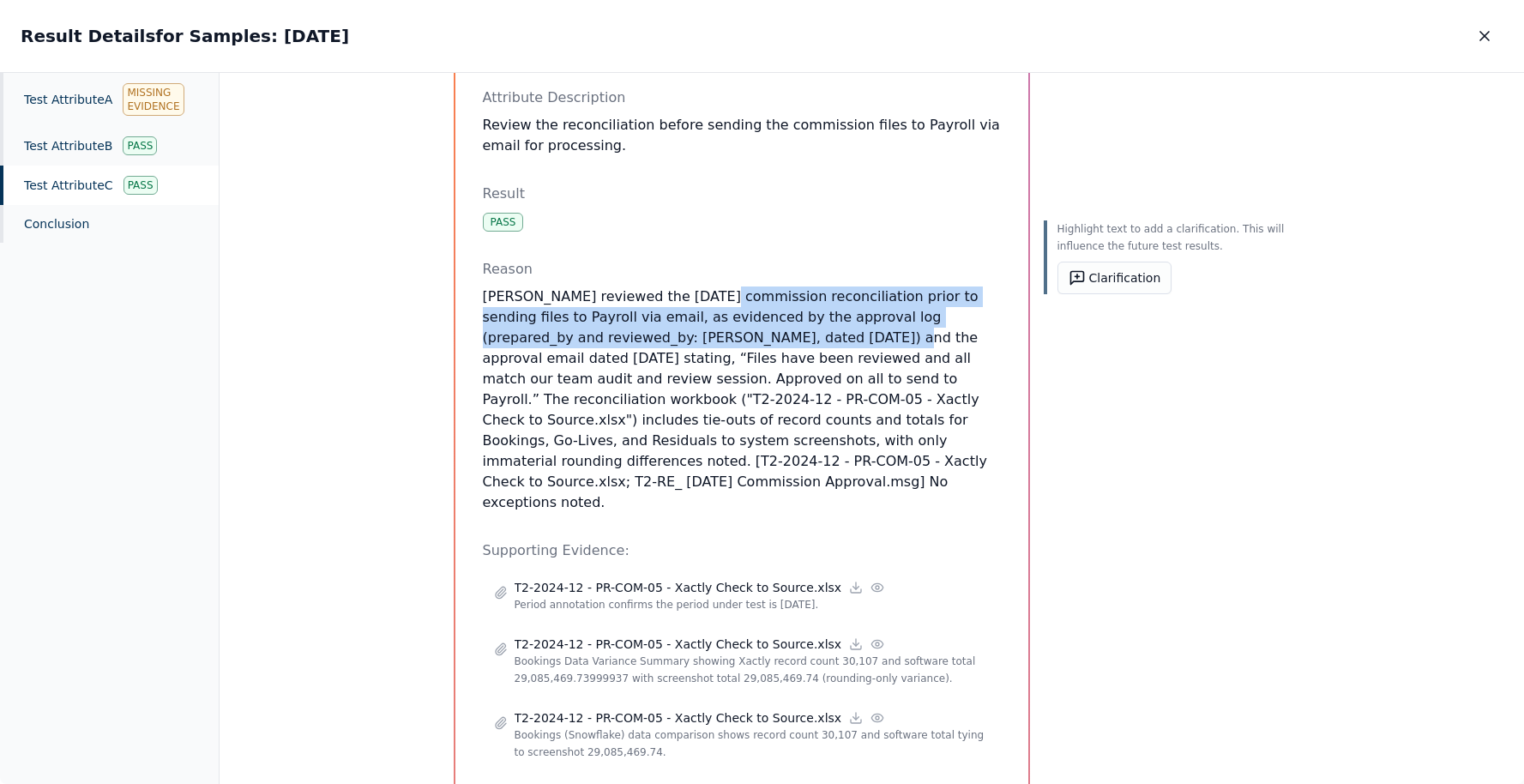
drag, startPoint x: 700, startPoint y: 277, endPoint x: 741, endPoint y: 313, distance: 54.6
click at [743, 311] on p "[PERSON_NAME] reviewed the [DATE] commission reconciliation prior to sending fi…" at bounding box center [742, 399] width 518 height 227
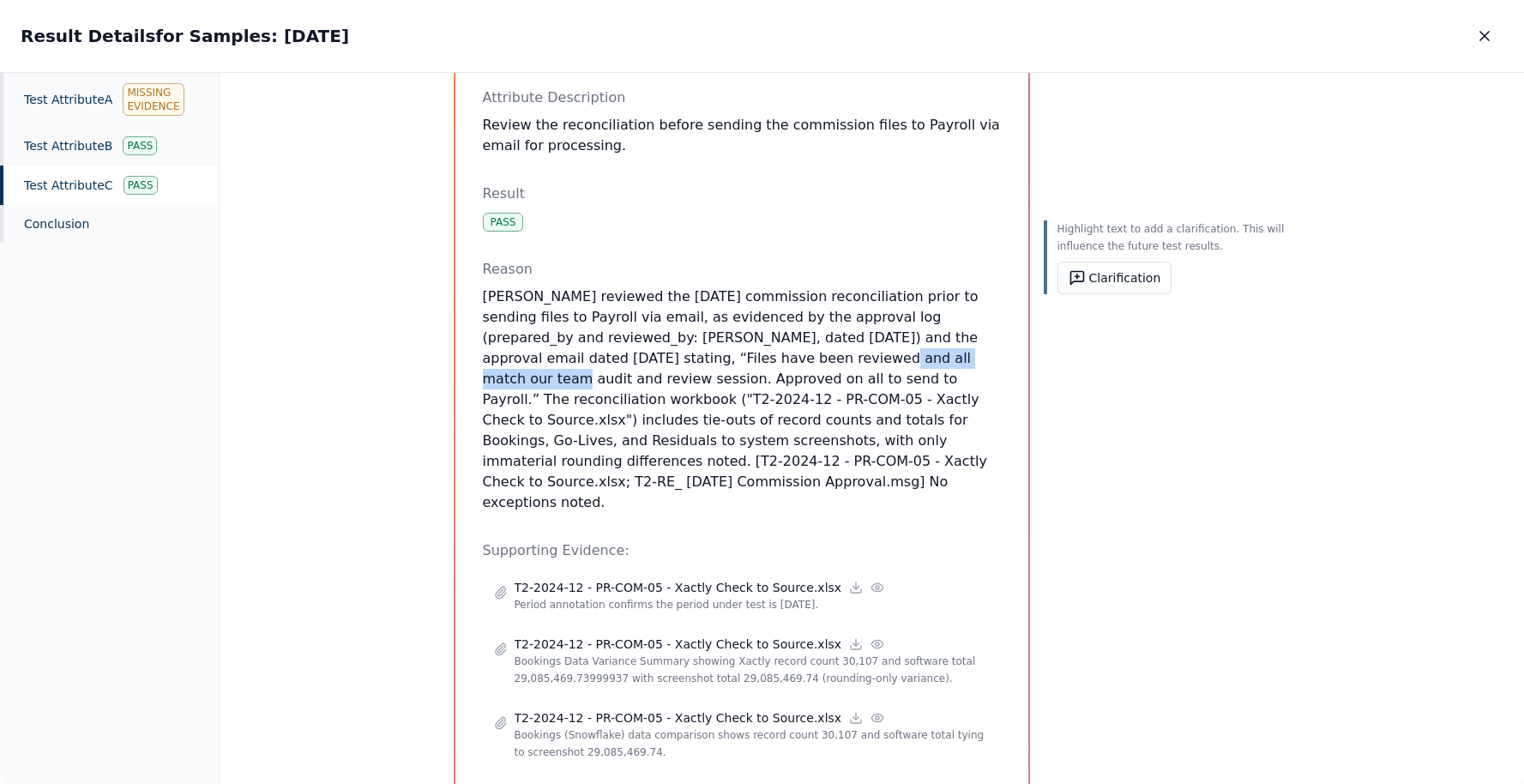
drag, startPoint x: 681, startPoint y: 340, endPoint x: 820, endPoint y: 339, distance: 139.0
click at [824, 340] on p "[PERSON_NAME] reviewed the [DATE] commission reconciliation prior to sending fi…" at bounding box center [742, 399] width 518 height 227
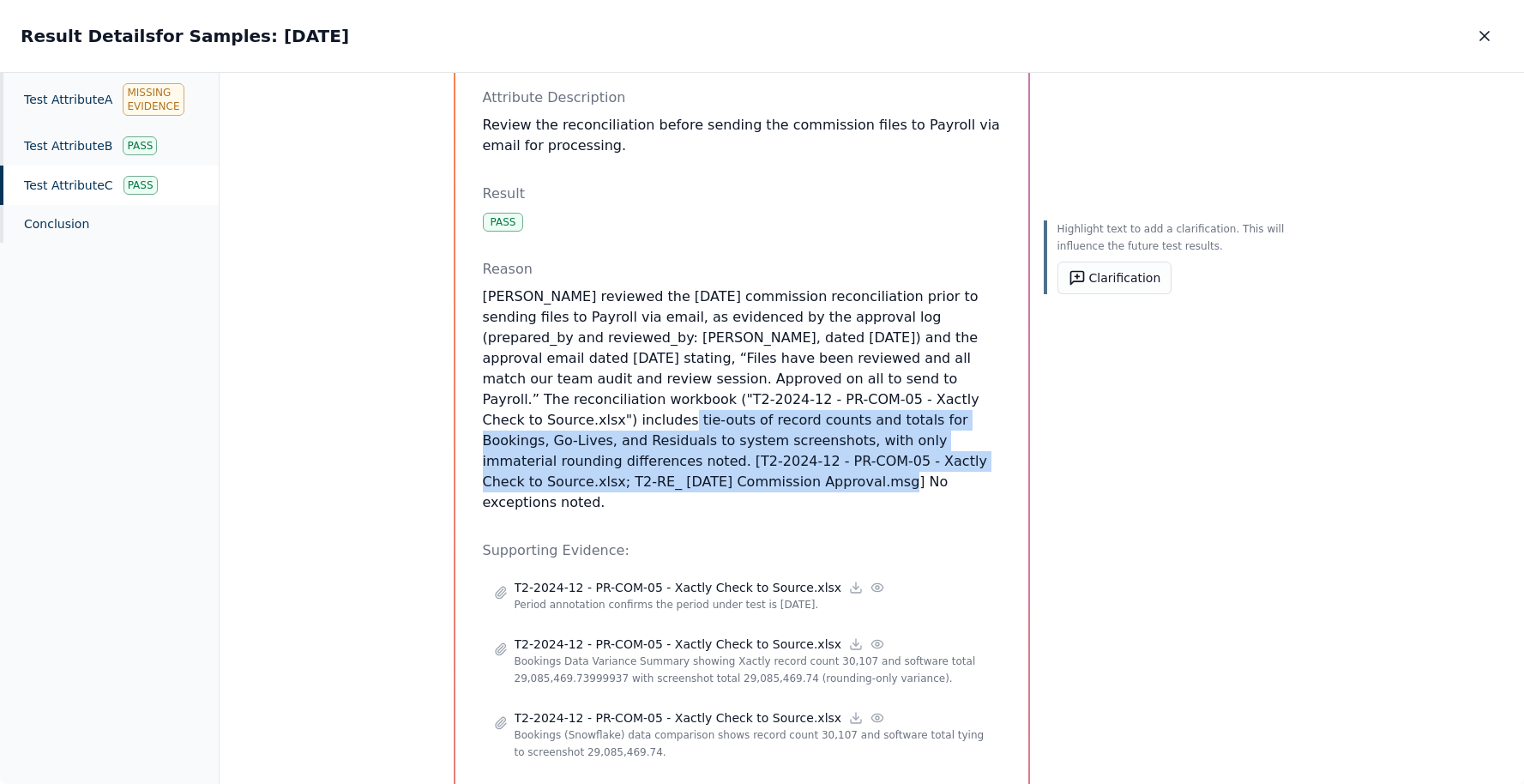
drag, startPoint x: 827, startPoint y: 385, endPoint x: 879, endPoint y: 439, distance: 75.0
click at [881, 439] on p "[PERSON_NAME] reviewed the [DATE] commission reconciliation prior to sending fi…" at bounding box center [742, 399] width 518 height 227
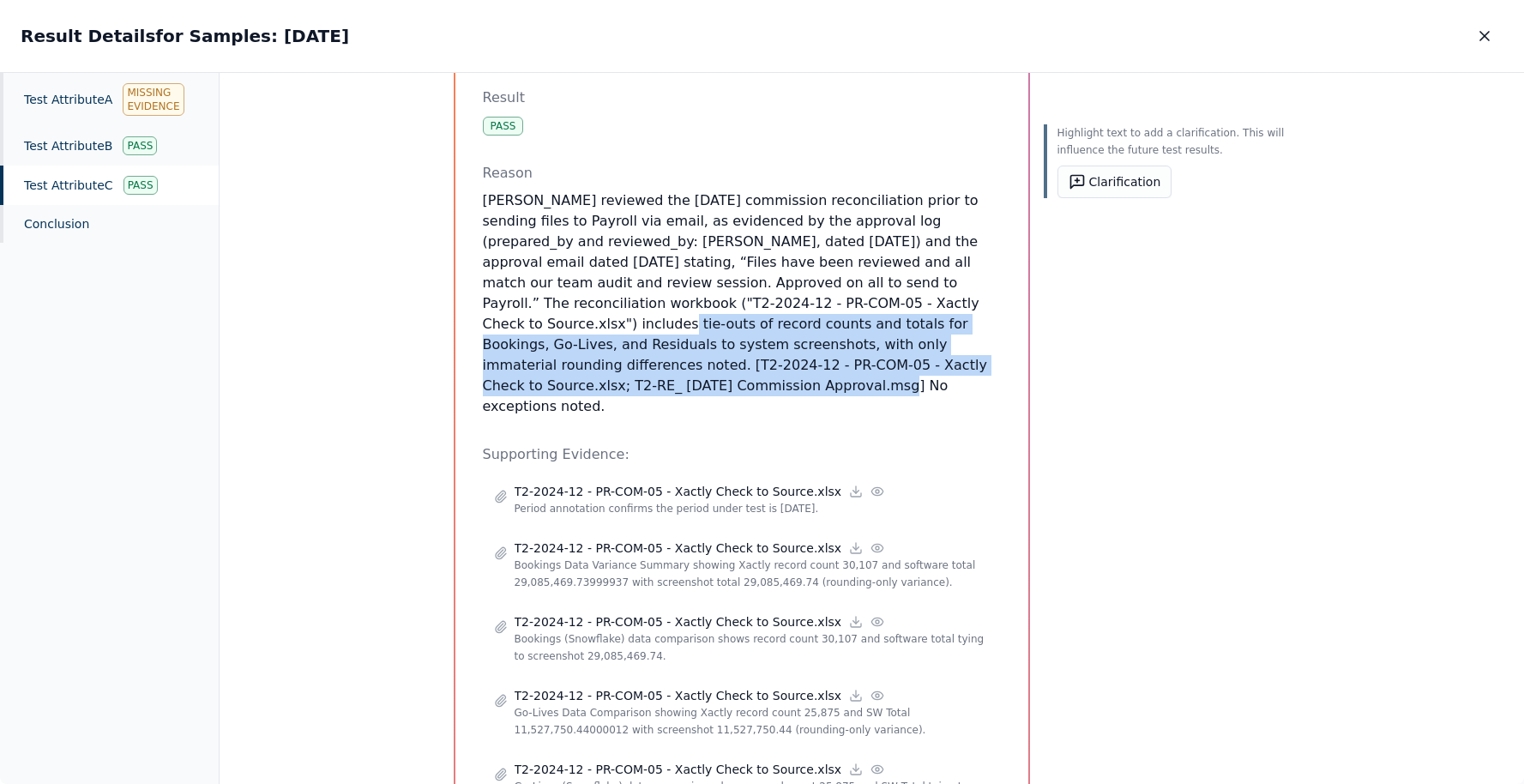
scroll to position [214, 0]
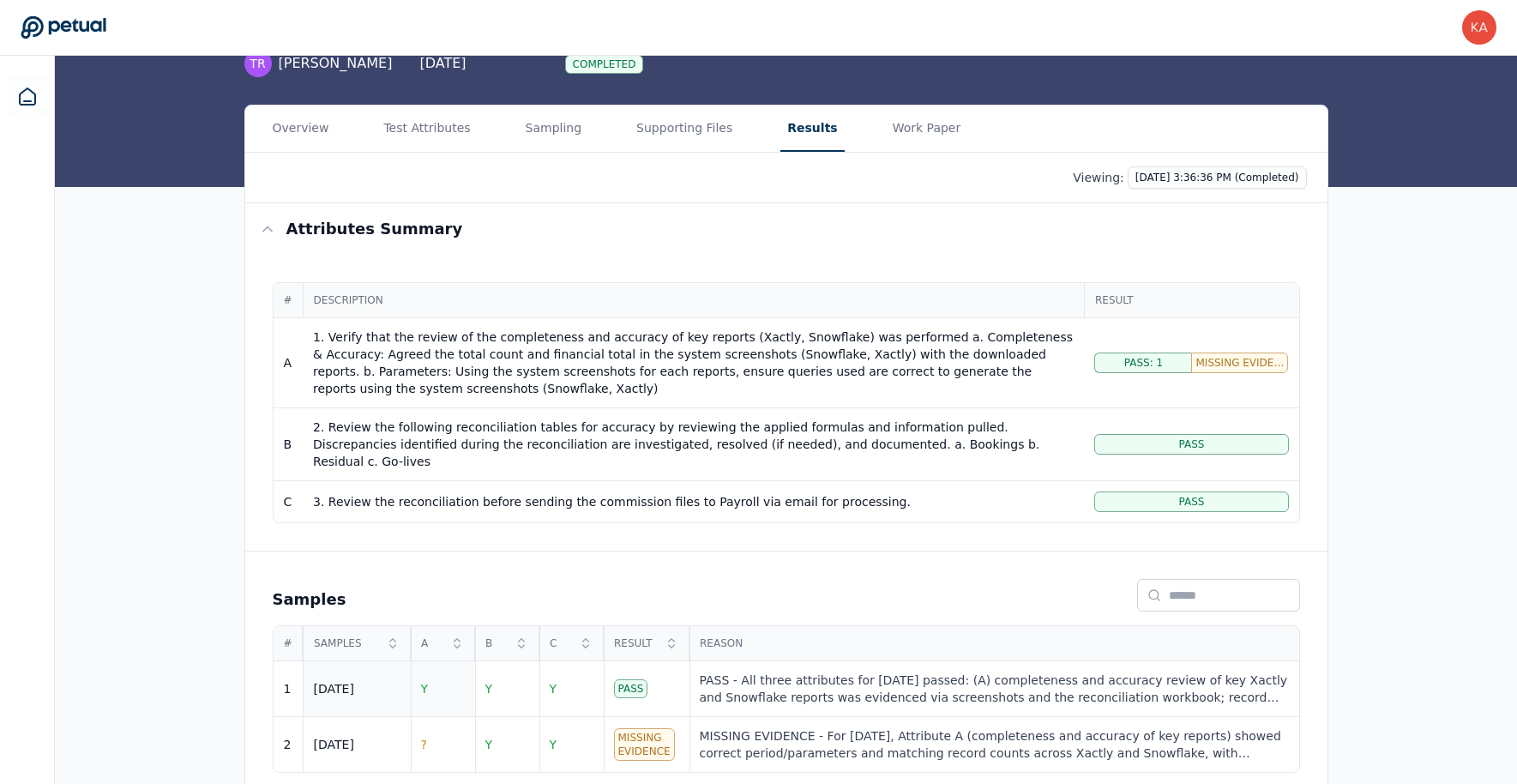
click at [424, 682] on span "Y" at bounding box center [425, 689] width 7 height 14
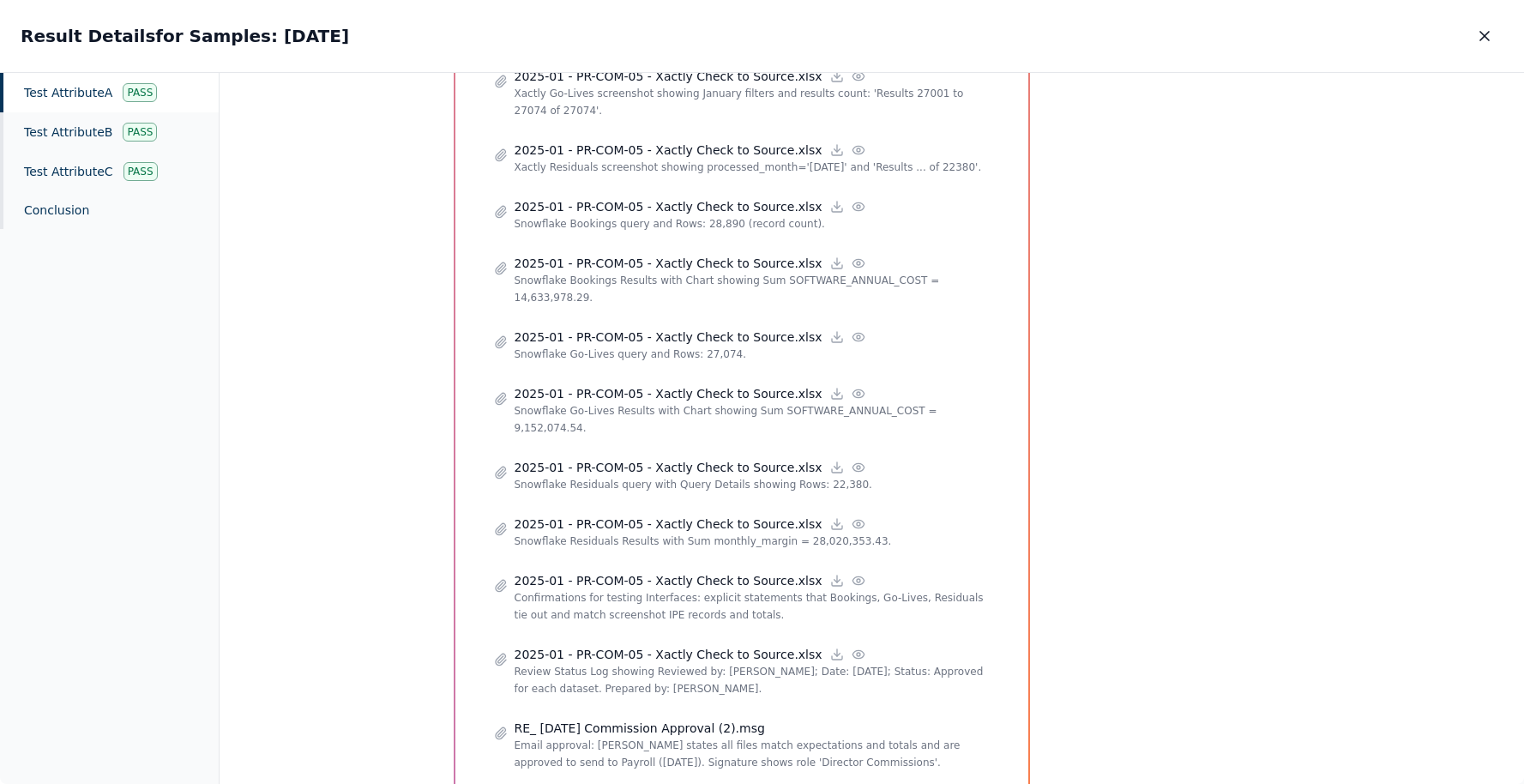
scroll to position [1455, 0]
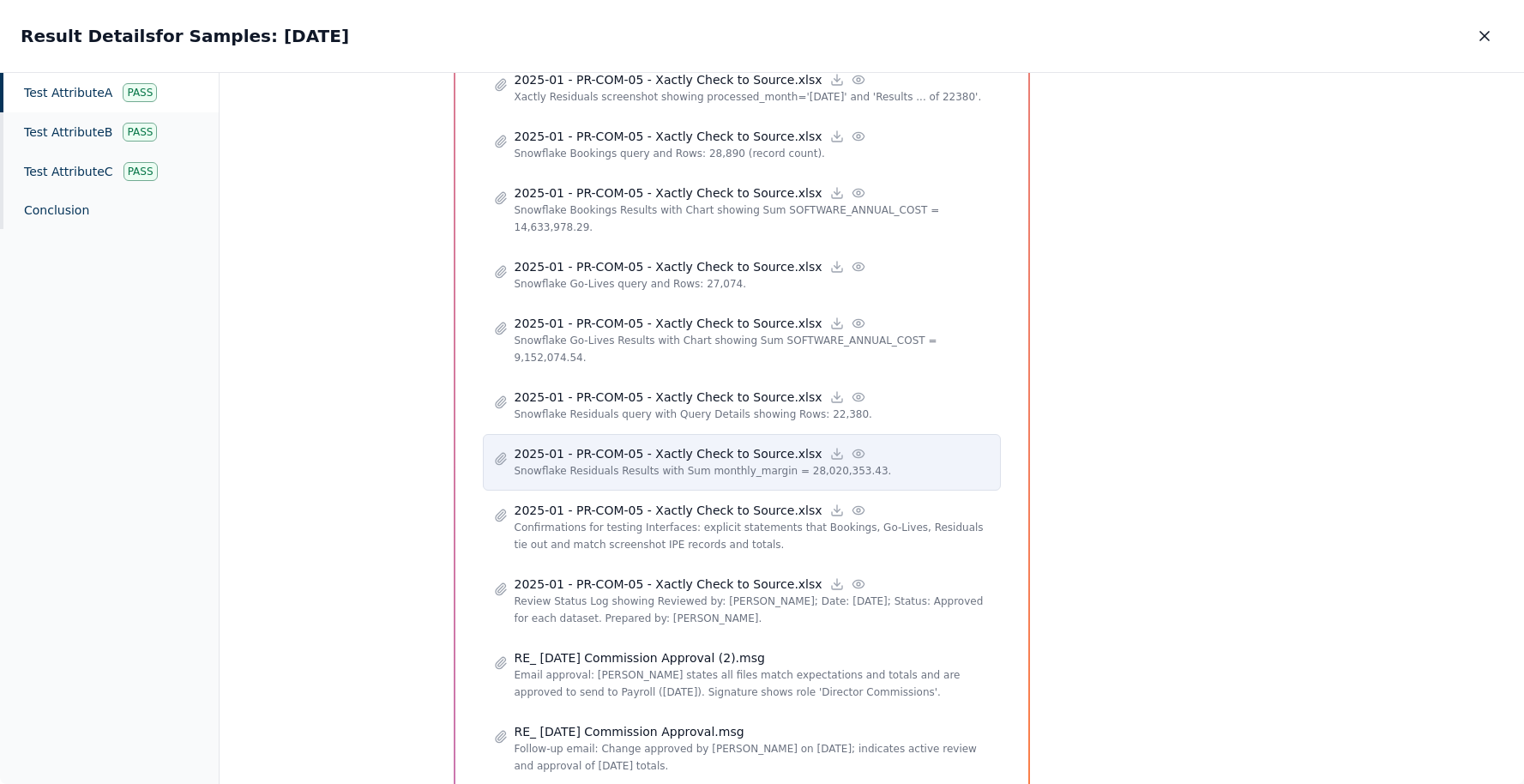
click at [857, 452] on circle at bounding box center [858, 454] width 4 height 4
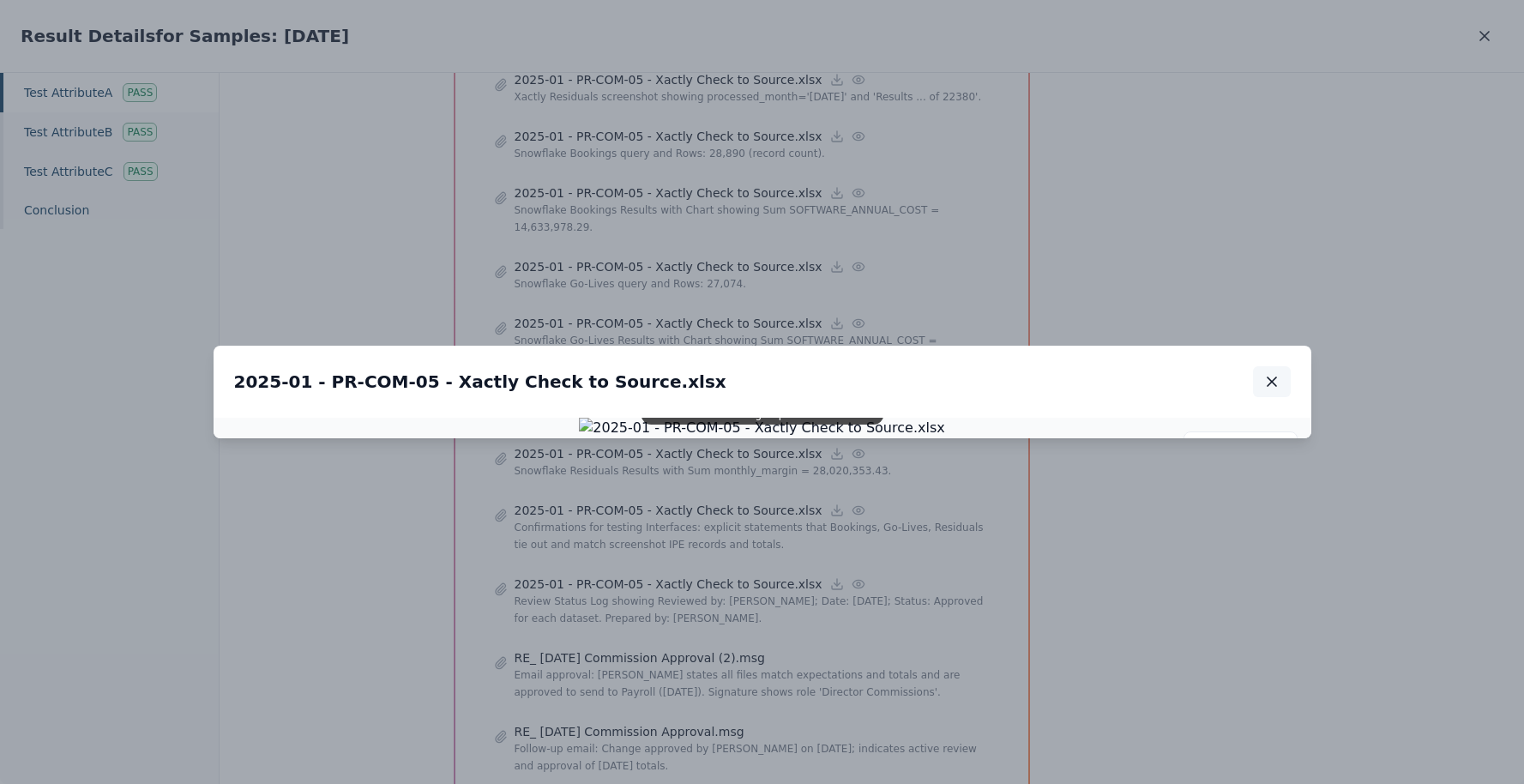
click at [1272, 377] on icon "button" at bounding box center [1272, 381] width 8 height 8
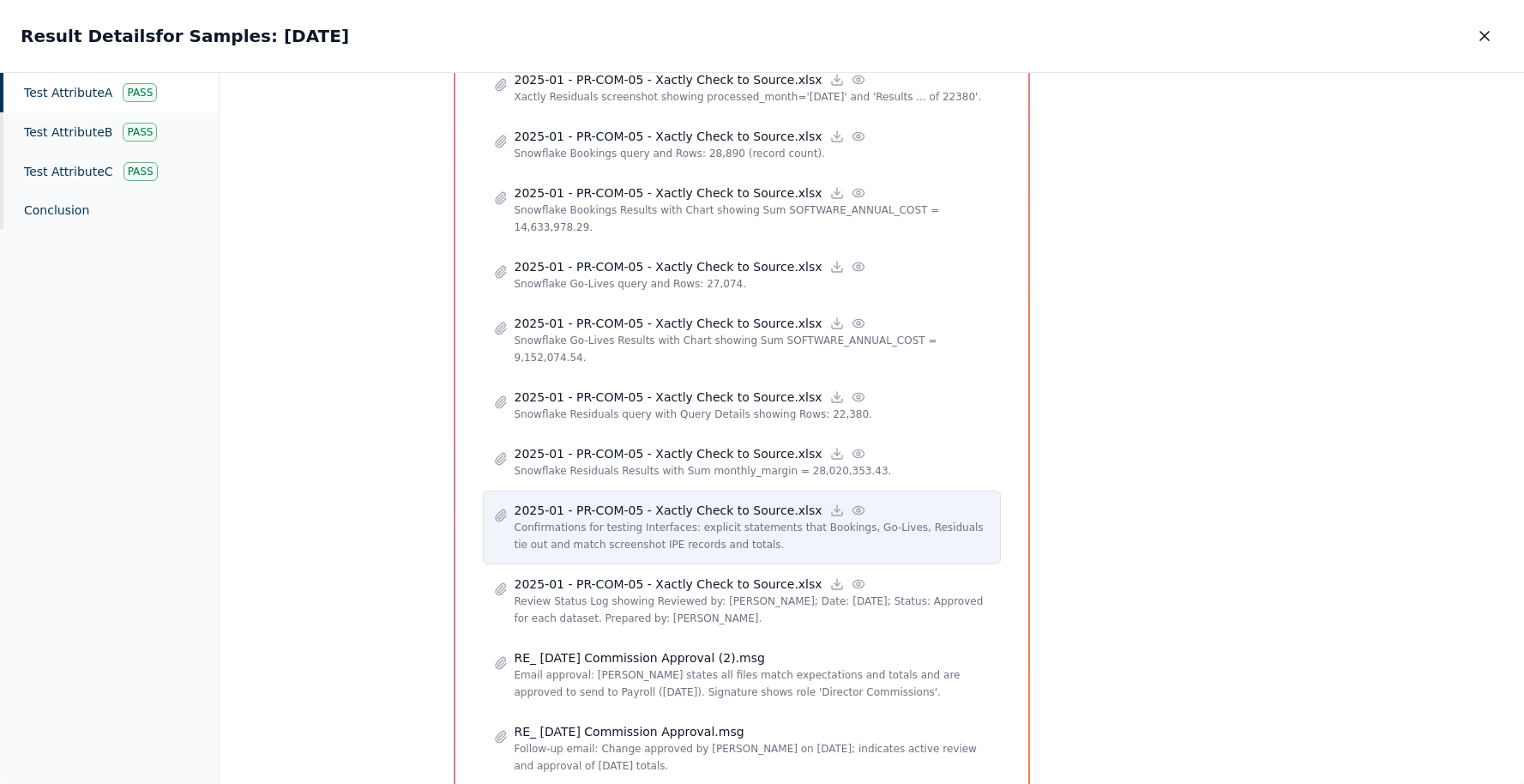
click at [852, 503] on icon at bounding box center [858, 510] width 14 height 14
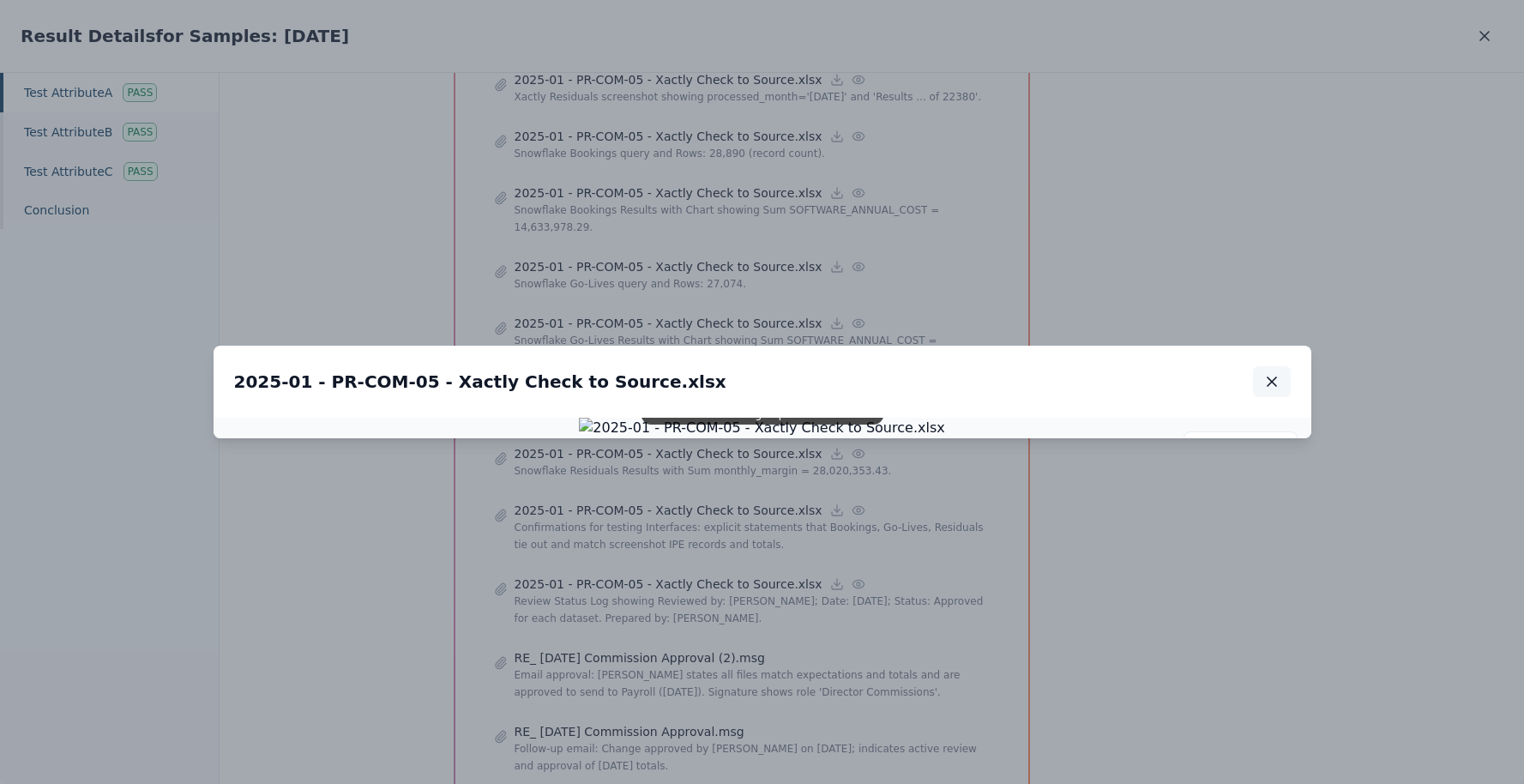
click at [1261, 366] on button "button" at bounding box center [1272, 382] width 38 height 31
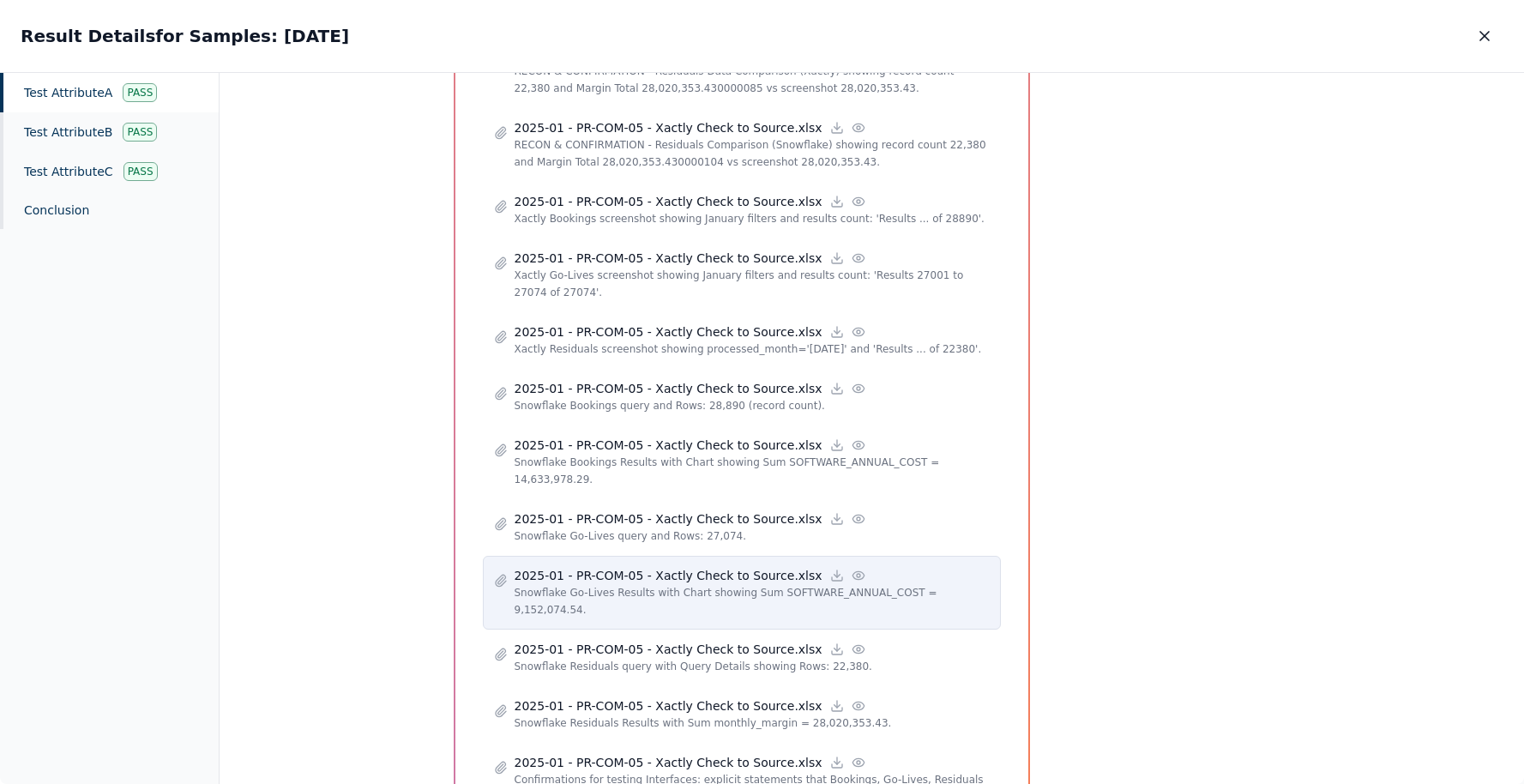
scroll to position [1203, 0]
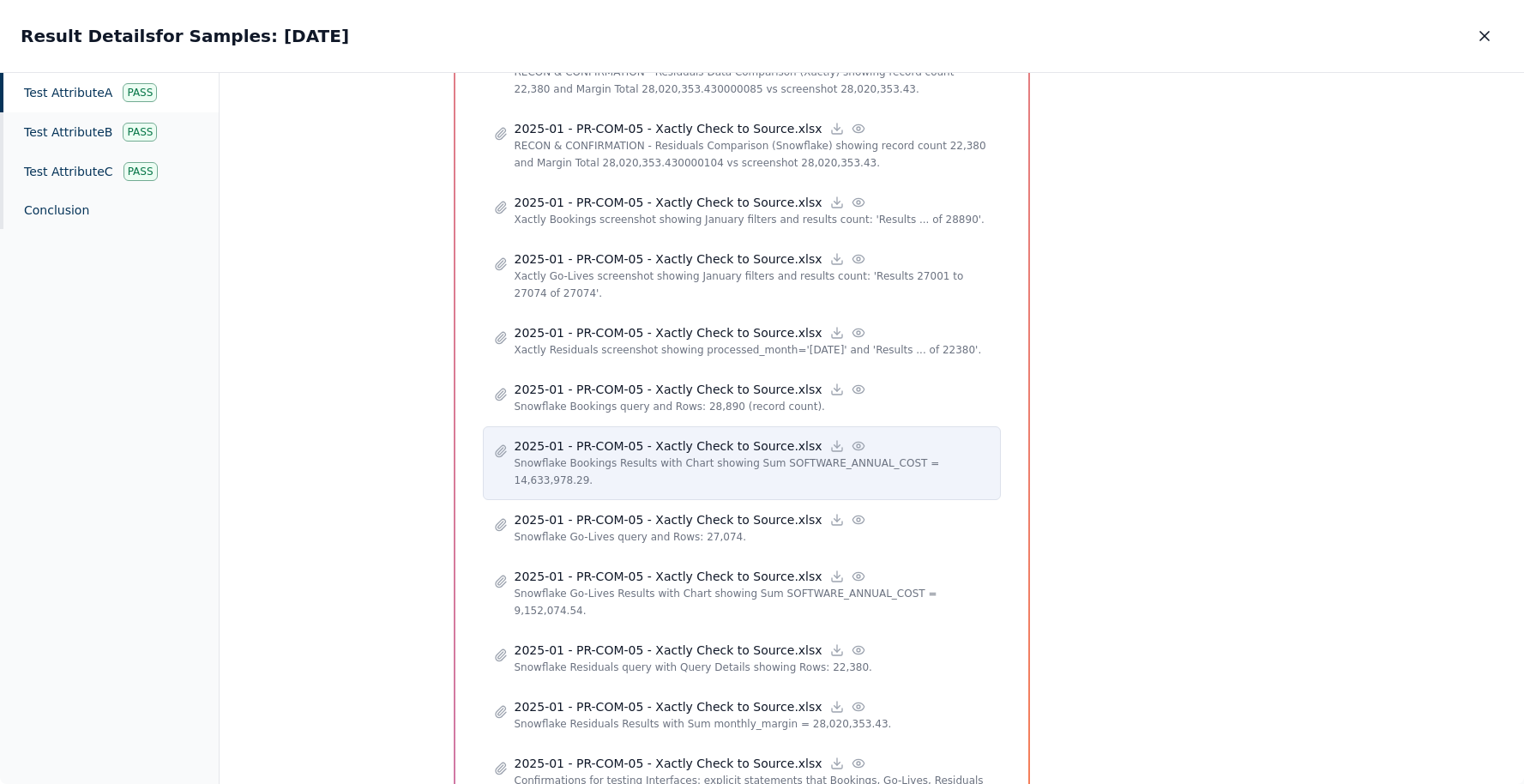
click at [848, 437] on div "2025-01 - PR-COM-05 - Xactly Check to Source.xlsx" at bounding box center [751, 445] width 475 height 17
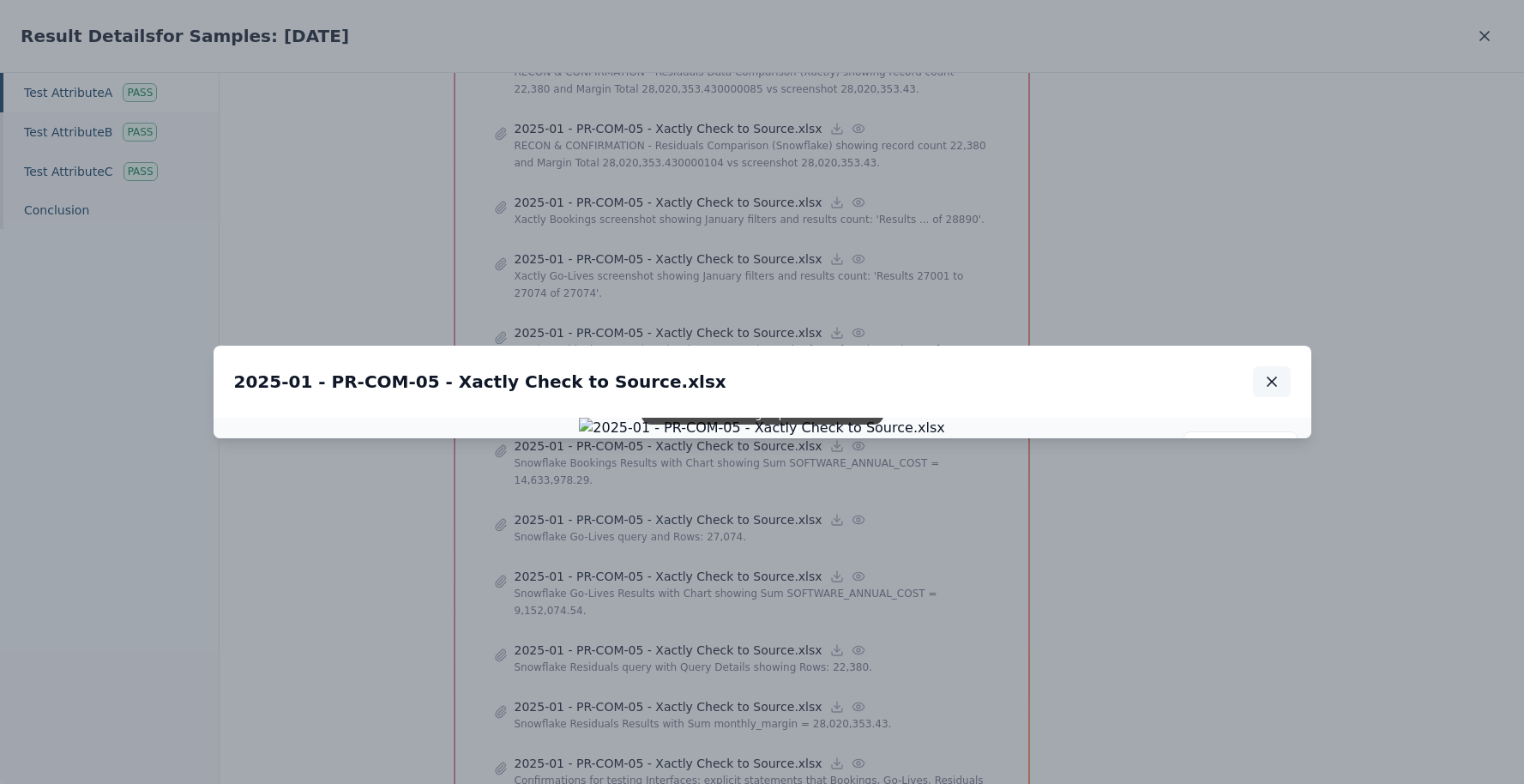
click at [1274, 373] on icon "button" at bounding box center [1272, 381] width 17 height 17
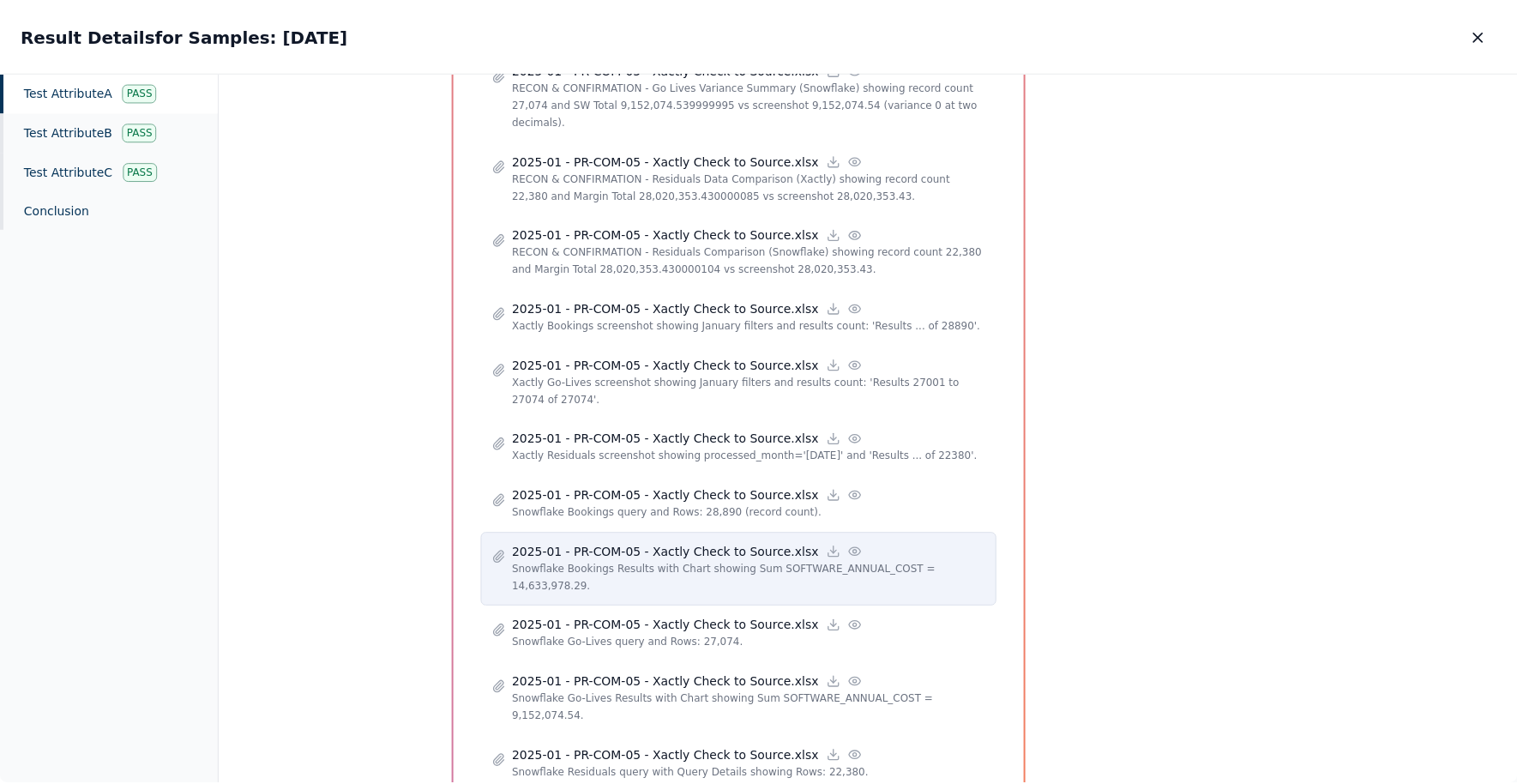
scroll to position [1010, 0]
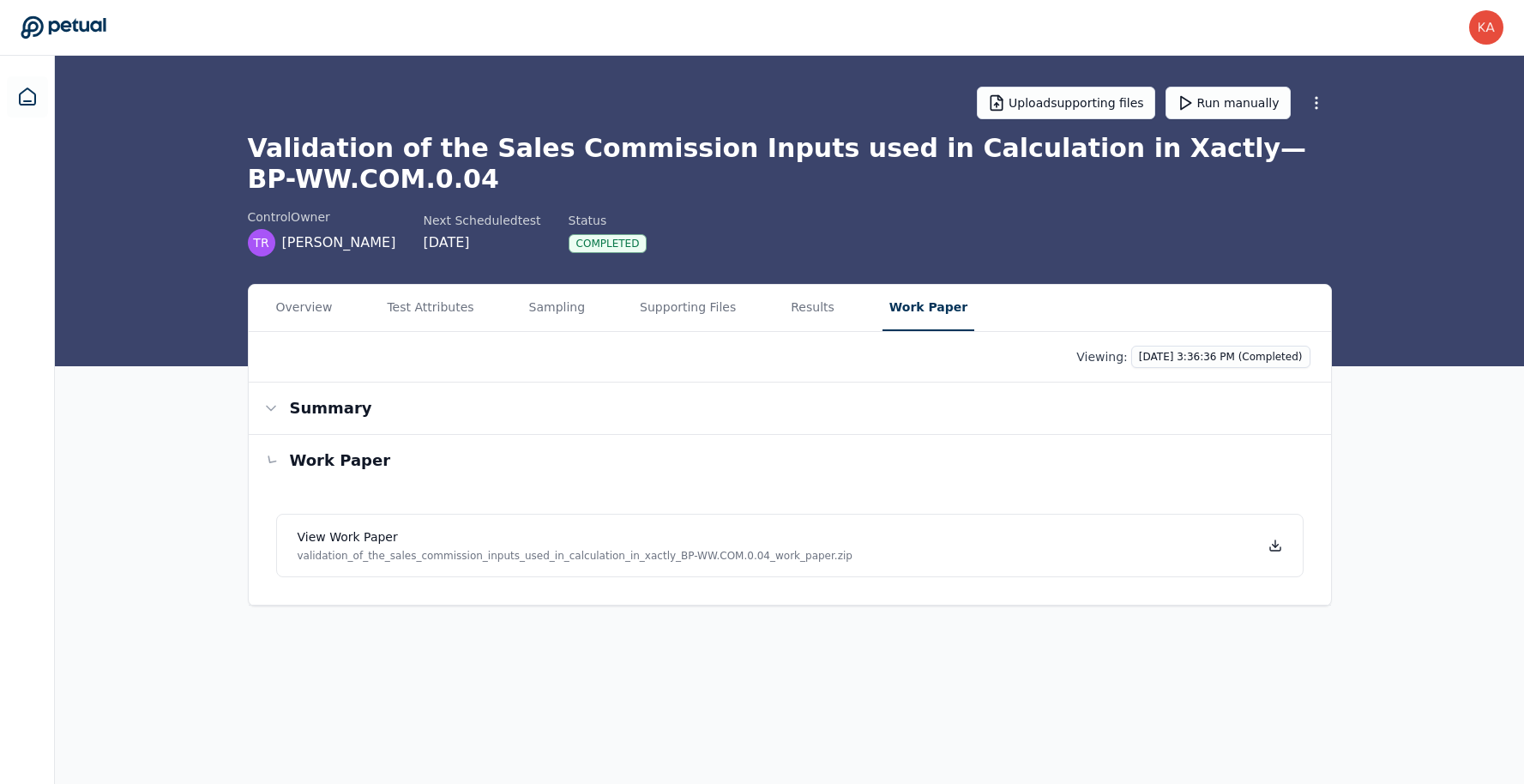
click at [933, 124] on main "Upload supporting files Run manually Validation of the Sales Commission Inputs …" at bounding box center [790, 420] width 1469 height 728
click at [558, 425] on button "Summary" at bounding box center [790, 409] width 1082 height 51
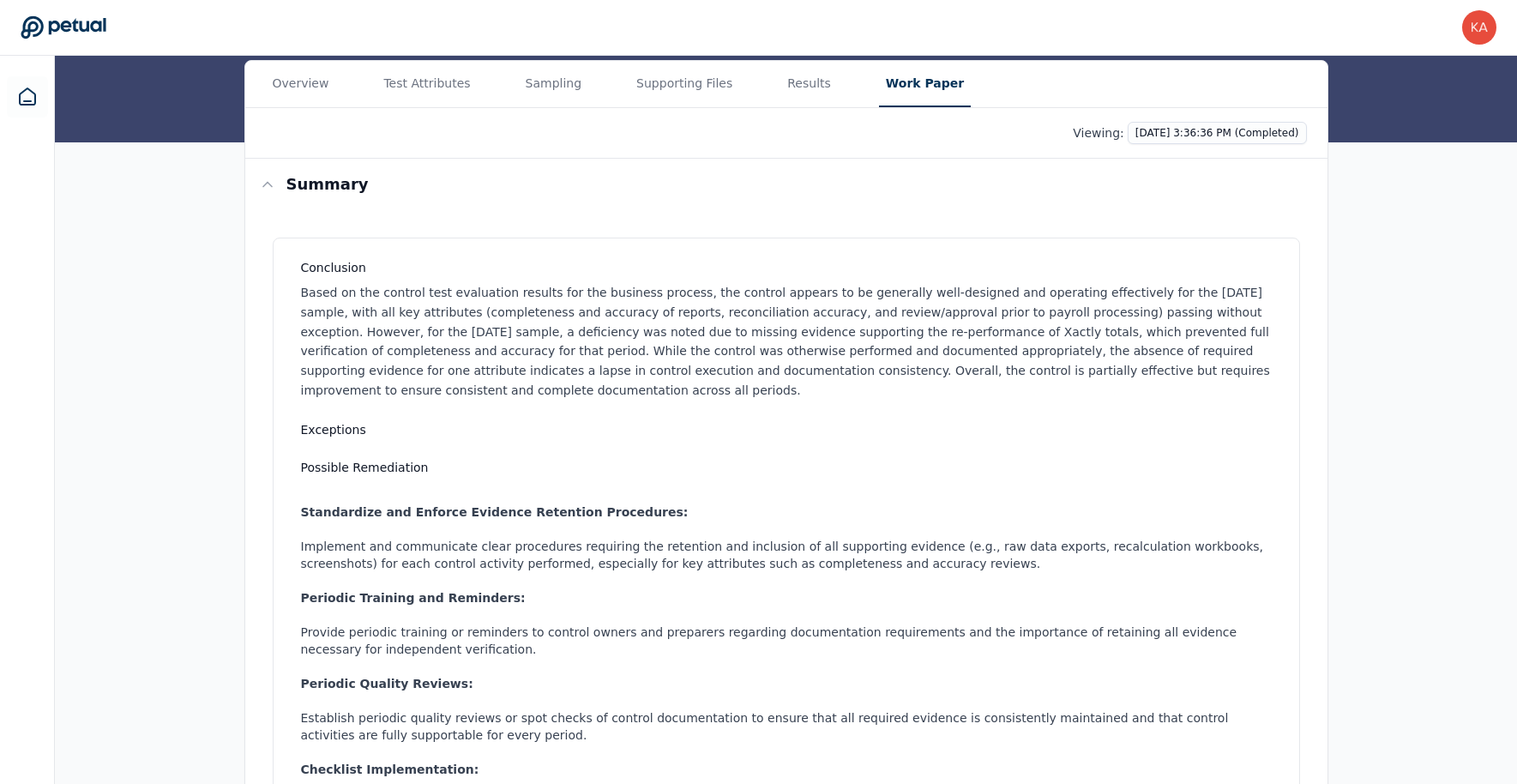
scroll to position [216, 0]
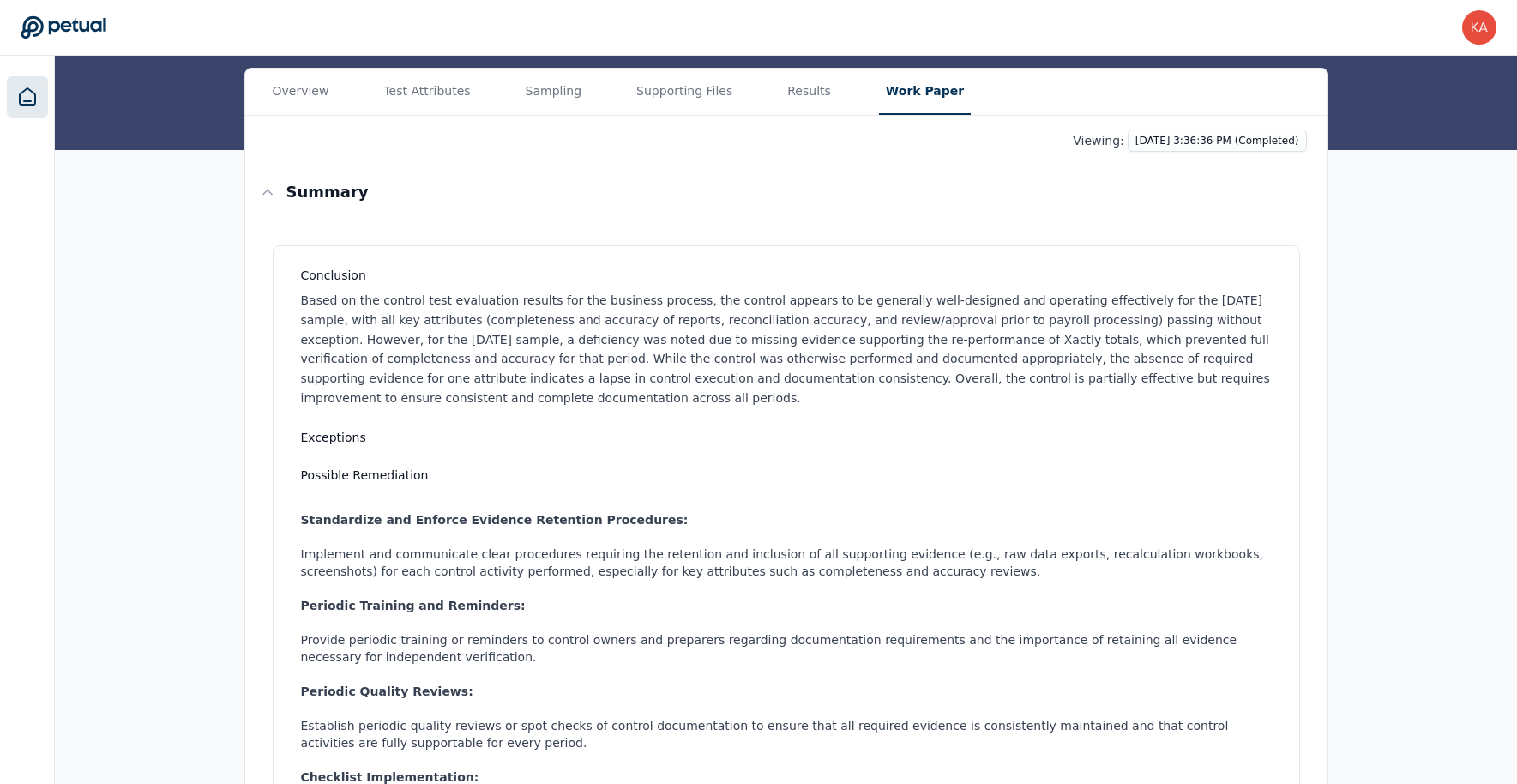
click at [19, 95] on icon at bounding box center [27, 96] width 16 height 17
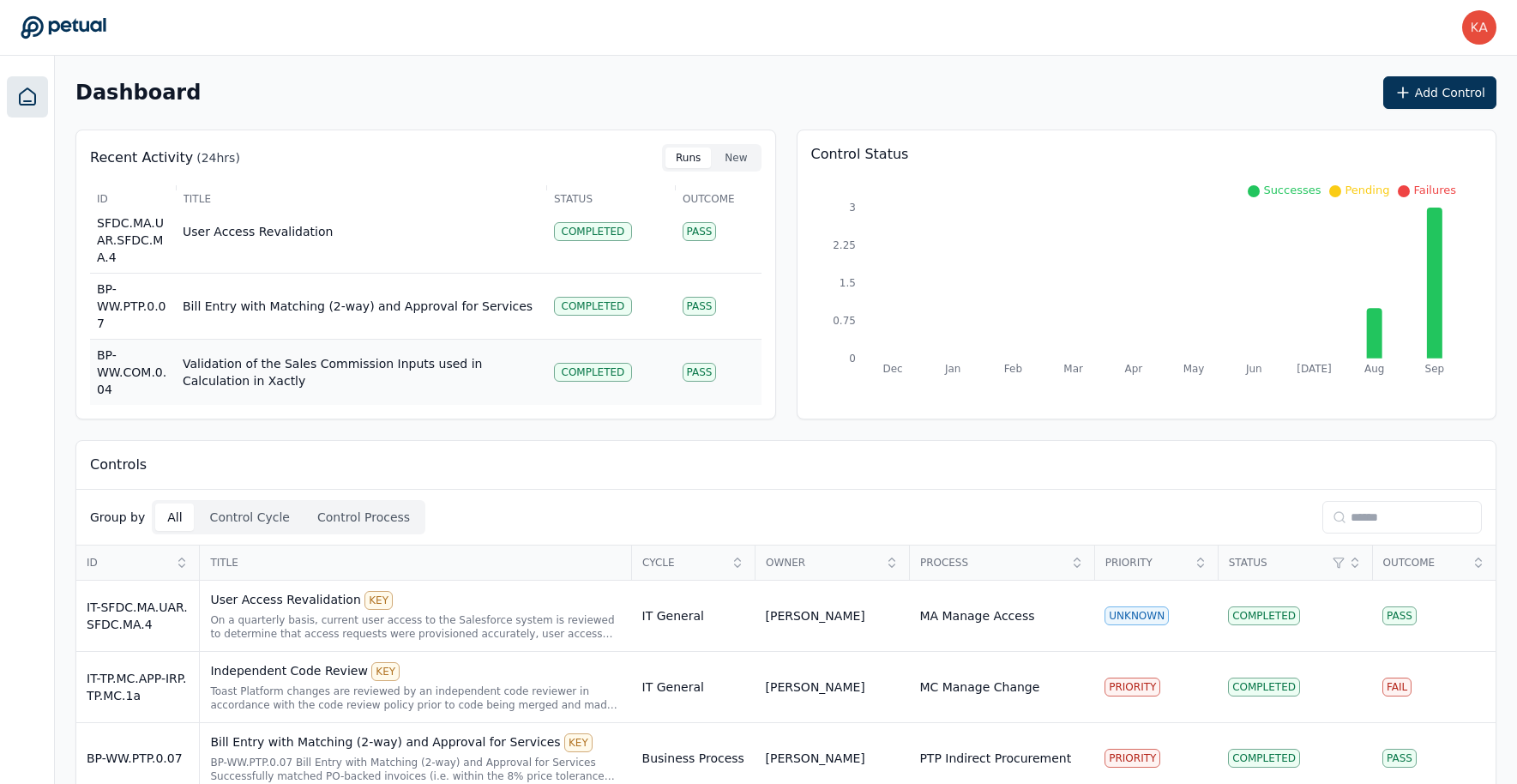
scroll to position [119, 0]
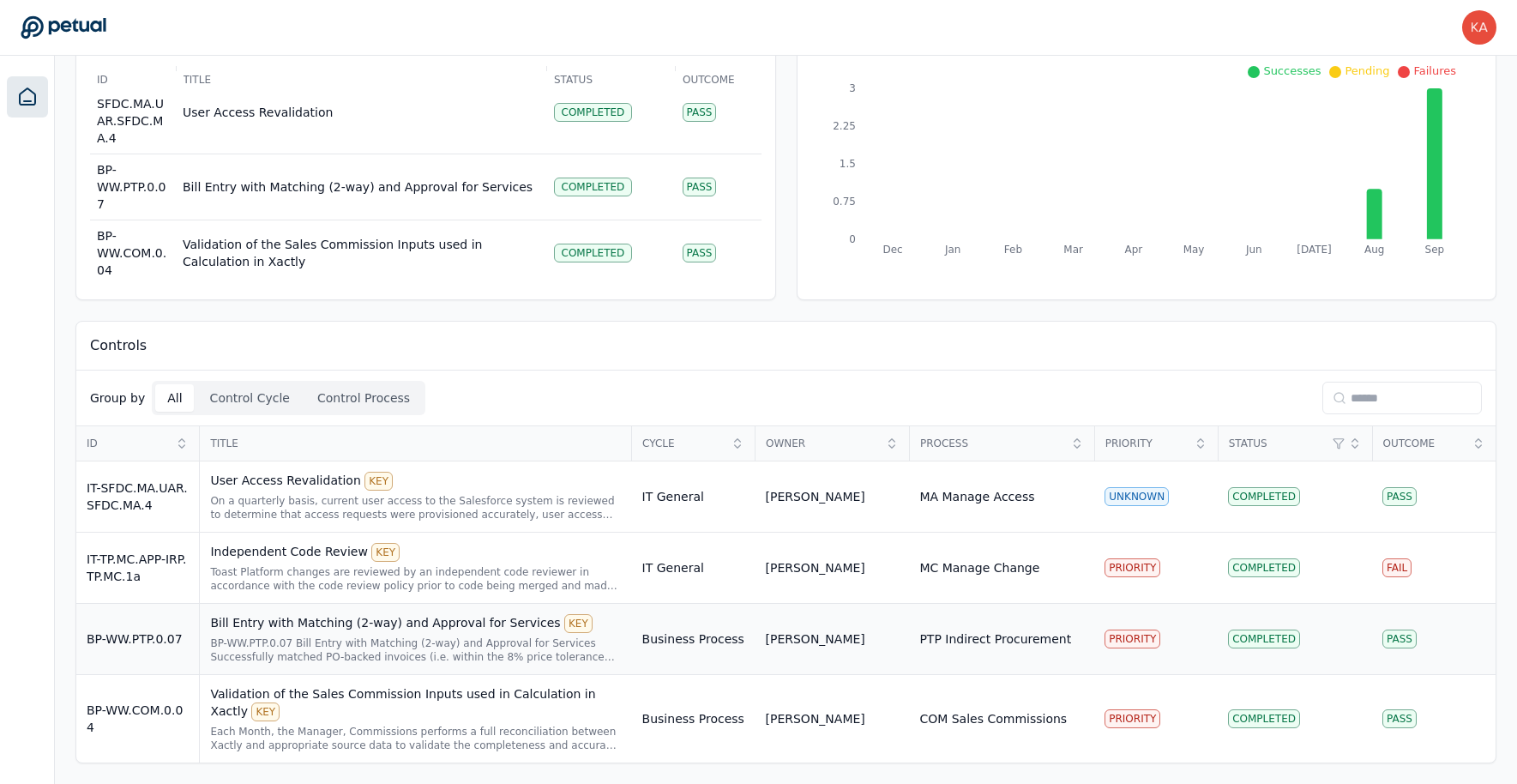
click at [290, 624] on div "Bill Entry with Matching (2-way) and Approval for Services KEY" at bounding box center [415, 623] width 410 height 19
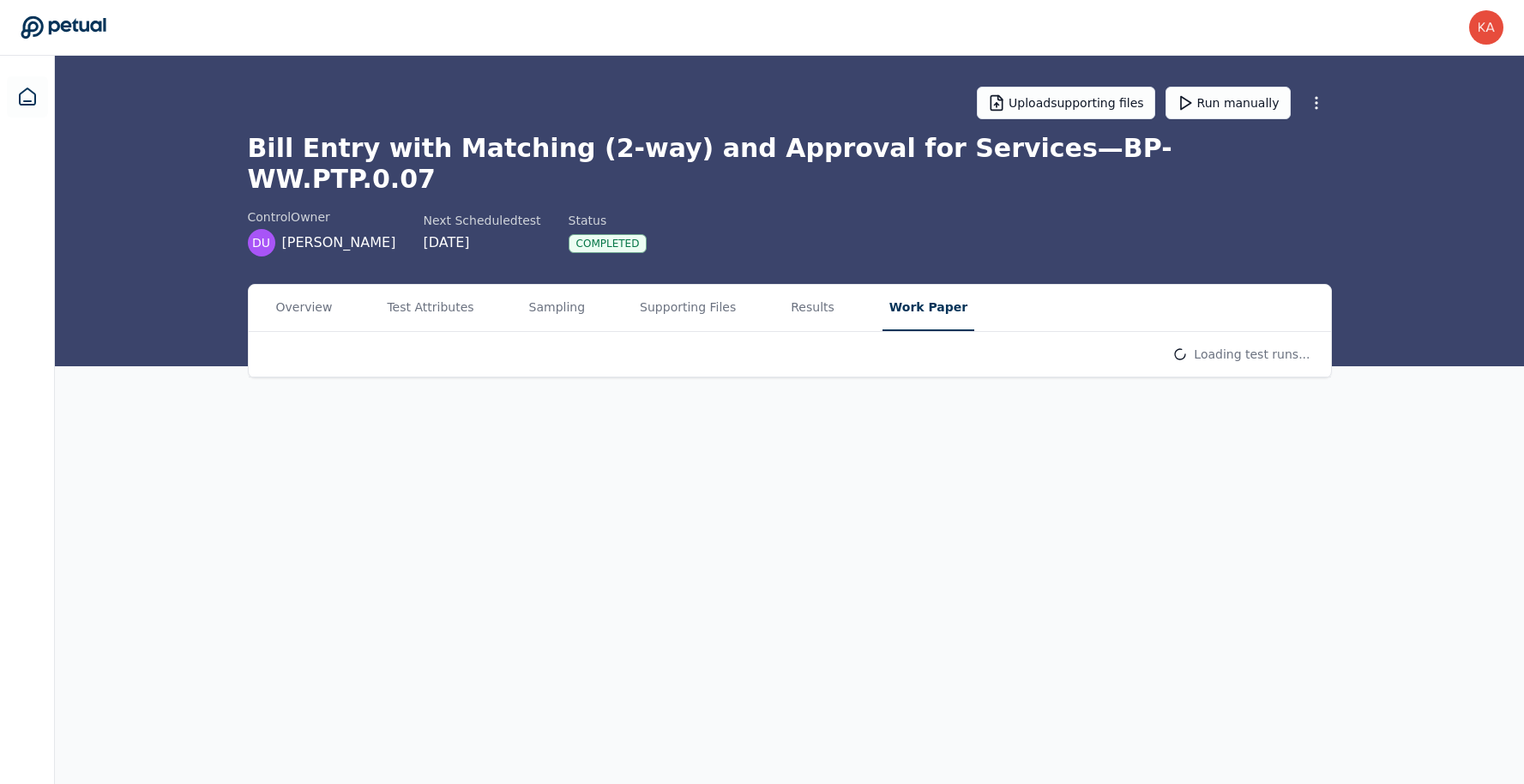
click at [886, 285] on button "Work Paper" at bounding box center [928, 308] width 92 height 46
click at [319, 397] on h3 "Summary" at bounding box center [331, 409] width 83 height 24
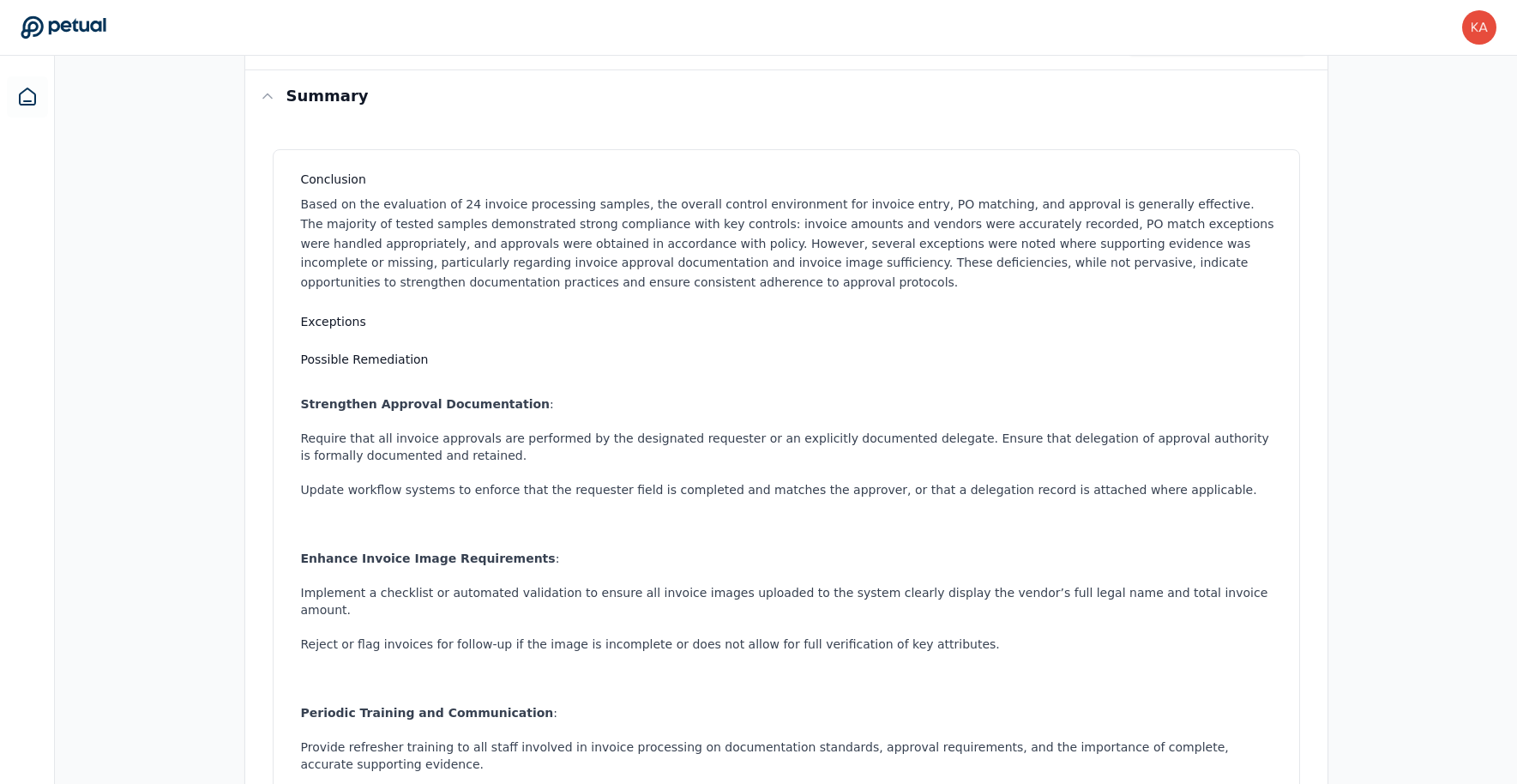
scroll to position [310, 0]
